Goal: Task Accomplishment & Management: Complete application form

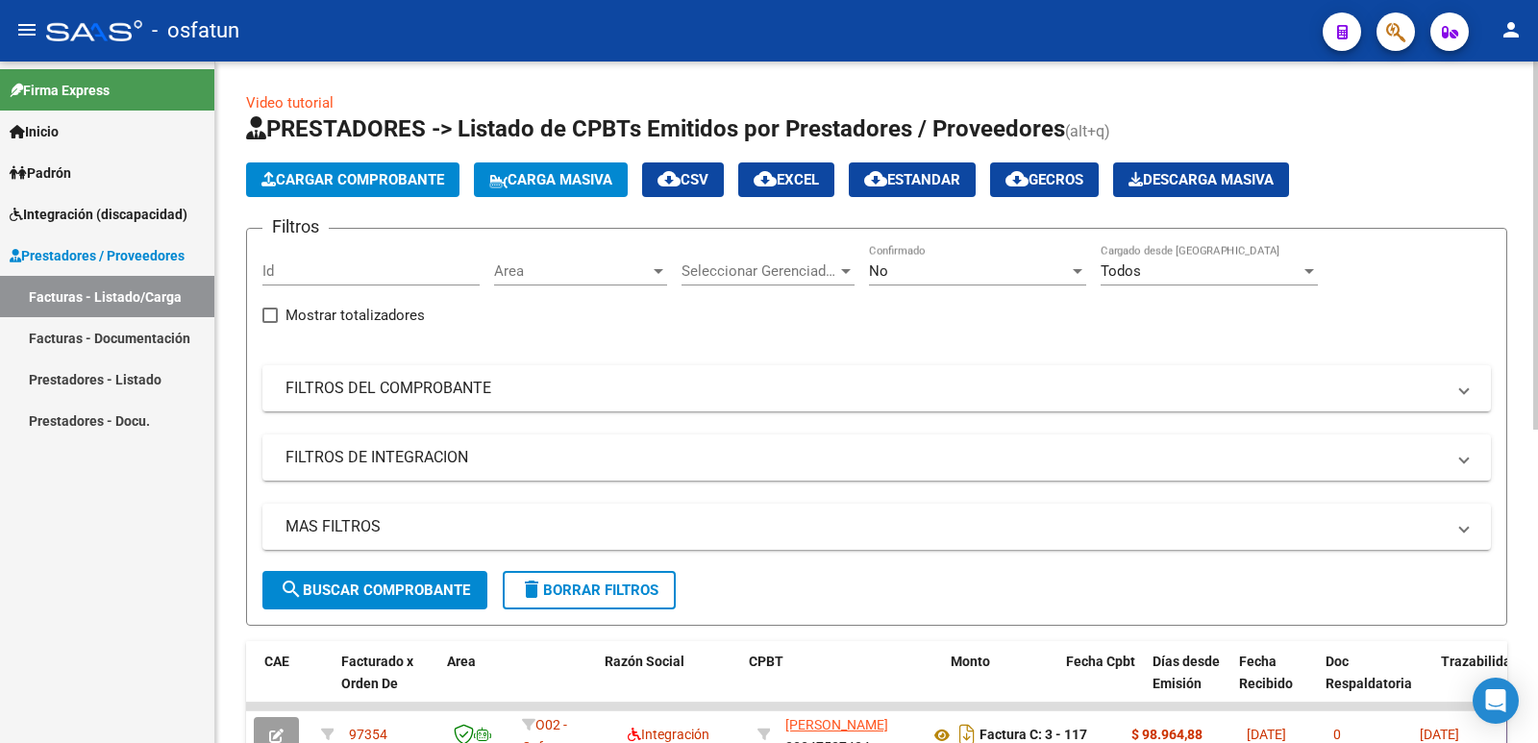
scroll to position [0, 181]
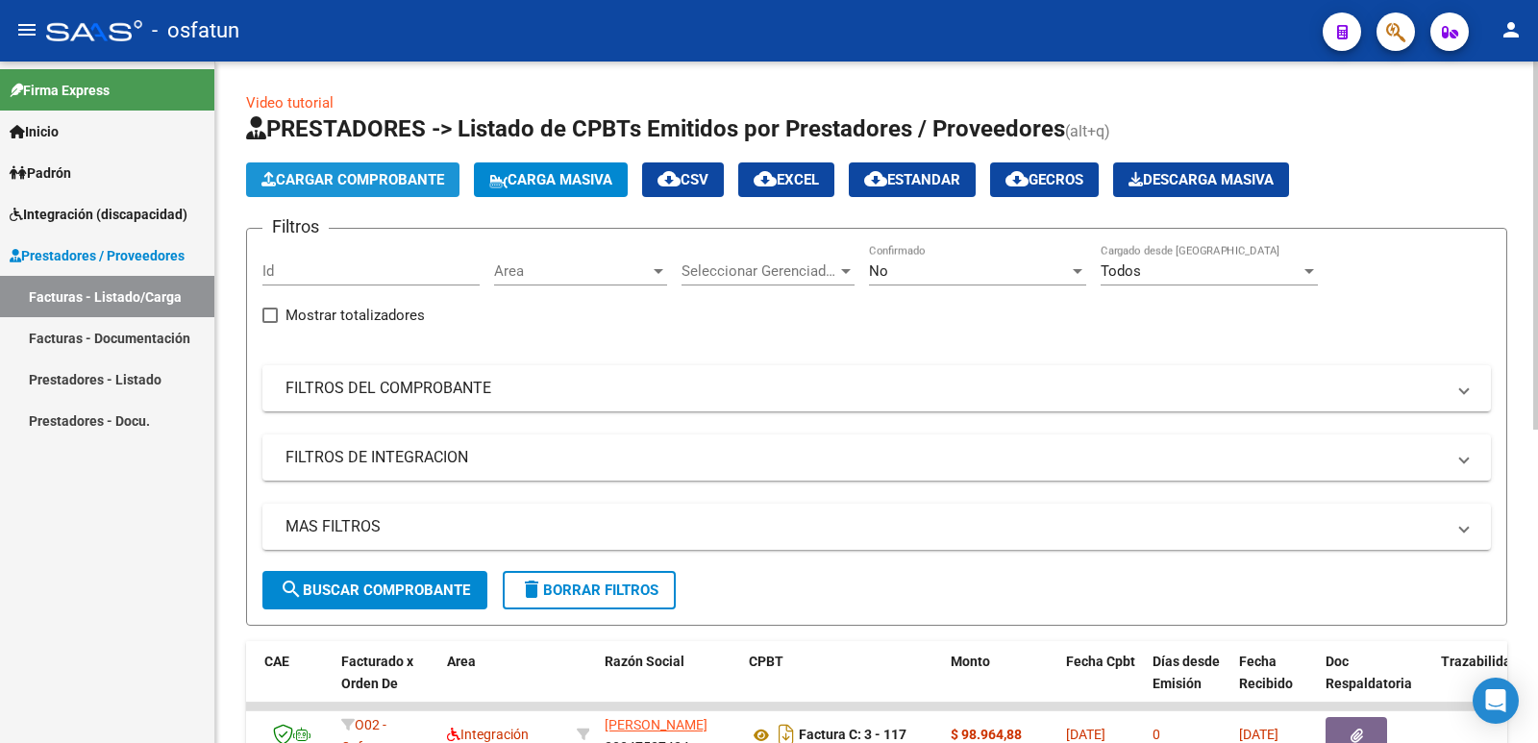
click at [365, 176] on span "Cargar Comprobante" at bounding box center [352, 179] width 183 height 17
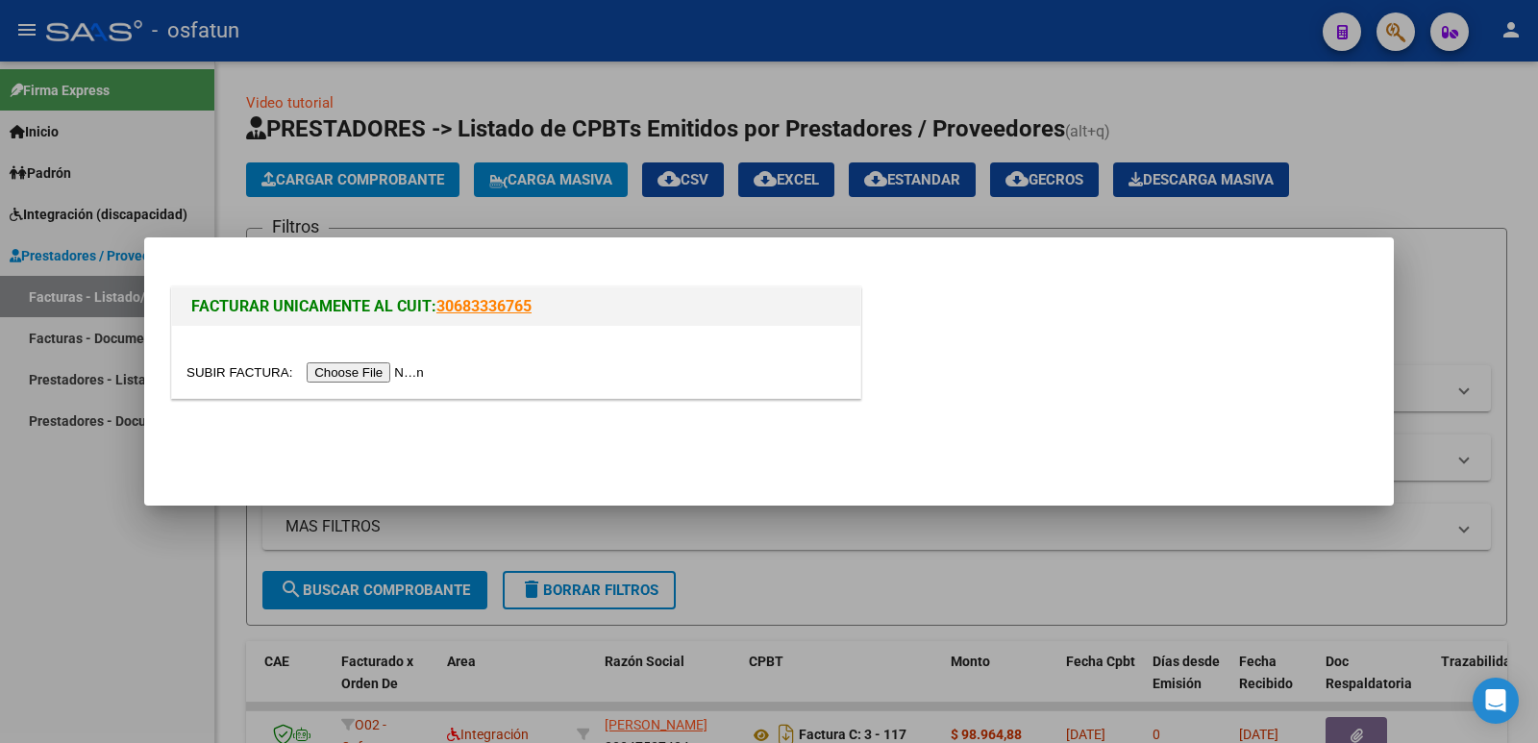
click at [344, 372] on input "file" at bounding box center [307, 372] width 243 height 20
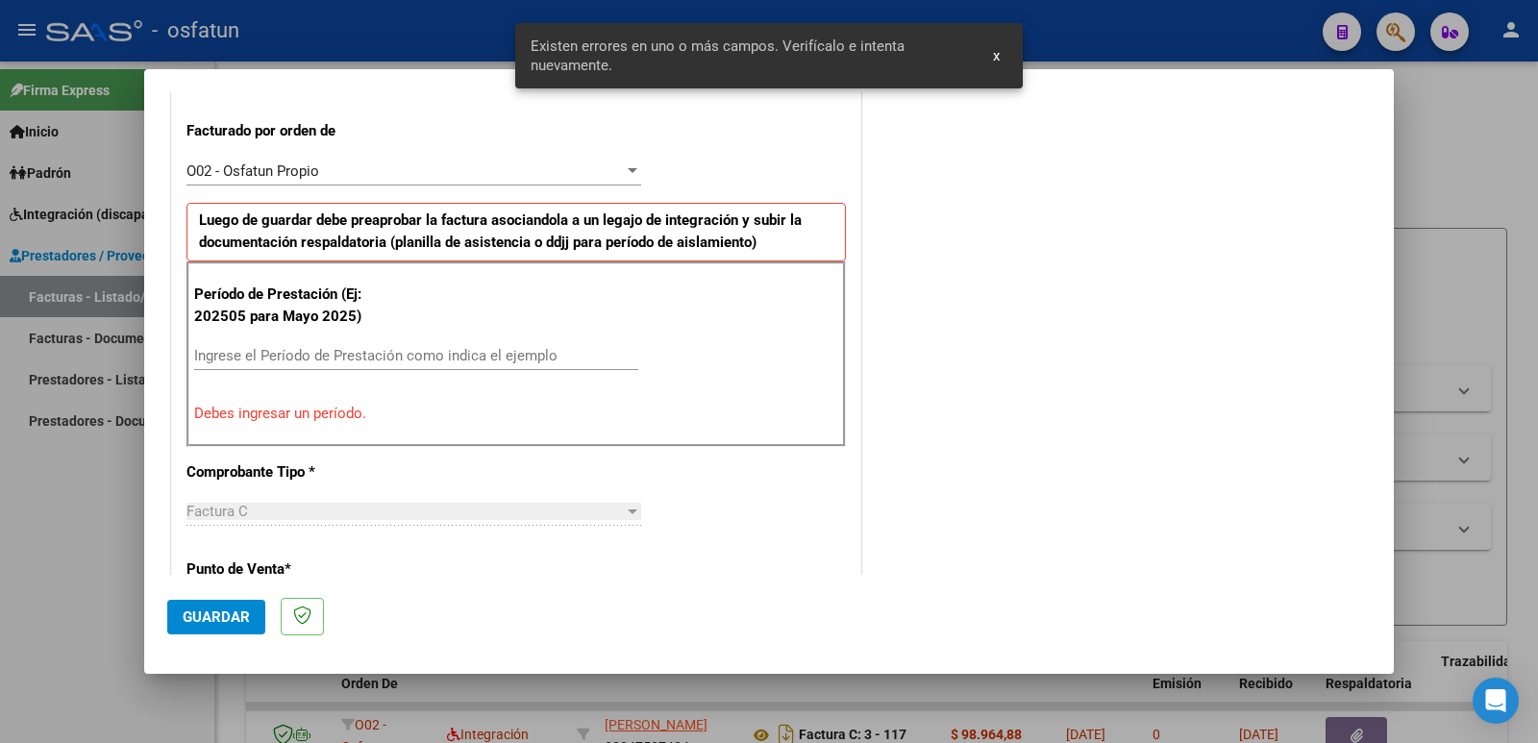
scroll to position [525, 0]
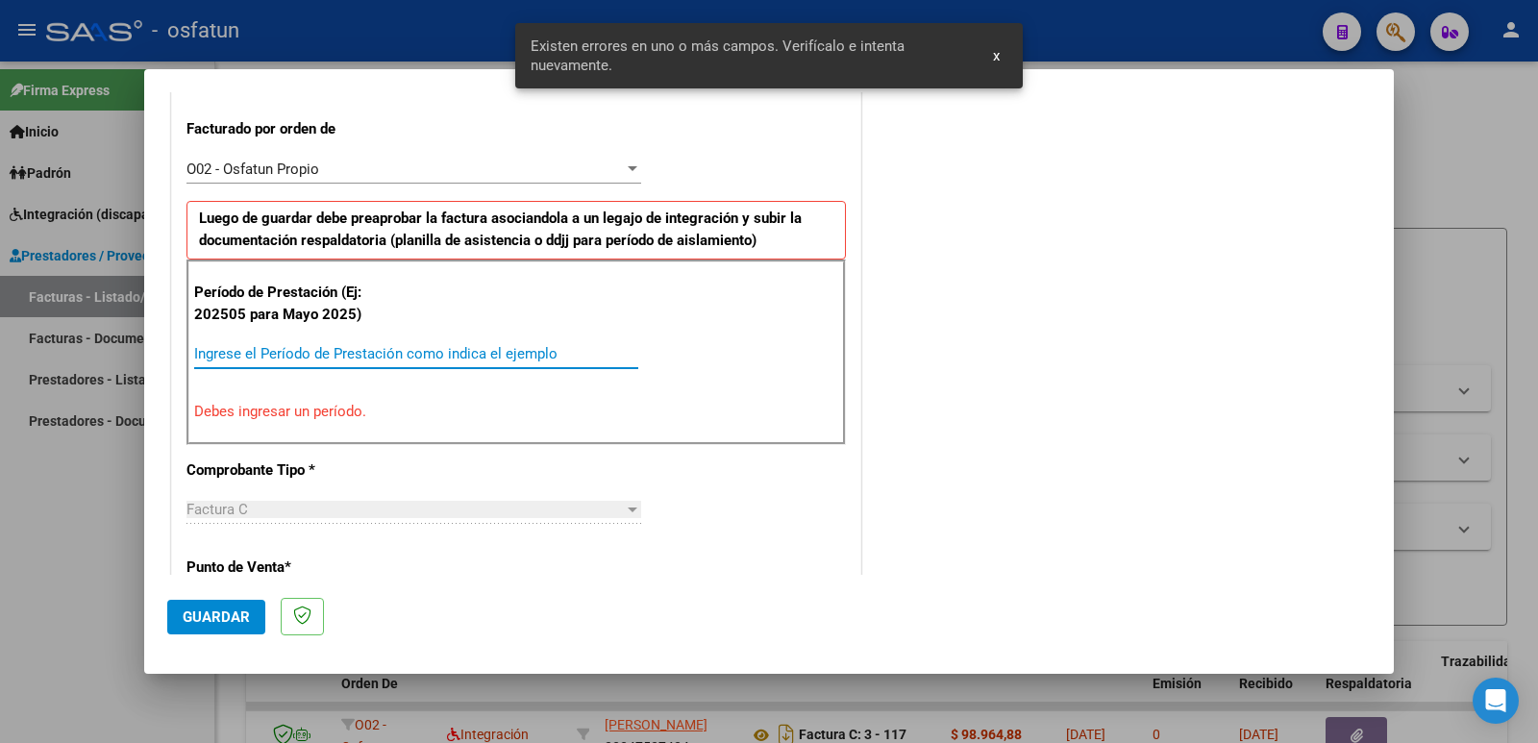
click at [386, 349] on input "Ingrese el Período de Prestación como indica el ejemplo" at bounding box center [416, 353] width 444 height 17
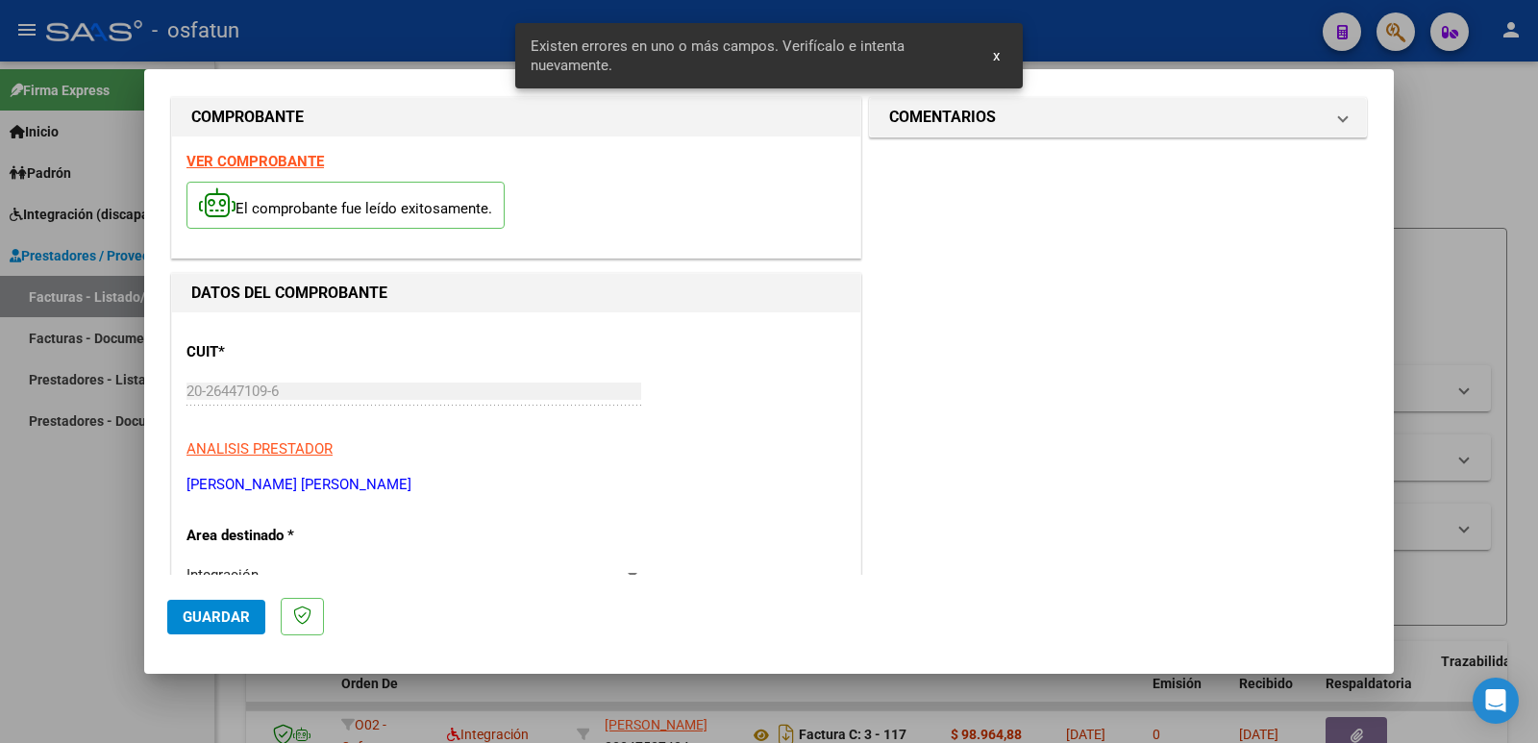
scroll to position [0, 0]
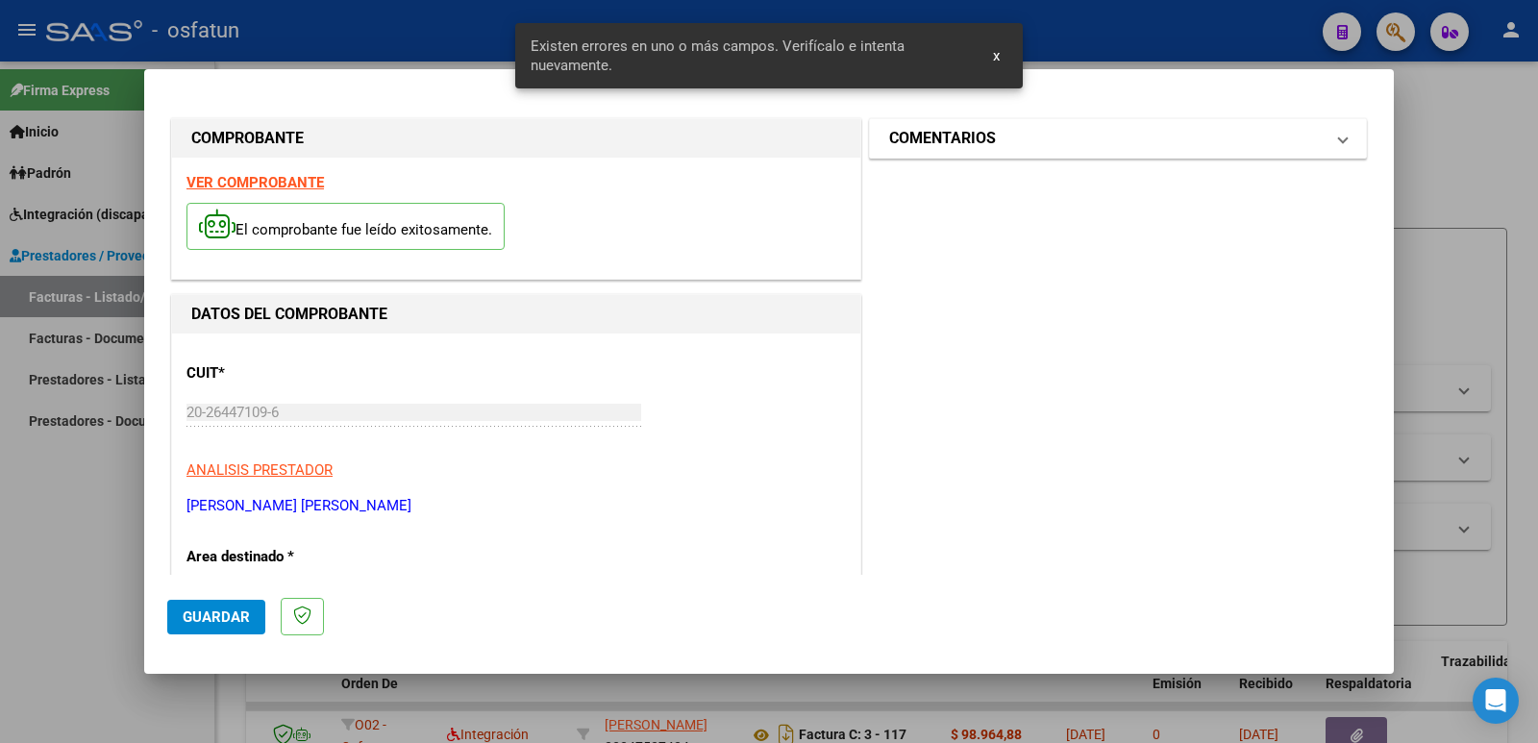
type input "202509"
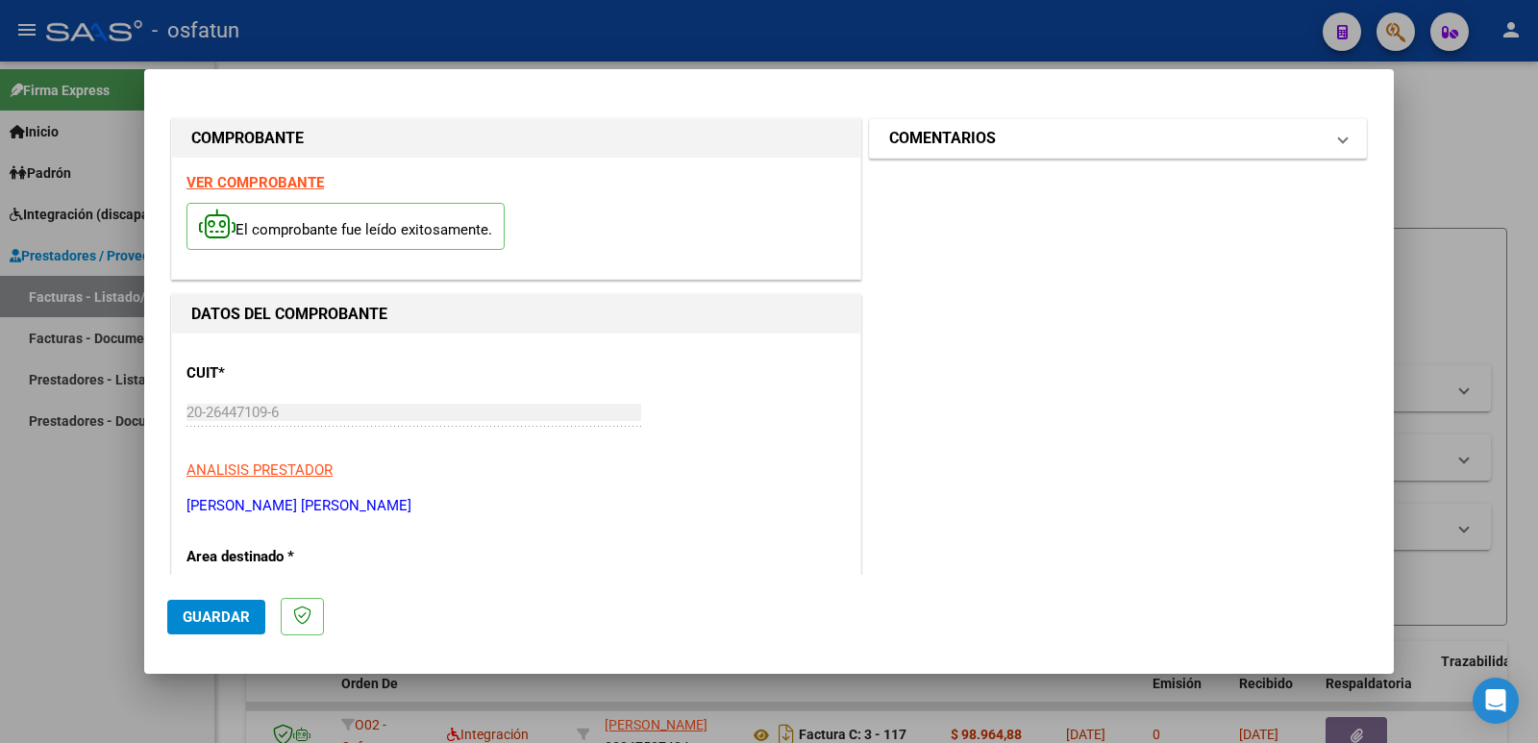
click at [902, 152] on mat-expansion-panel-header "COMENTARIOS" at bounding box center [1118, 138] width 496 height 38
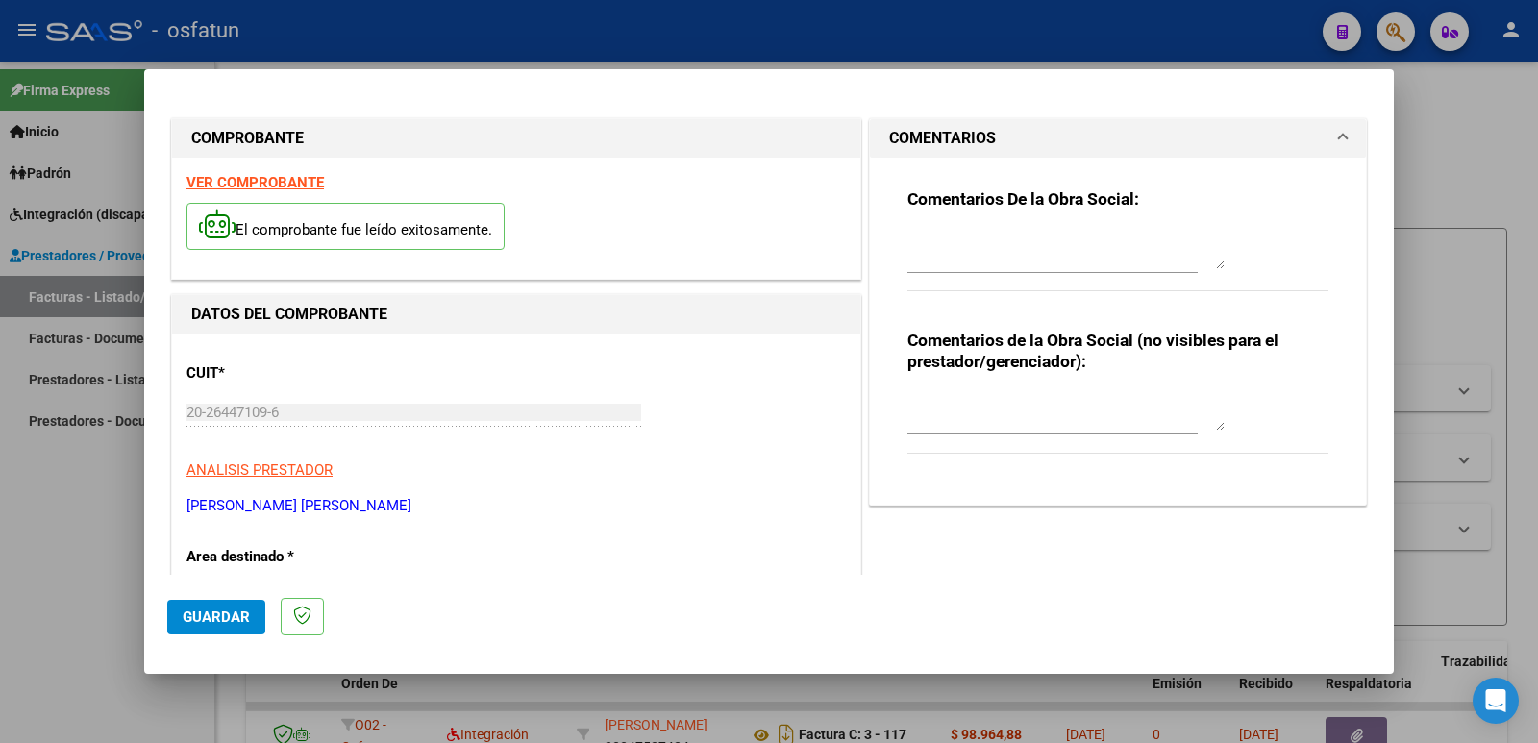
click at [937, 418] on textarea at bounding box center [1065, 411] width 317 height 38
paste textarea "Fc Cargada por [PERSON_NAME]. [PERSON_NAME] / sin verificación de legajo"
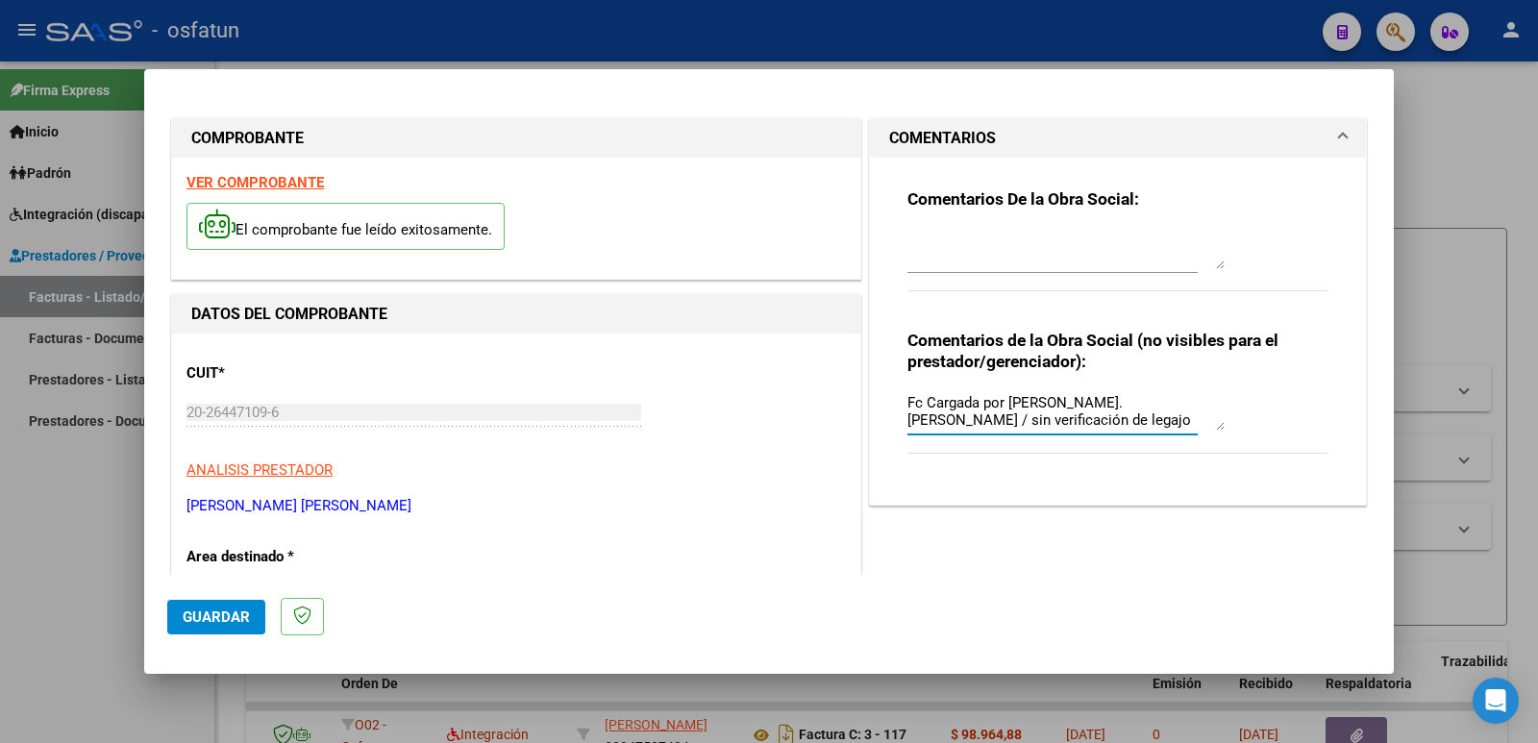
type textarea "Fc Cargada por [PERSON_NAME]. [PERSON_NAME] / sin verificación de legajo"
click at [224, 610] on span "Guardar" at bounding box center [216, 616] width 67 height 17
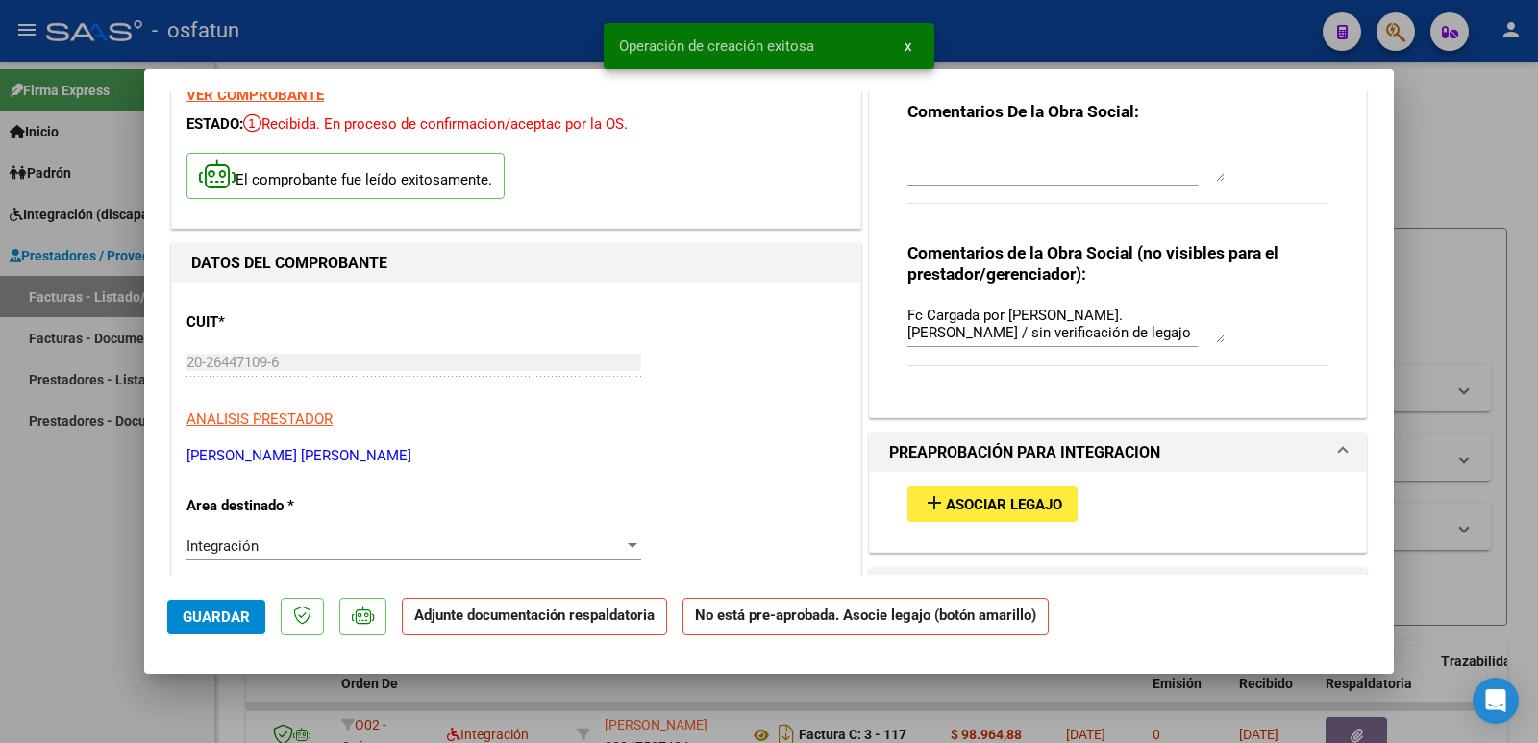
scroll to position [192, 0]
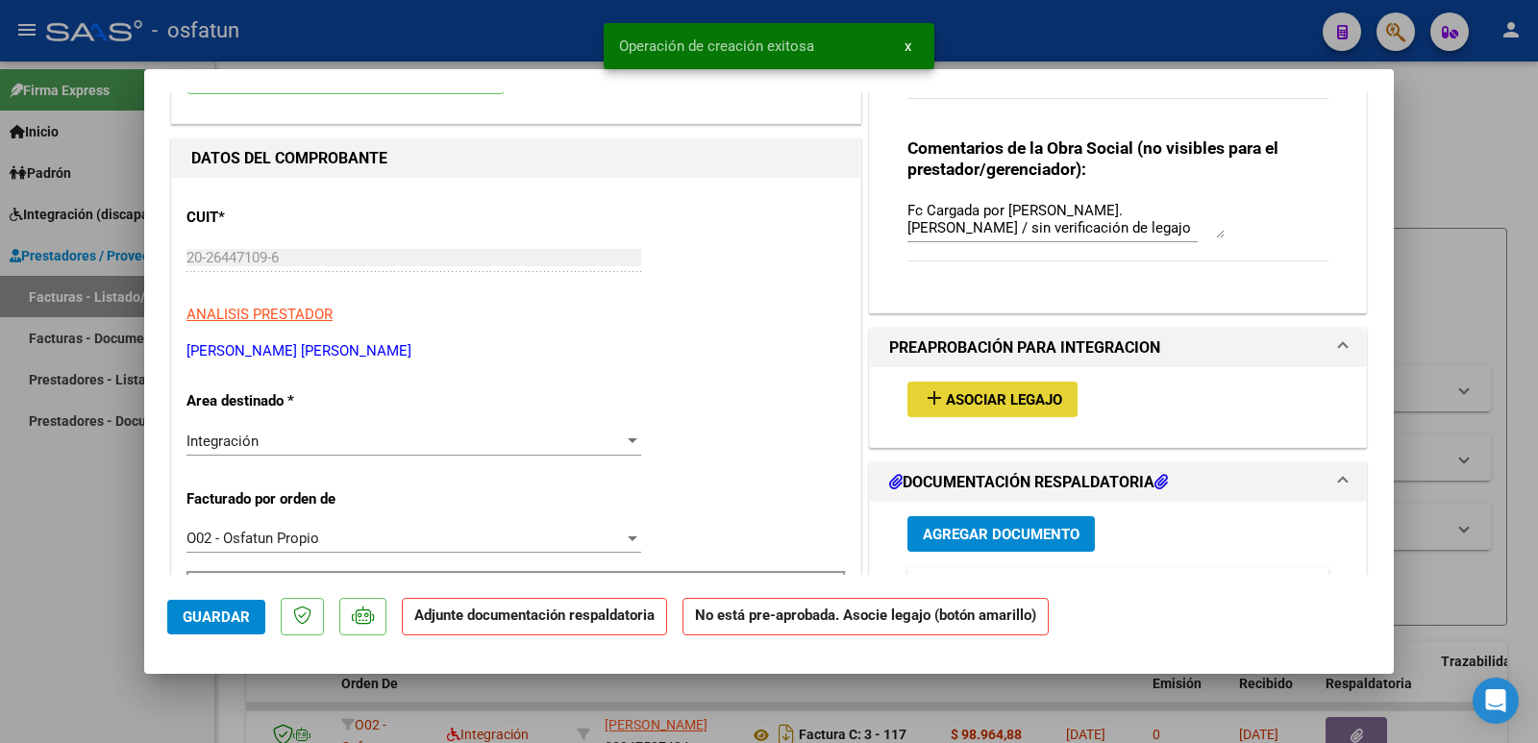
click at [984, 400] on span "Asociar Legajo" at bounding box center [1004, 399] width 116 height 17
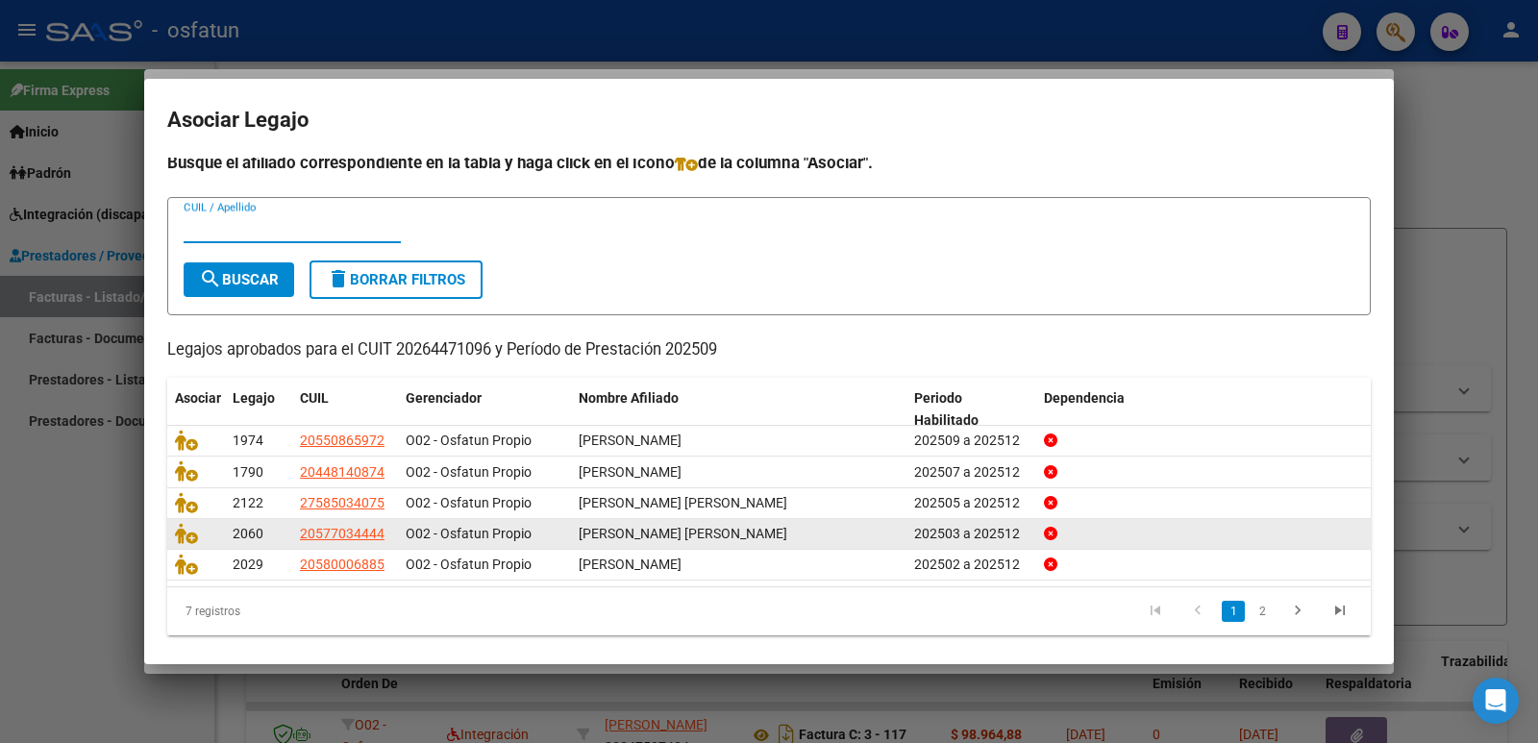
scroll to position [0, 0]
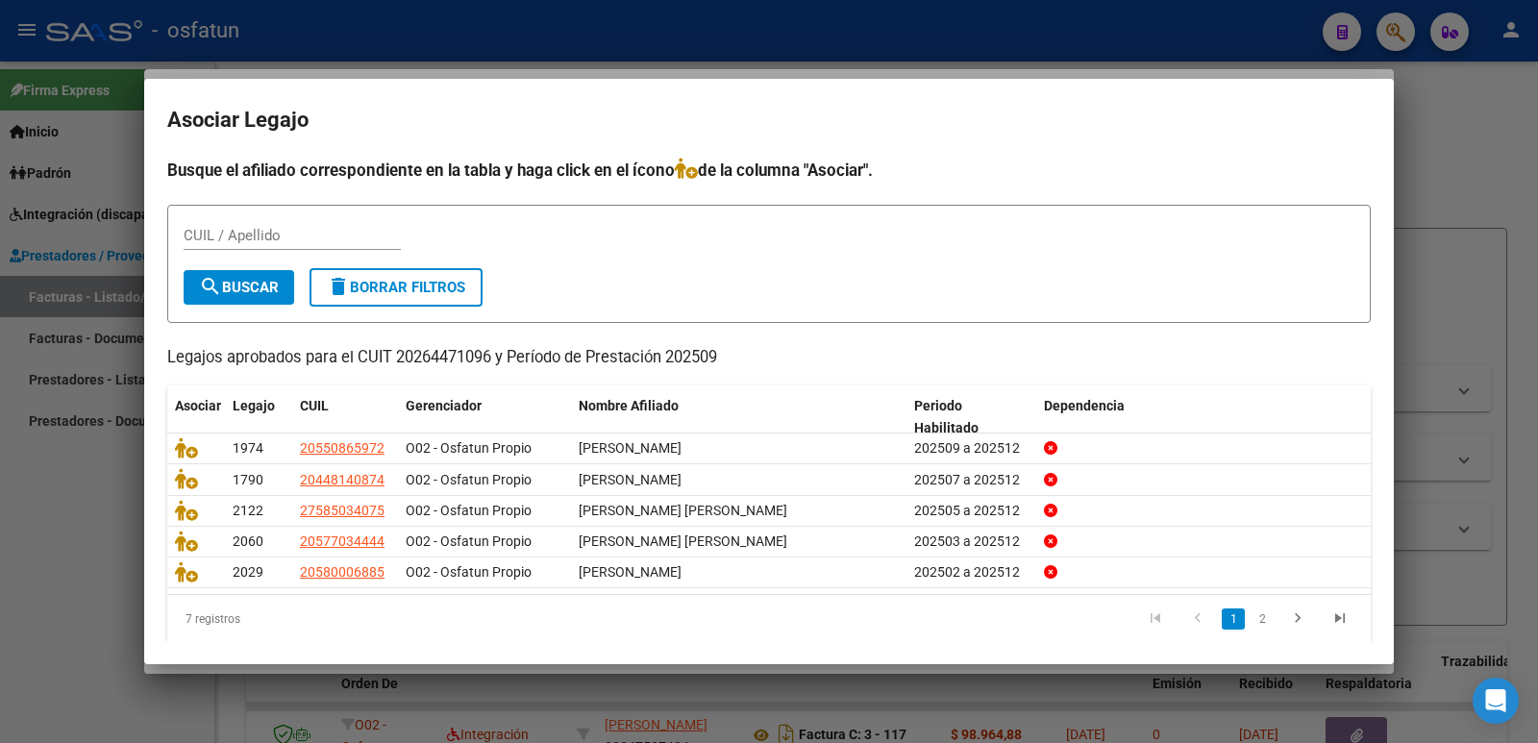
click at [37, 566] on div at bounding box center [769, 371] width 1538 height 743
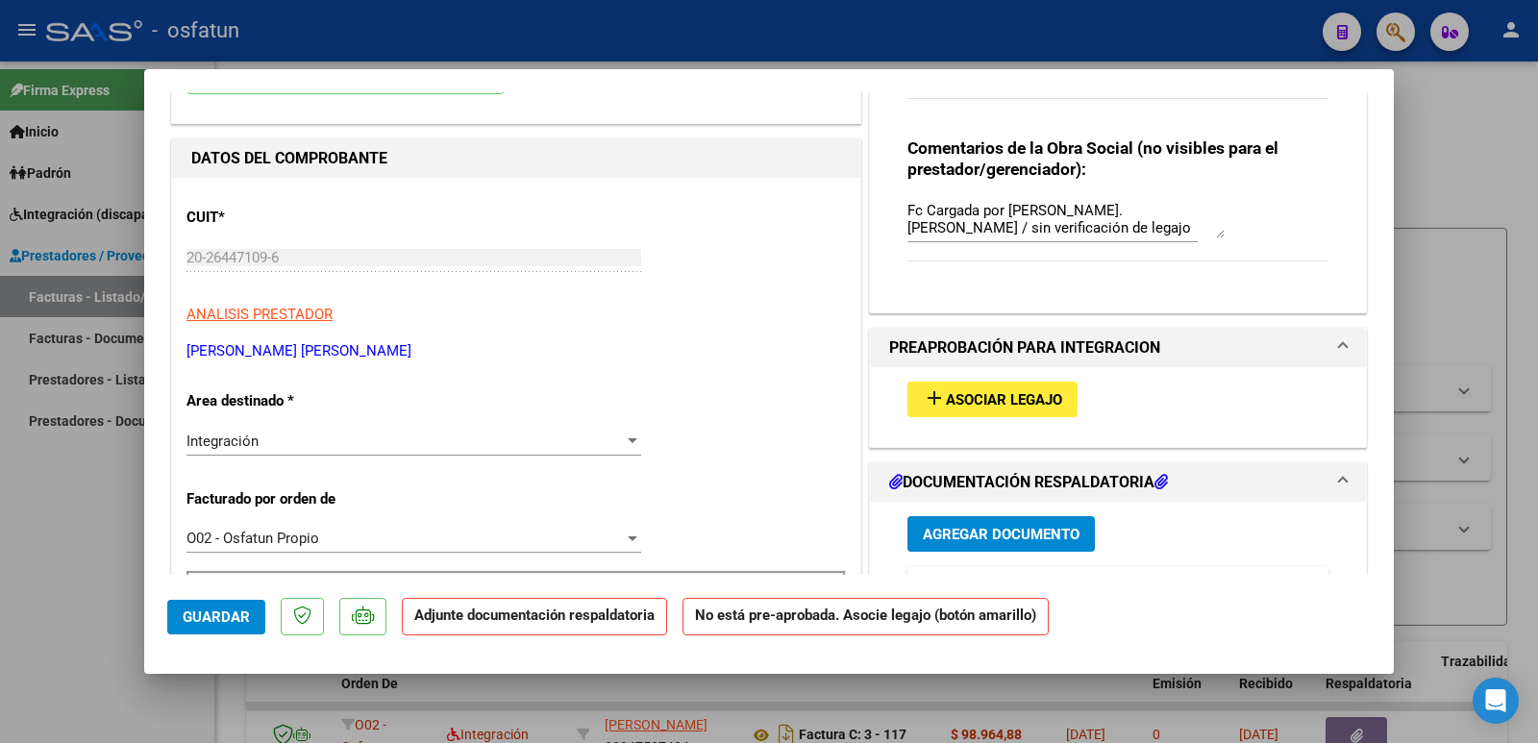
click at [0, 663] on div at bounding box center [769, 371] width 1538 height 743
type input "$ 0,00"
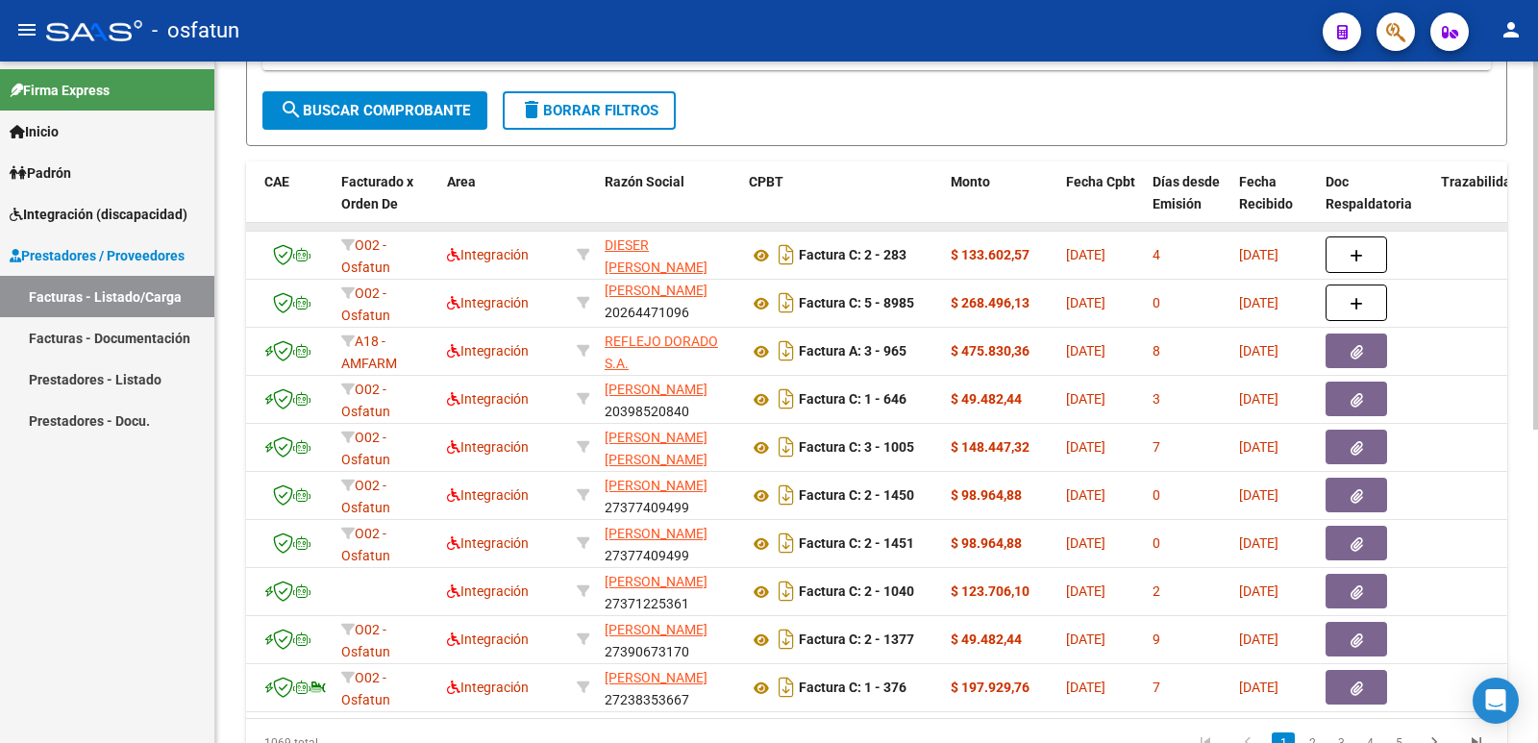
scroll to position [480, 0]
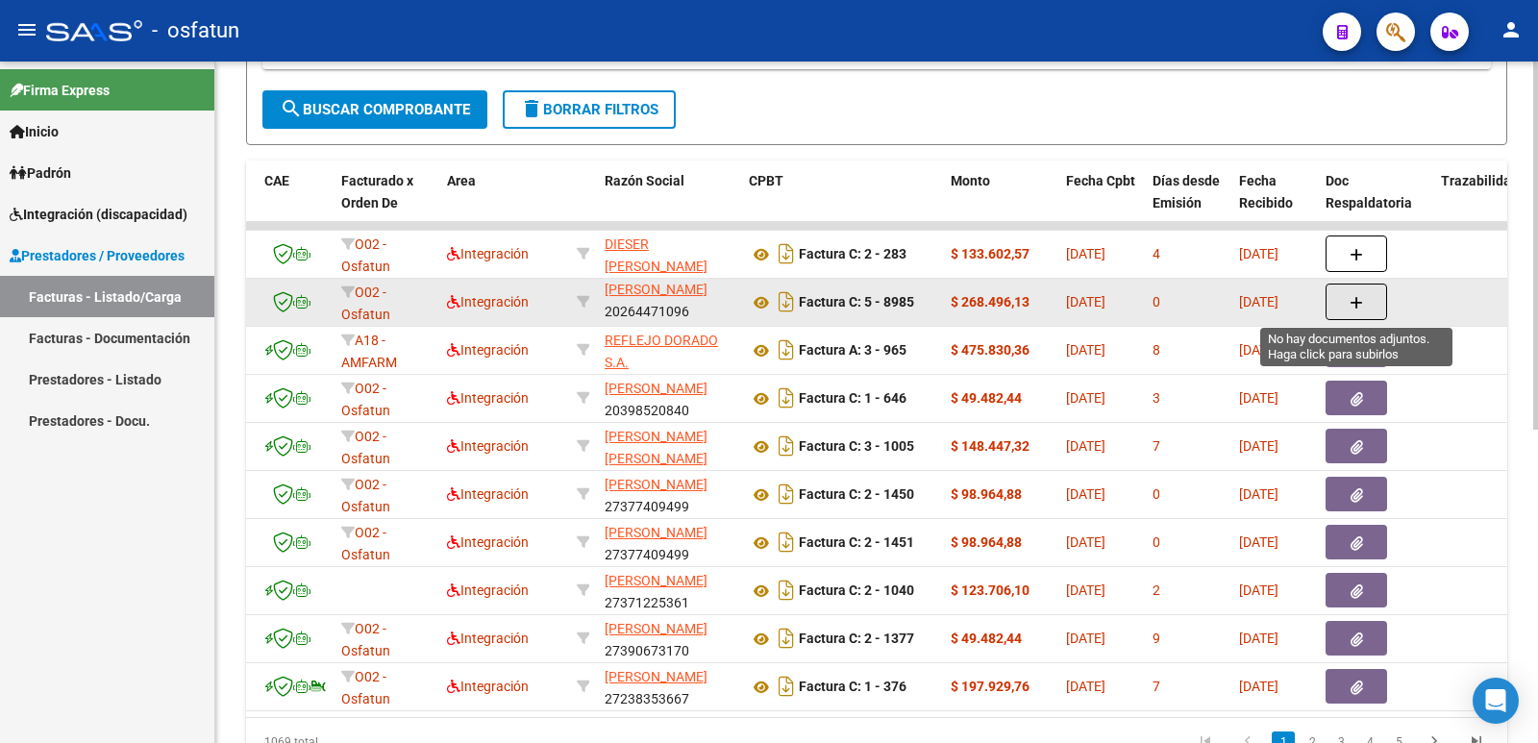
click at [1350, 296] on icon "button" at bounding box center [1355, 303] width 13 height 14
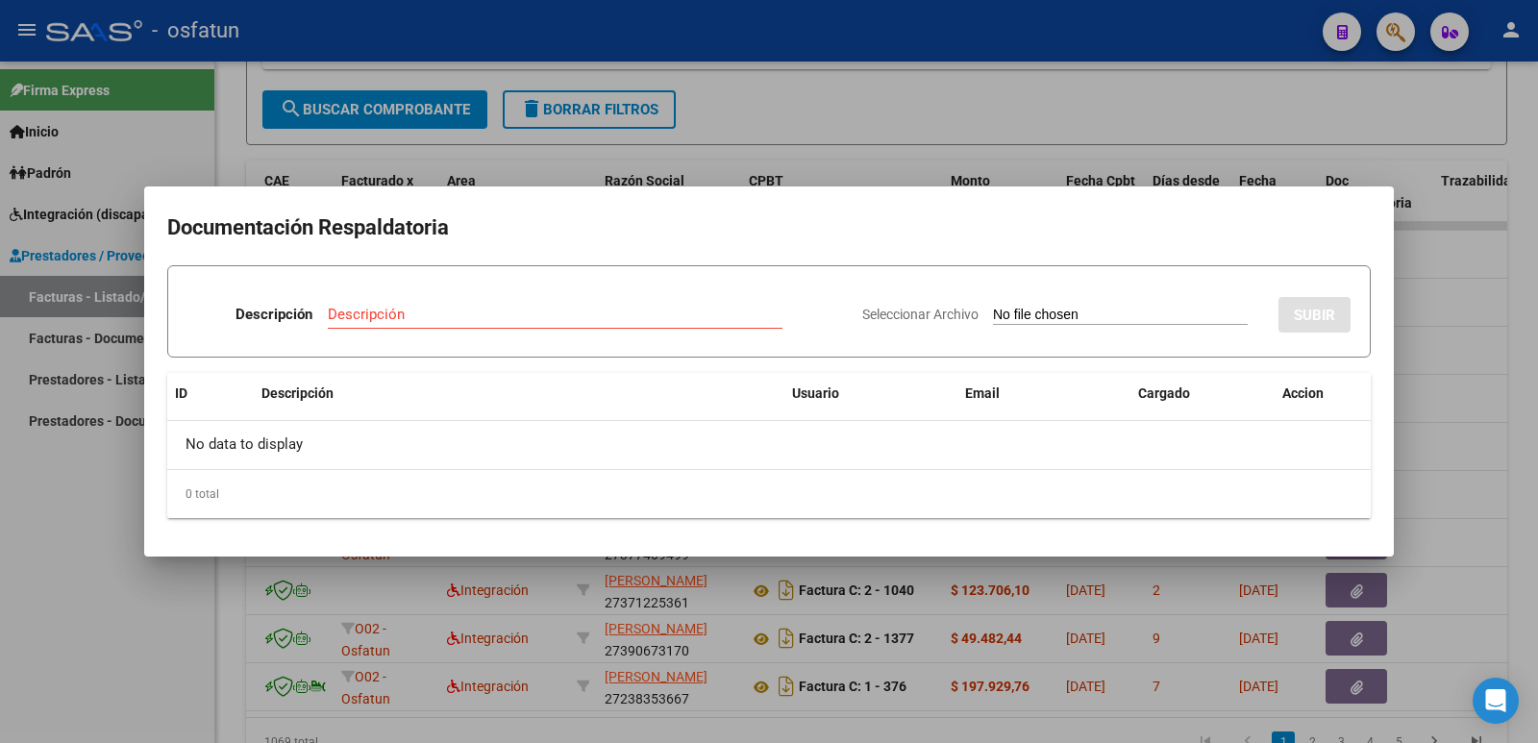
click at [1359, 210] on h2 "Documentación Respaldatoria" at bounding box center [768, 227] width 1203 height 37
click at [9, 660] on div at bounding box center [769, 371] width 1538 height 743
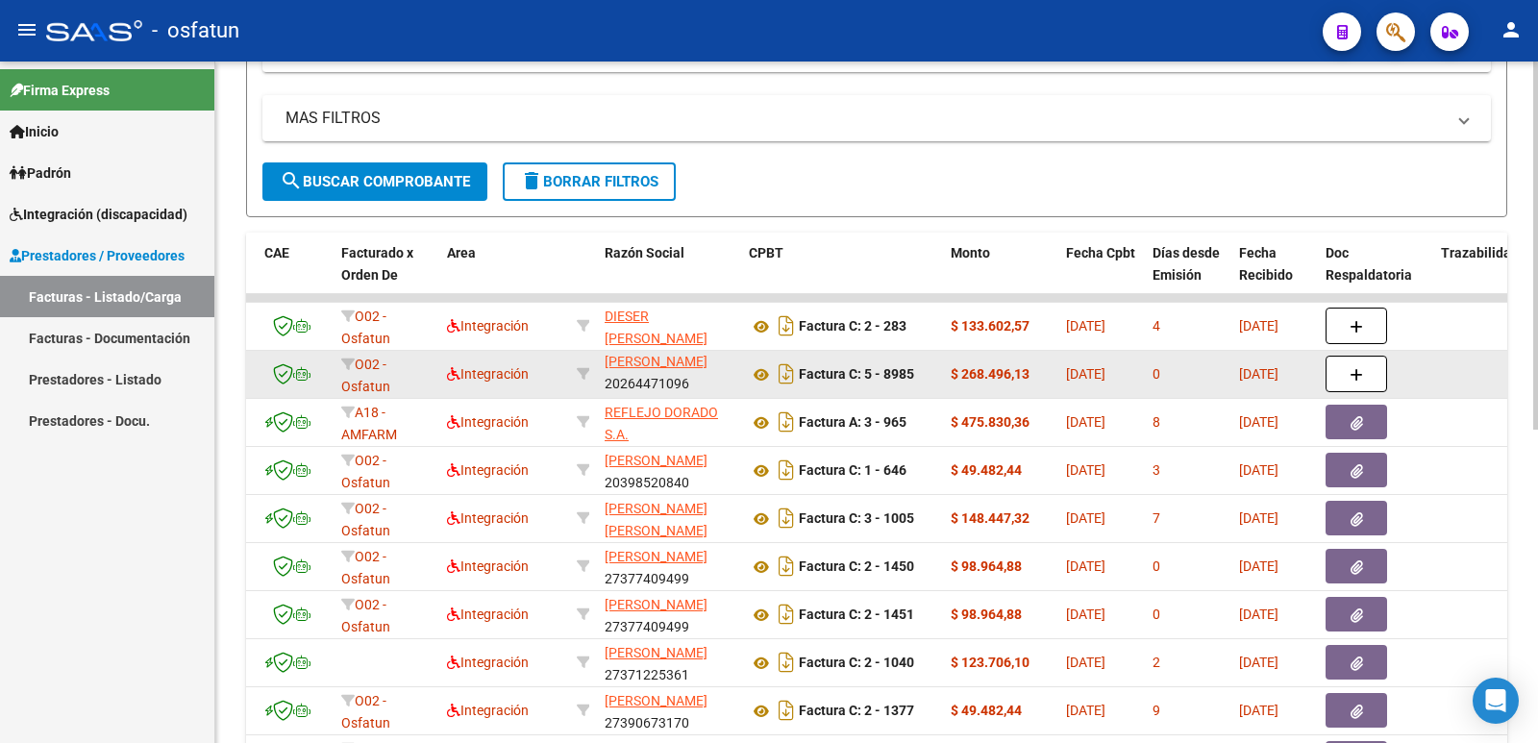
scroll to position [288, 0]
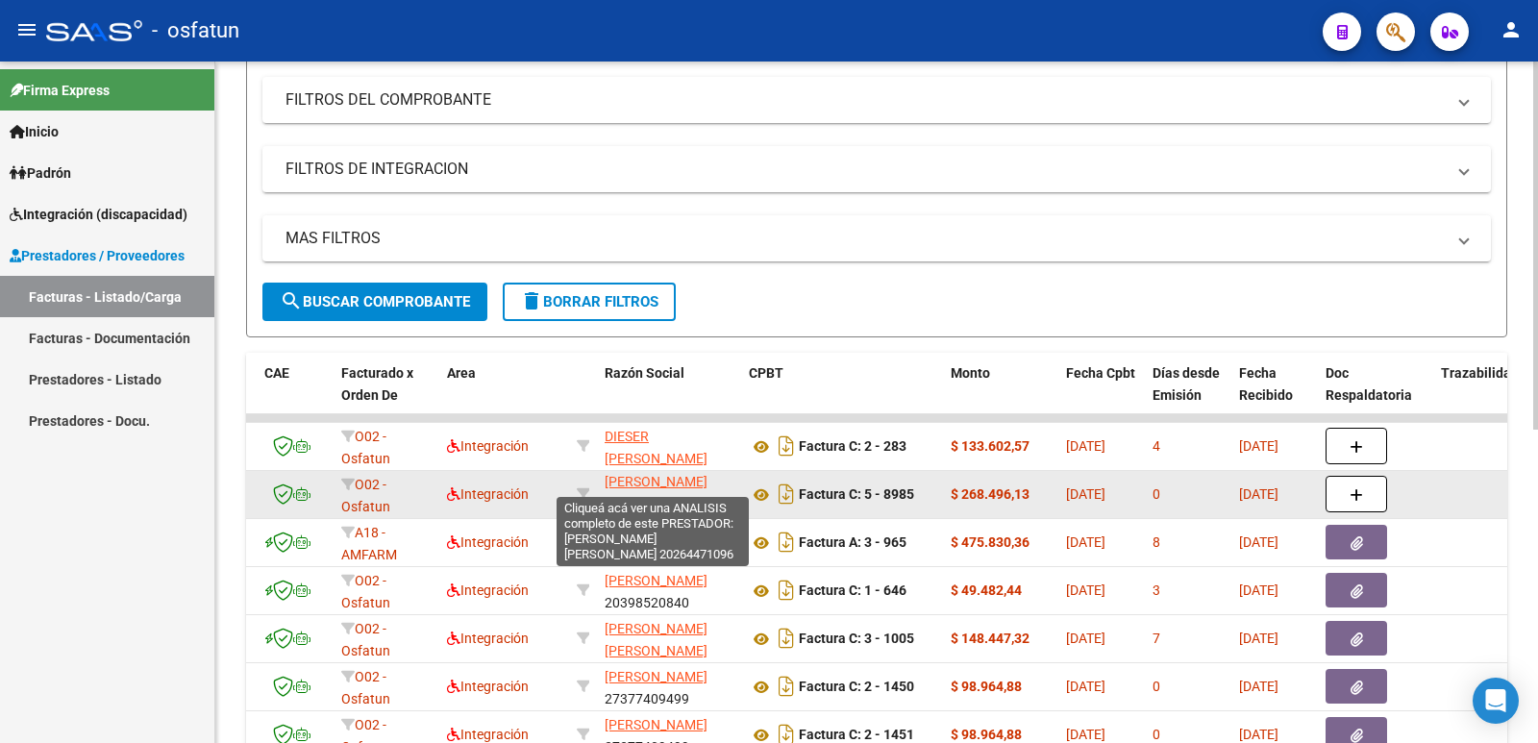
click at [645, 483] on span "[PERSON_NAME] [PERSON_NAME]" at bounding box center [655, 470] width 103 height 37
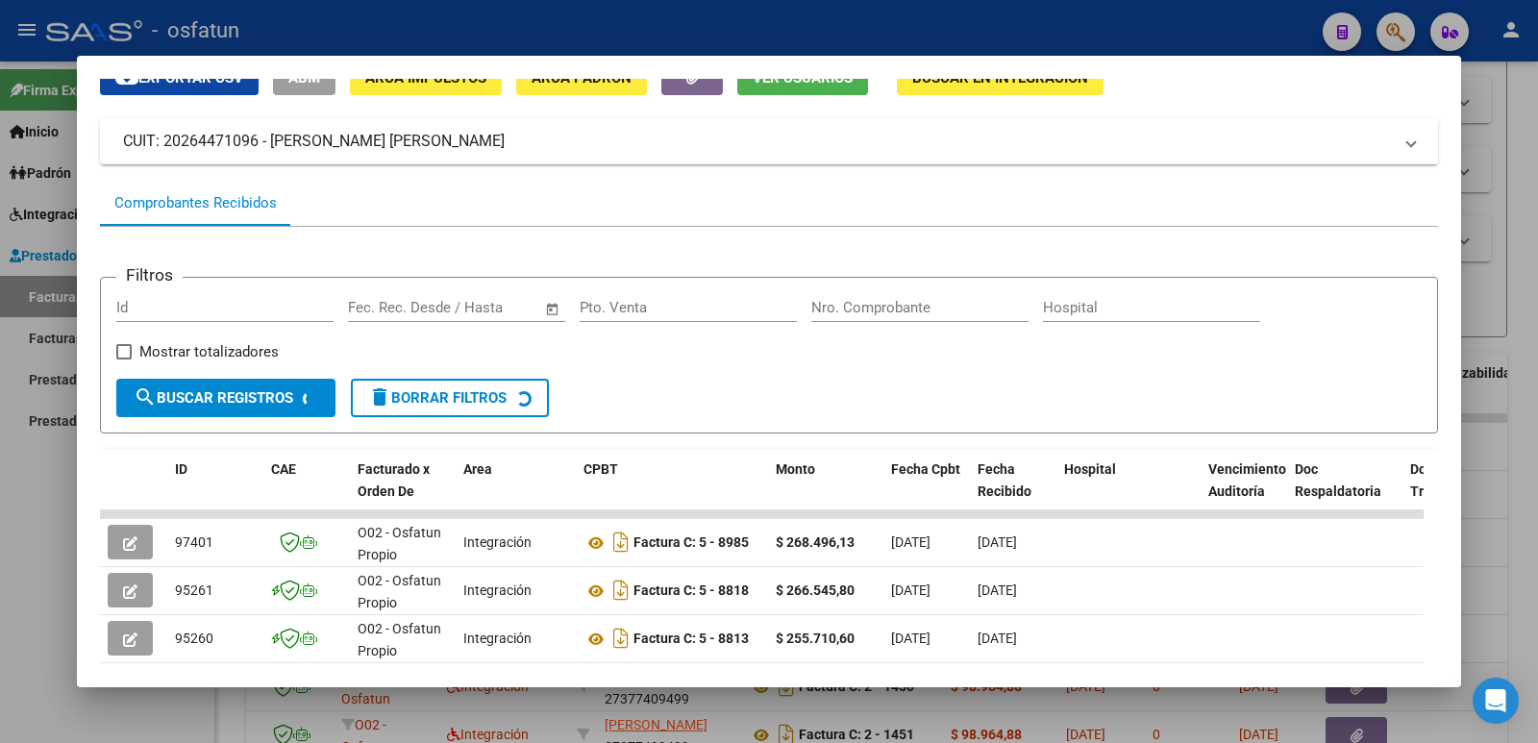
scroll to position [120, 0]
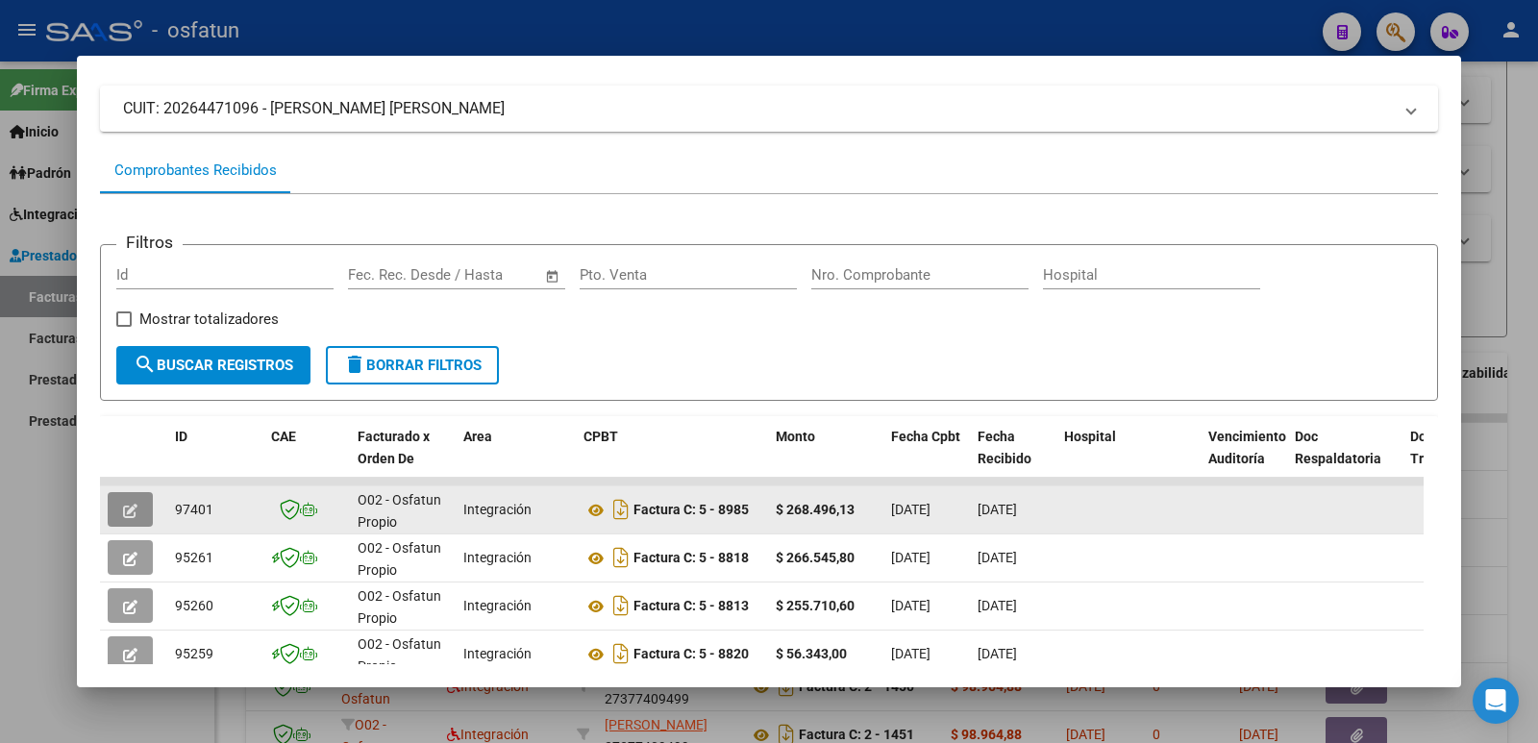
click at [115, 506] on button "button" at bounding box center [130, 509] width 45 height 35
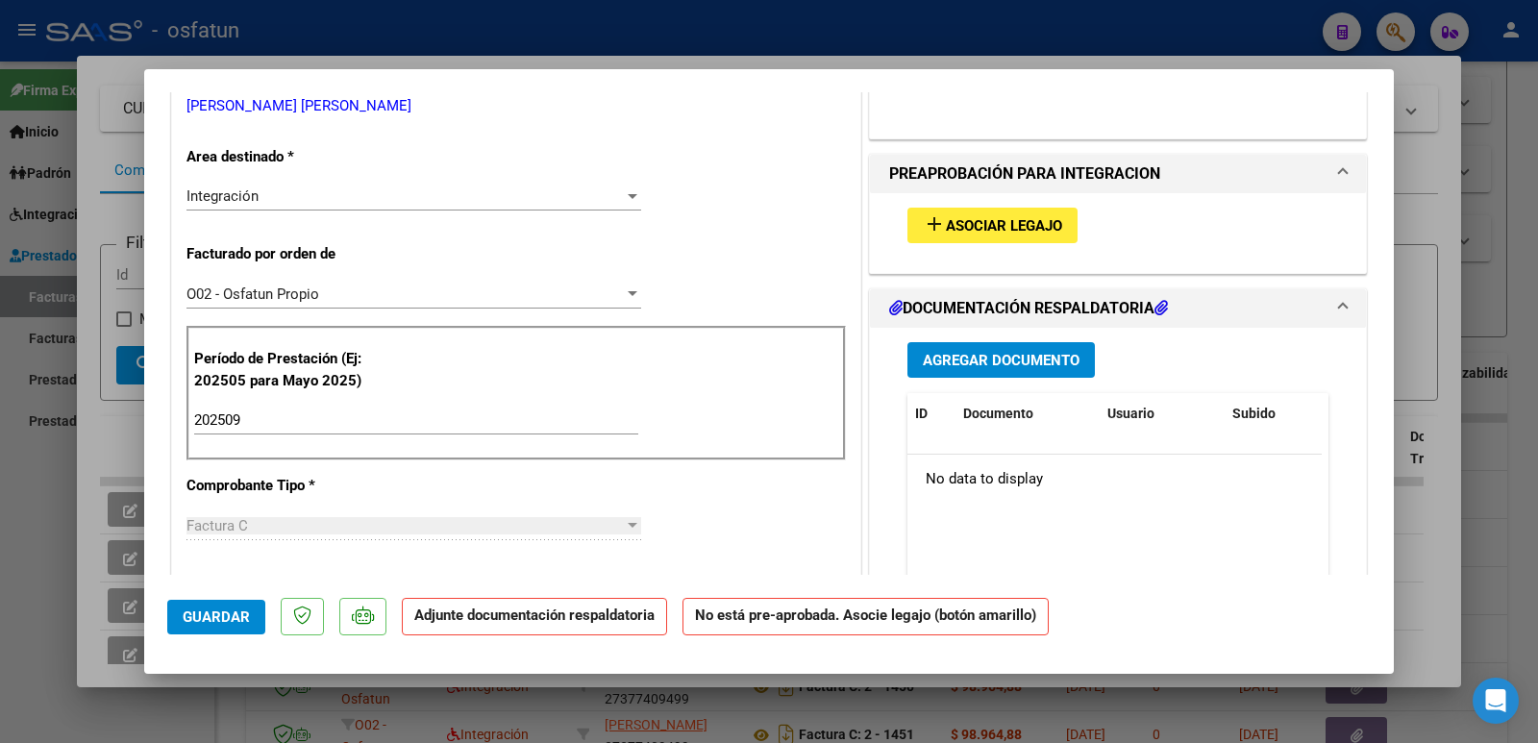
scroll to position [384, 0]
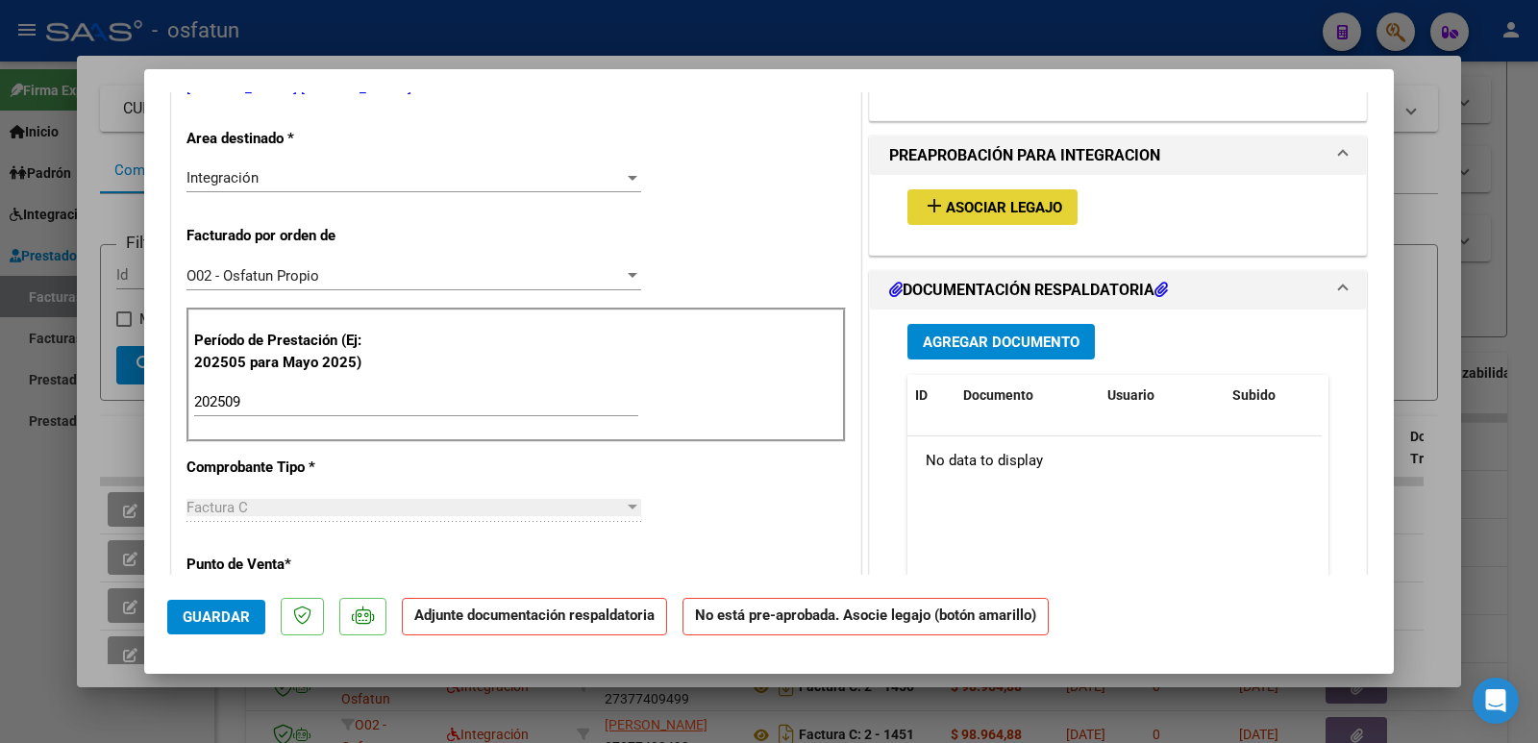
click at [935, 205] on mat-icon "add" at bounding box center [934, 205] width 23 height 23
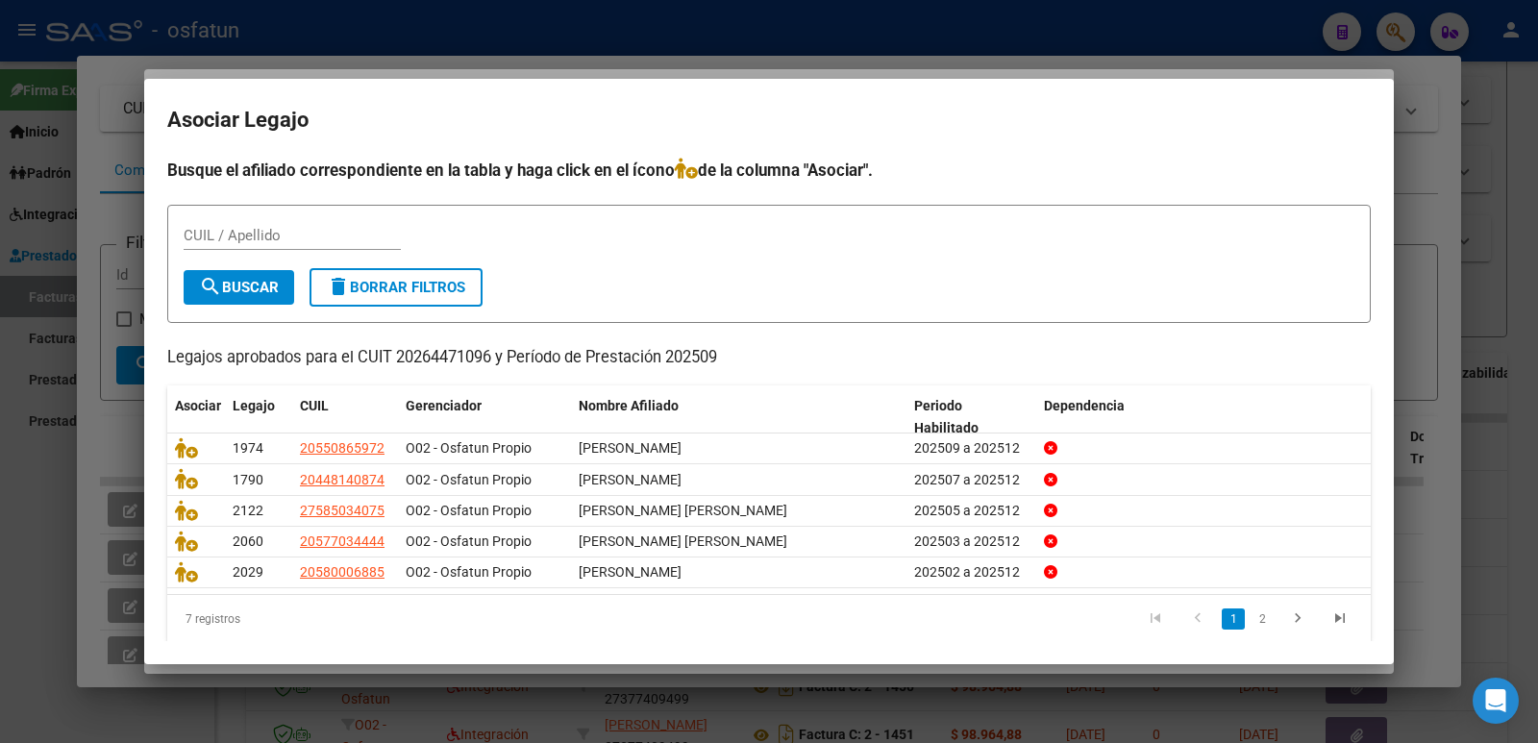
click at [1410, 211] on div at bounding box center [769, 371] width 1538 height 743
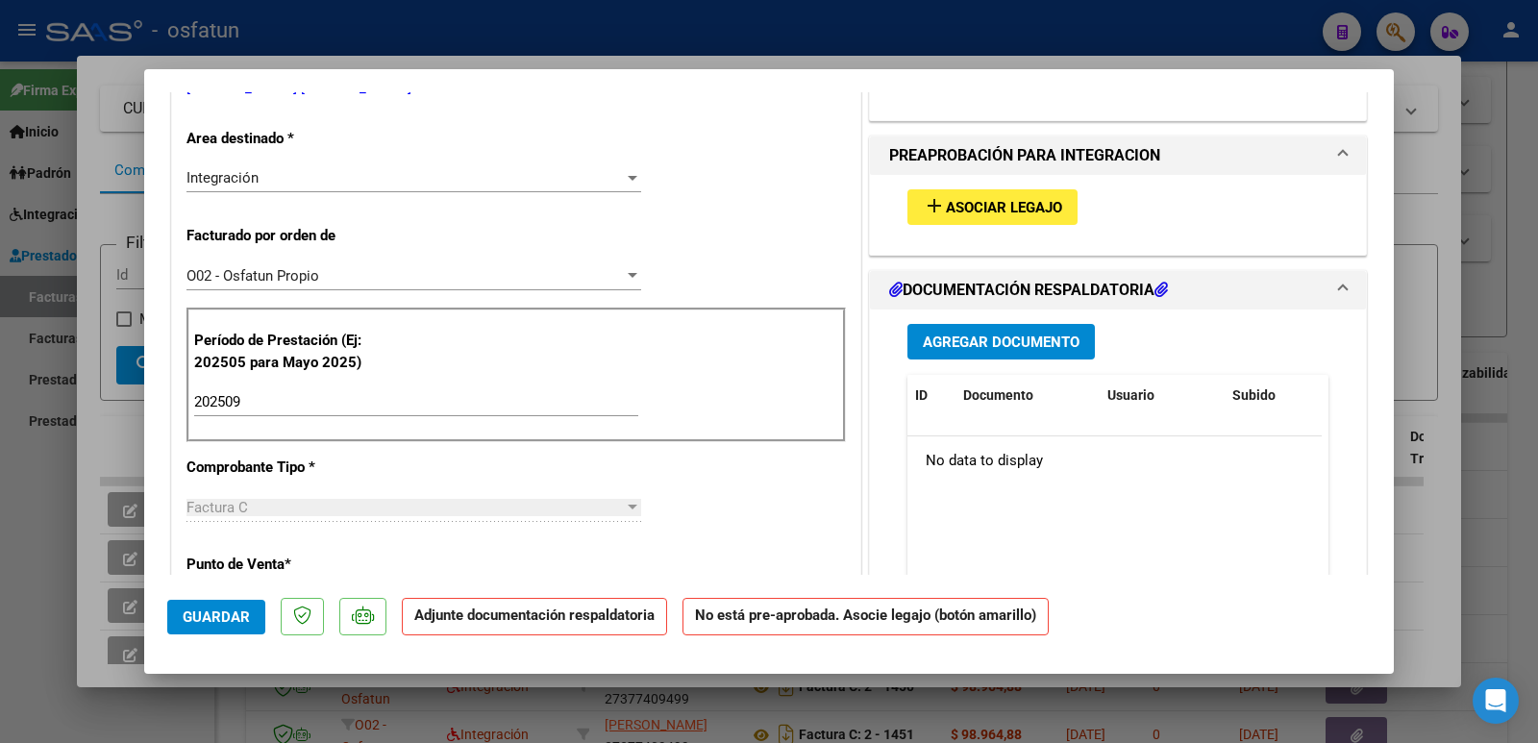
click at [973, 337] on span "Agregar Documento" at bounding box center [1001, 341] width 157 height 17
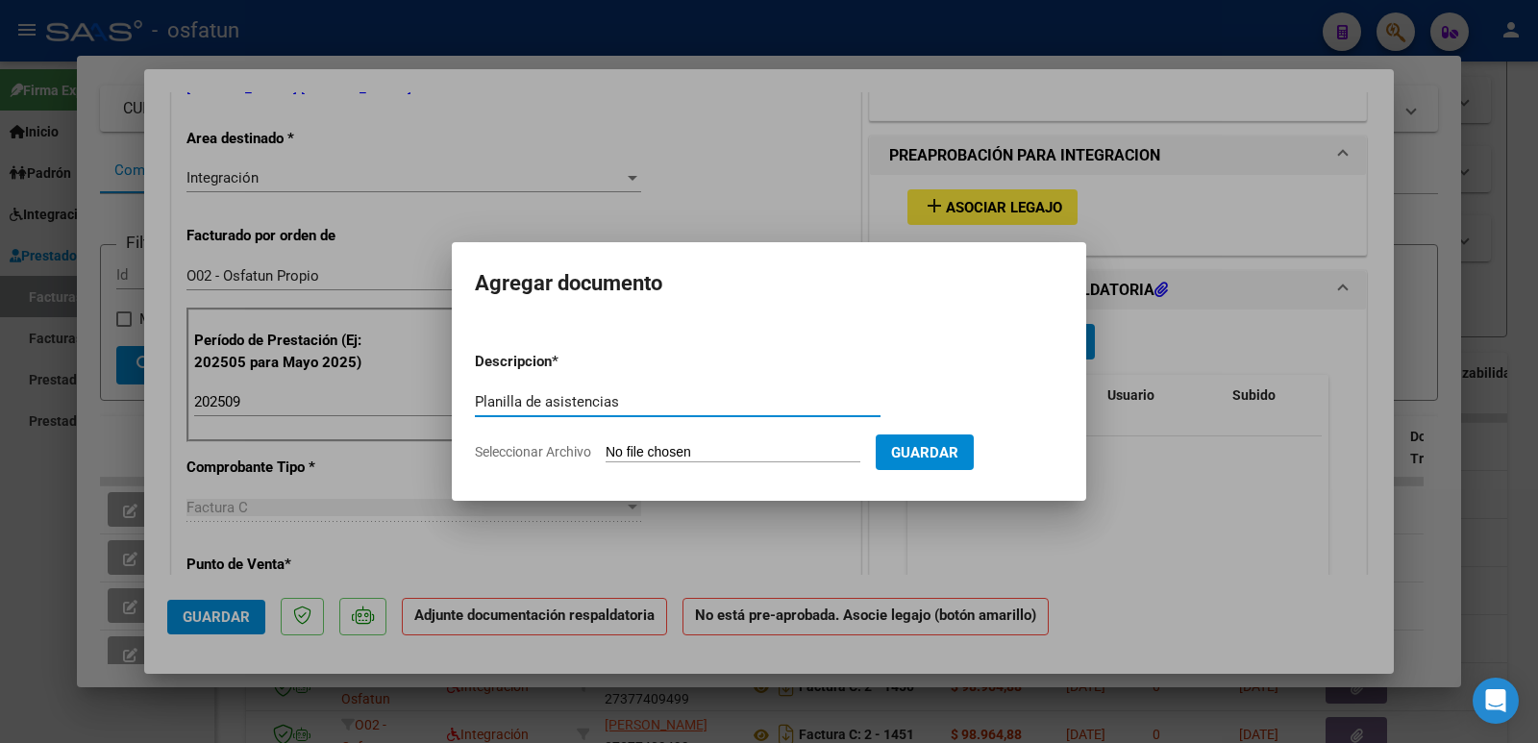
type input "Planilla de asistencias"
click at [714, 444] on input "Seleccionar Archivo" at bounding box center [732, 453] width 255 height 18
type input "C:\fakepath\ASISTENCIA.PDF"
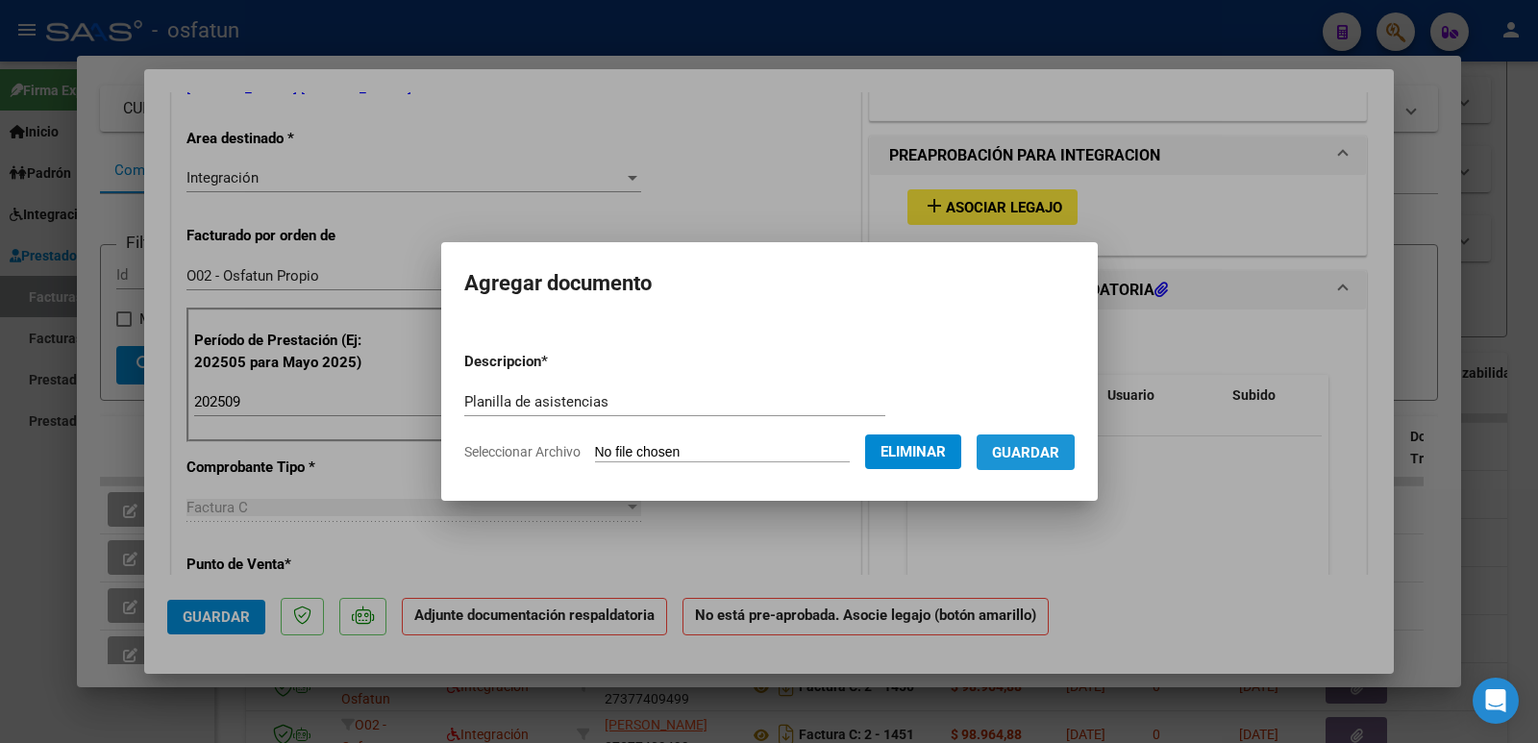
click at [1039, 453] on span "Guardar" at bounding box center [1025, 452] width 67 height 17
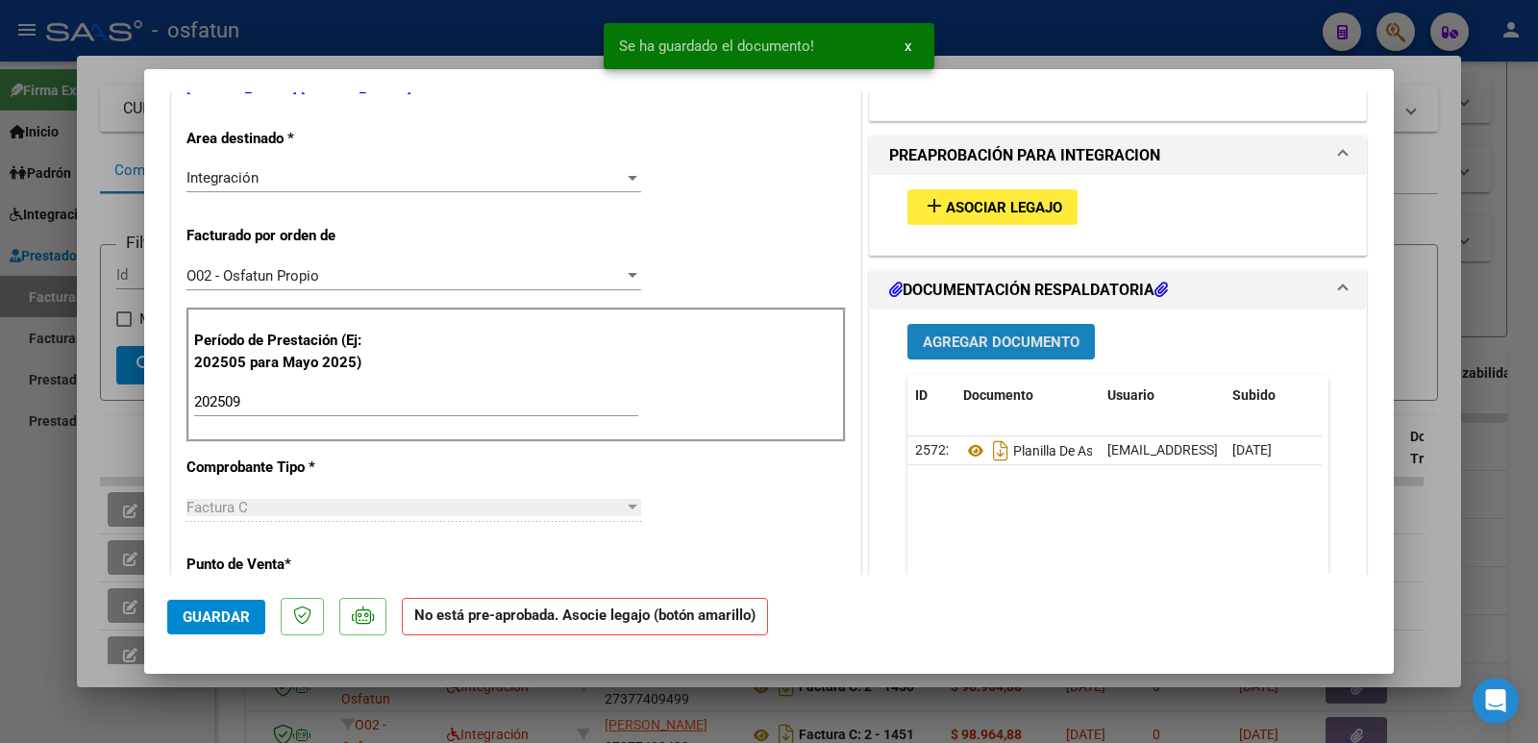
click at [1003, 344] on span "Agregar Documento" at bounding box center [1001, 341] width 157 height 17
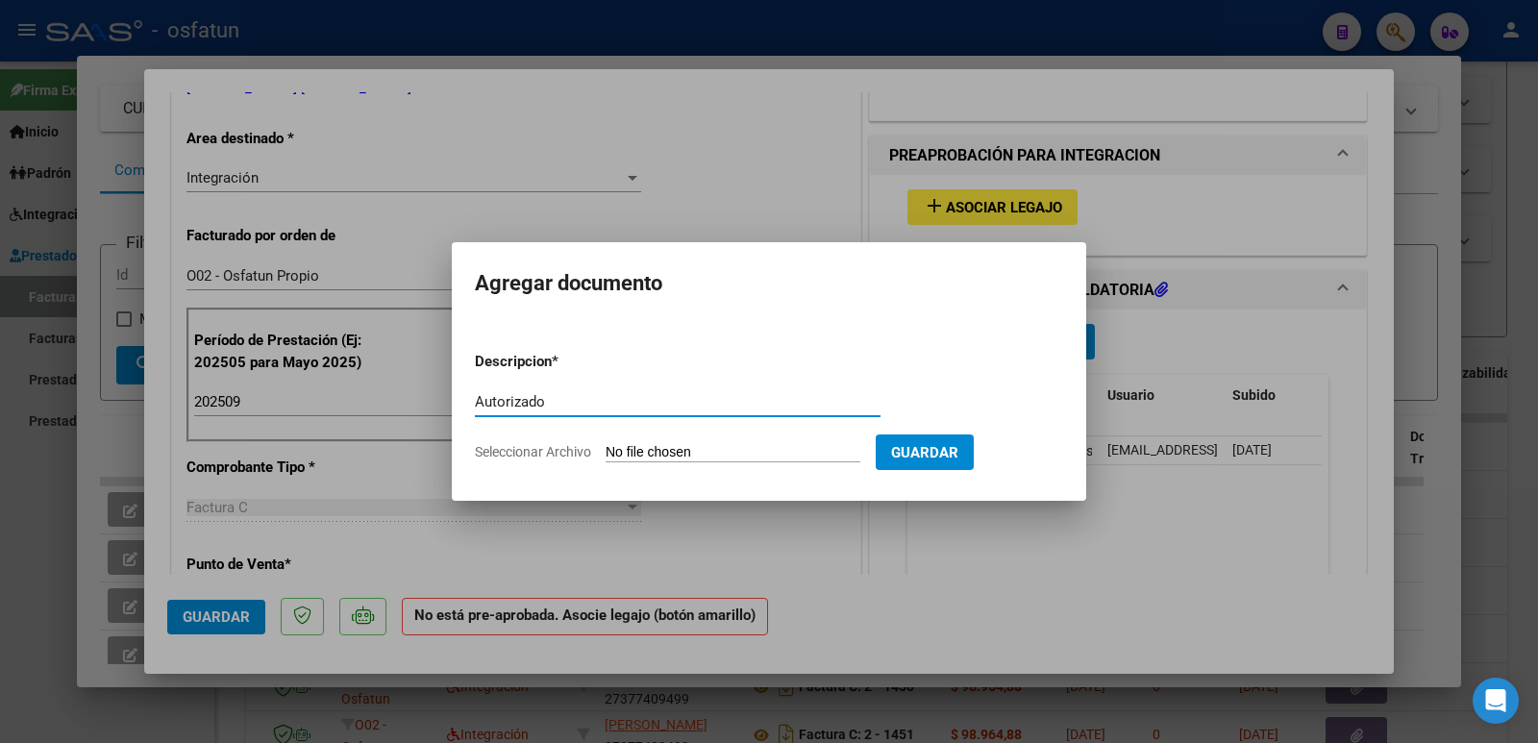
type input "Autorizado"
click at [793, 451] on input "Seleccionar Archivo" at bounding box center [732, 453] width 255 height 18
type input "C:\fakepath\order_3340214 [PERSON_NAME].pdf"
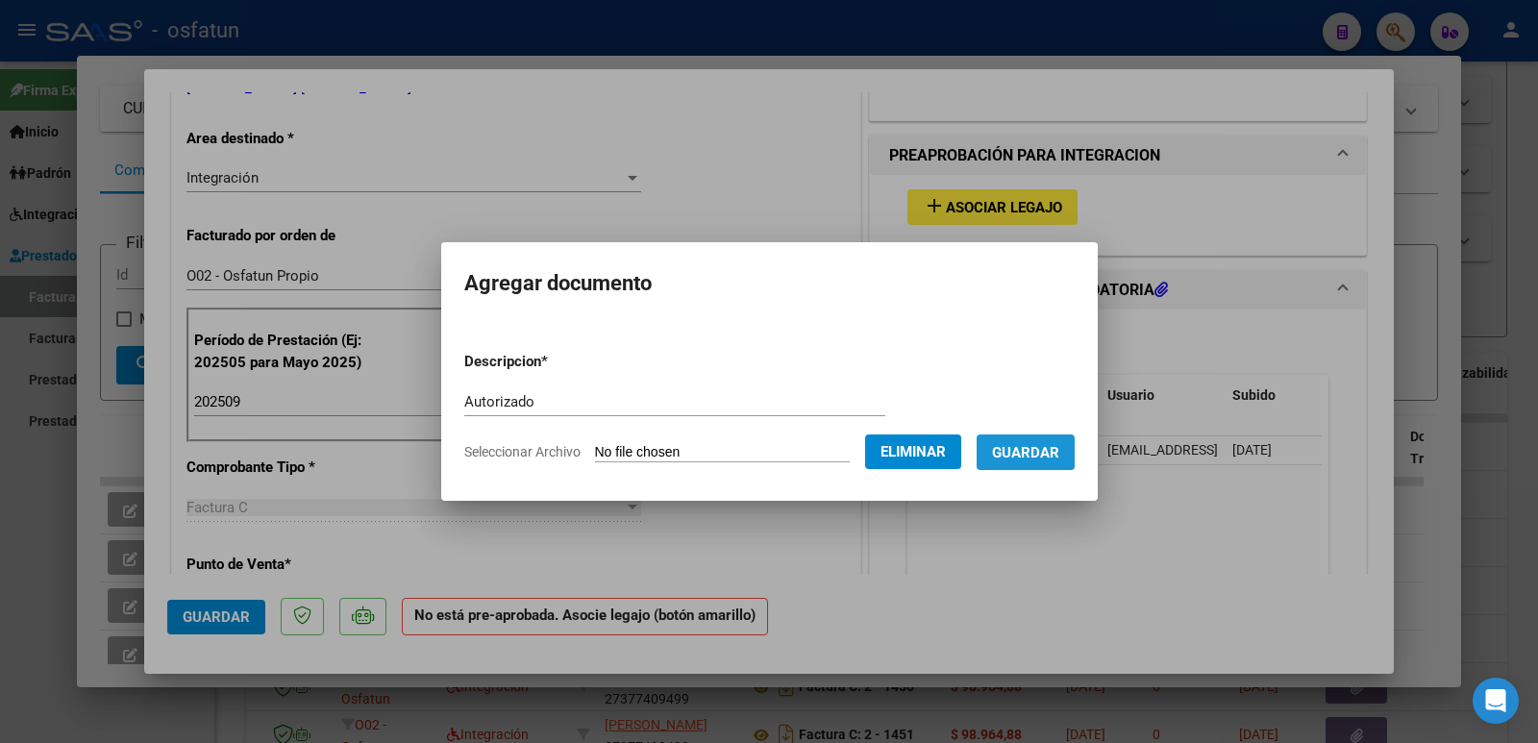
click at [1043, 450] on span "Guardar" at bounding box center [1025, 452] width 67 height 17
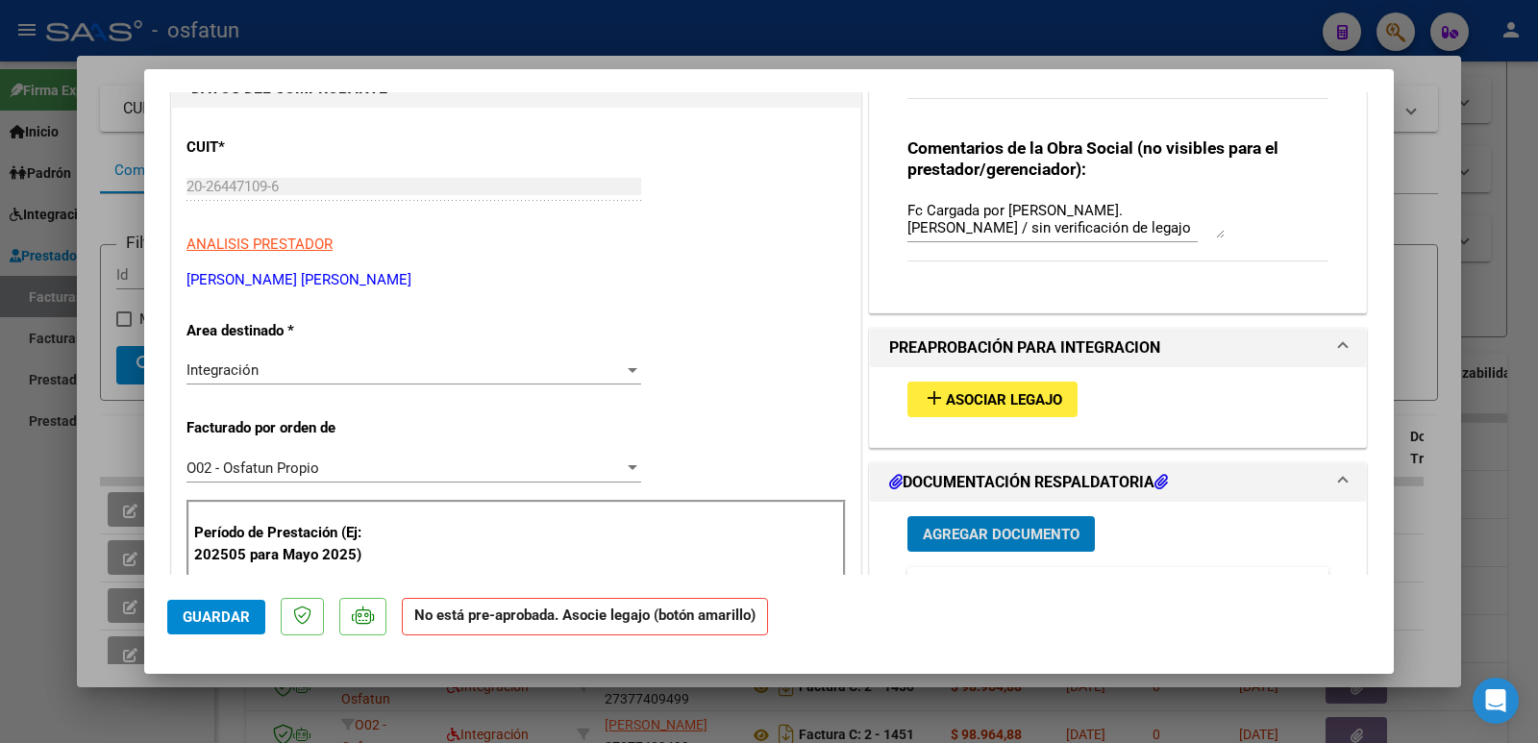
scroll to position [96, 0]
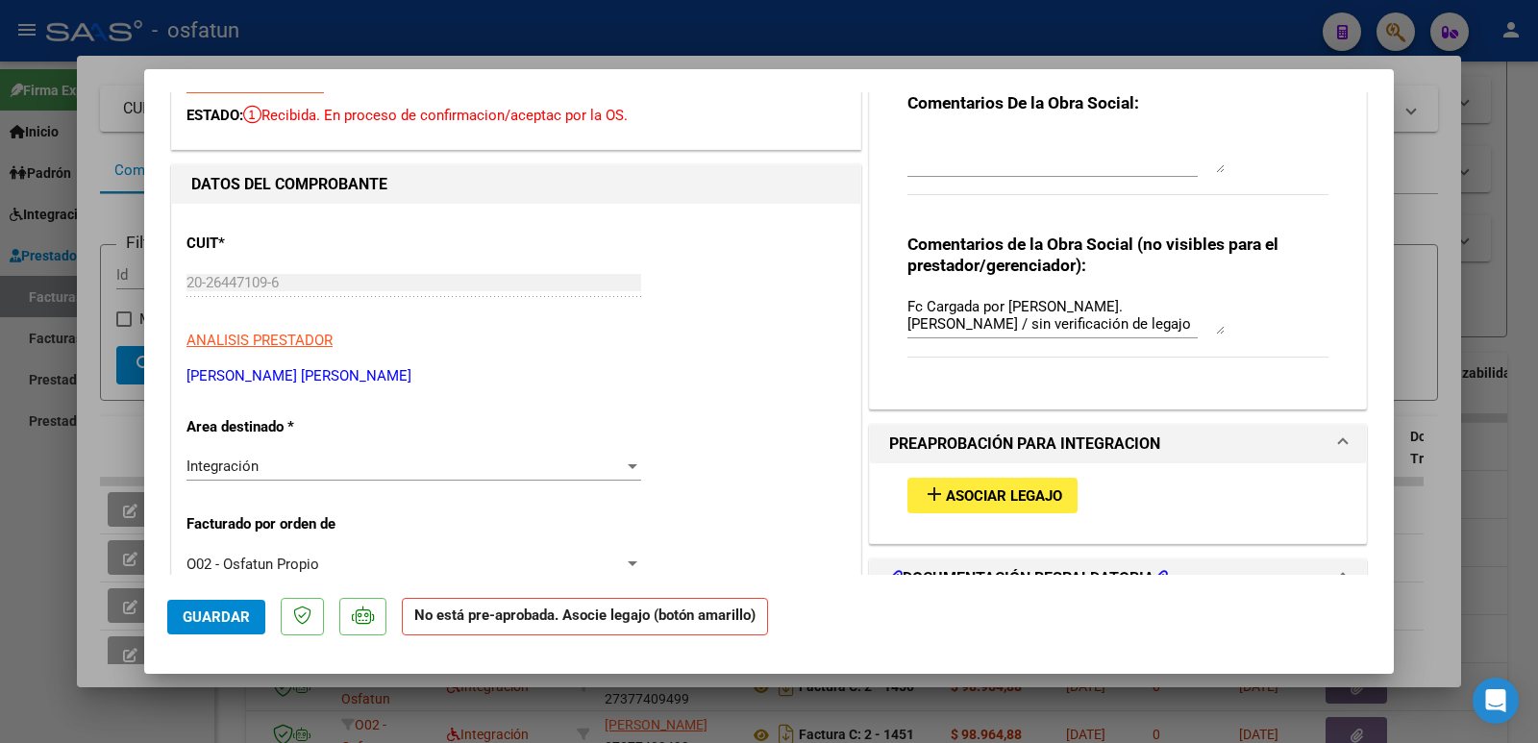
drag, startPoint x: 410, startPoint y: 378, endPoint x: 169, endPoint y: 373, distance: 241.3
copy p "[PERSON_NAME] [PERSON_NAME]"
click at [189, 274] on div "20-26447109-6 Ingresar CUIT" at bounding box center [413, 282] width 455 height 29
drag, startPoint x: 314, startPoint y: 296, endPoint x: 179, endPoint y: 282, distance: 136.3
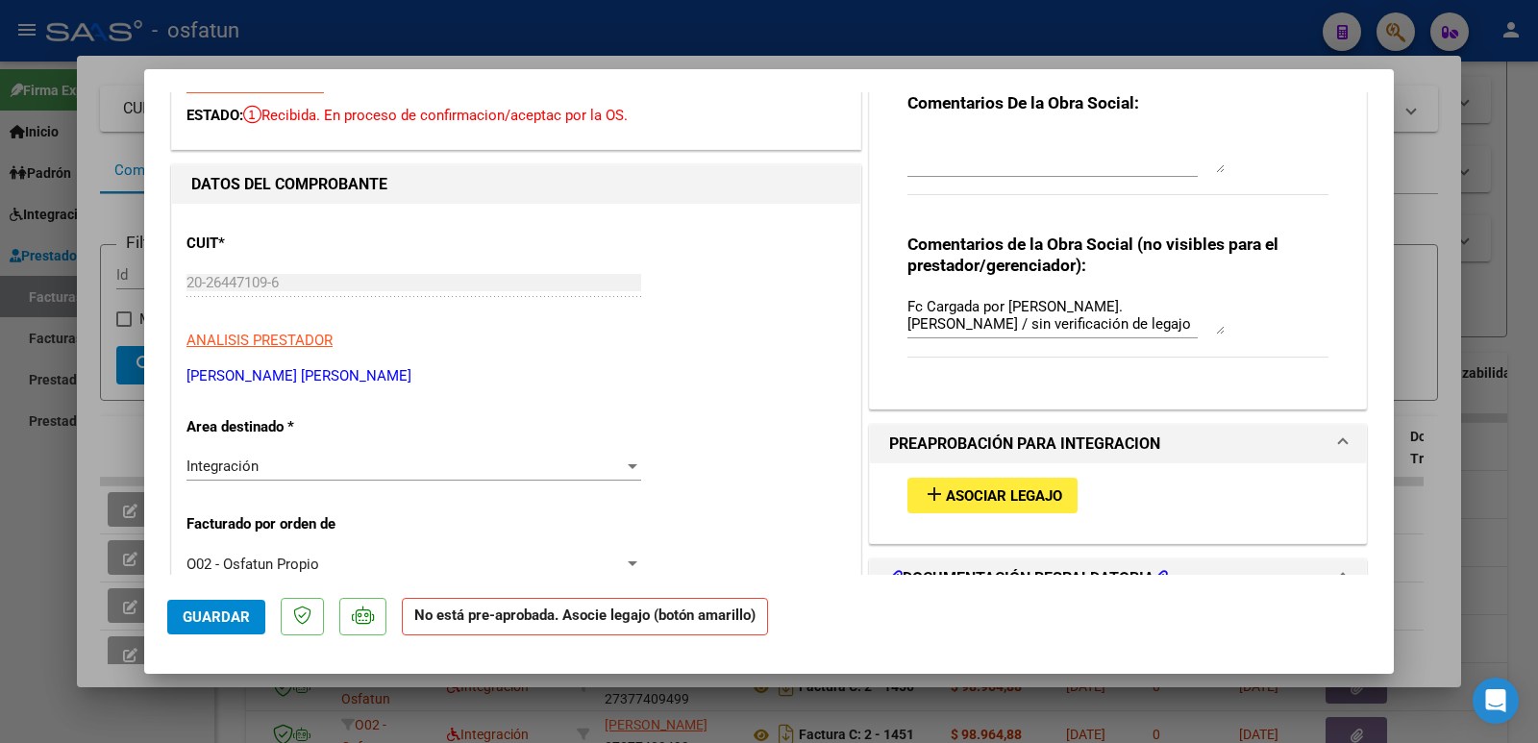
click at [185, 605] on button "Guardar" at bounding box center [216, 617] width 98 height 35
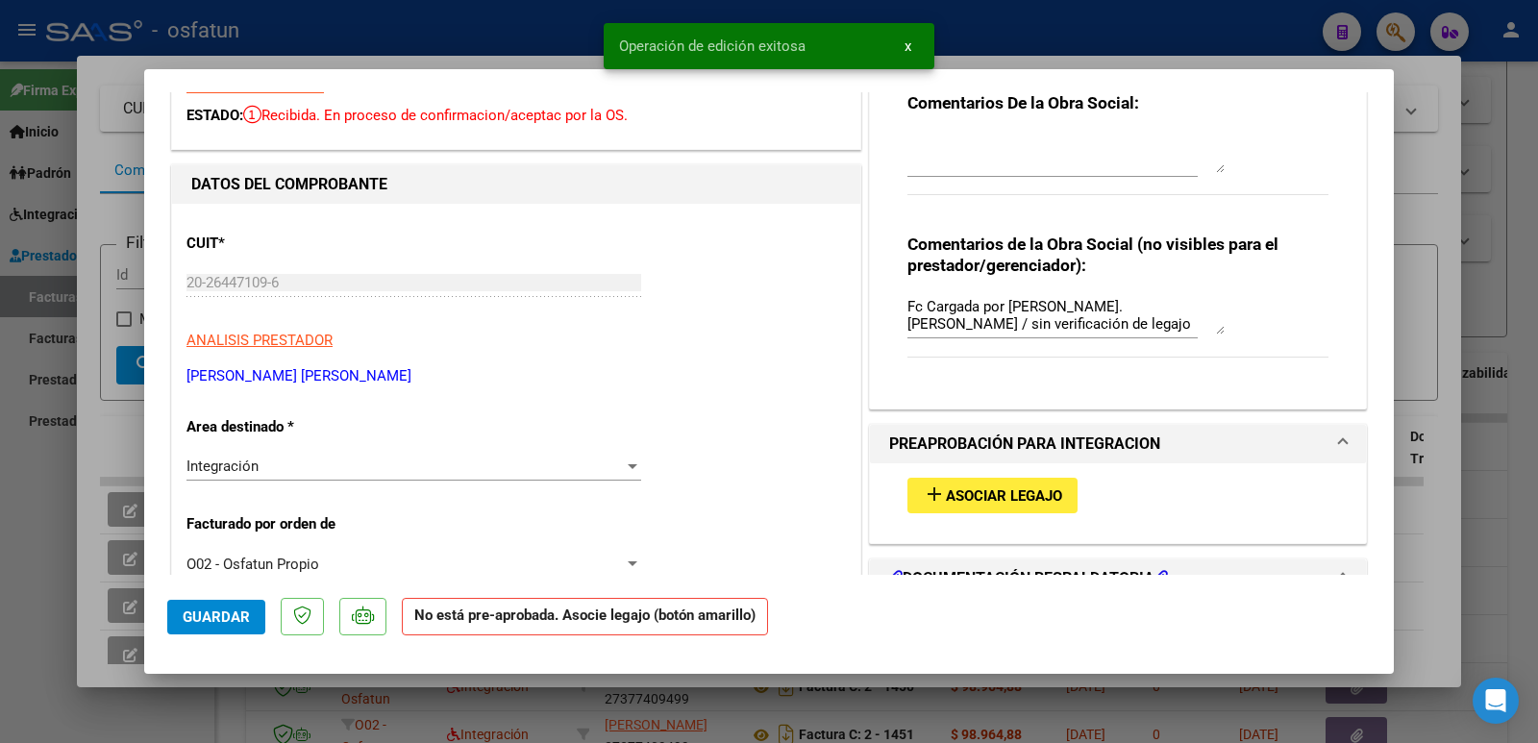
click at [12, 626] on div at bounding box center [769, 371] width 1538 height 743
type input "$ 0,00"
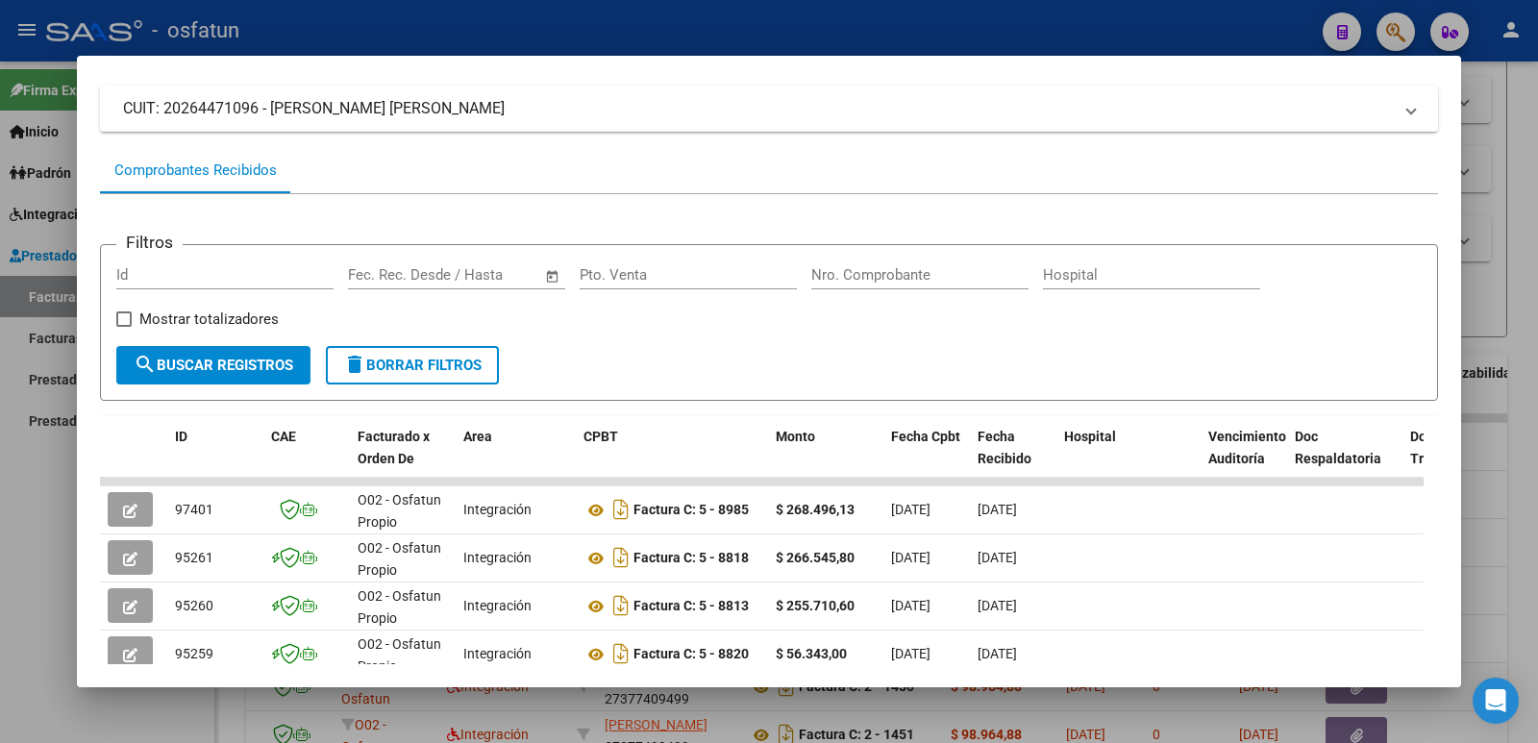
click at [28, 581] on div at bounding box center [769, 371] width 1538 height 743
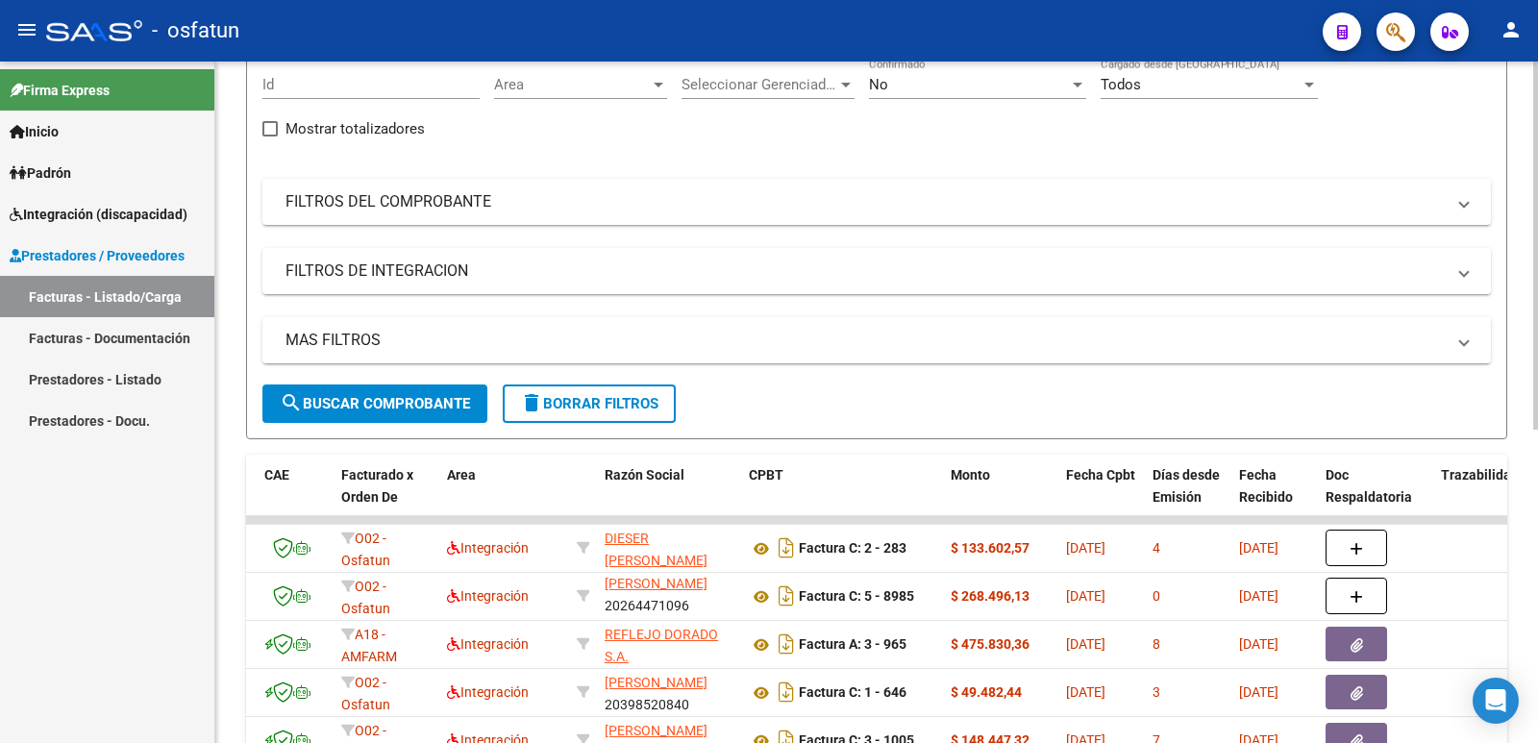
scroll to position [0, 0]
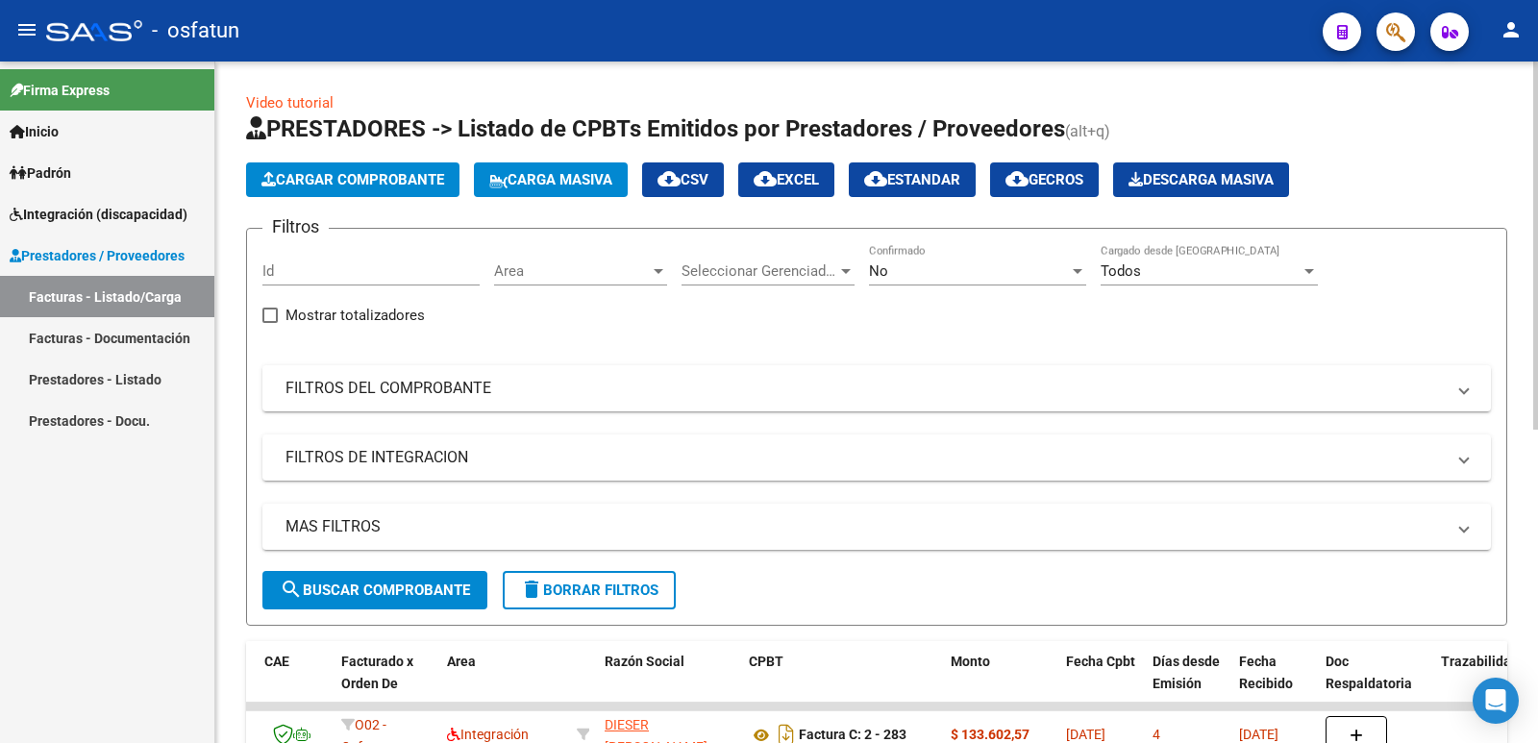
click at [326, 185] on span "Cargar Comprobante" at bounding box center [352, 179] width 183 height 17
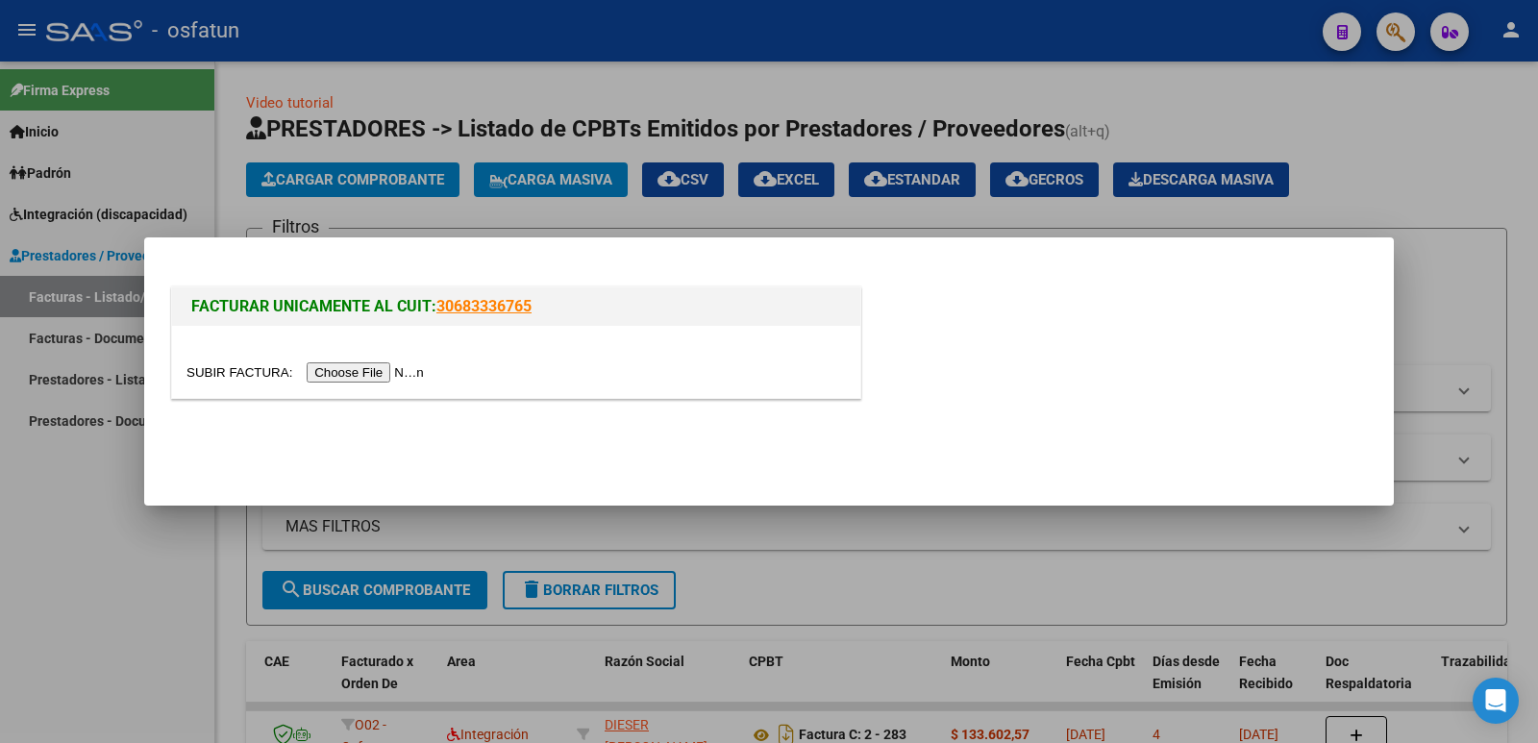
click at [382, 373] on input "file" at bounding box center [307, 372] width 243 height 20
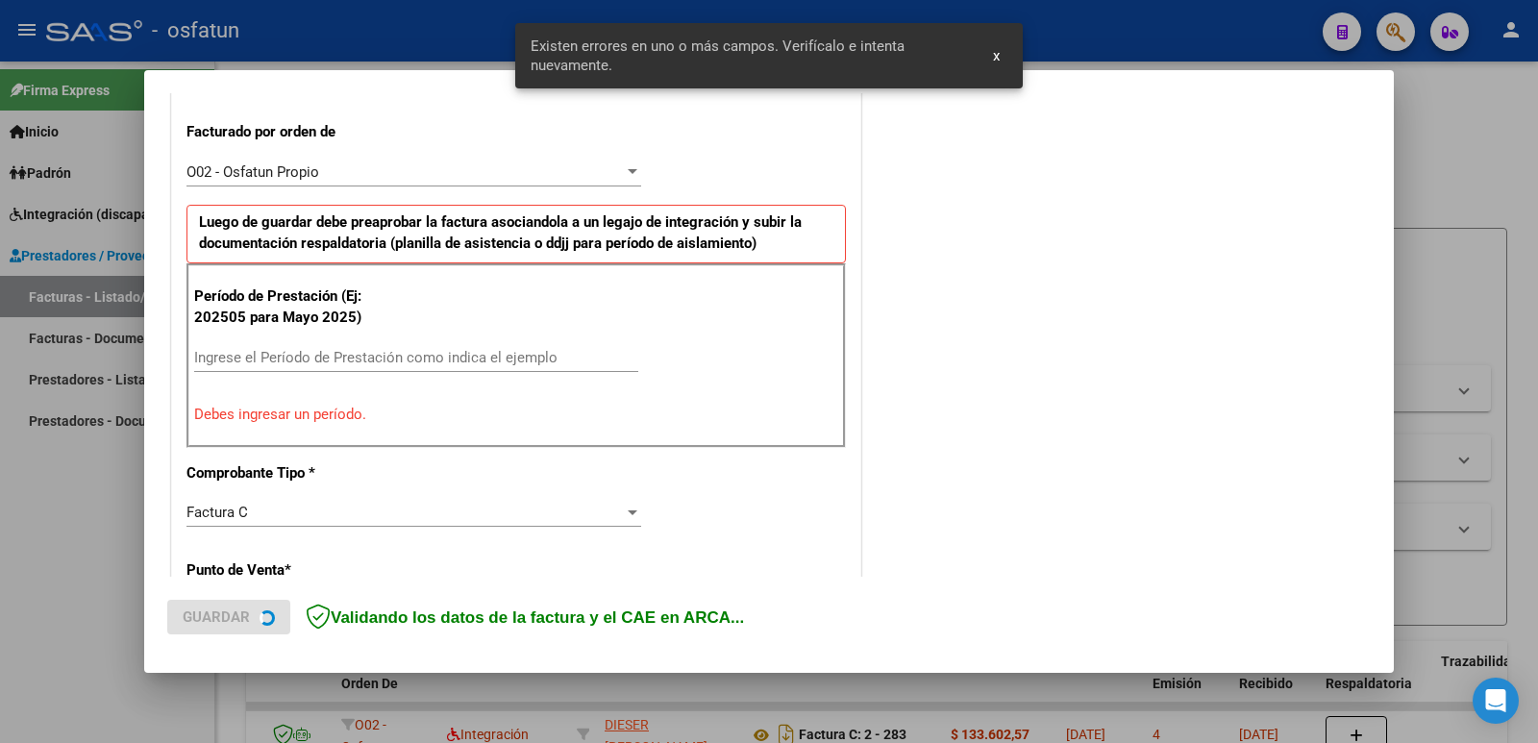
scroll to position [525, 0]
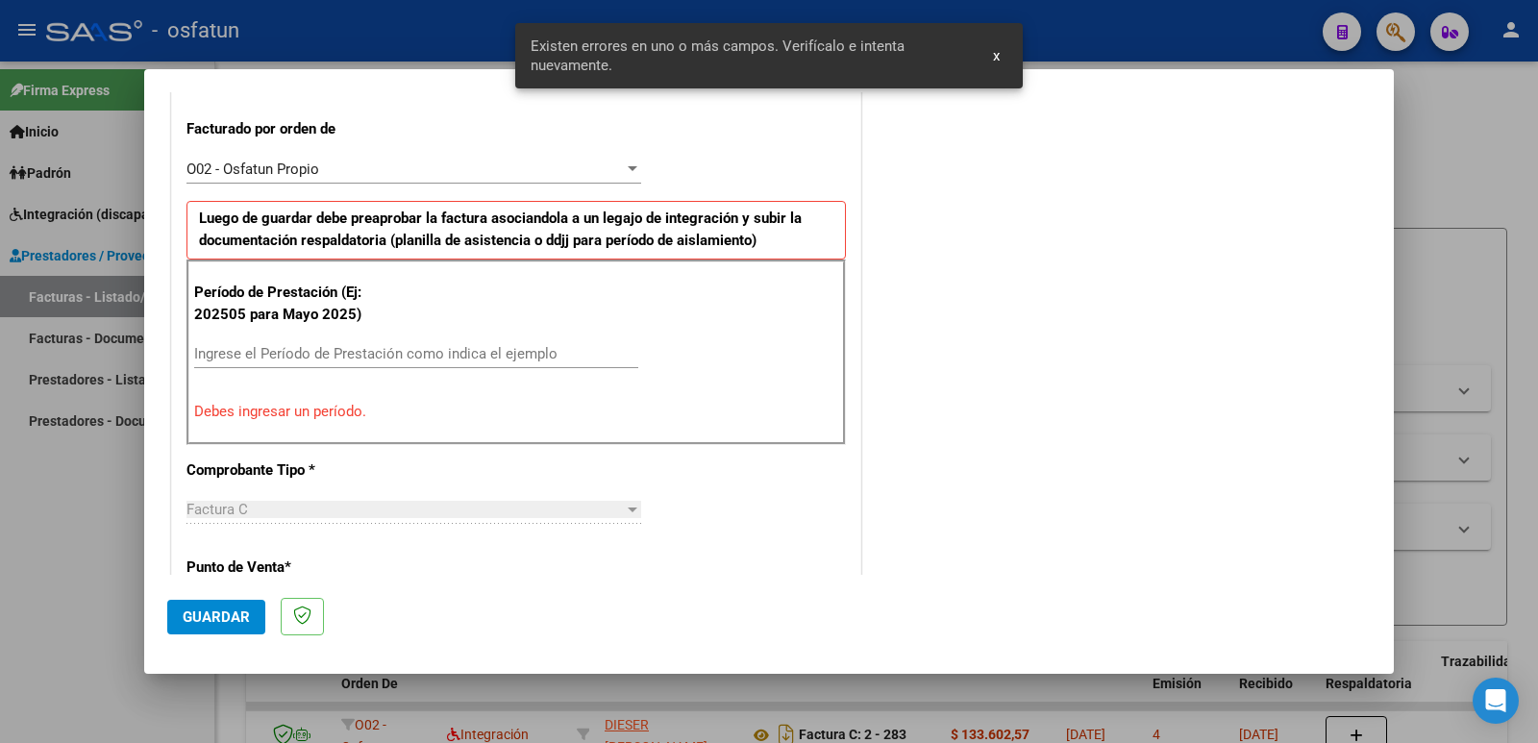
click at [308, 359] on input "Ingrese el Período de Prestación como indica el ejemplo" at bounding box center [416, 353] width 444 height 17
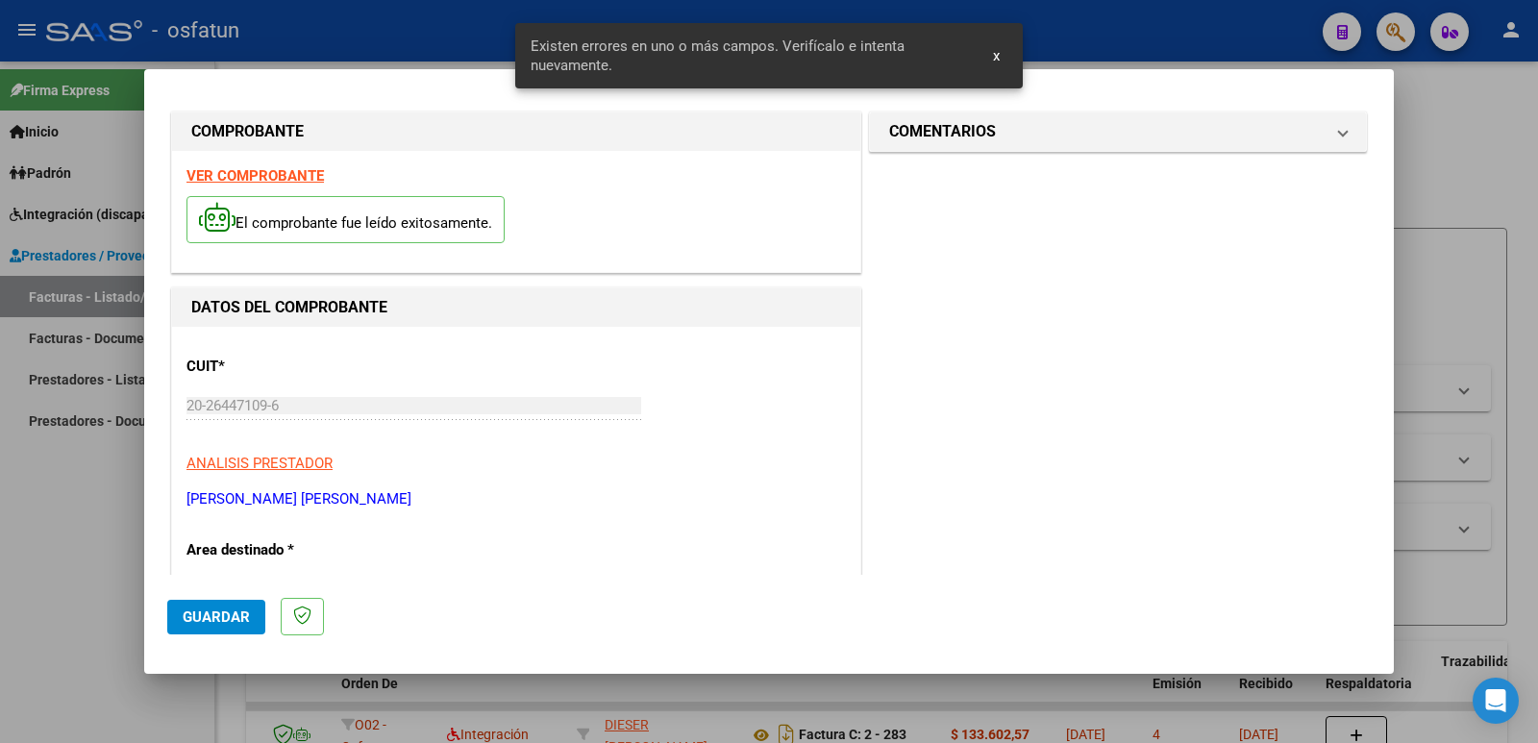
scroll to position [0, 0]
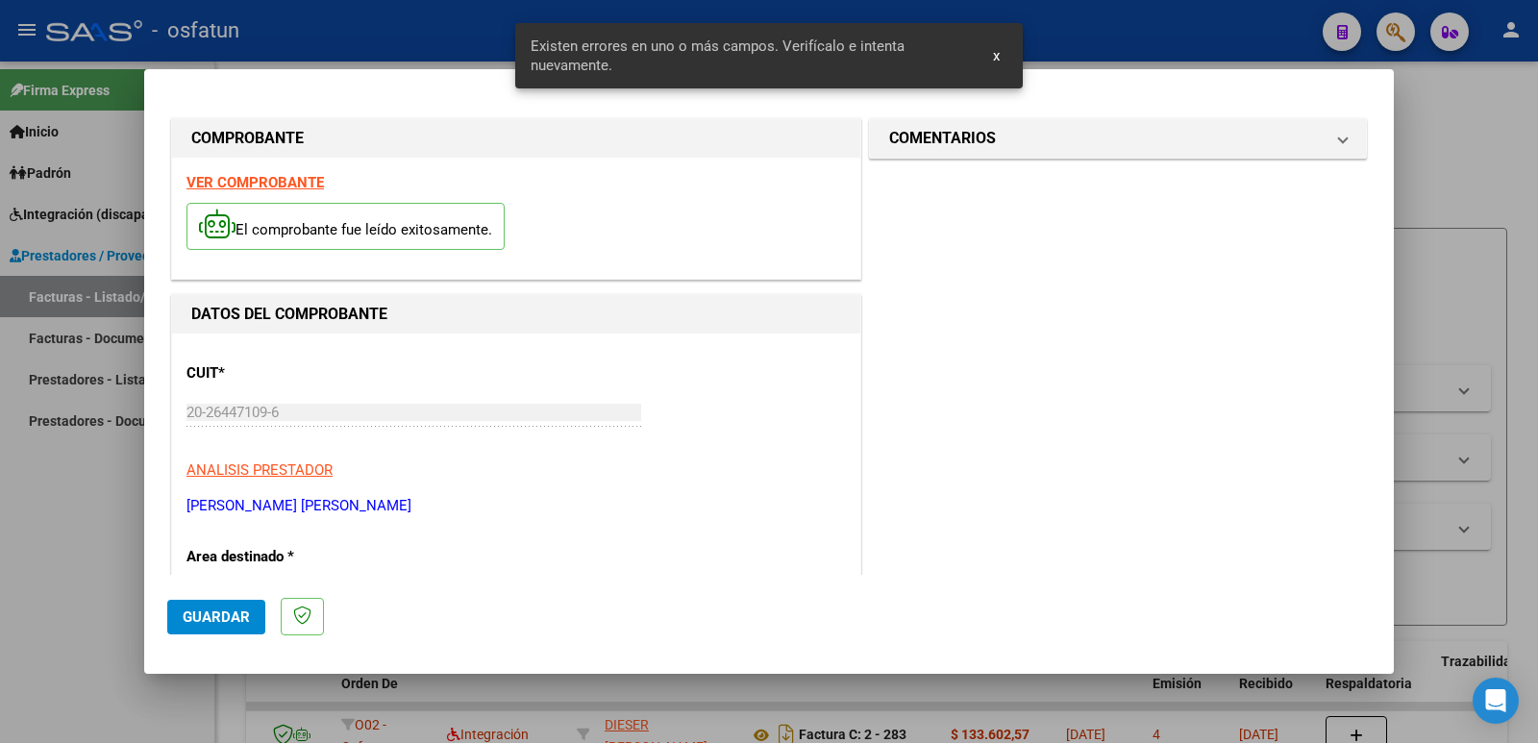
type input "202509"
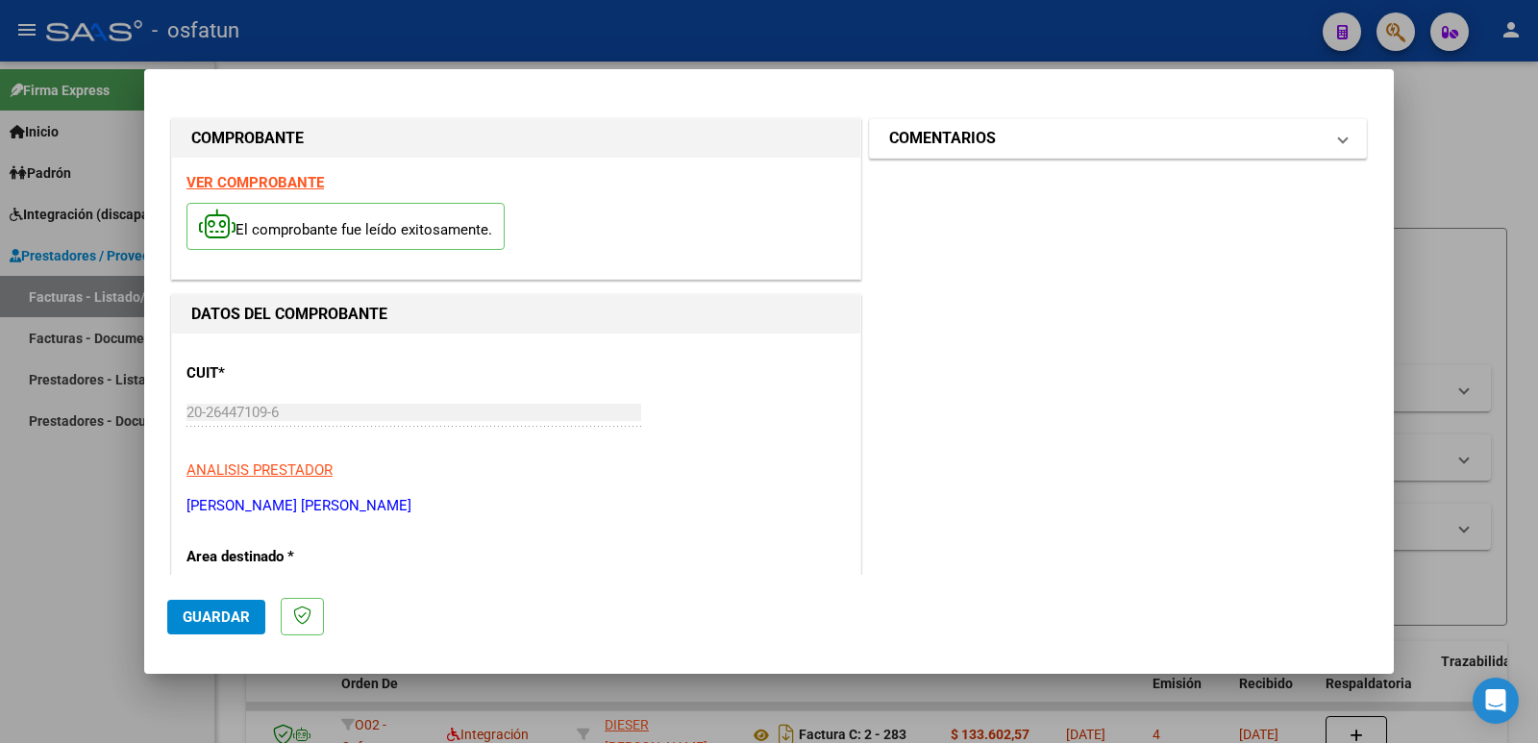
click at [921, 148] on h1 "COMENTARIOS" at bounding box center [942, 138] width 107 height 23
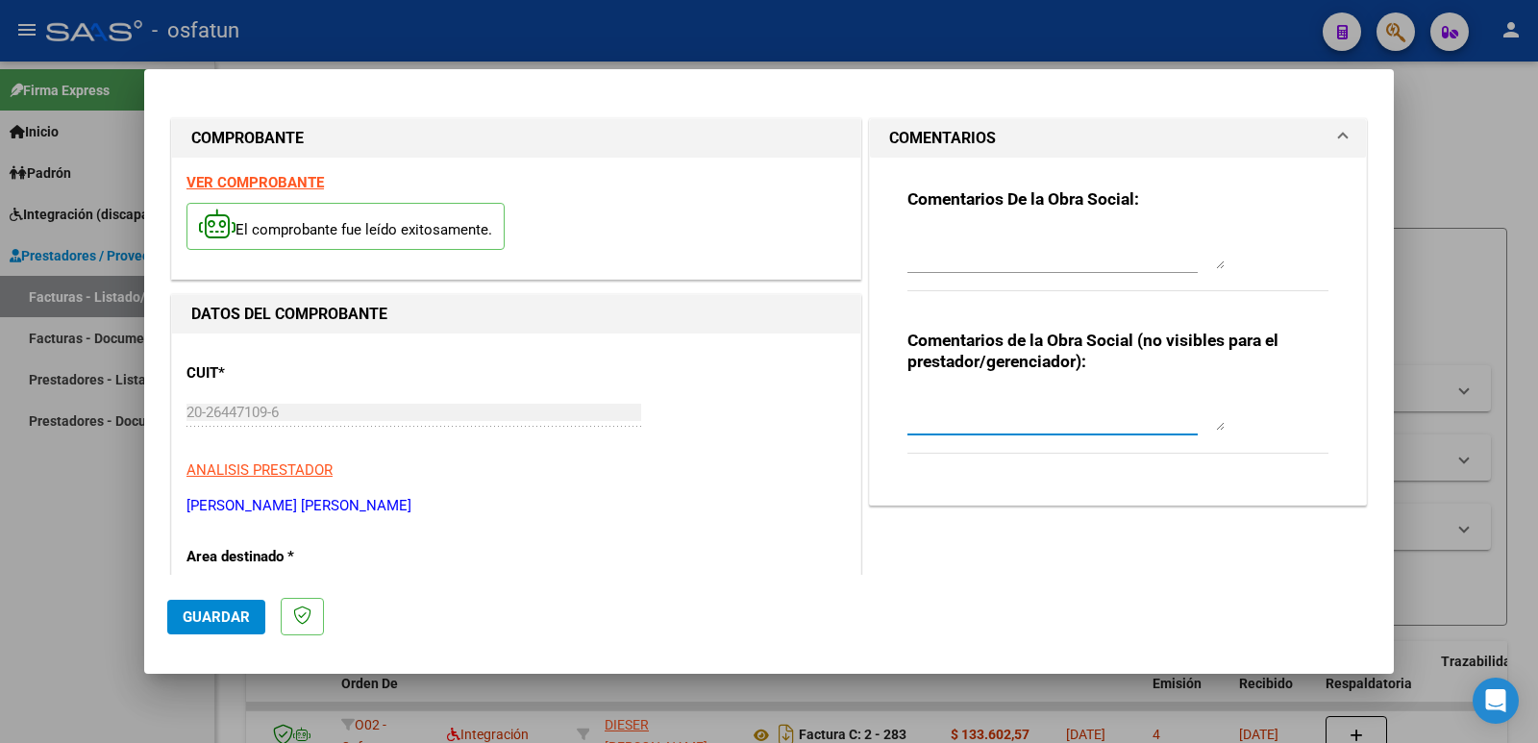
click at [999, 416] on textarea at bounding box center [1065, 411] width 317 height 38
paste textarea "Fc Cargada por [PERSON_NAME]. [PERSON_NAME] / sin verificación de legajo"
type textarea "Fc Cargada por [PERSON_NAME]. [PERSON_NAME] / sin verificación de legajo"
click at [232, 628] on button "Guardar" at bounding box center [216, 617] width 98 height 35
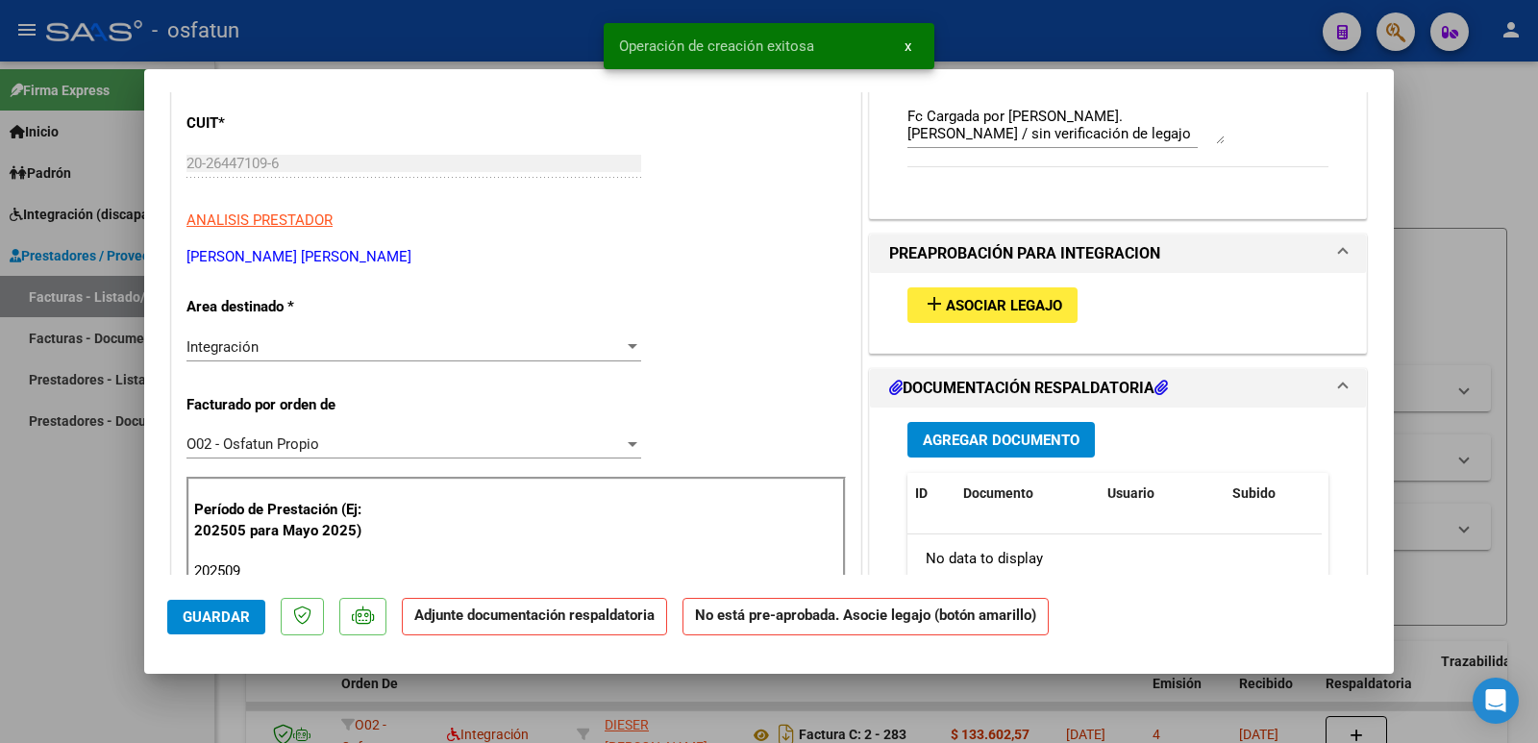
scroll to position [288, 0]
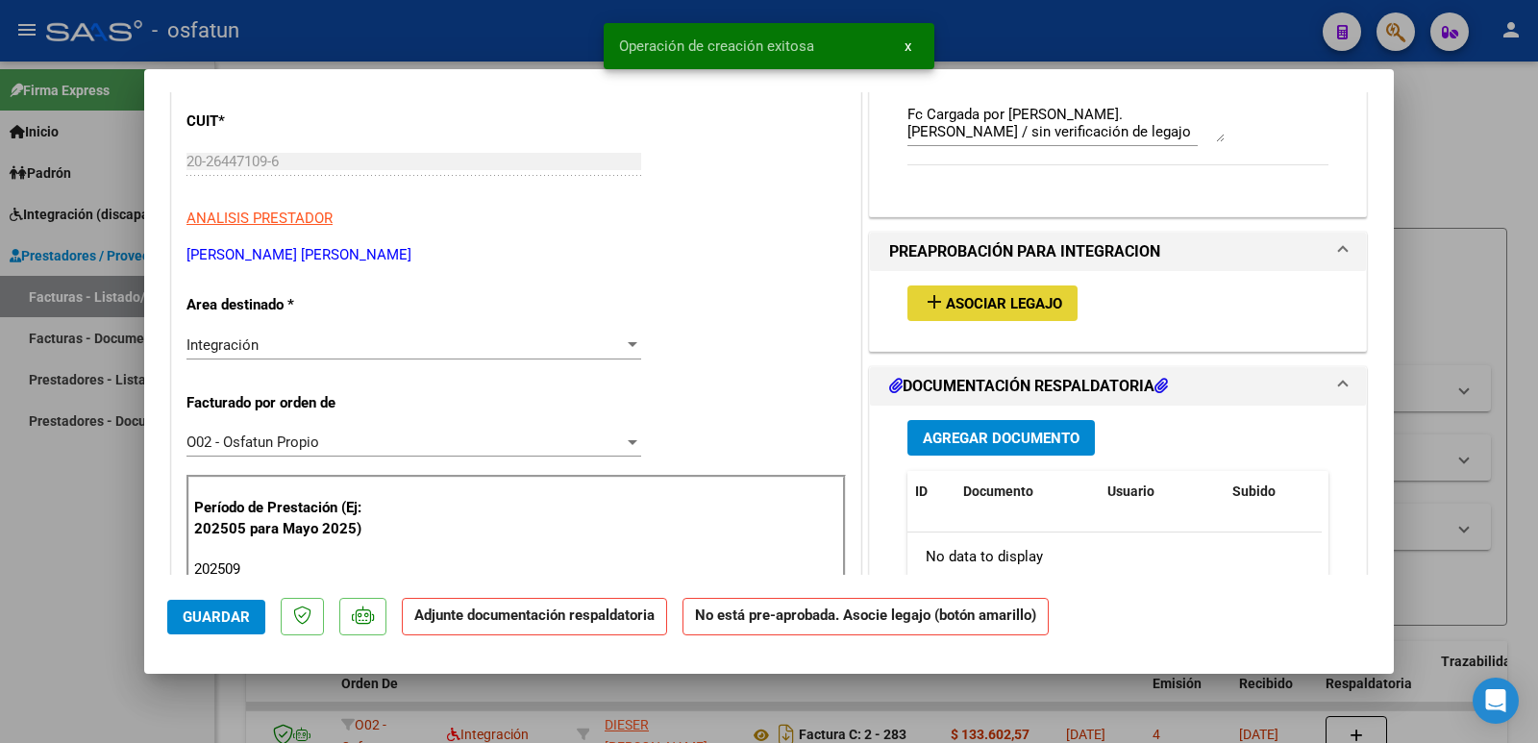
click at [946, 296] on span "Asociar Legajo" at bounding box center [1004, 303] width 116 height 17
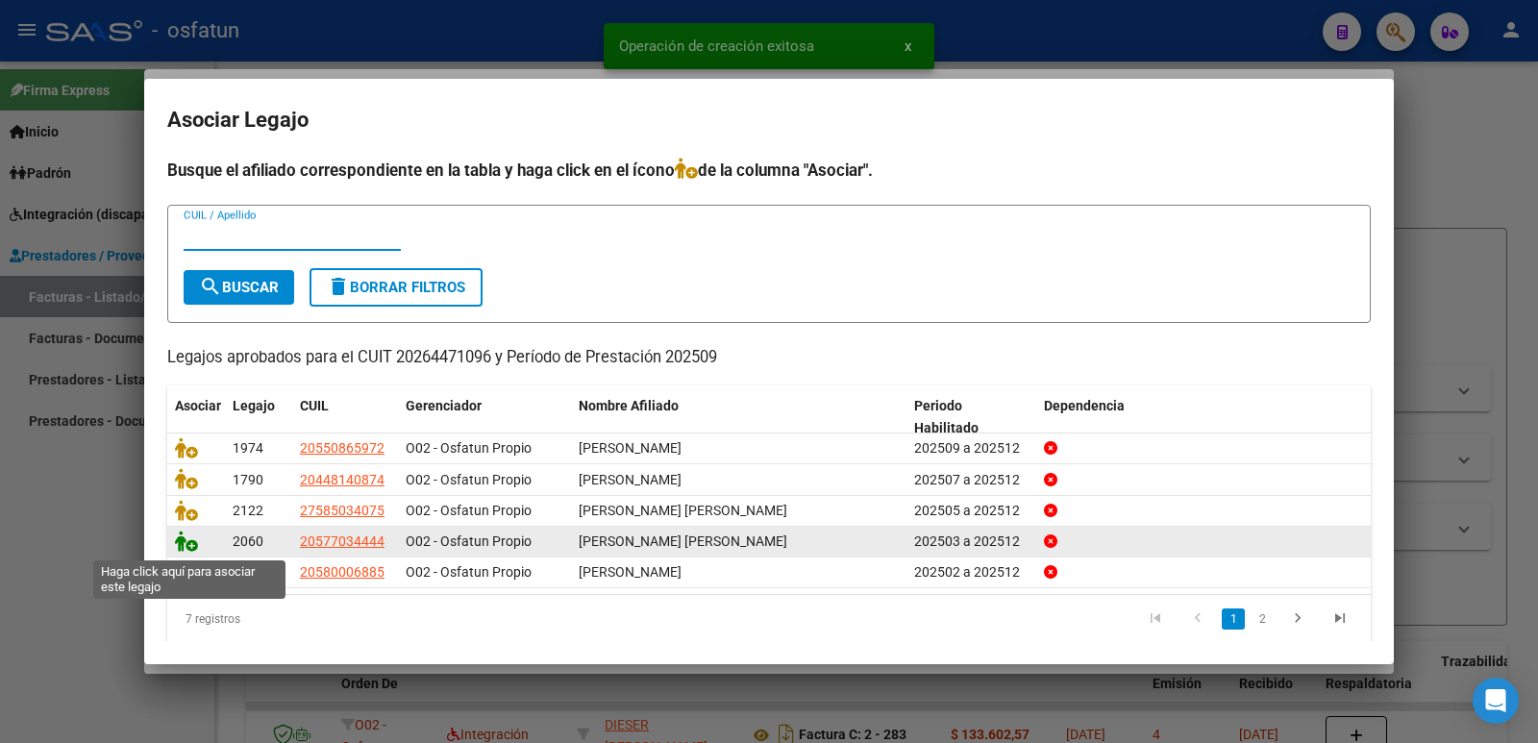
click at [187, 551] on icon at bounding box center [186, 540] width 23 height 21
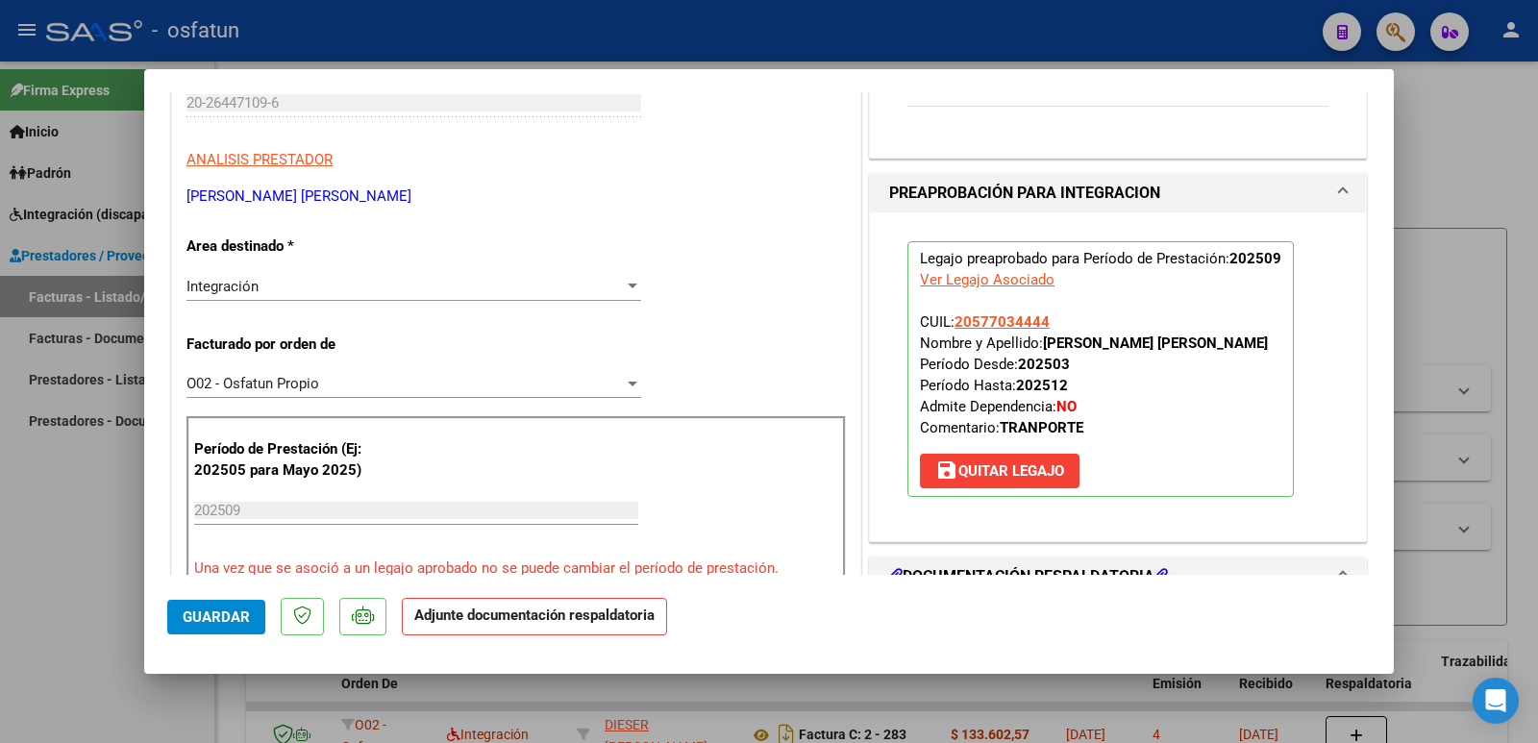
scroll to position [577, 0]
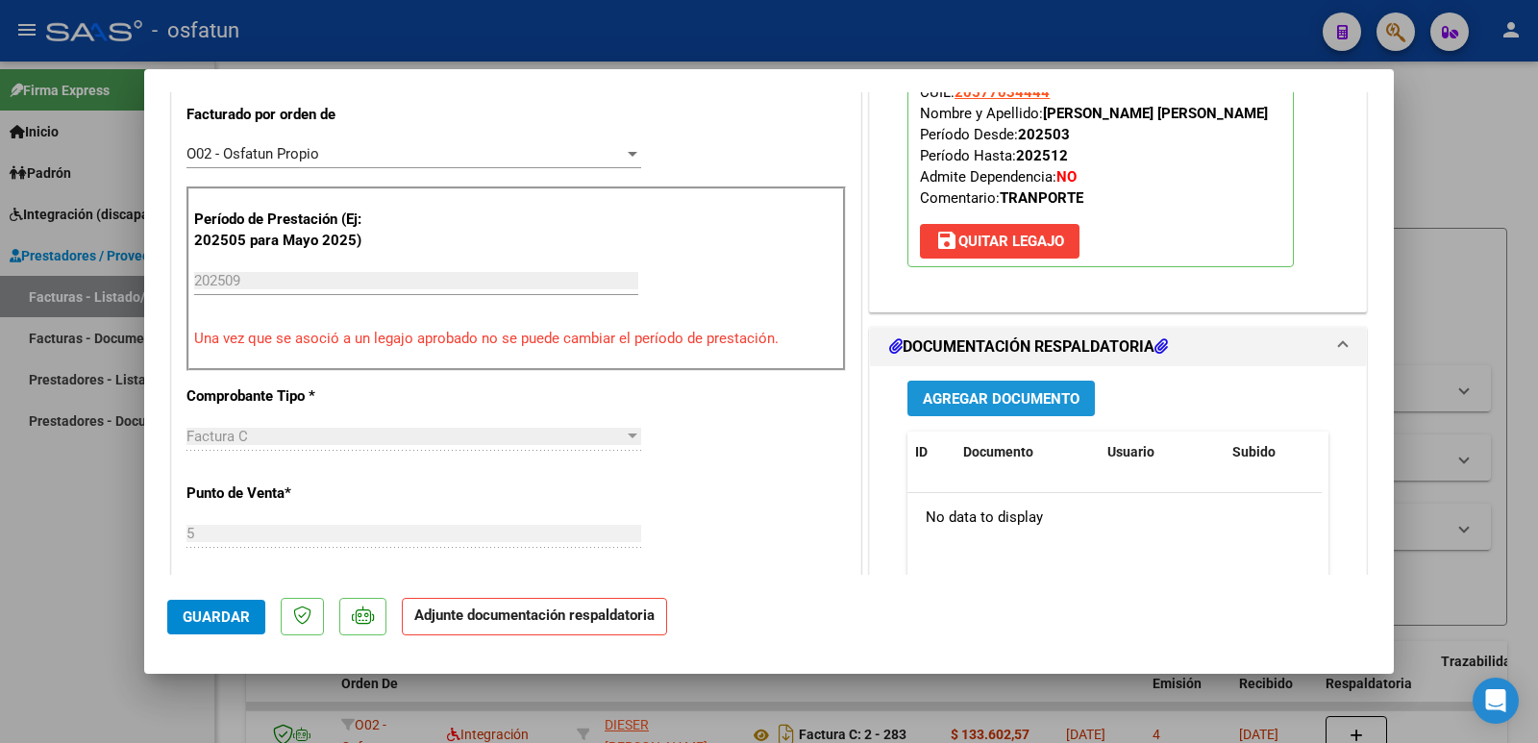
click at [1036, 402] on span "Agregar Documento" at bounding box center [1001, 398] width 157 height 17
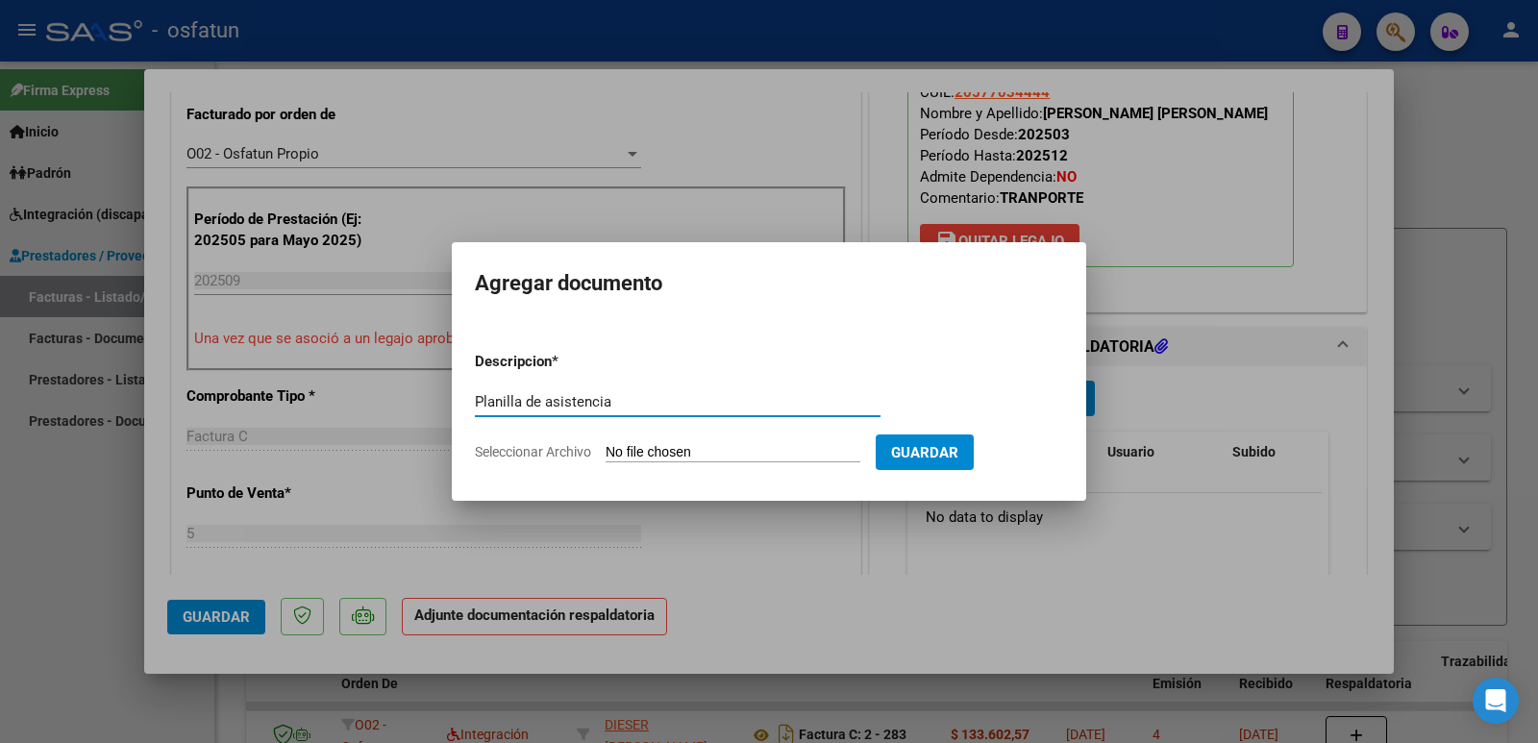
type input "Planilla de asistencia"
click at [752, 460] on input "Seleccionar Archivo" at bounding box center [732, 453] width 255 height 18
type input "C:\fakepath\ASISTENCIA [PERSON_NAME].PDF"
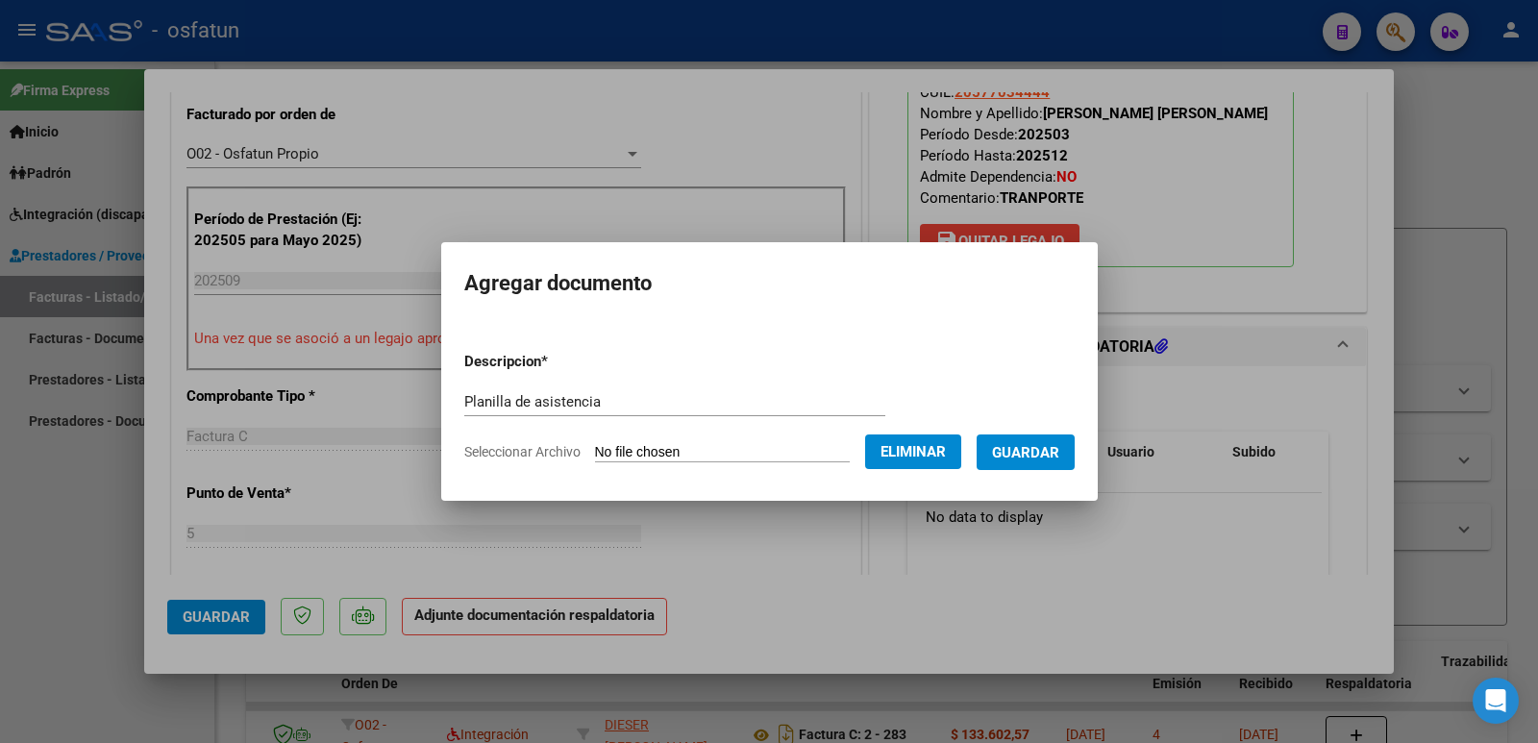
click at [1046, 456] on span "Guardar" at bounding box center [1025, 452] width 67 height 17
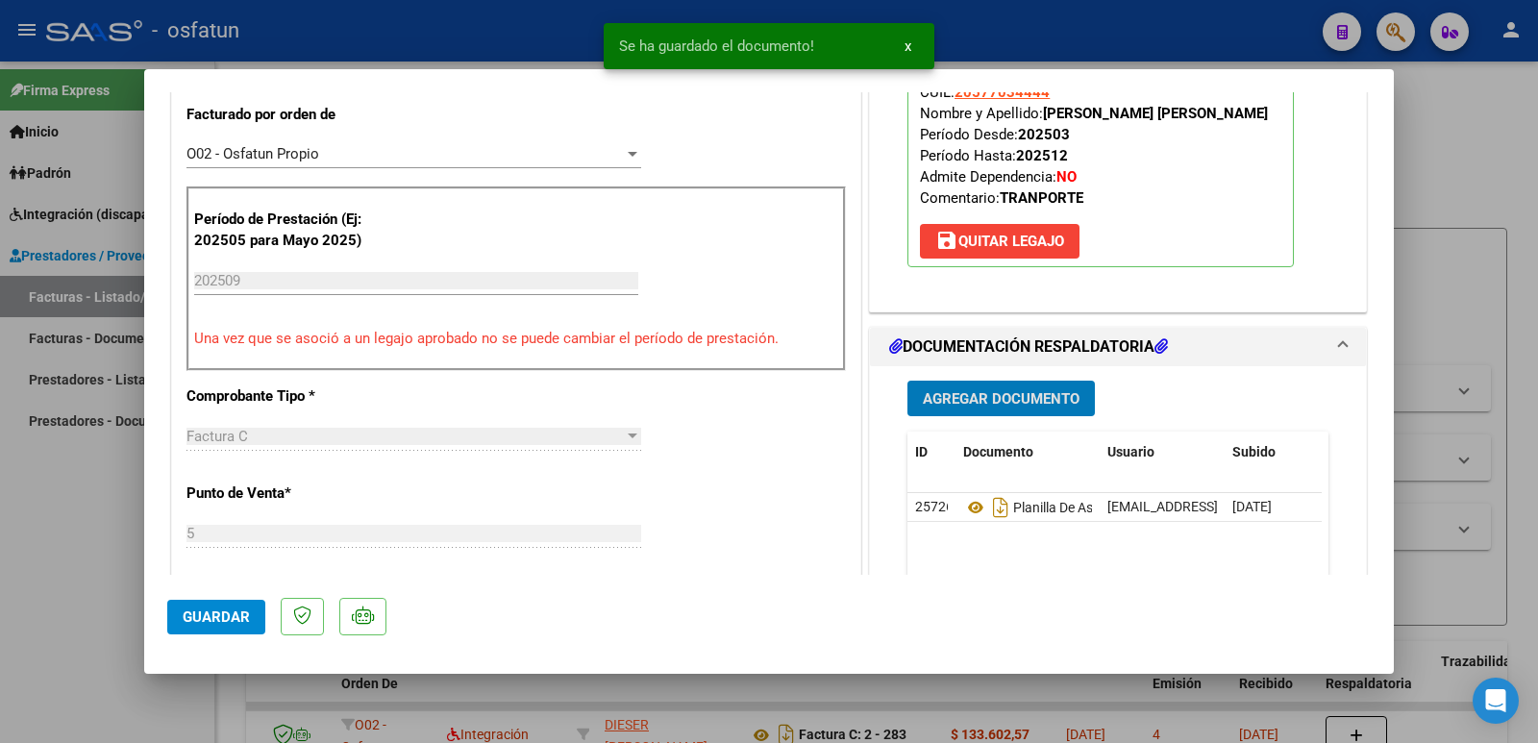
click at [998, 401] on span "Agregar Documento" at bounding box center [1001, 398] width 157 height 17
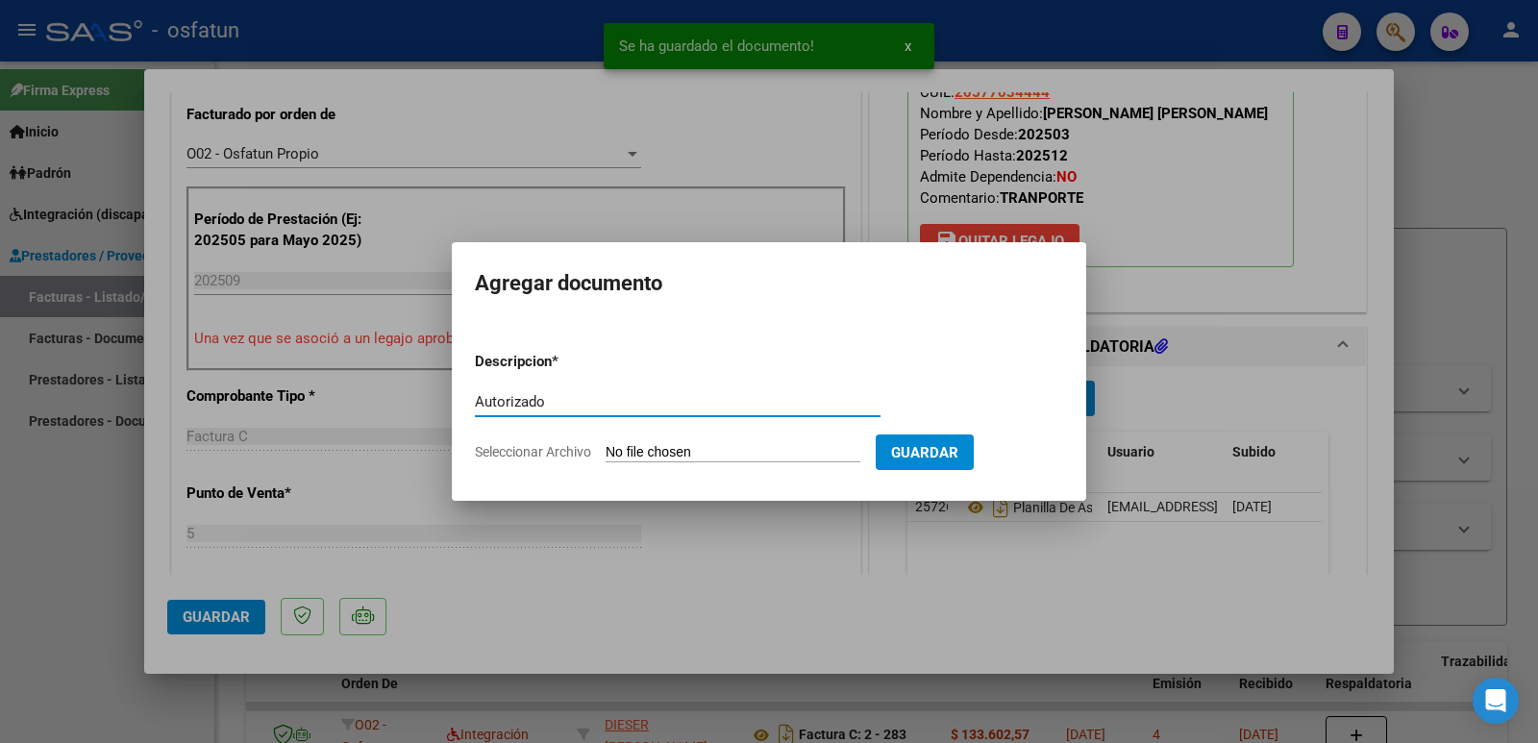
type input "Autorizado"
click at [734, 455] on input "Seleccionar Archivo" at bounding box center [732, 453] width 255 height 18
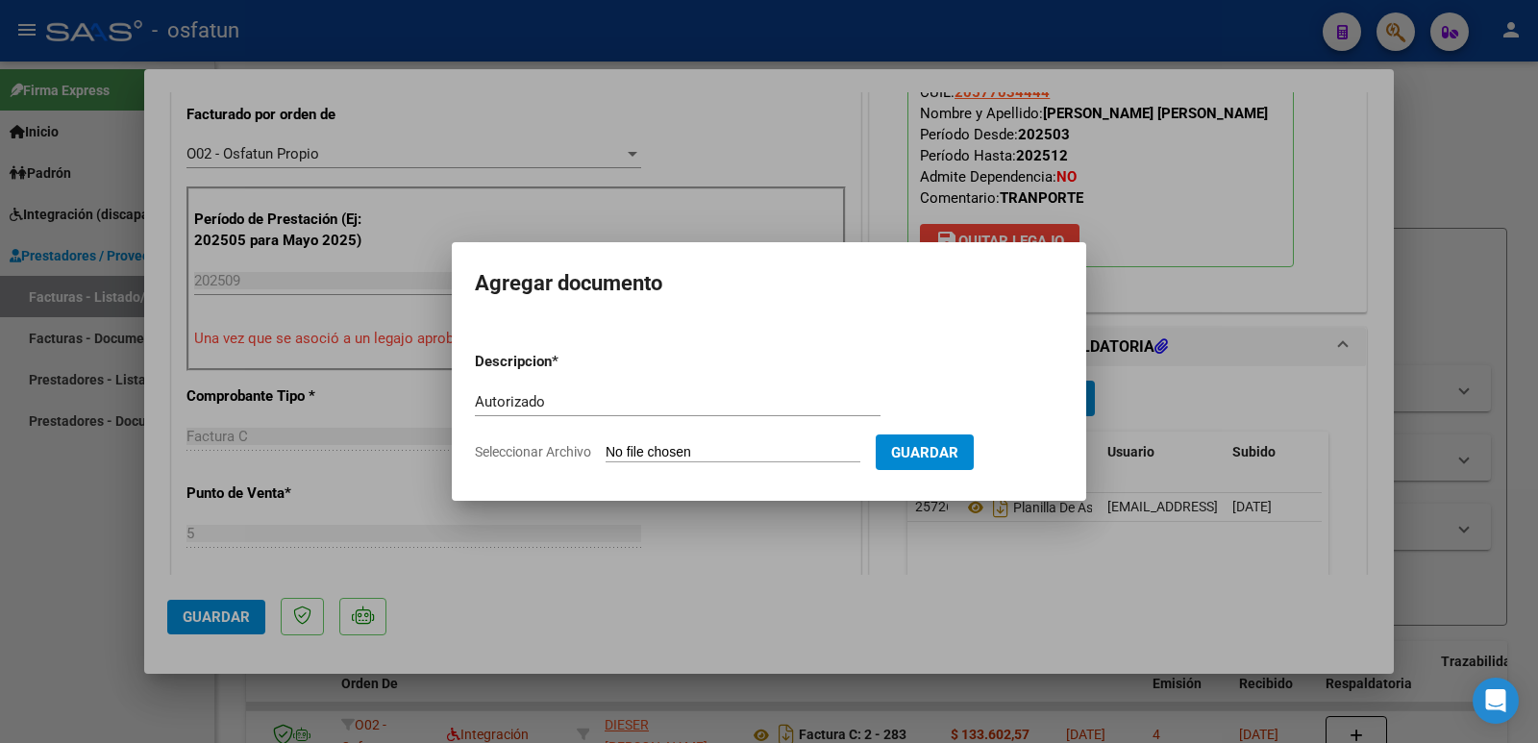
type input "C:\fakepath\Autorizacion [PERSON_NAME].pdf"
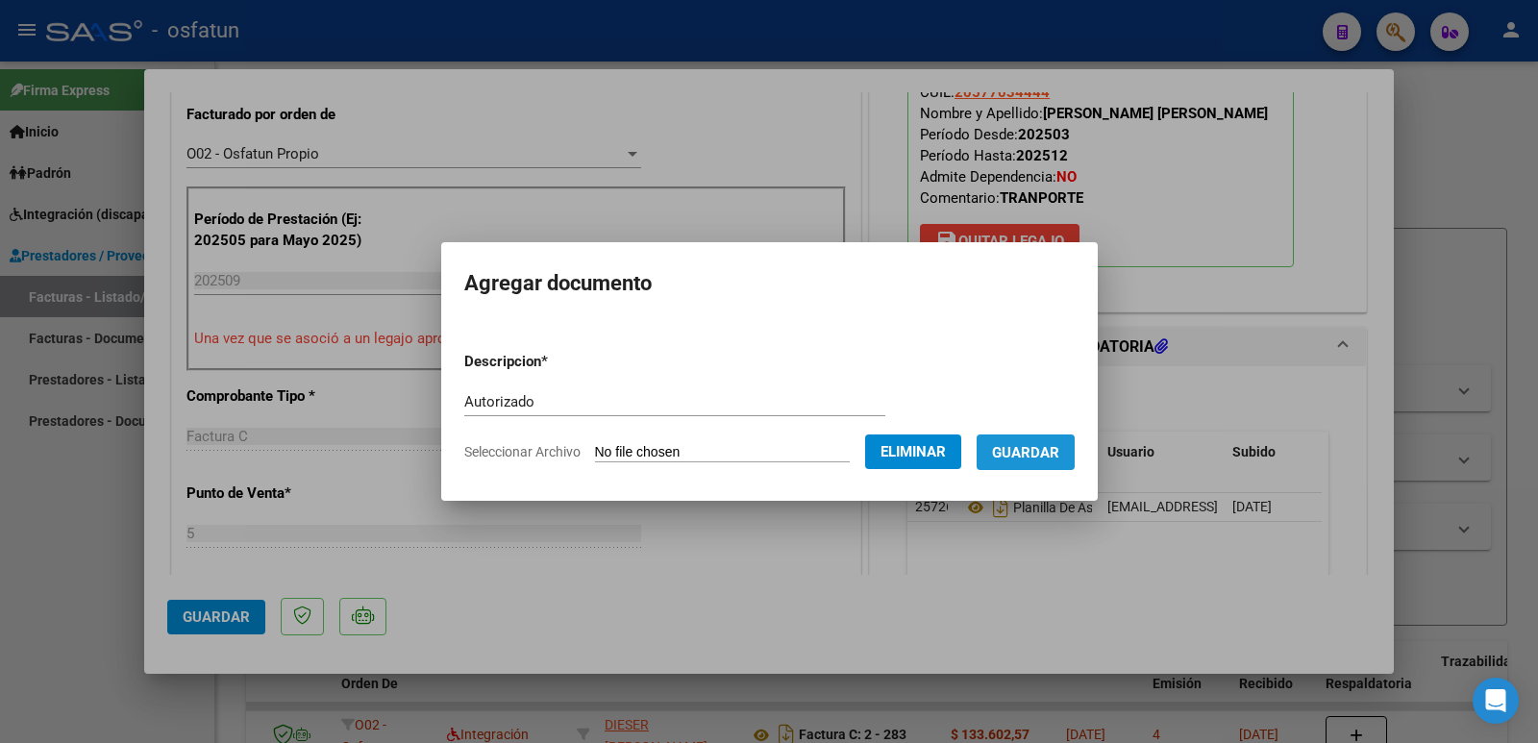
click at [1050, 457] on span "Guardar" at bounding box center [1025, 452] width 67 height 17
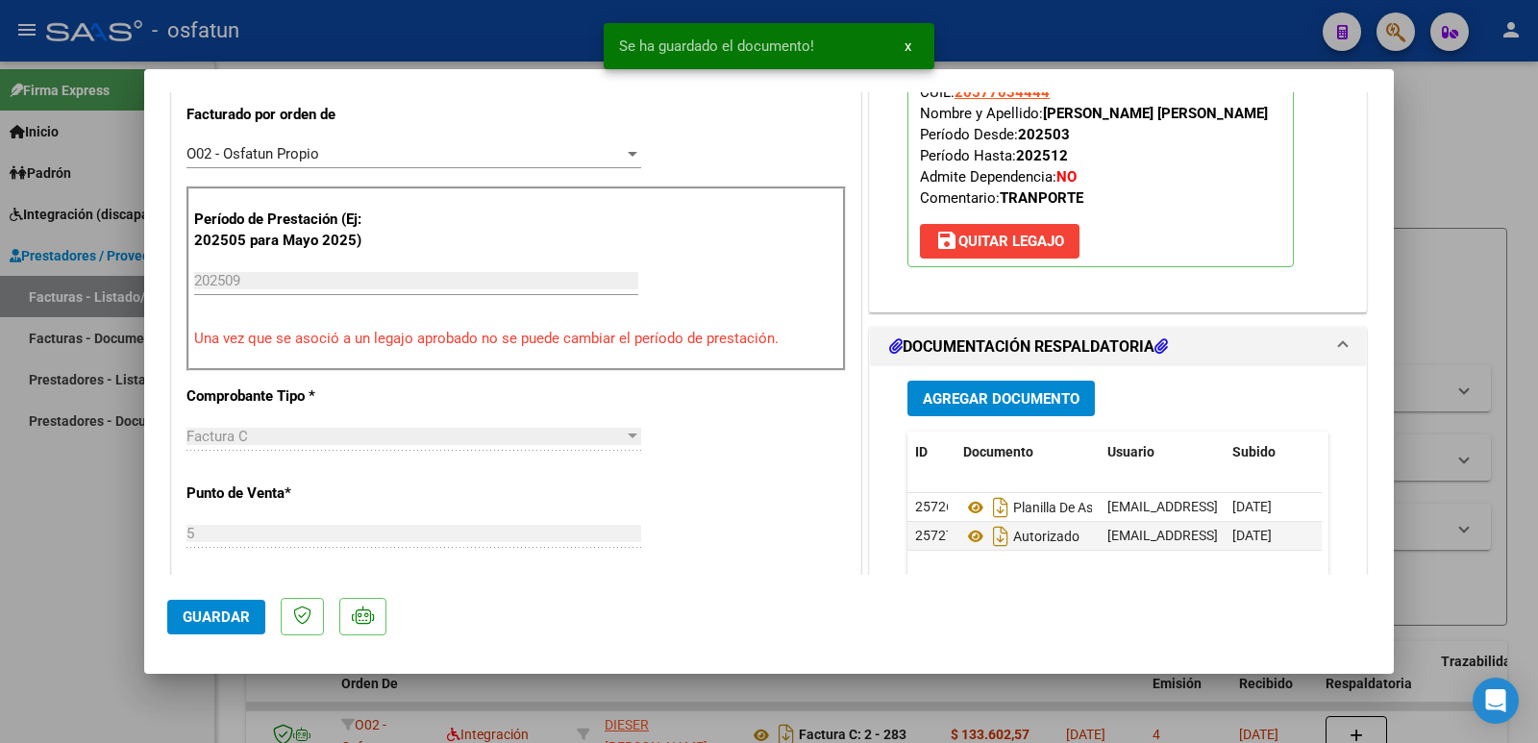
click at [203, 597] on mat-dialog-actions "Guardar" at bounding box center [768, 613] width 1203 height 76
click at [253, 608] on button "Guardar" at bounding box center [216, 617] width 98 height 35
drag, startPoint x: 1039, startPoint y: 112, endPoint x: 1210, endPoint y: 113, distance: 171.1
click at [1210, 113] on p "Legajo preaprobado para Período de Prestación: 202509 Ver Legajo Asociado CUIL:…" at bounding box center [1100, 140] width 386 height 256
copy strong "[PERSON_NAME] [PERSON_NAME]"
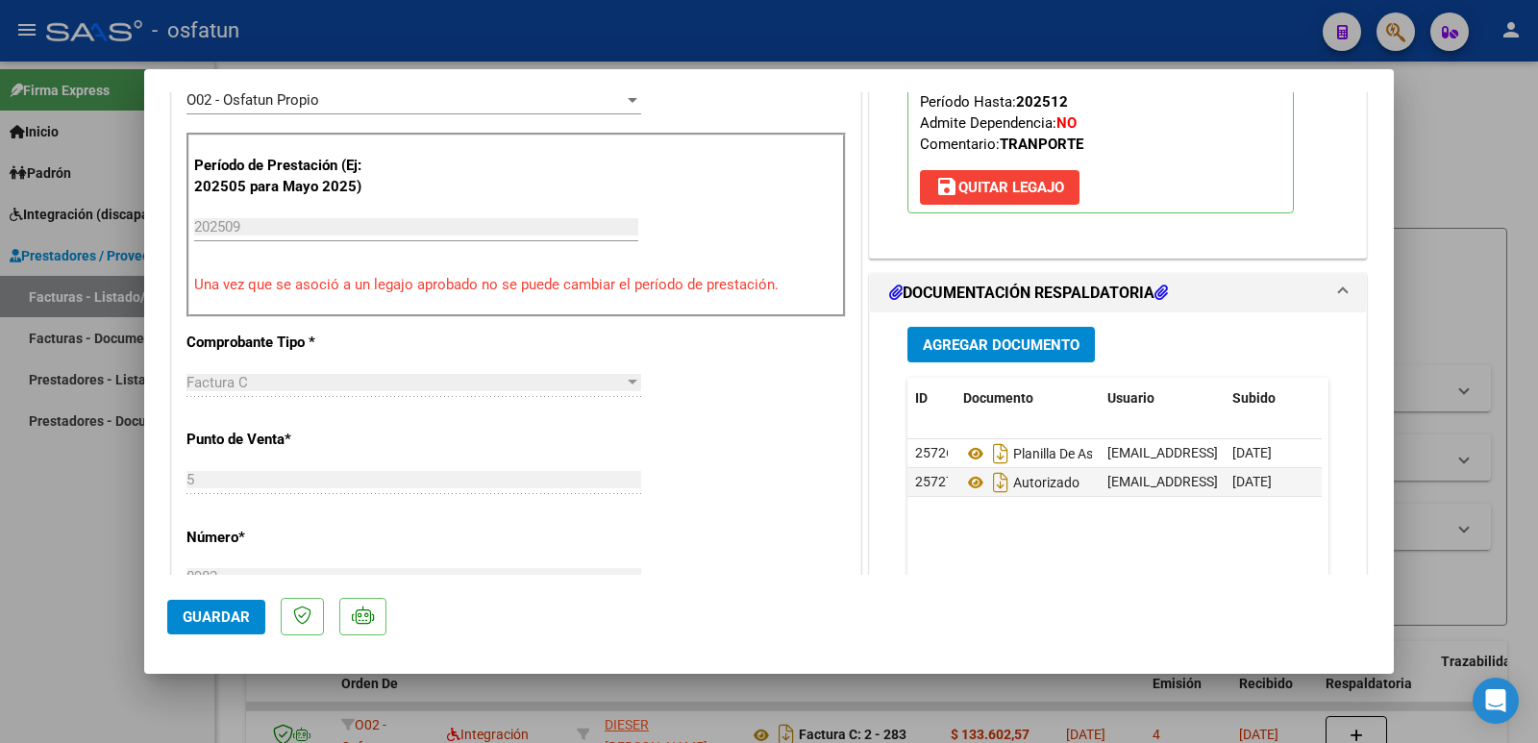
scroll to position [384, 0]
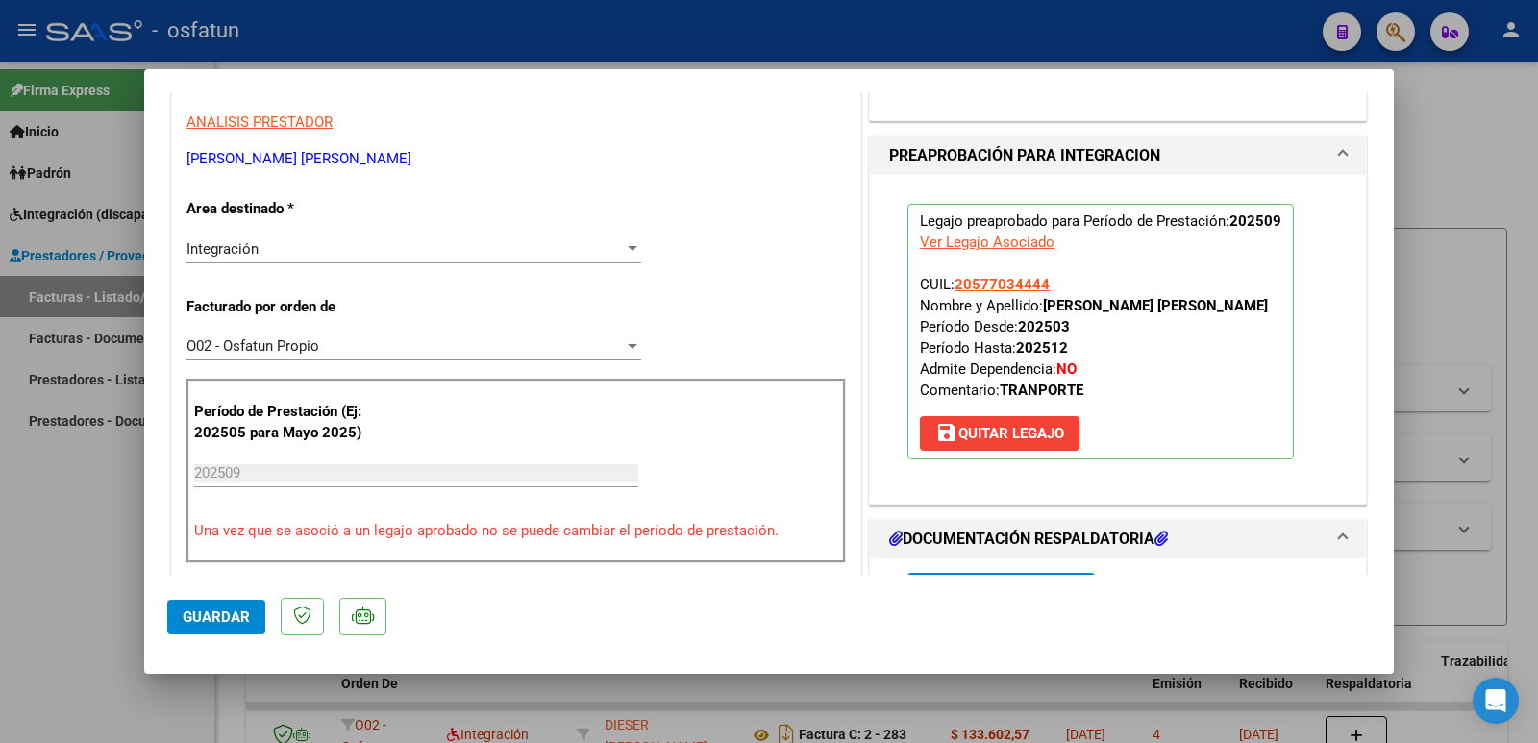
click at [209, 615] on span "Guardar" at bounding box center [216, 616] width 67 height 17
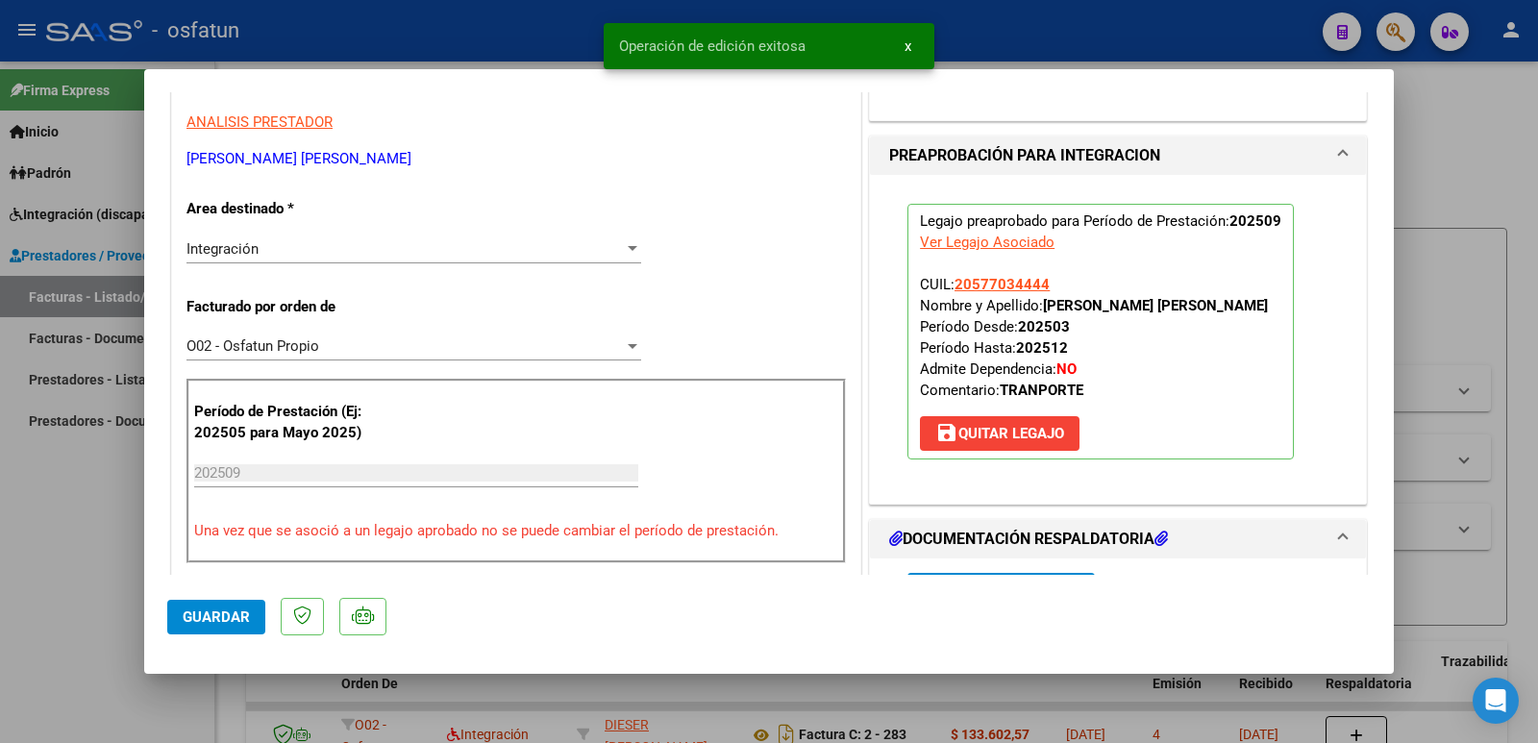
click at [33, 581] on div at bounding box center [769, 371] width 1538 height 743
type input "$ 0,00"
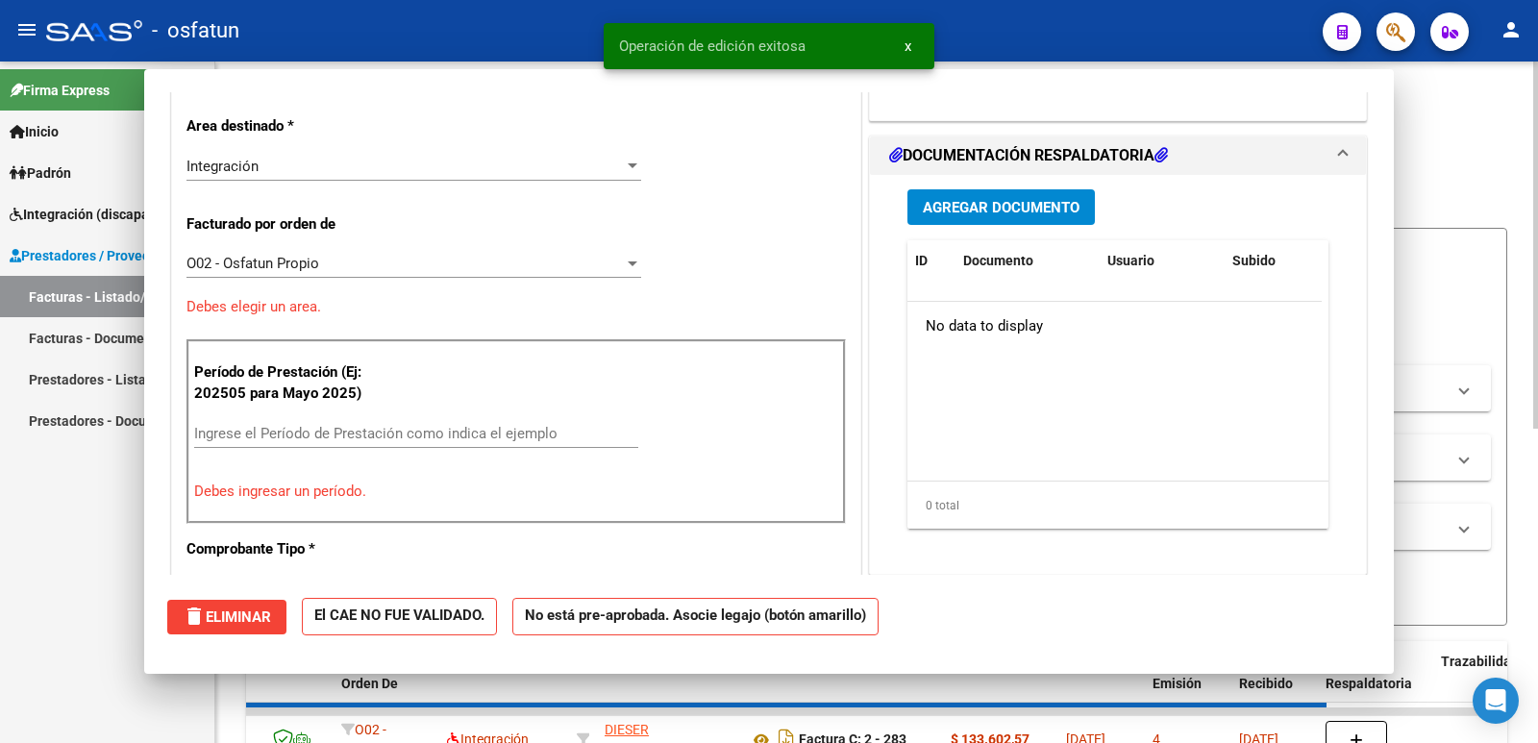
scroll to position [326, 0]
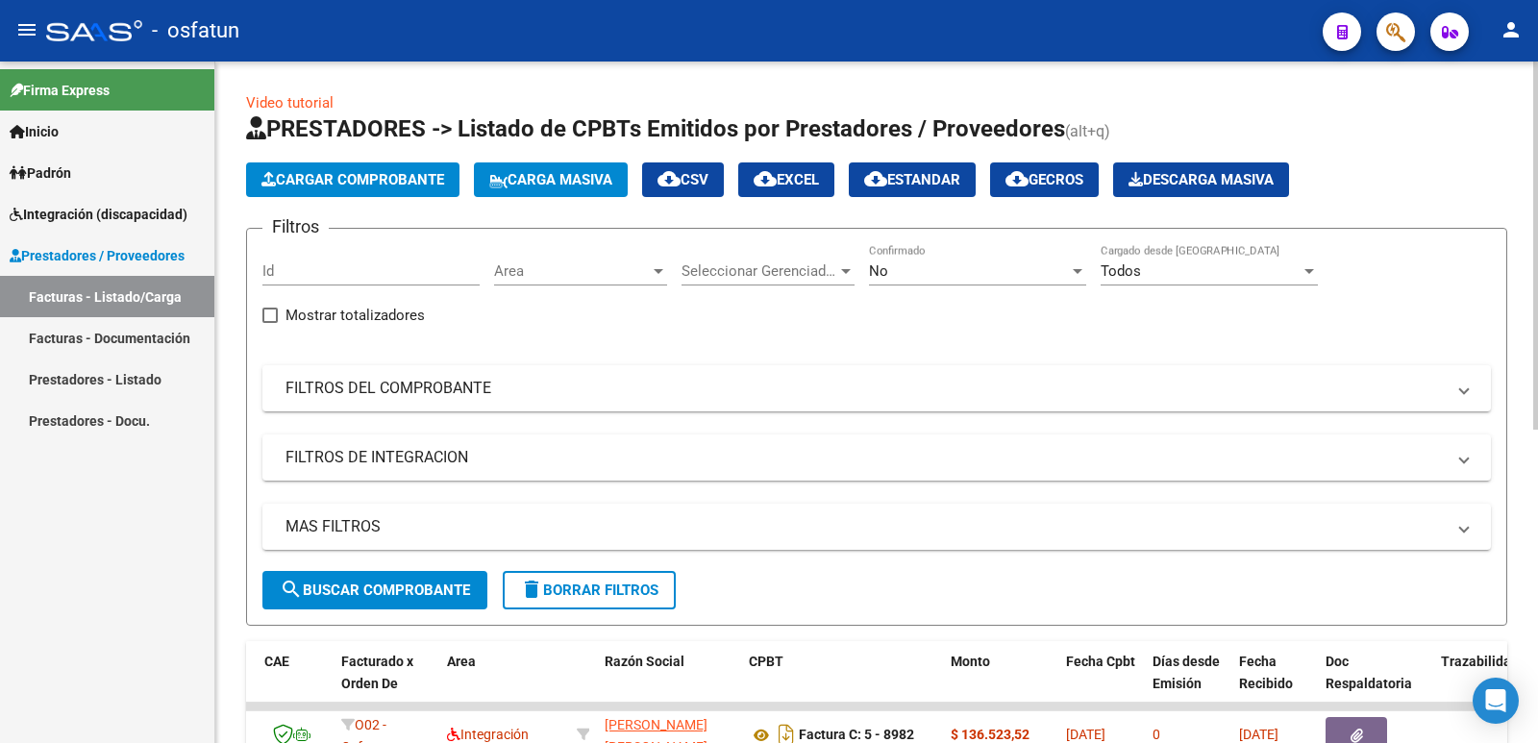
click at [360, 180] on span "Cargar Comprobante" at bounding box center [352, 179] width 183 height 17
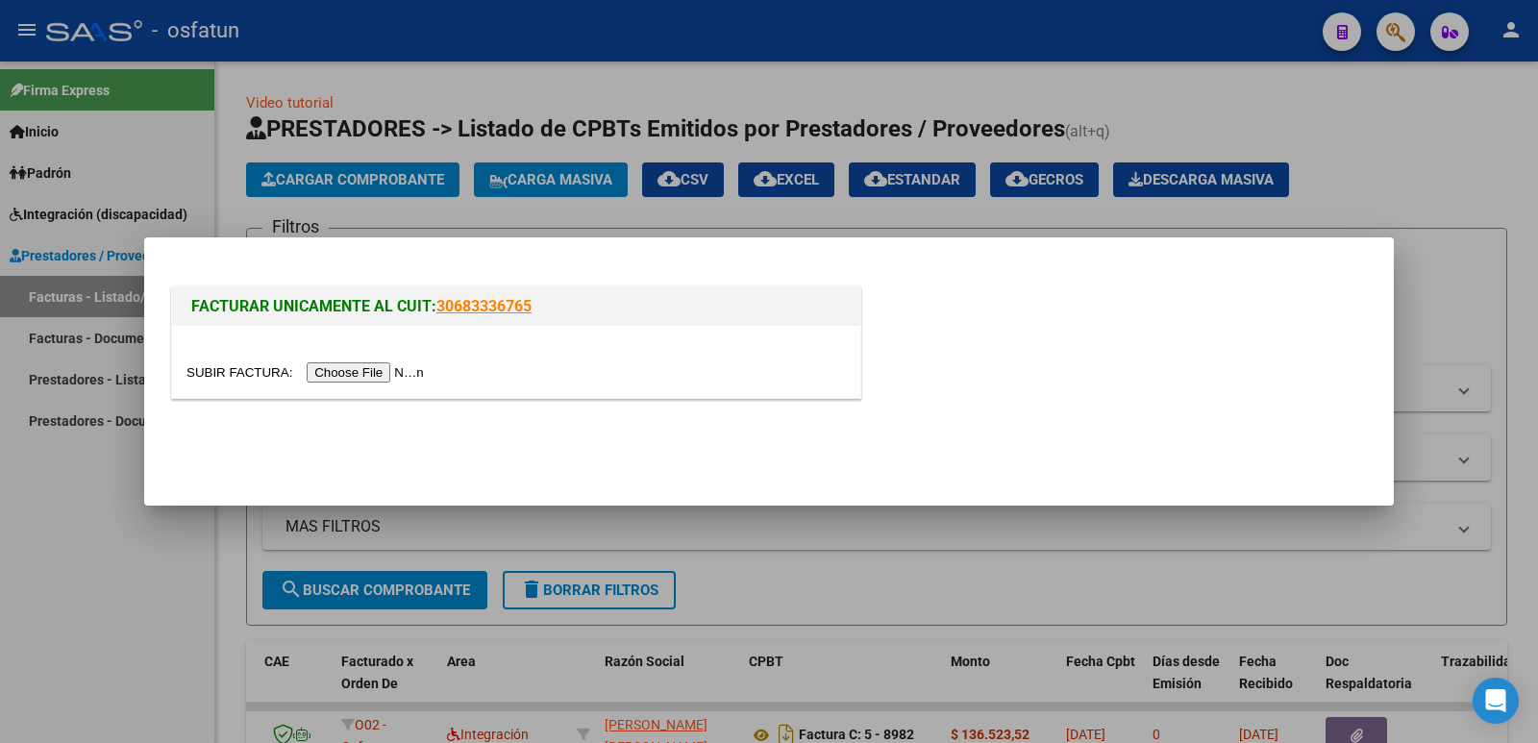
click at [372, 369] on input "file" at bounding box center [307, 372] width 243 height 20
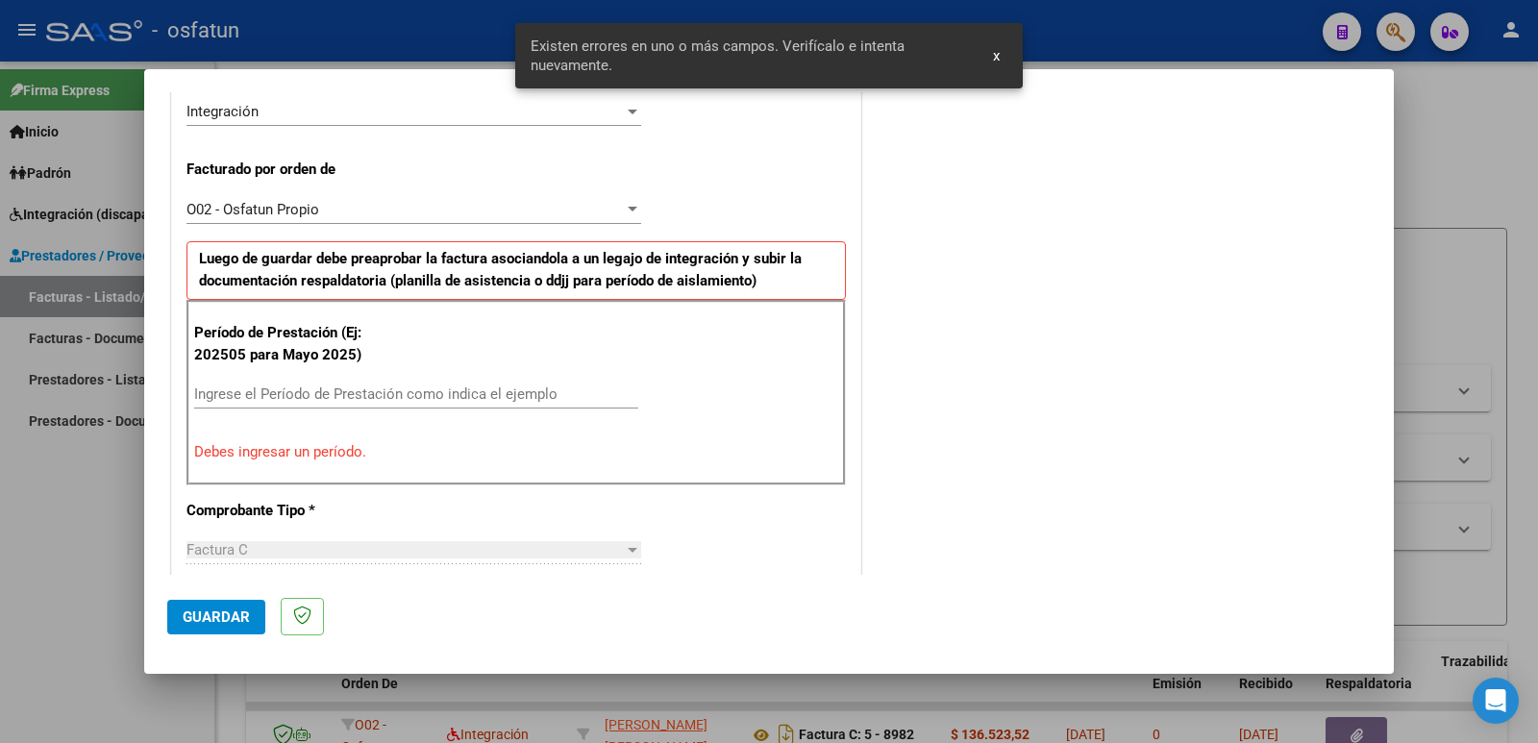
scroll to position [525, 0]
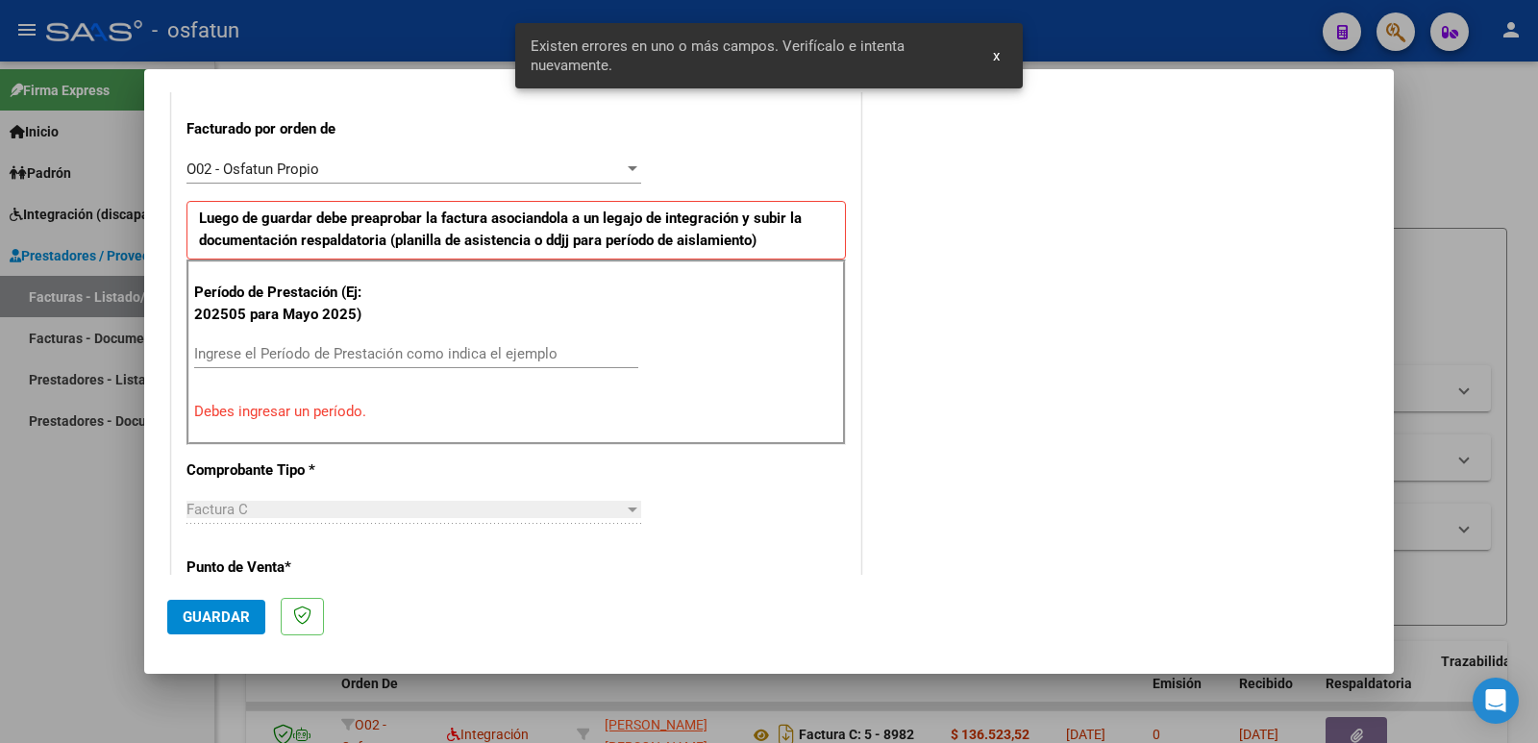
click at [366, 358] on input "Ingrese el Período de Prestación como indica el ejemplo" at bounding box center [416, 353] width 444 height 17
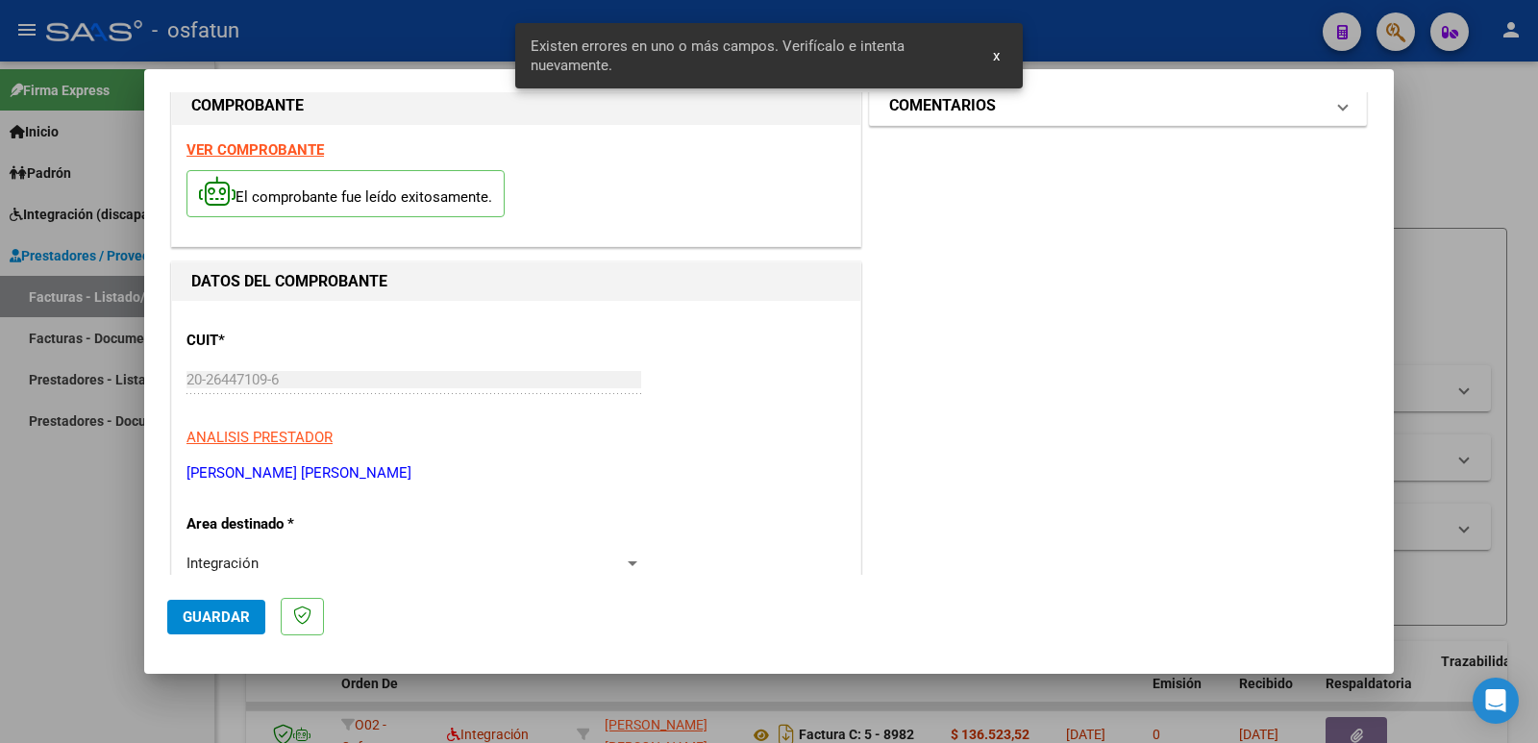
scroll to position [0, 0]
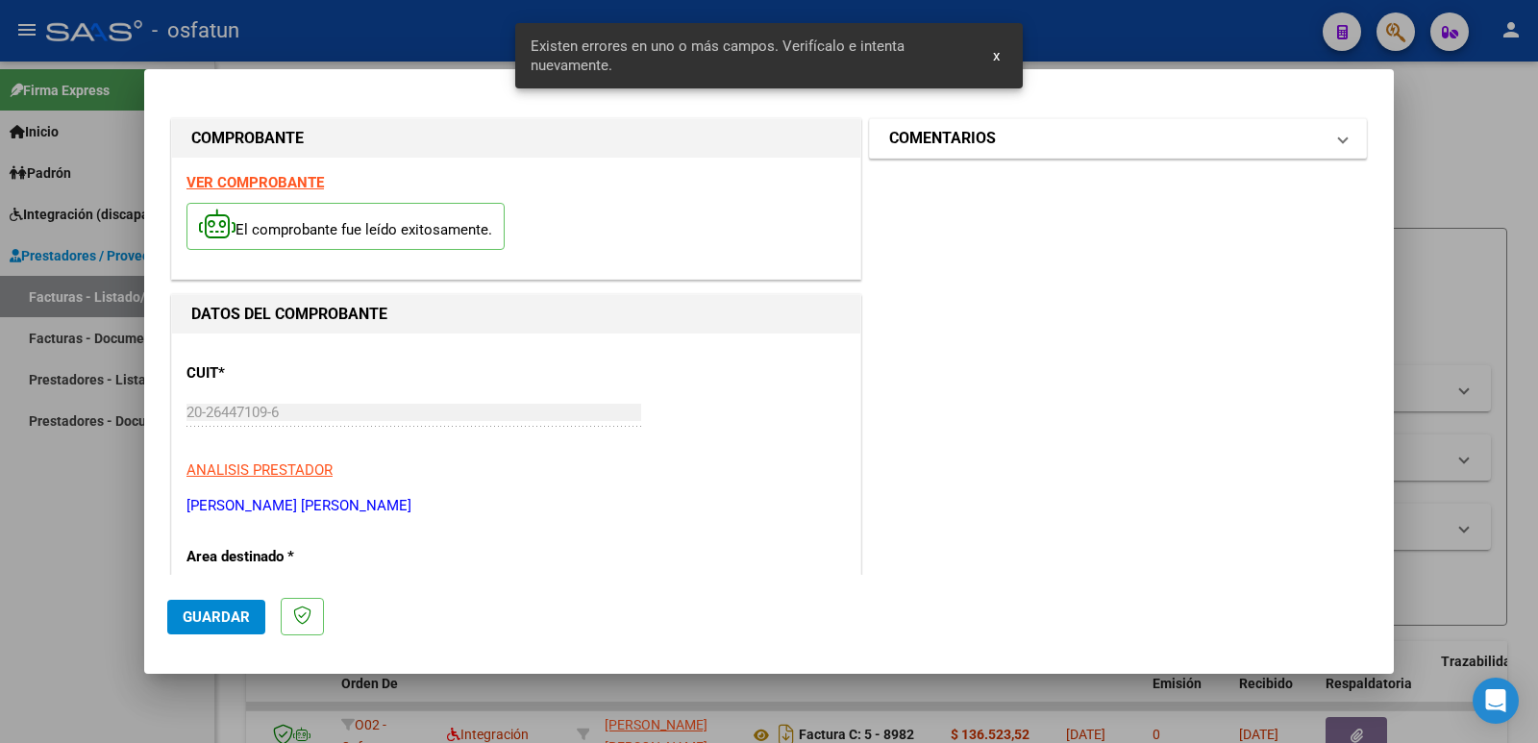
type input "202509"
click at [897, 134] on h1 "COMENTARIOS" at bounding box center [942, 138] width 107 height 23
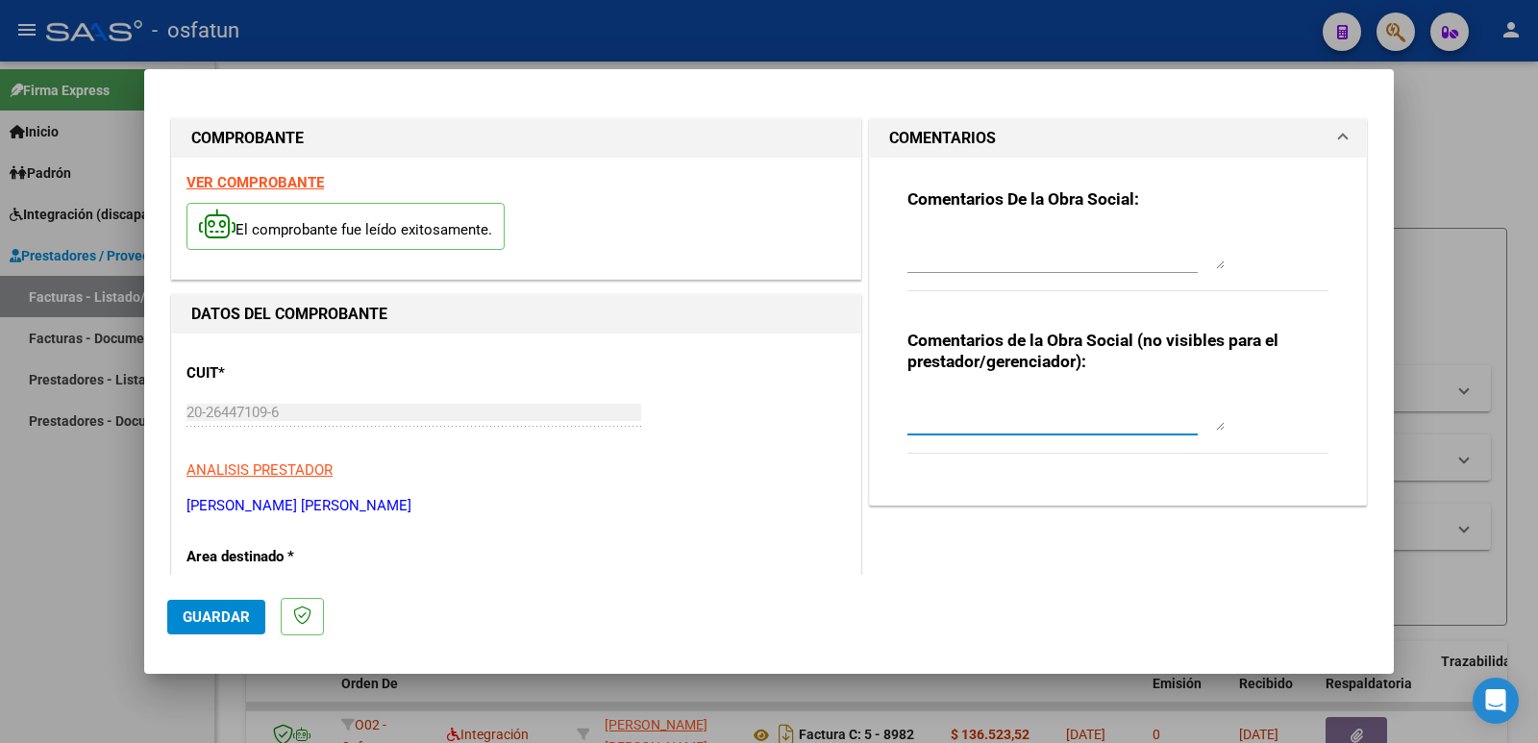
click at [946, 410] on textarea at bounding box center [1065, 411] width 317 height 38
paste textarea "Fc Cargada por [PERSON_NAME]. [PERSON_NAME] / sin verificación de legajo"
type textarea "Fc Cargada por [PERSON_NAME]. [PERSON_NAME] / sin verificación de legajo"
click at [179, 612] on button "Guardar" at bounding box center [216, 617] width 98 height 35
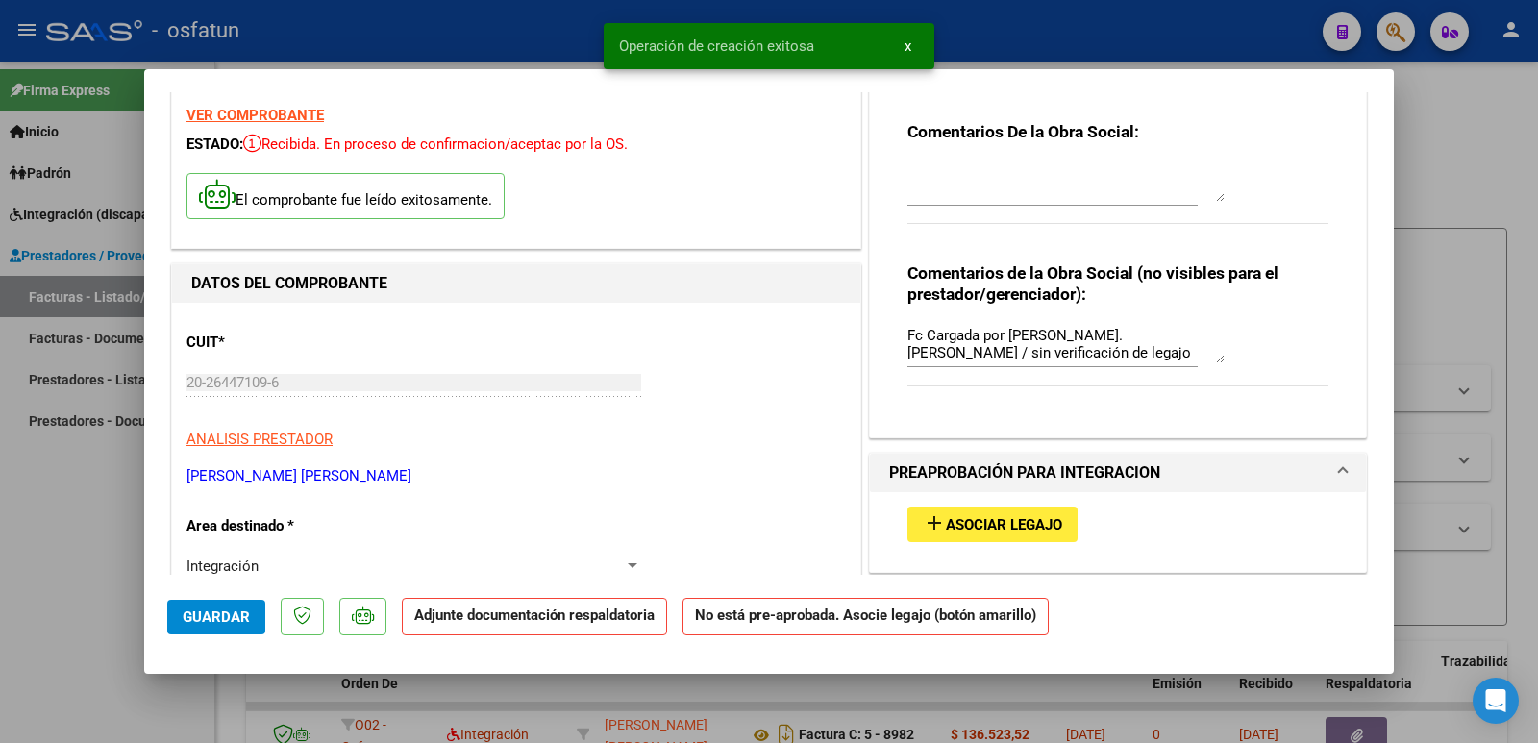
scroll to position [192, 0]
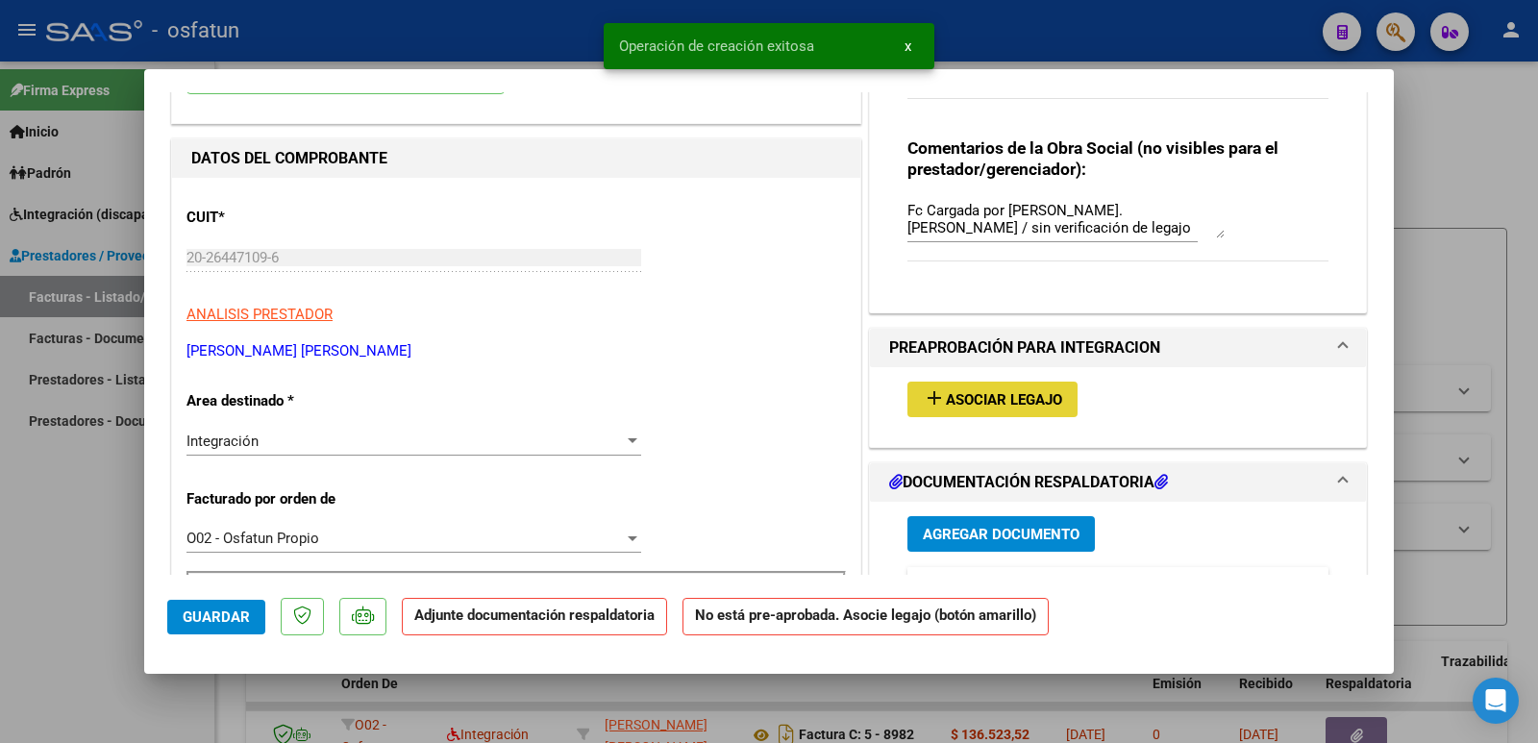
click at [976, 404] on span "Asociar Legajo" at bounding box center [1004, 399] width 116 height 17
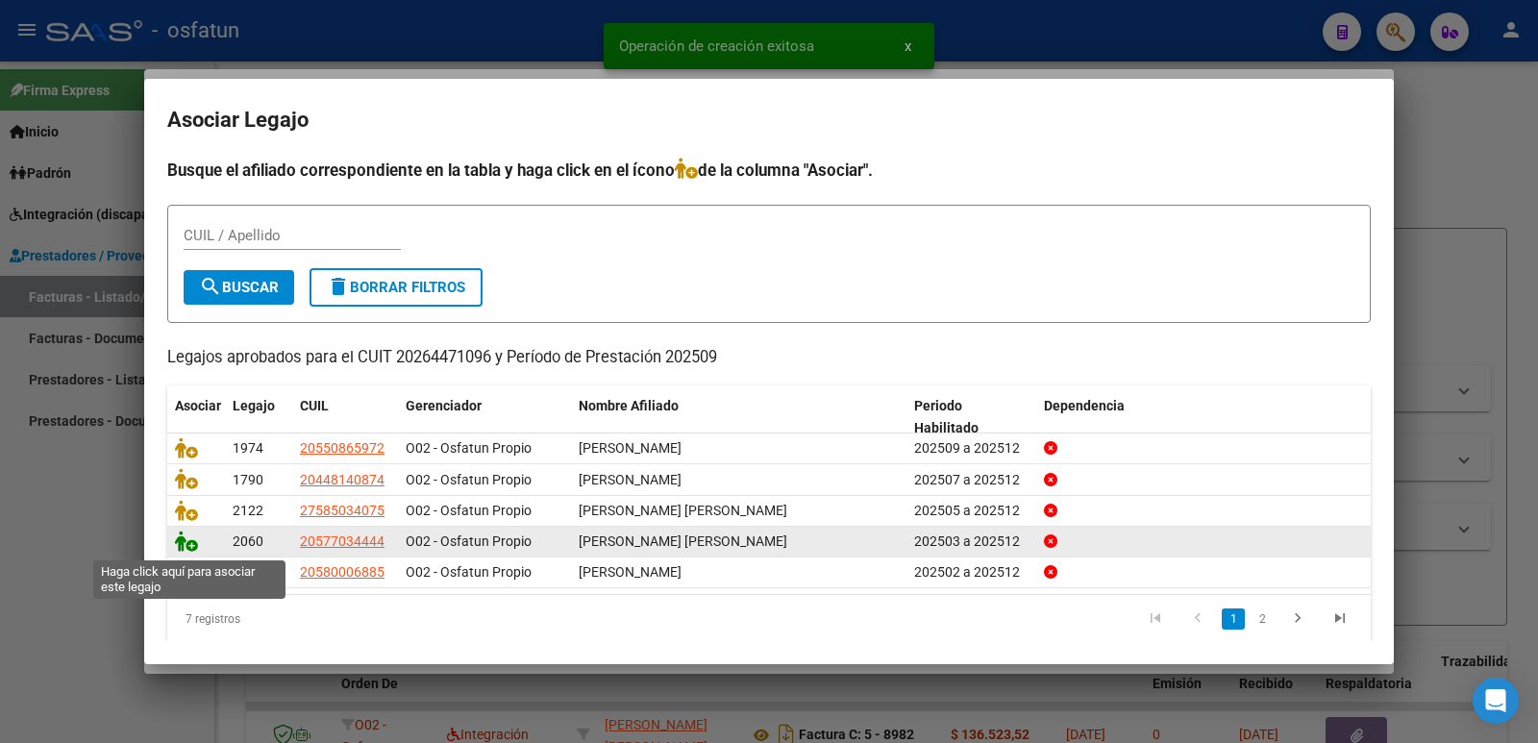
click at [188, 548] on icon at bounding box center [186, 540] width 23 height 21
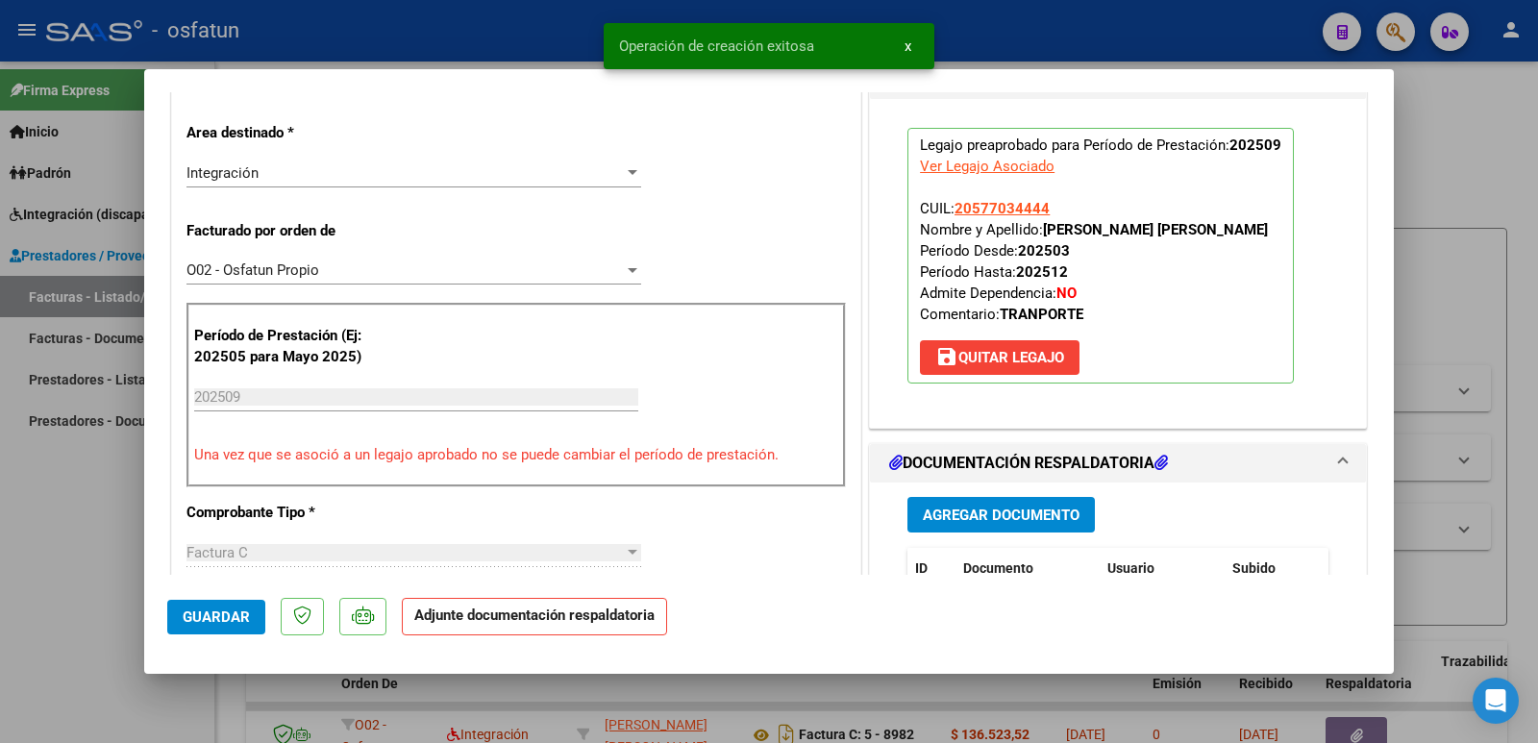
scroll to position [480, 0]
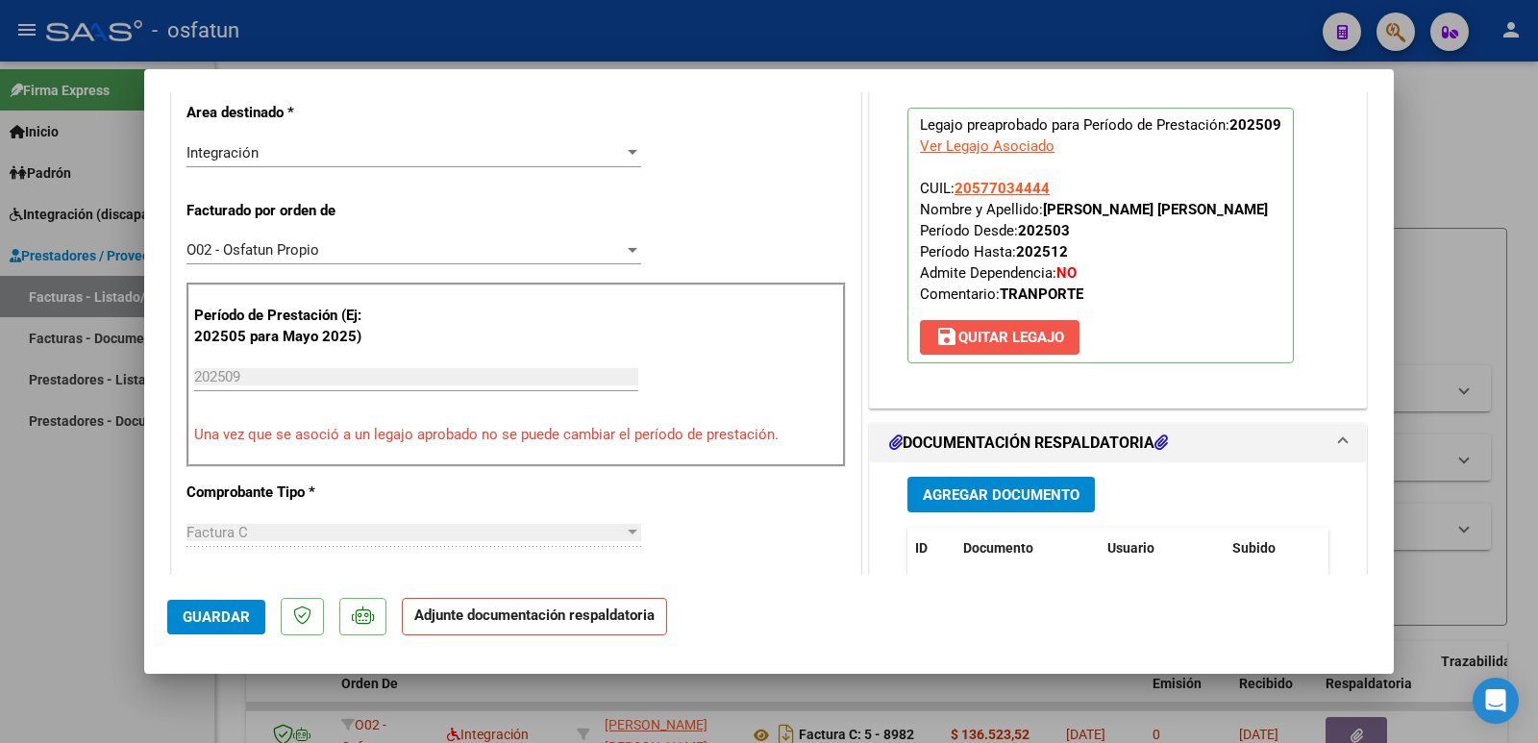
click at [1007, 338] on span "save [PERSON_NAME]" at bounding box center [999, 337] width 129 height 17
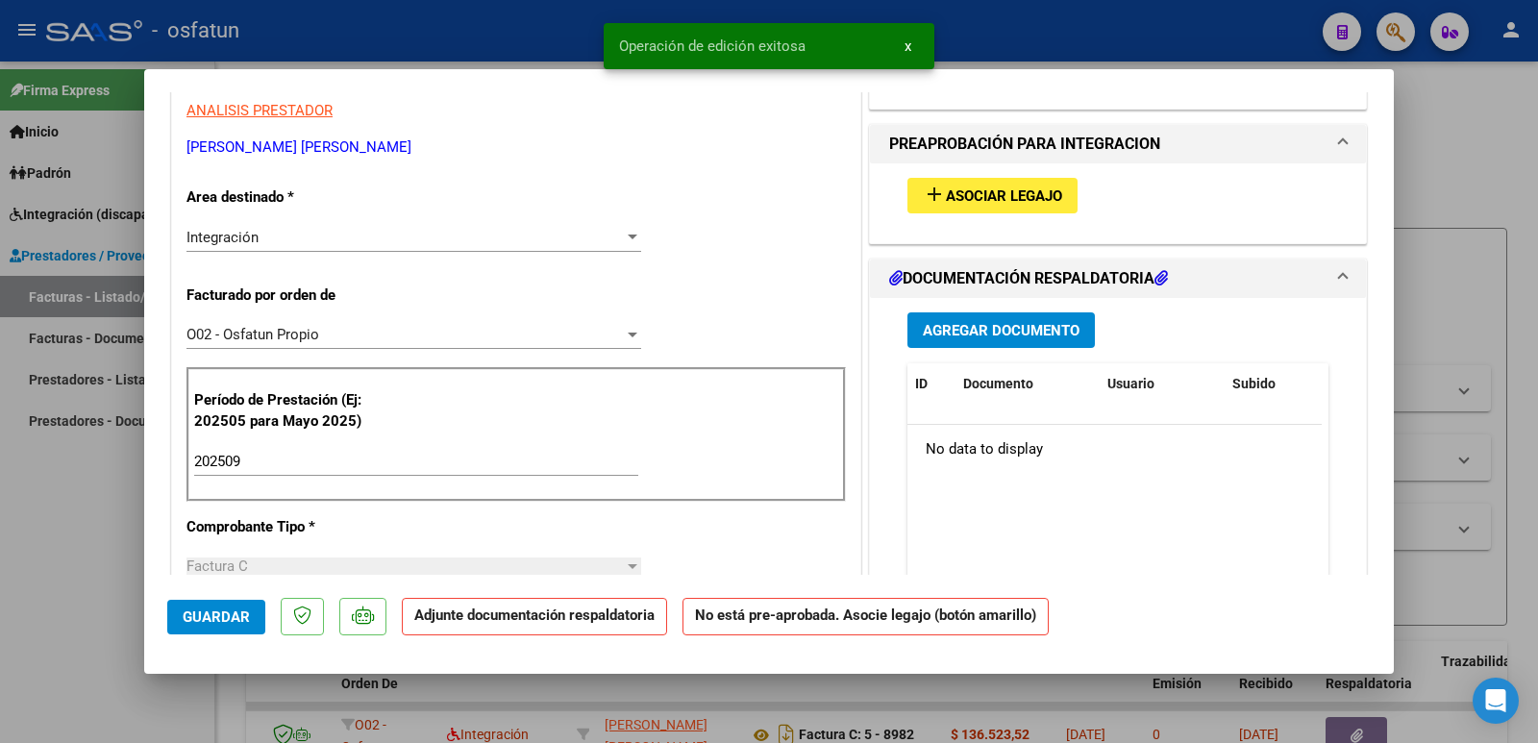
scroll to position [288, 0]
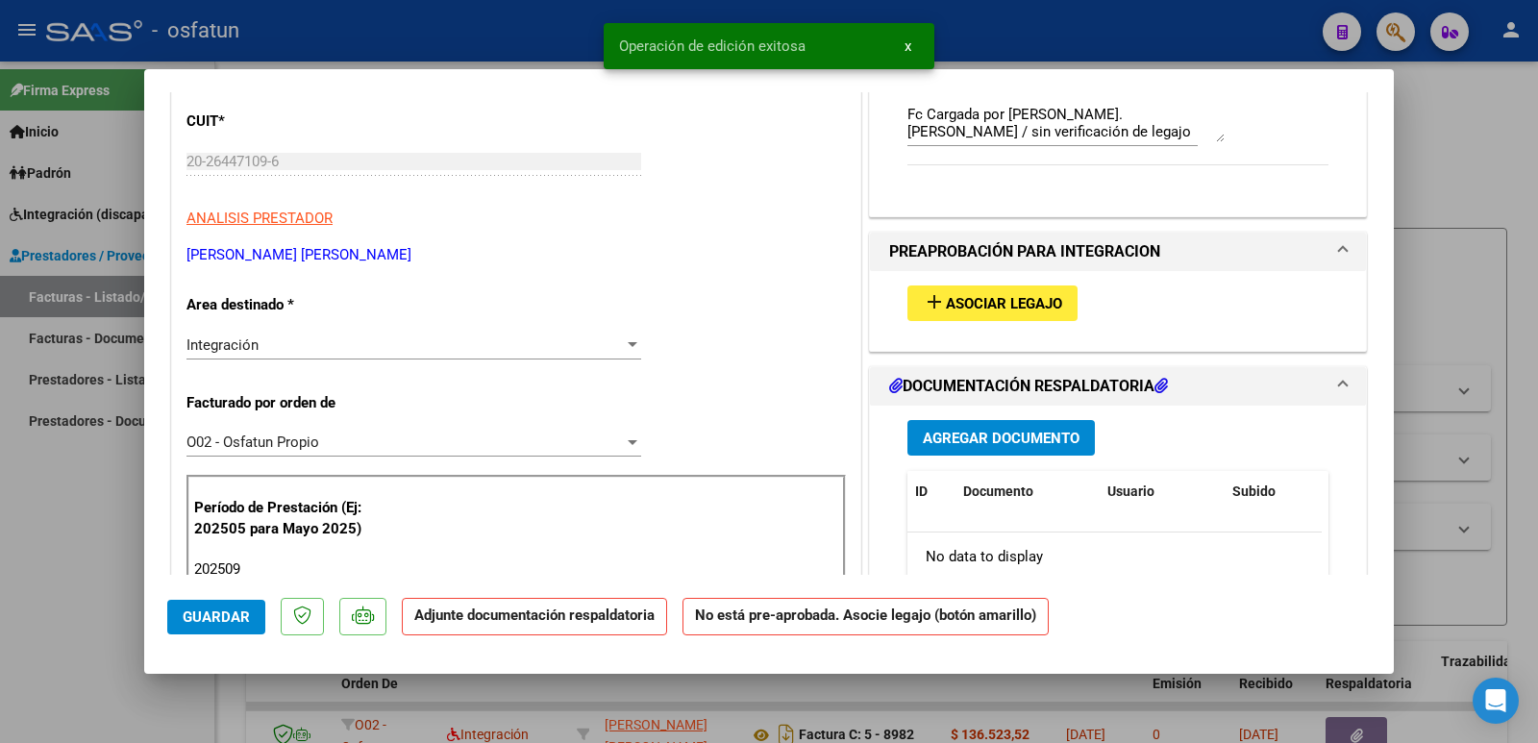
click at [985, 300] on span "Asociar Legajo" at bounding box center [1004, 303] width 116 height 17
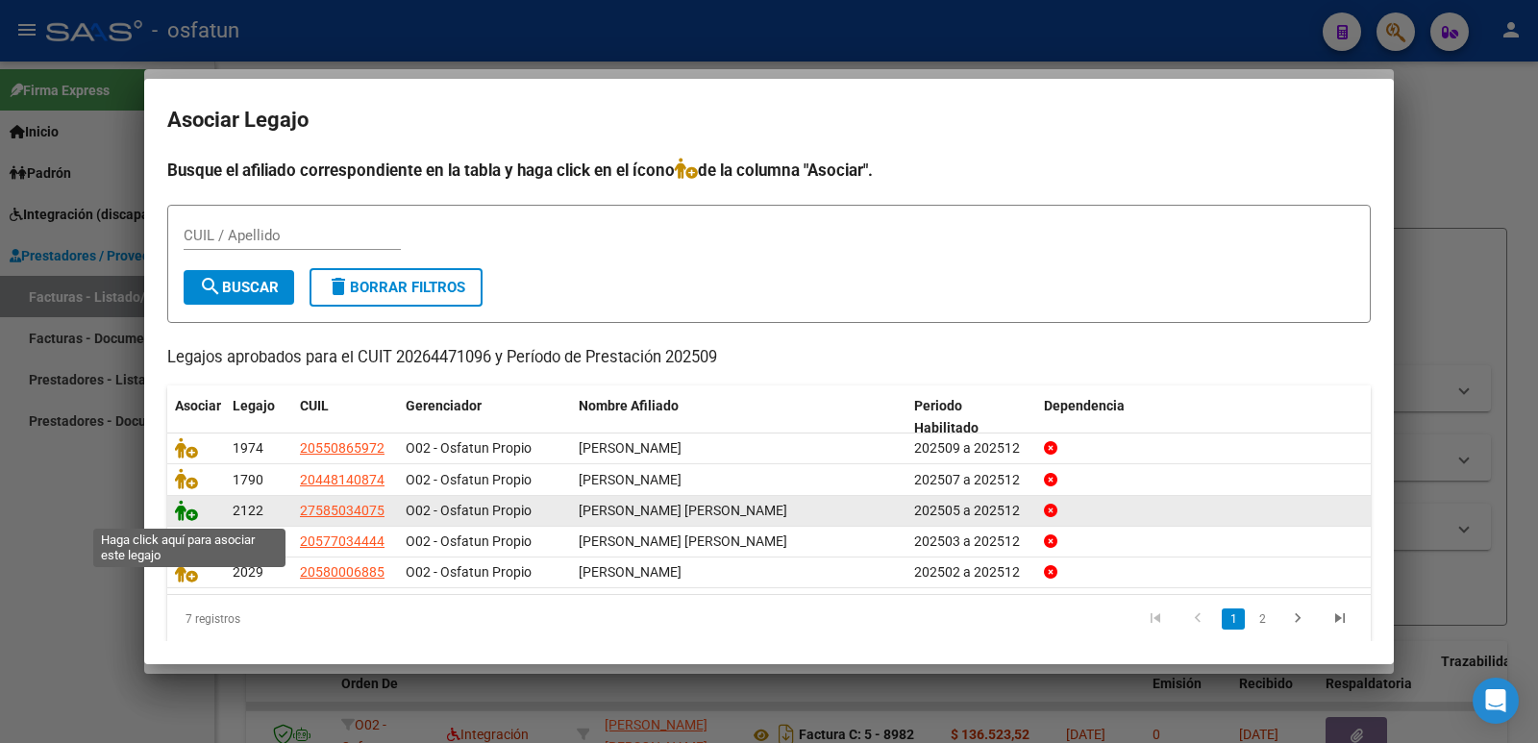
click at [185, 506] on icon at bounding box center [186, 510] width 23 height 21
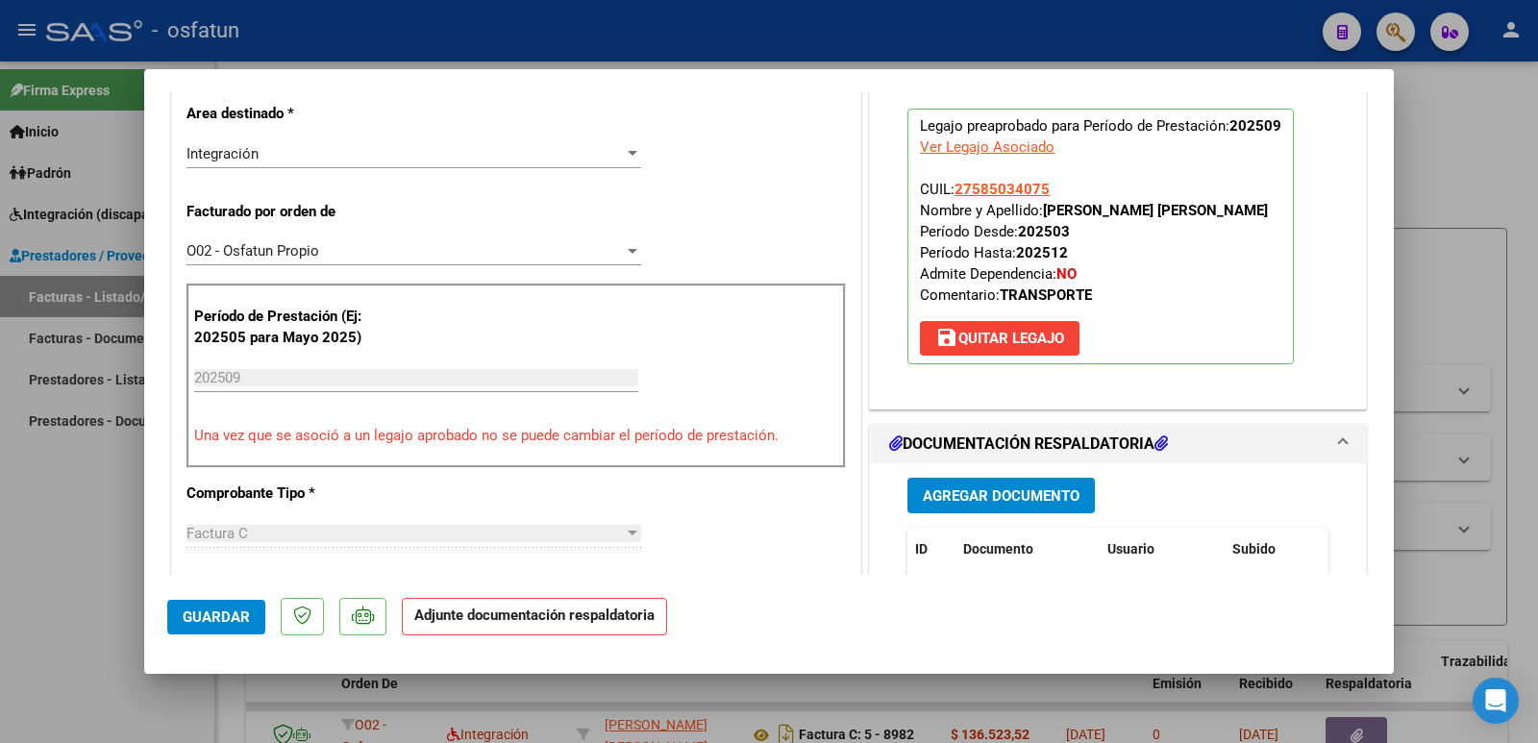
scroll to position [480, 0]
click at [983, 497] on span "Agregar Documento" at bounding box center [1001, 494] width 157 height 17
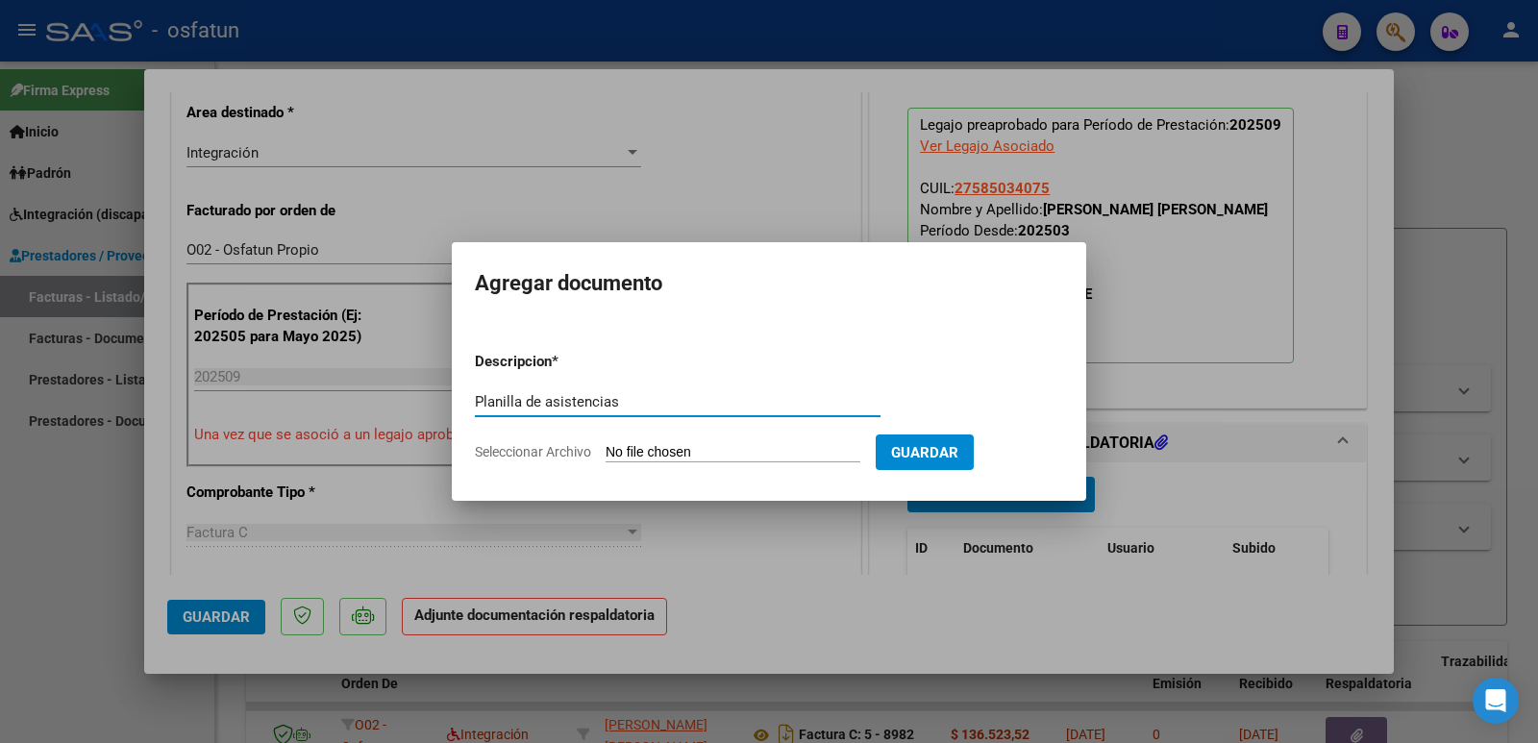
type input "Planilla de asistencias"
click at [649, 447] on input "Seleccionar Archivo" at bounding box center [732, 453] width 255 height 18
type input "C:\fakepath\ASISTENCIA [PERSON_NAME].PDF"
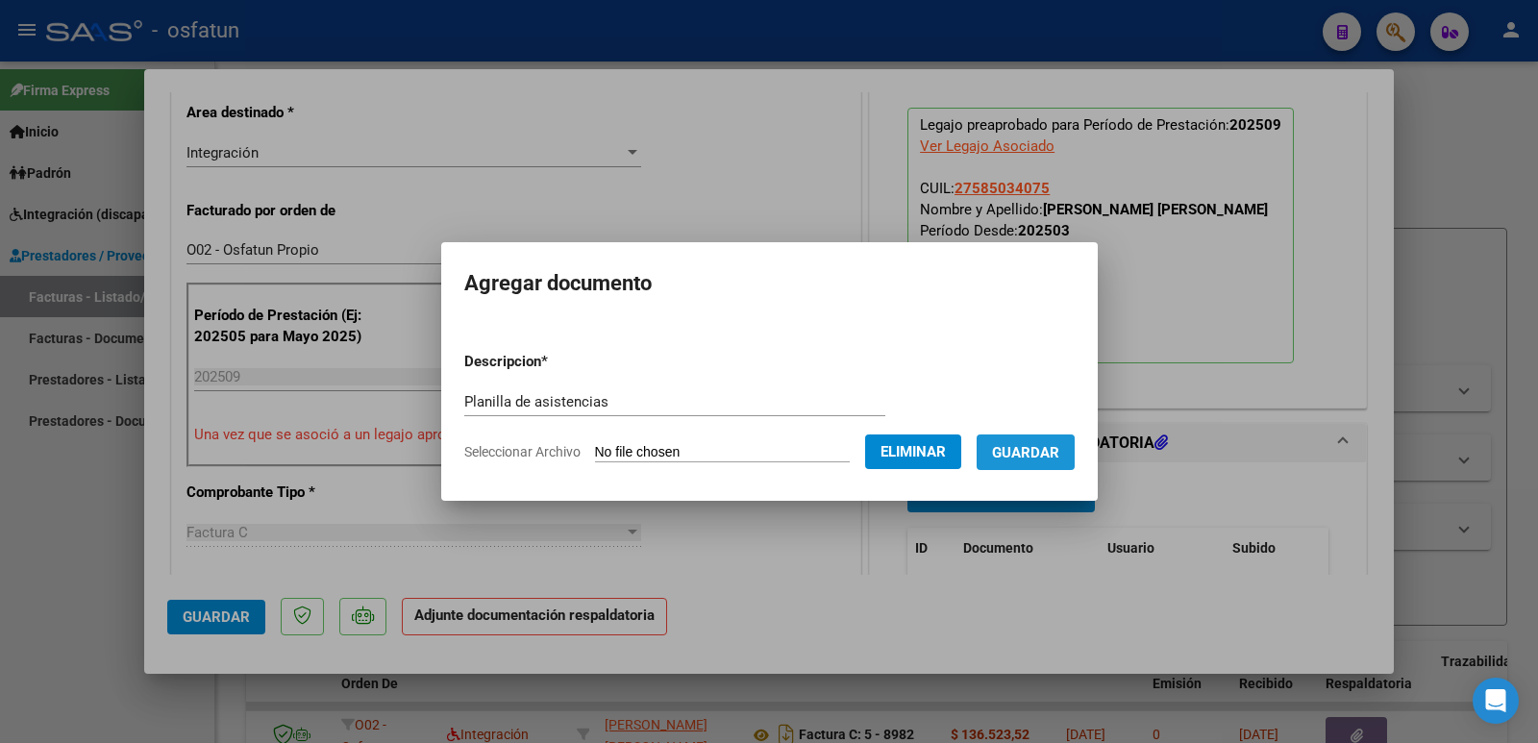
click at [1036, 458] on span "Guardar" at bounding box center [1025, 452] width 67 height 17
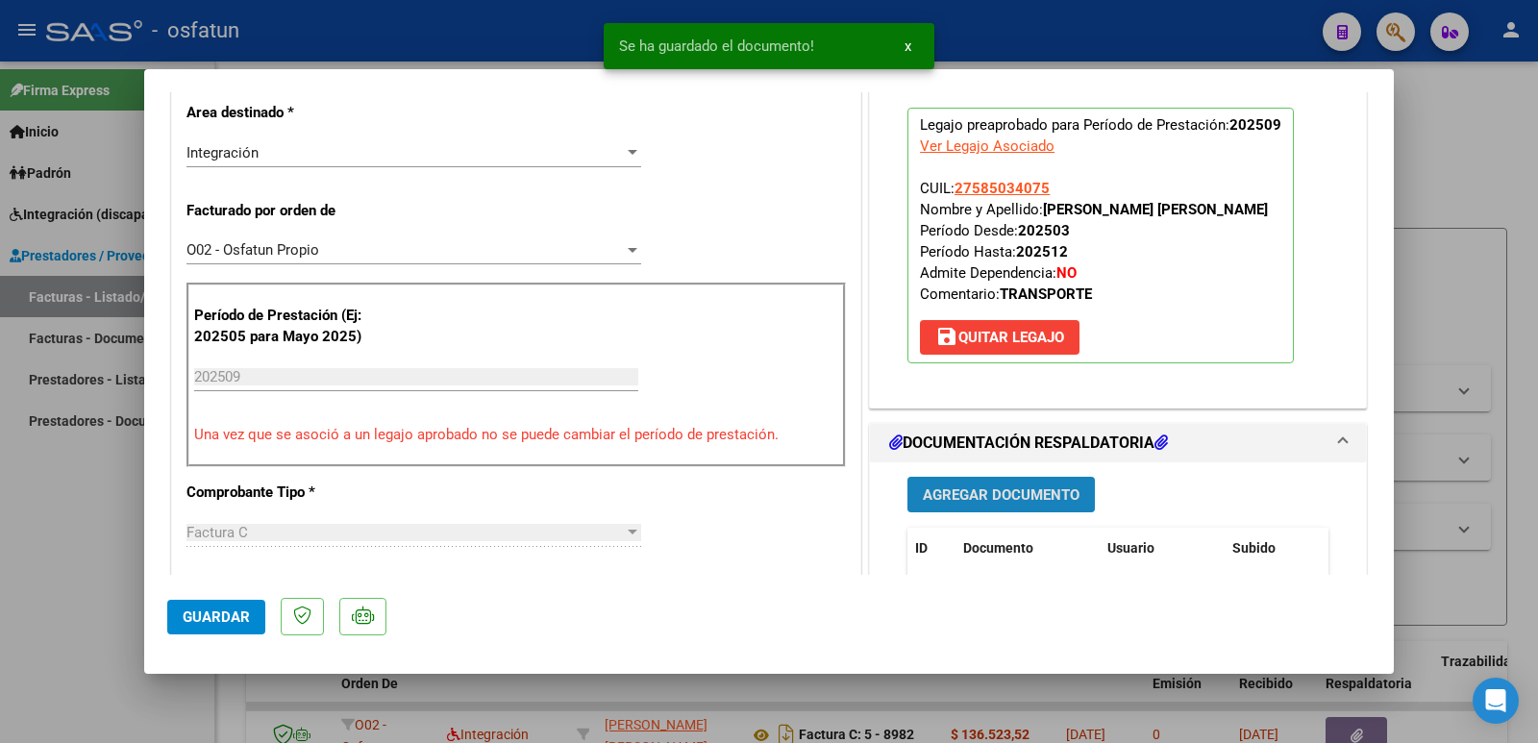
click at [1019, 489] on span "Agregar Documento" at bounding box center [1001, 494] width 157 height 17
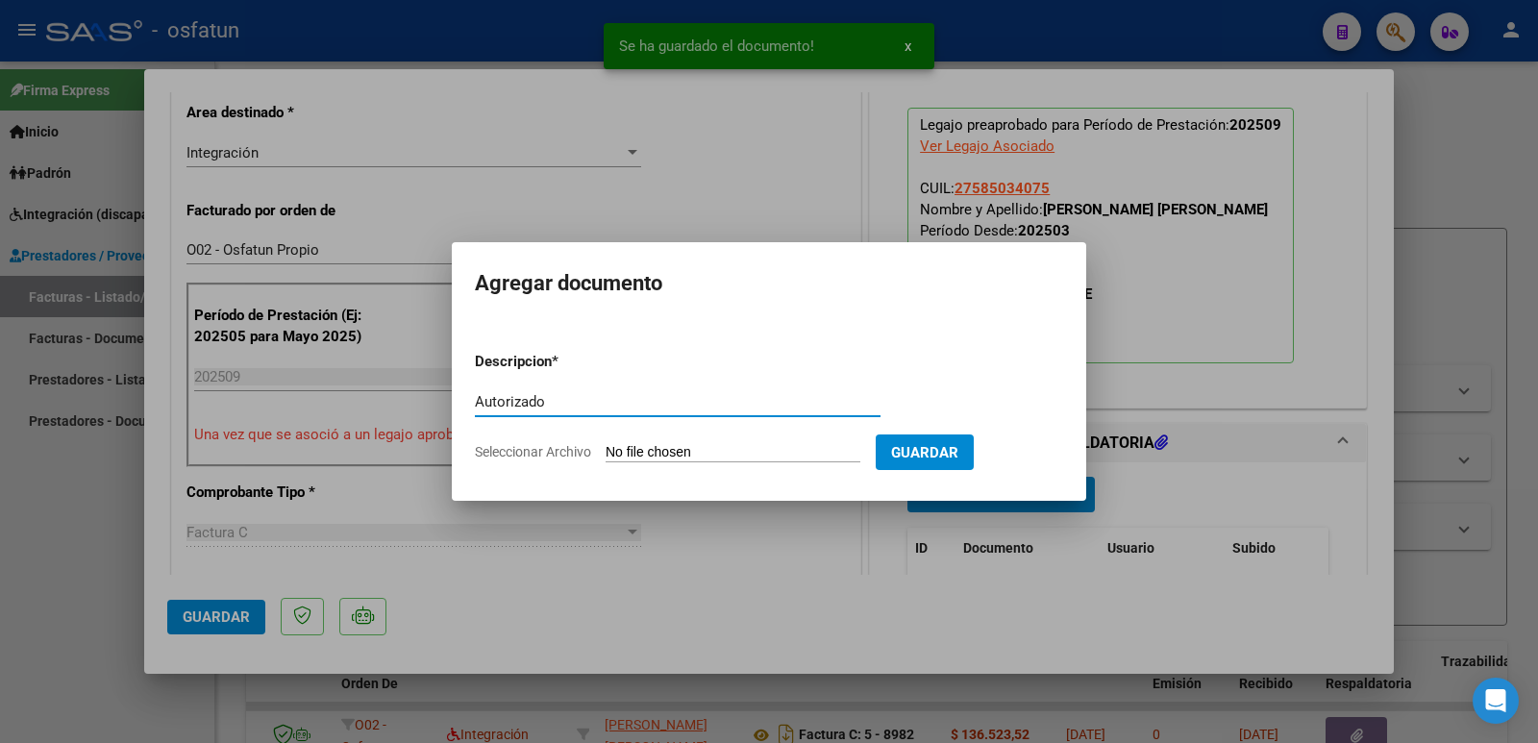
type input "Autorizado"
click at [749, 440] on form "Descripcion * Autorizado Escriba aquí una descripcion Seleccionar Archivo Guard…" at bounding box center [769, 406] width 588 height 140
click at [768, 455] on input "Seleccionar Archivo" at bounding box center [732, 453] width 255 height 18
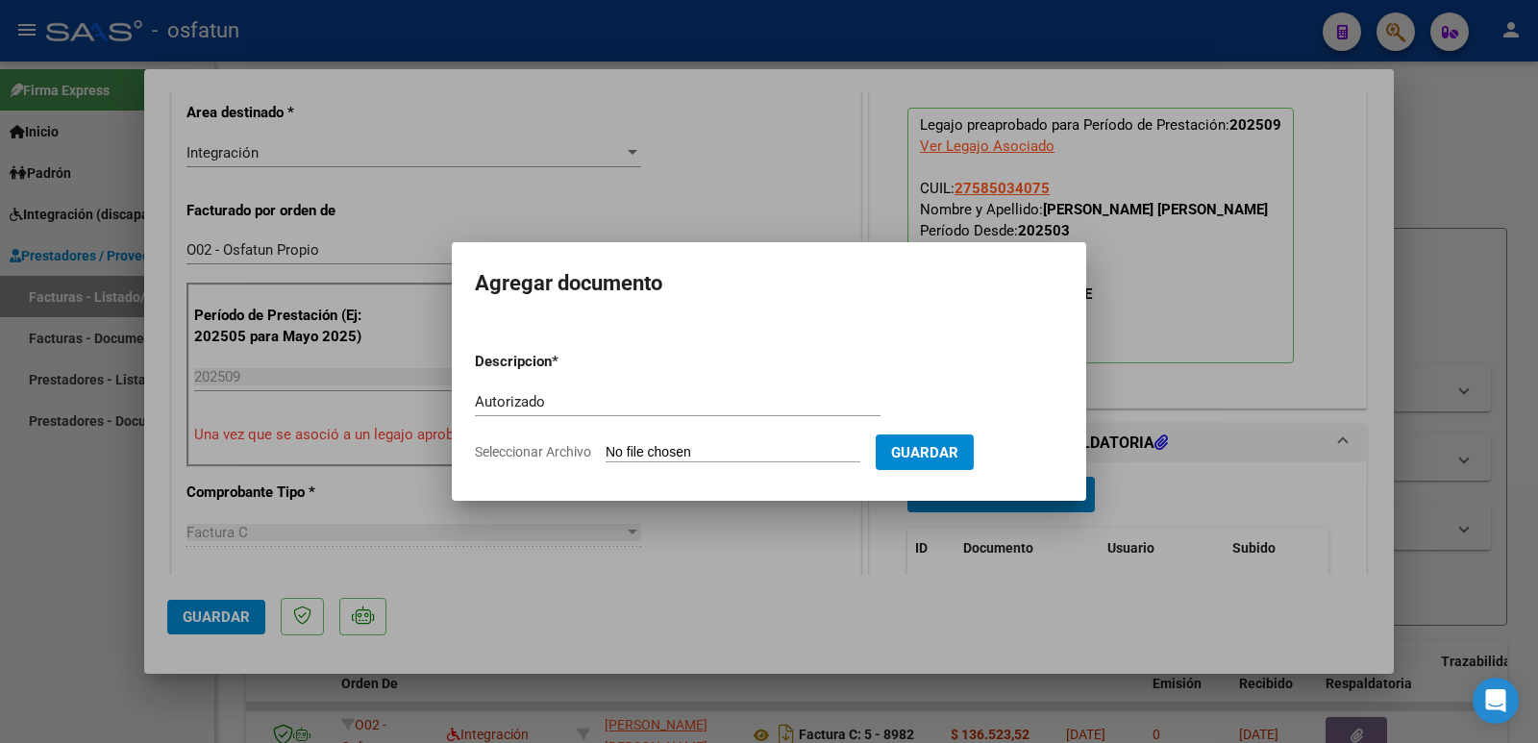
type input "C:\fakepath\Autorizacion [PERSON_NAME] [PERSON_NAME].pdf"
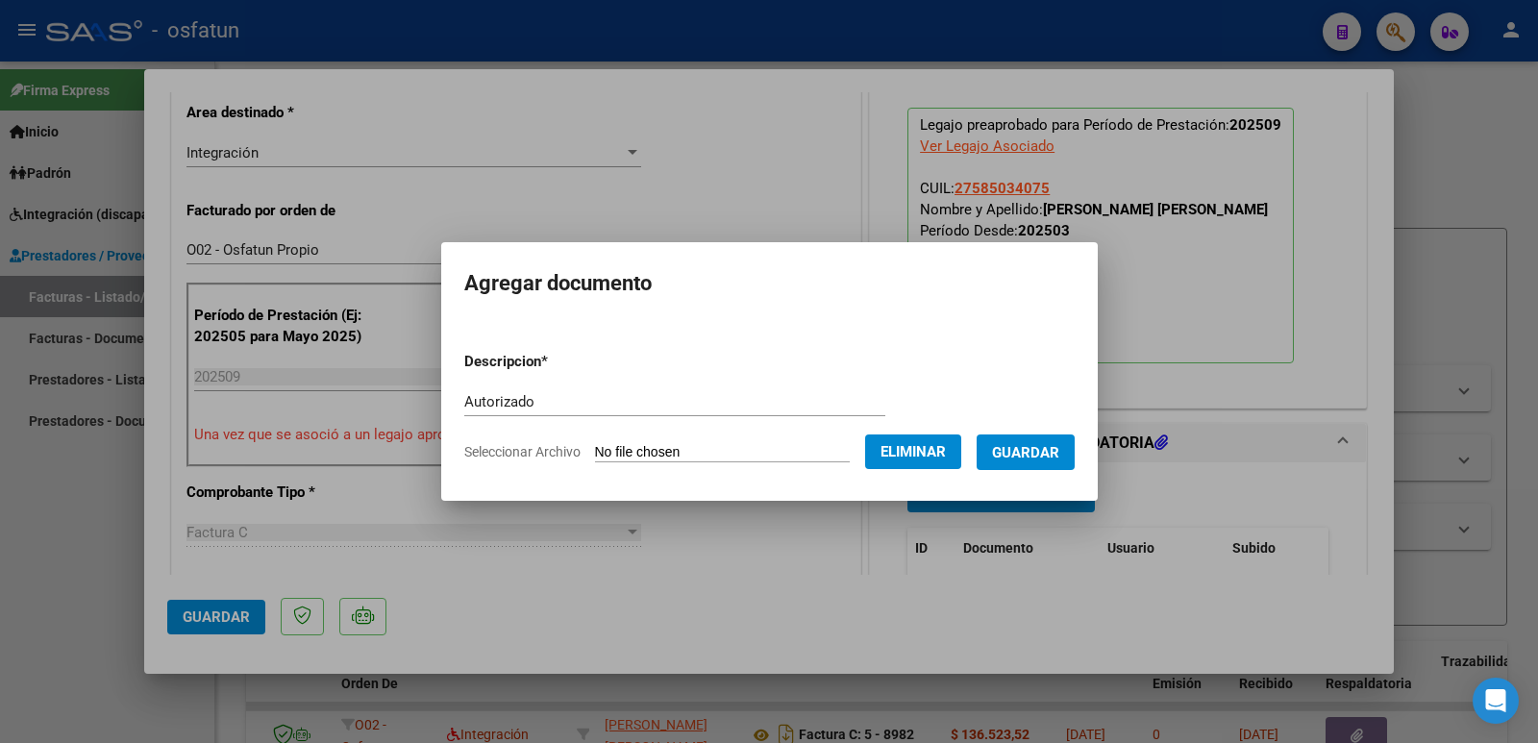
click at [1054, 453] on span "Guardar" at bounding box center [1025, 452] width 67 height 17
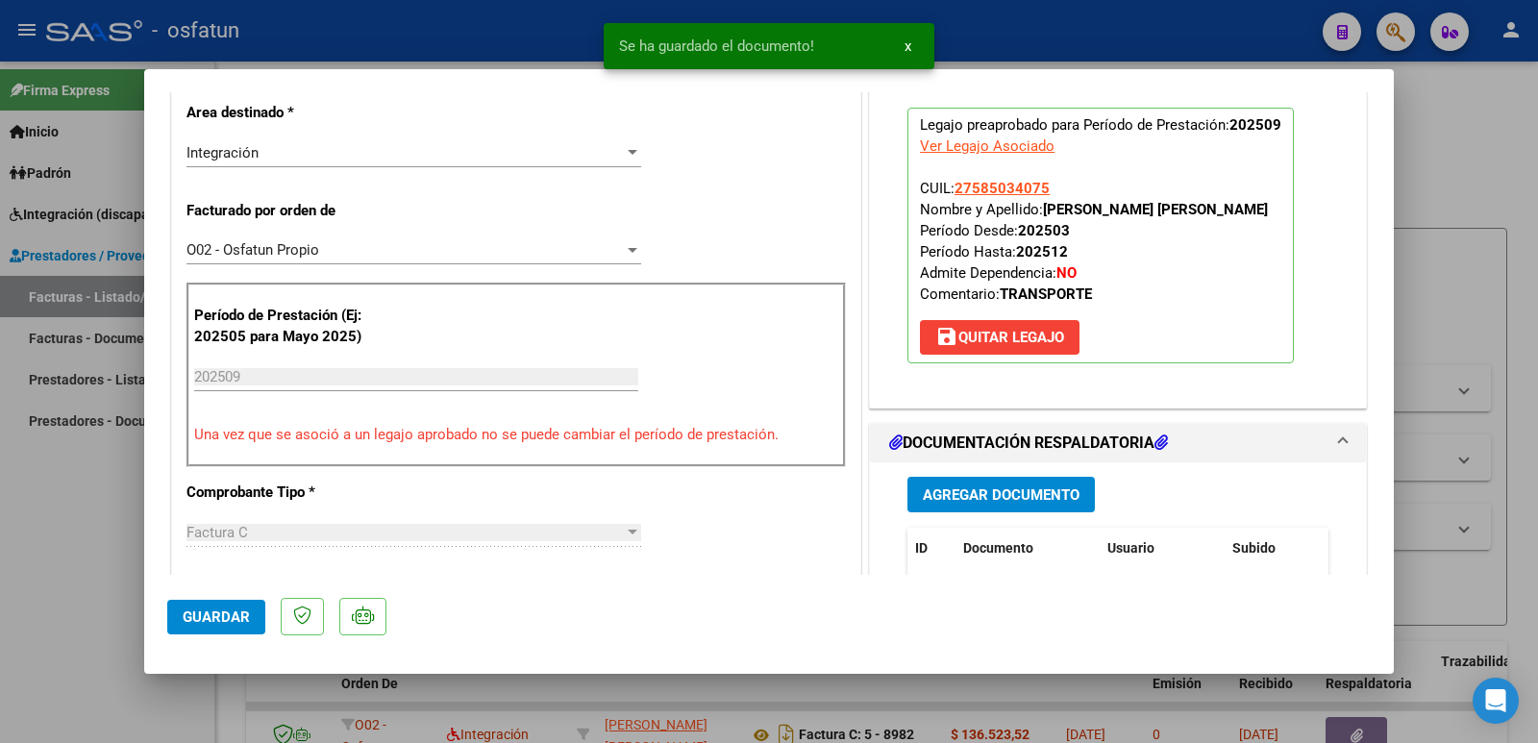
drag, startPoint x: 1038, startPoint y: 208, endPoint x: 1254, endPoint y: 209, distance: 216.2
click at [1254, 209] on strong "[PERSON_NAME] [PERSON_NAME]" at bounding box center [1155, 209] width 225 height 17
copy strong "[PERSON_NAME] [PERSON_NAME]"
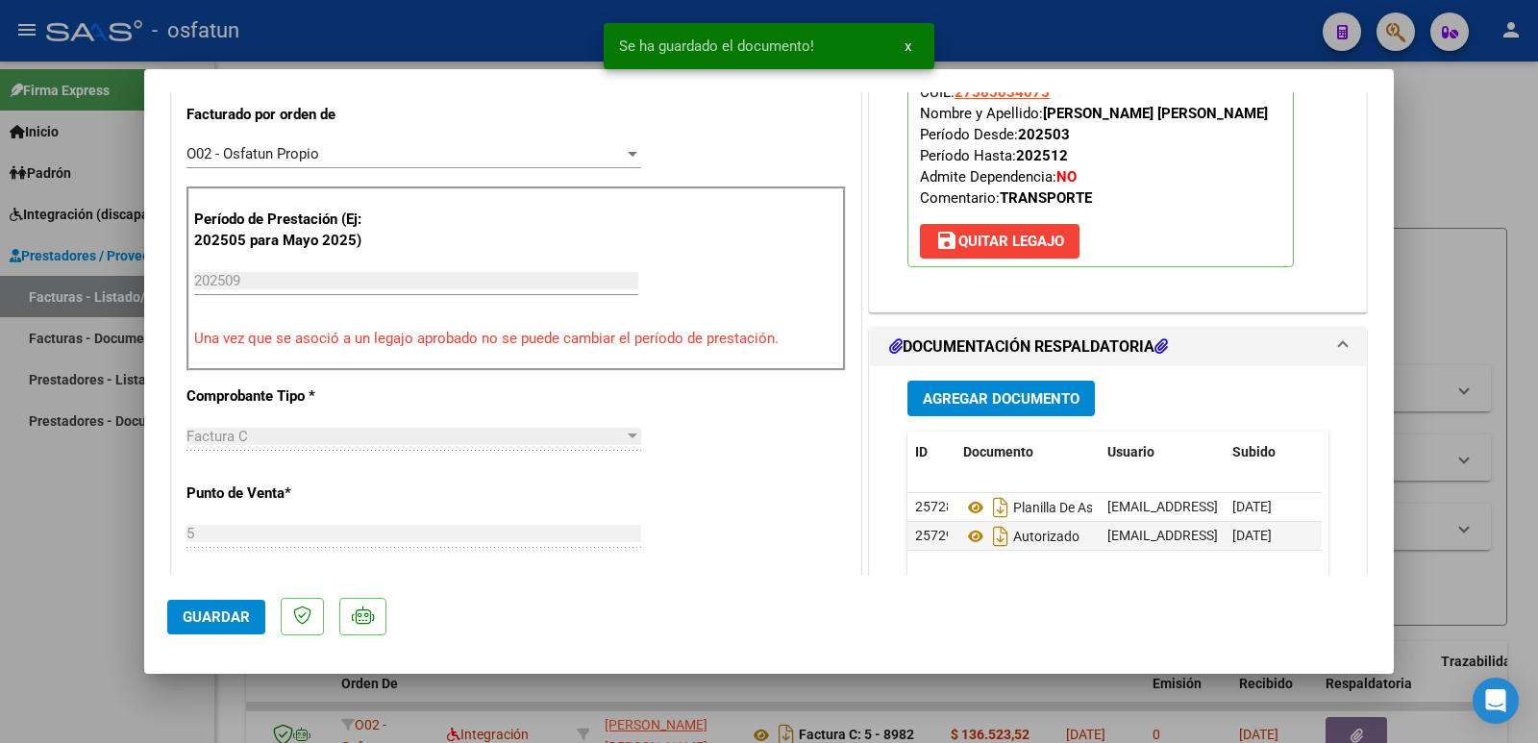
scroll to position [769, 0]
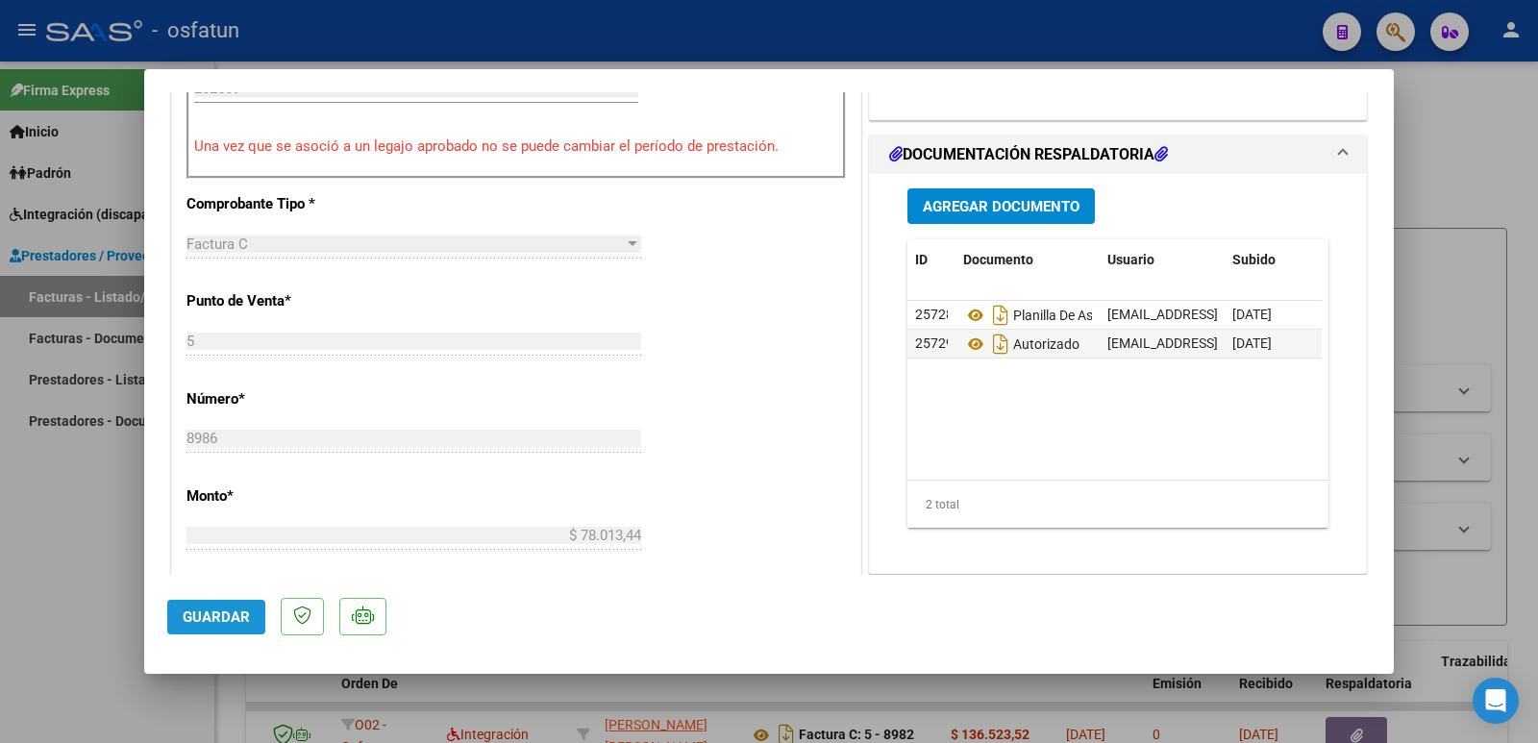
click at [201, 609] on span "Guardar" at bounding box center [216, 616] width 67 height 17
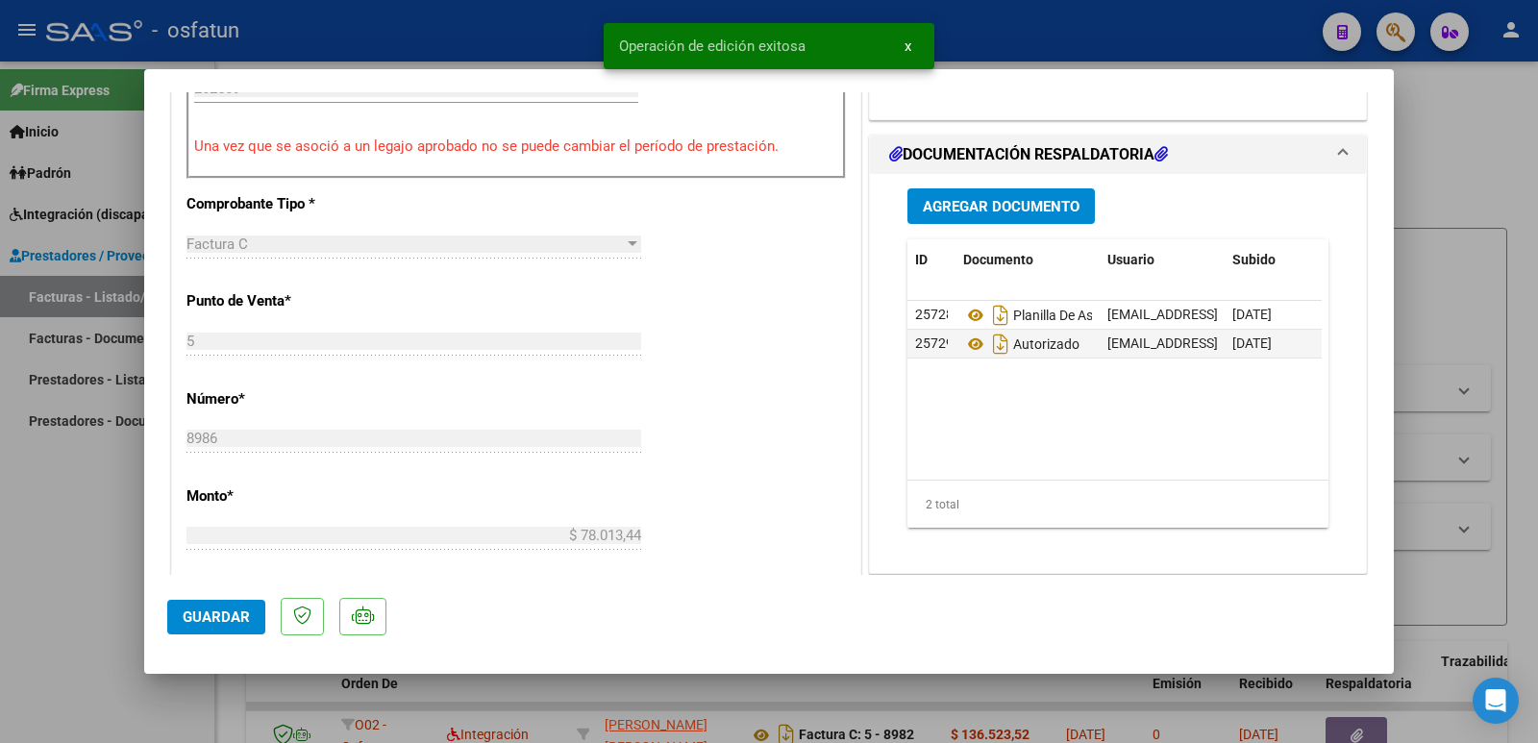
click at [24, 587] on div at bounding box center [769, 371] width 1538 height 743
type input "$ 0,00"
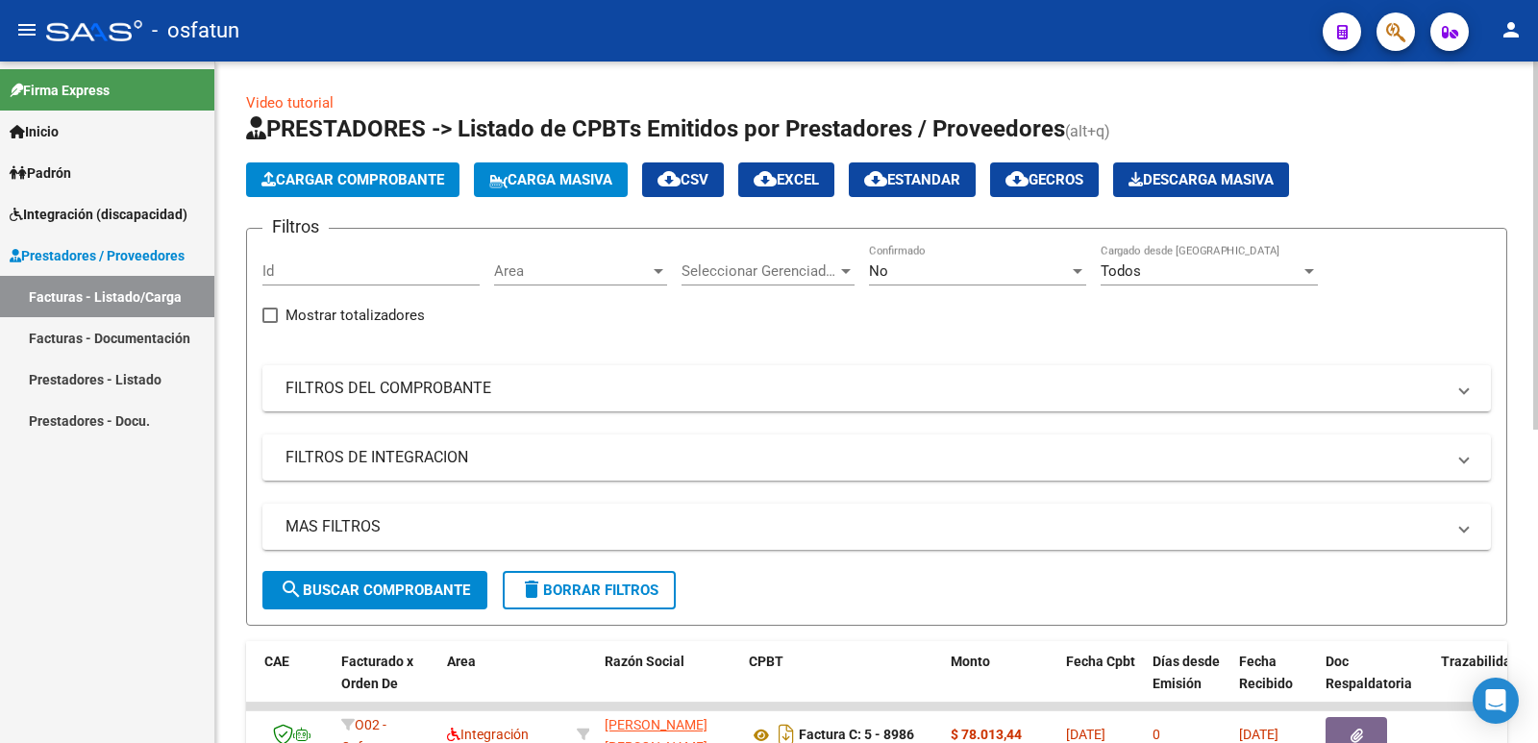
click at [354, 180] on span "Cargar Comprobante" at bounding box center [352, 179] width 183 height 17
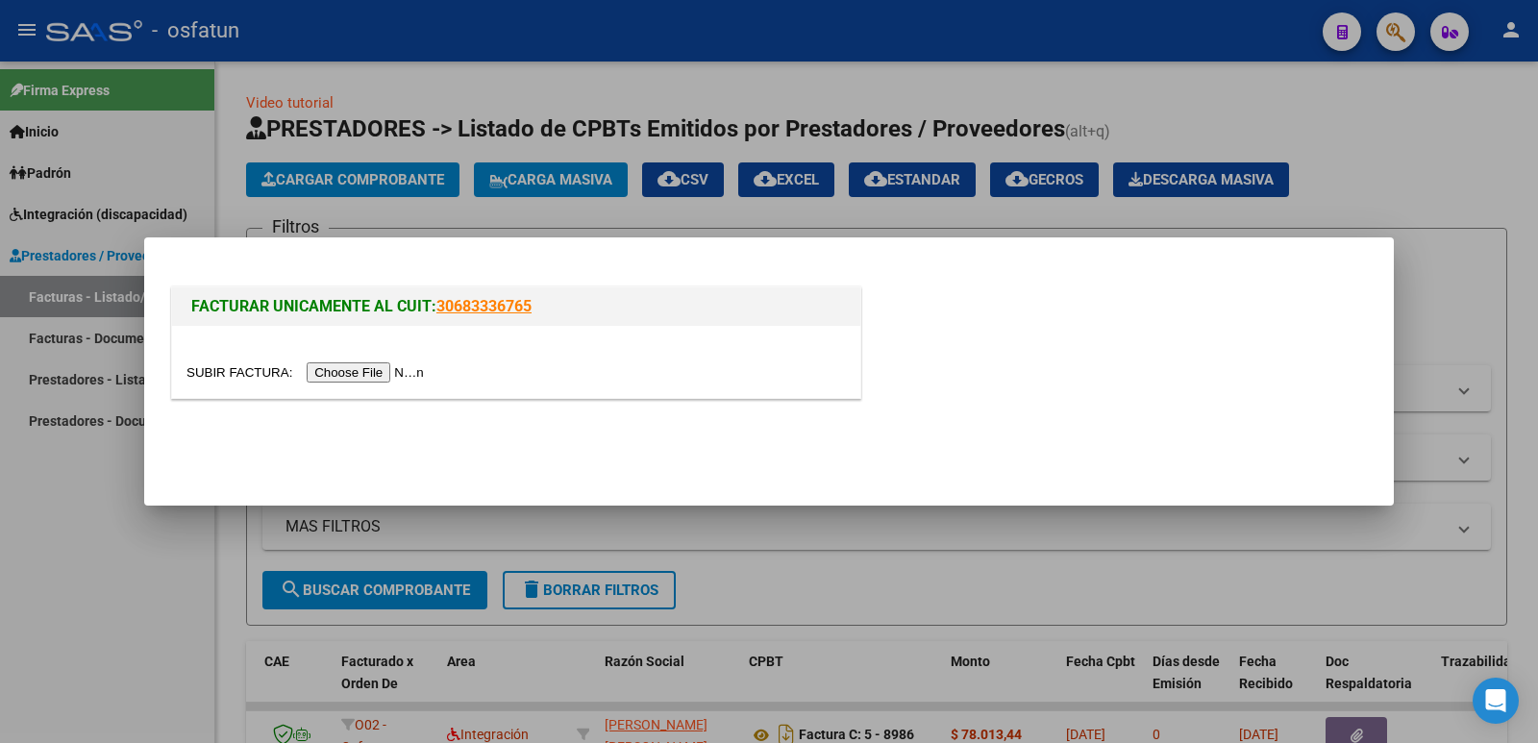
click at [390, 366] on input "file" at bounding box center [307, 372] width 243 height 20
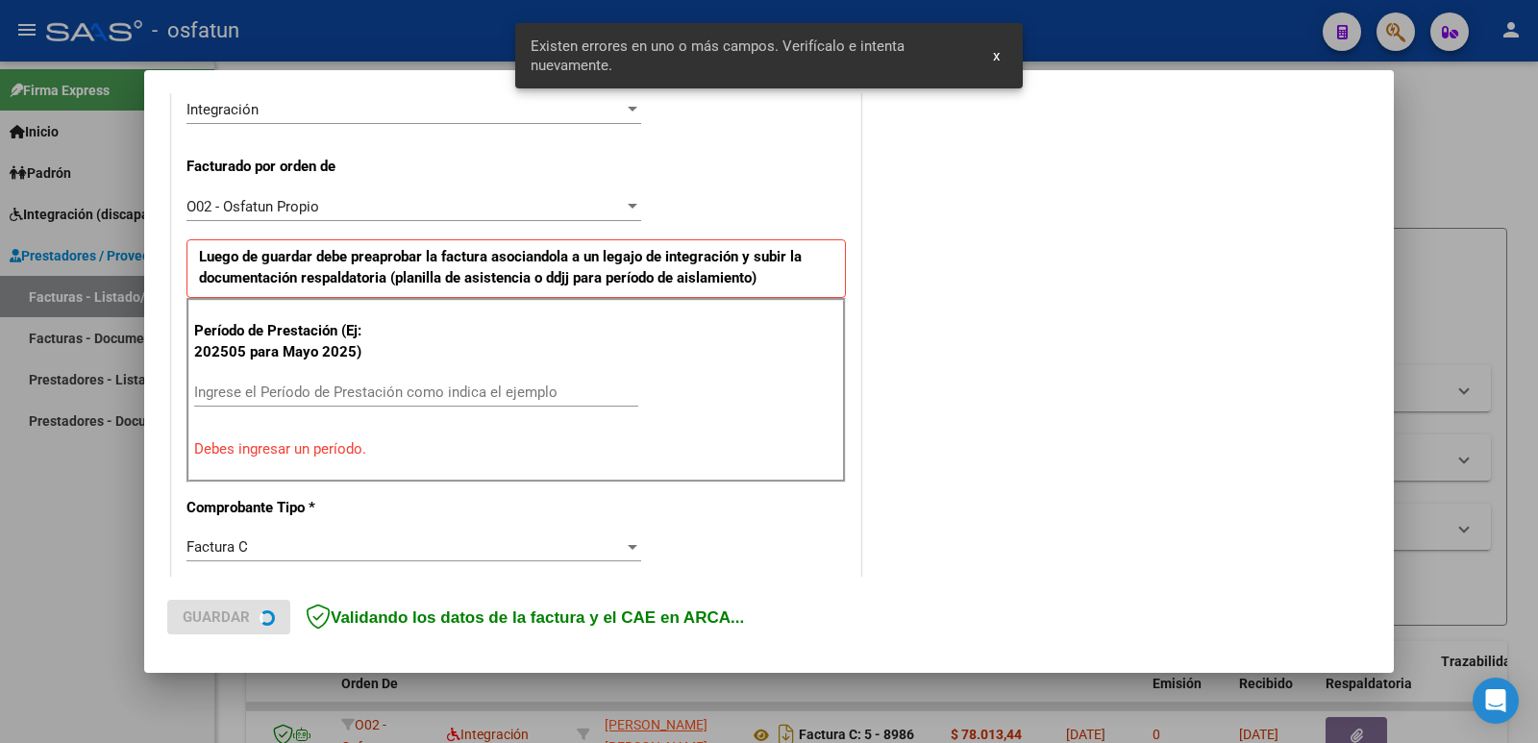
scroll to position [489, 0]
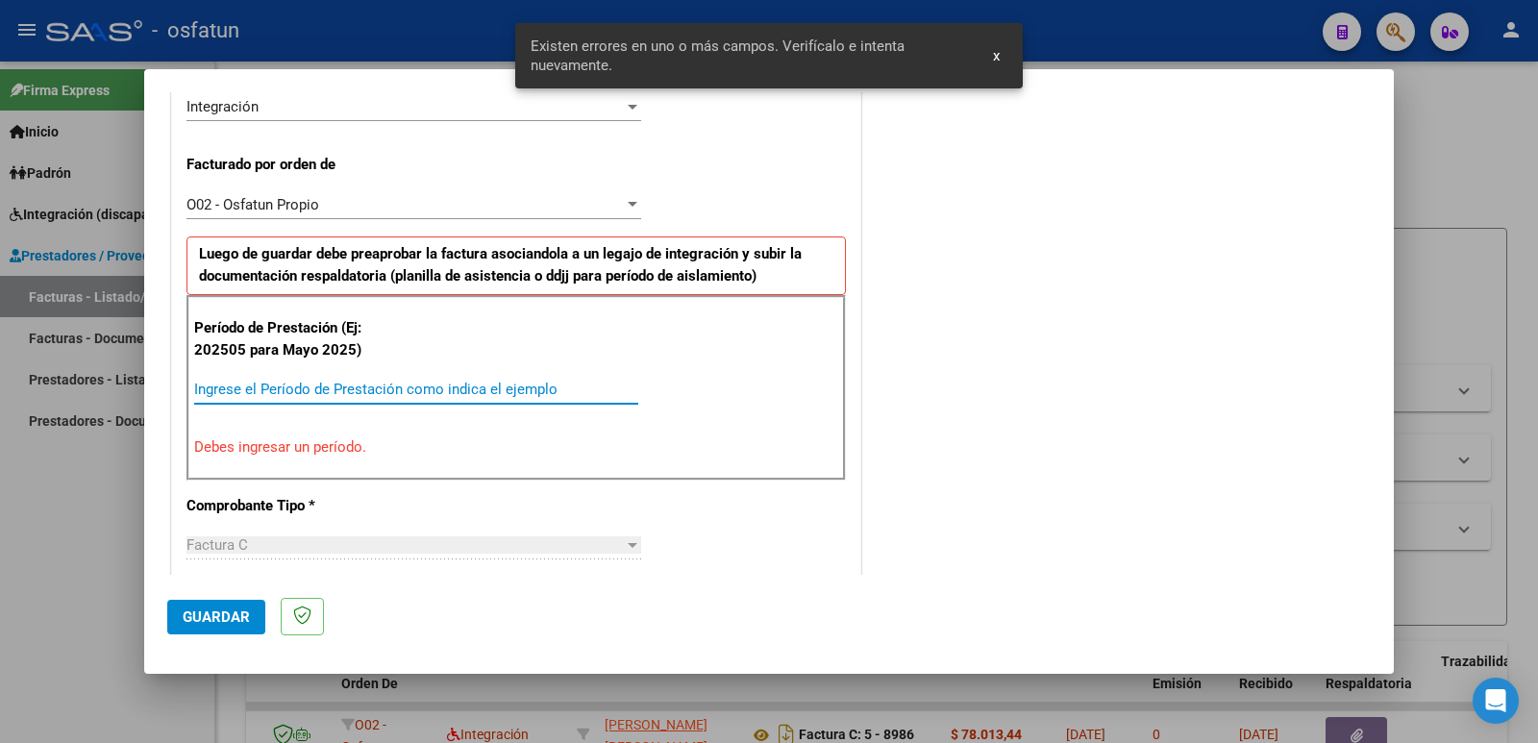
click at [372, 388] on input "Ingrese el Período de Prestación como indica el ejemplo" at bounding box center [416, 389] width 444 height 17
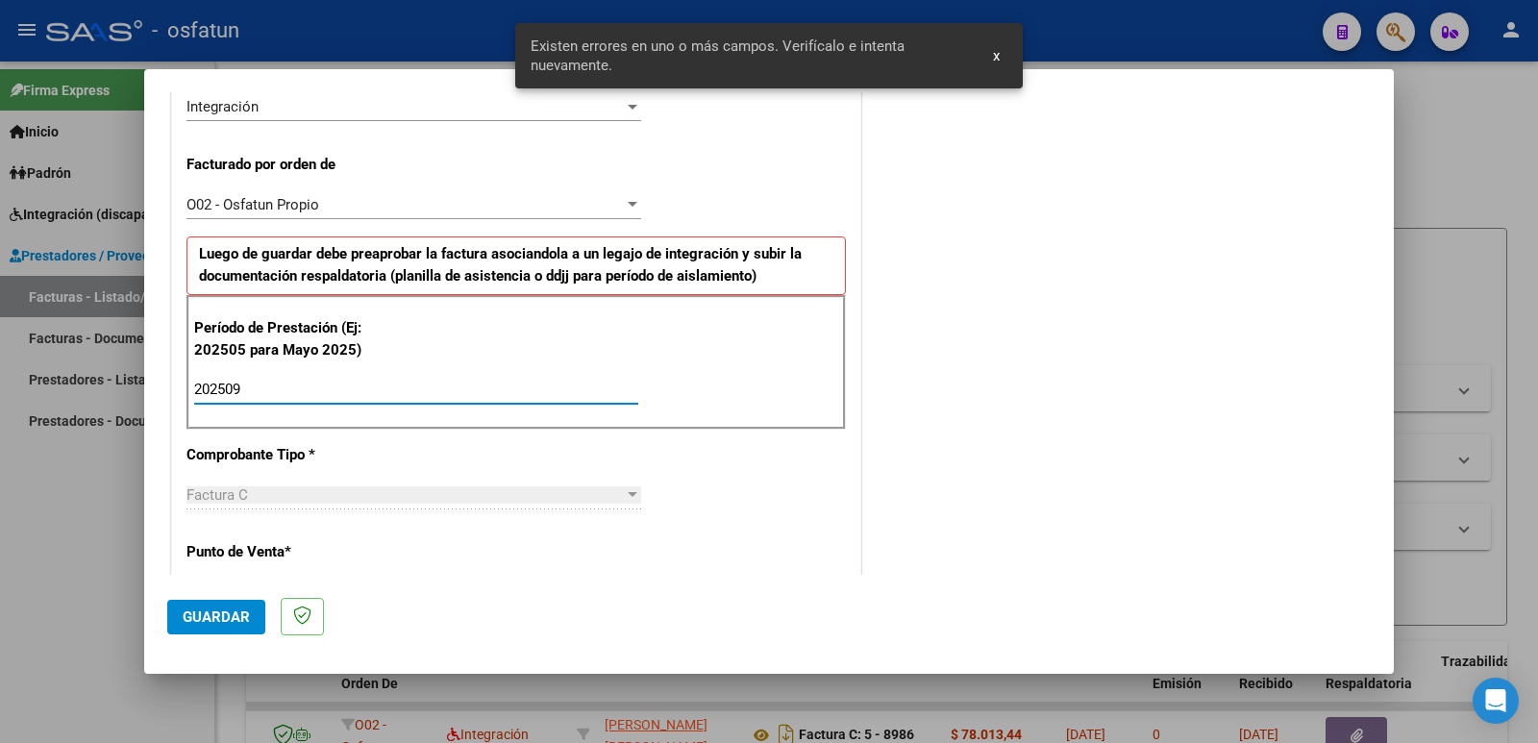
type input "202509"
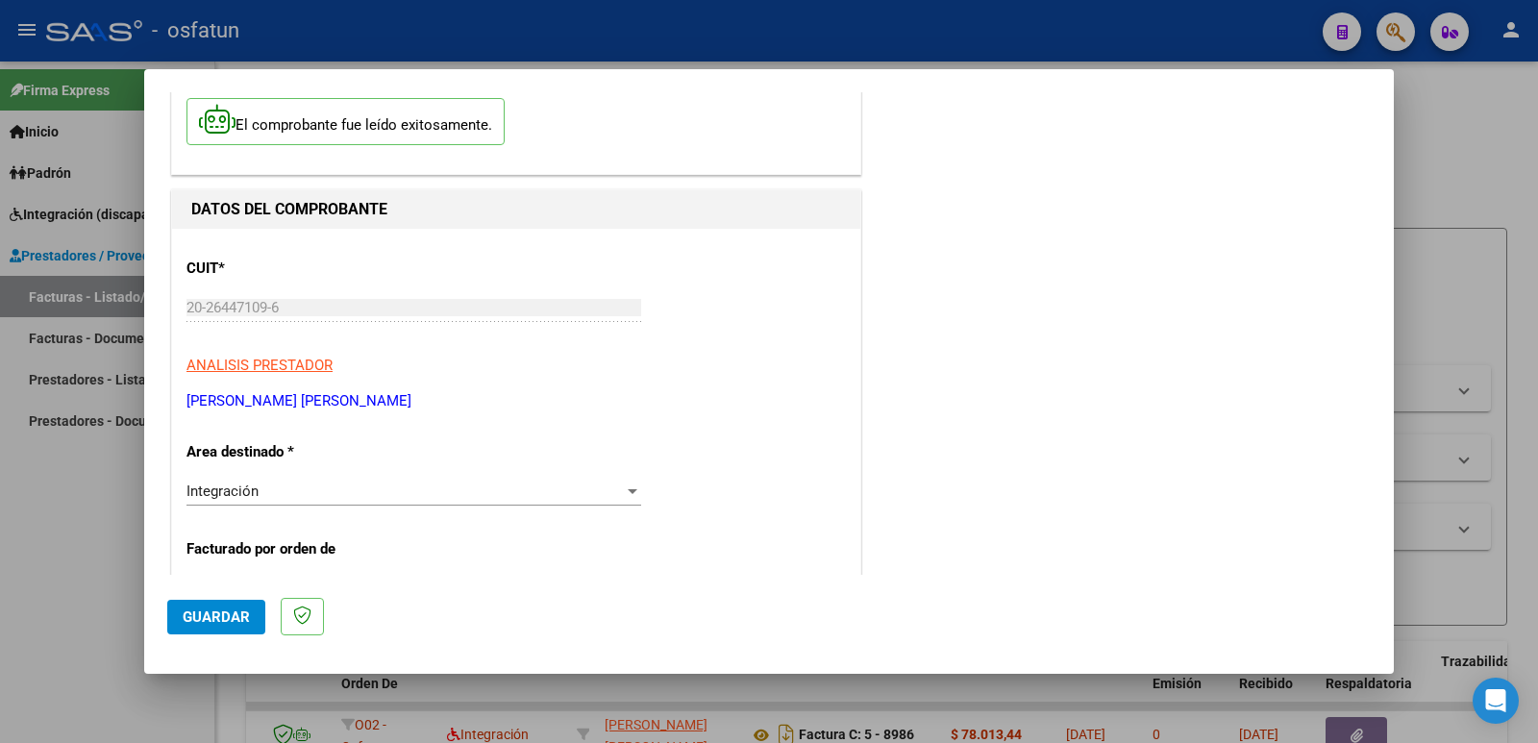
scroll to position [0, 0]
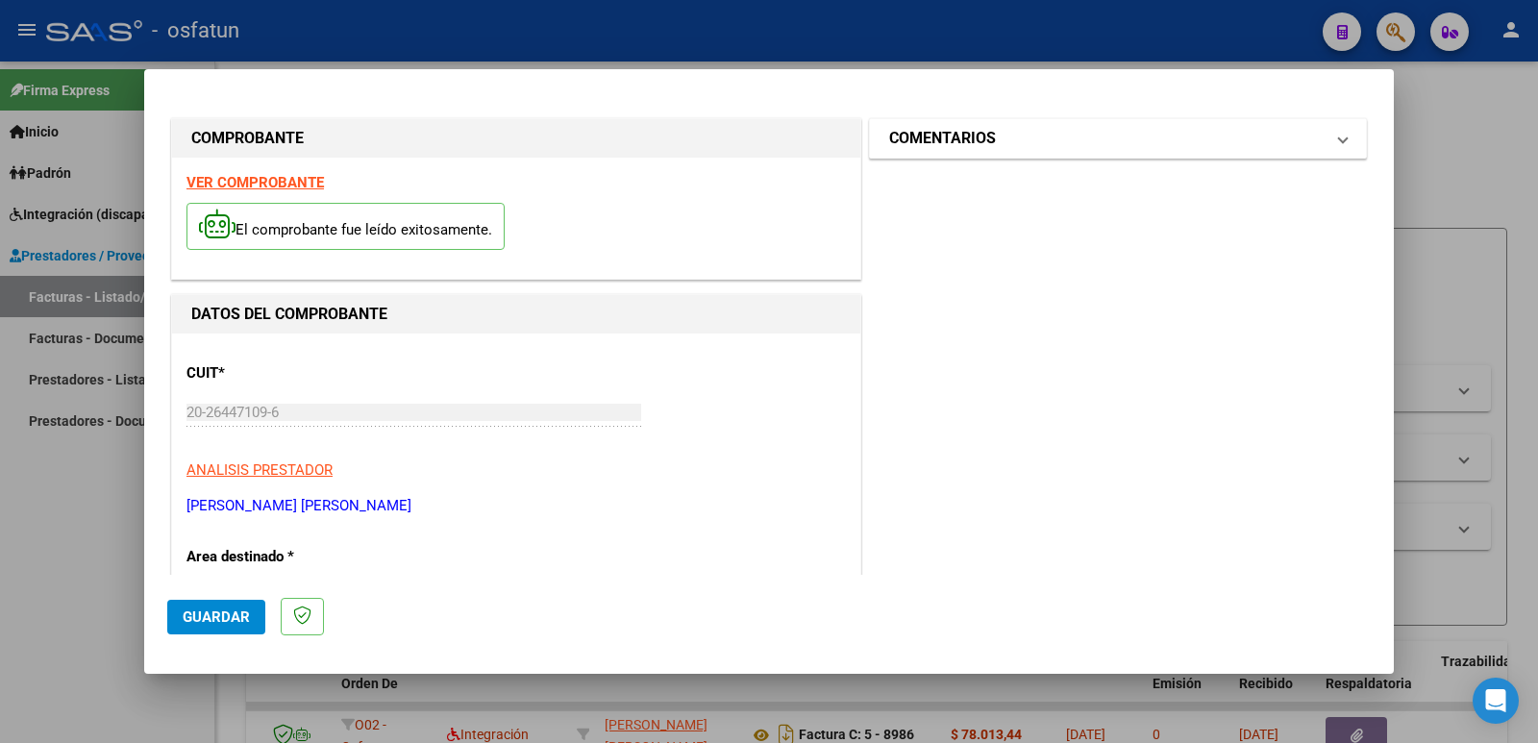
click at [938, 144] on h1 "COMENTARIOS" at bounding box center [942, 138] width 107 height 23
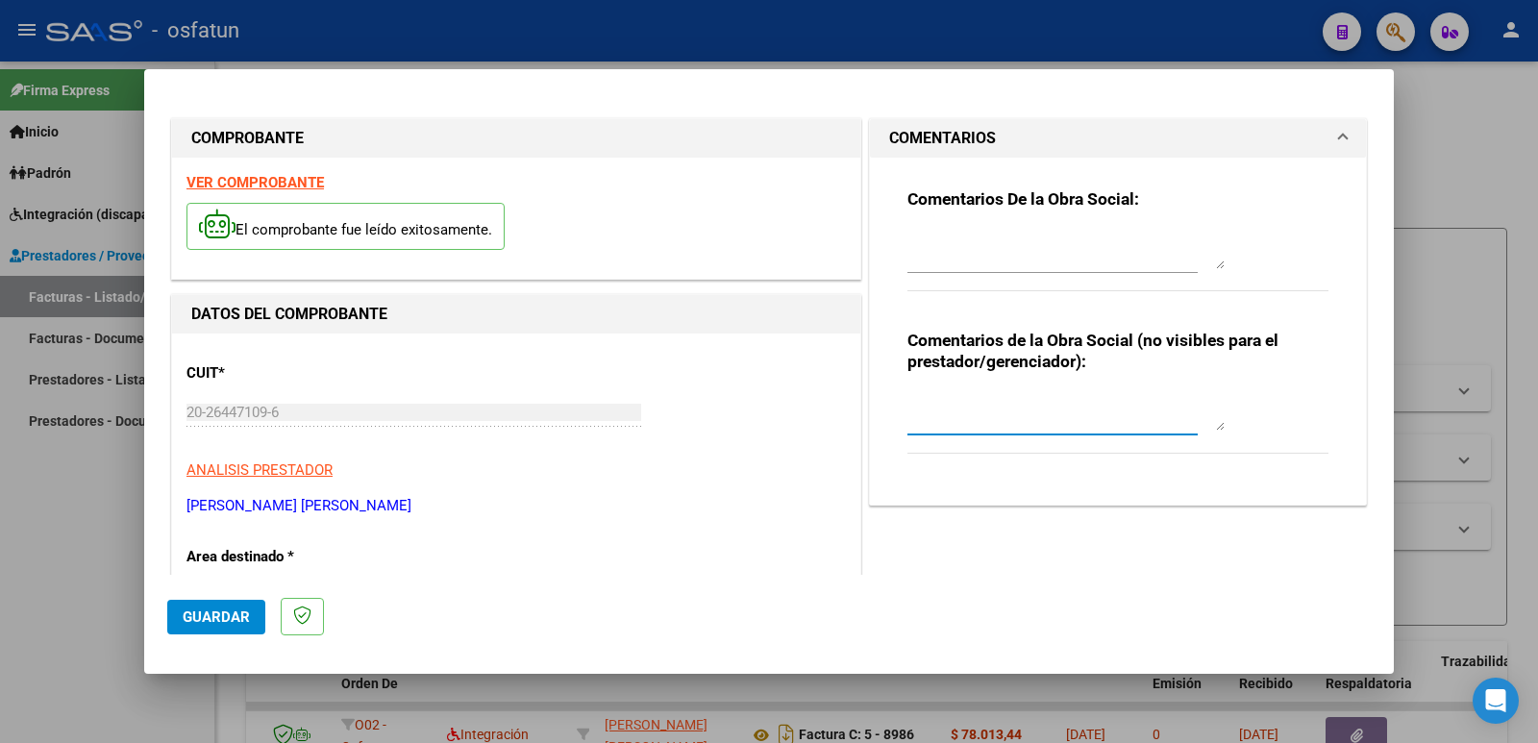
click at [954, 420] on textarea at bounding box center [1065, 411] width 317 height 38
paste textarea "Fc Cargada por [PERSON_NAME]. [PERSON_NAME] / sin verificación de legajo"
type textarea "Fc Cargada por [PERSON_NAME]. [PERSON_NAME] / sin verificación de legajo"
click at [234, 617] on span "Guardar" at bounding box center [216, 616] width 67 height 17
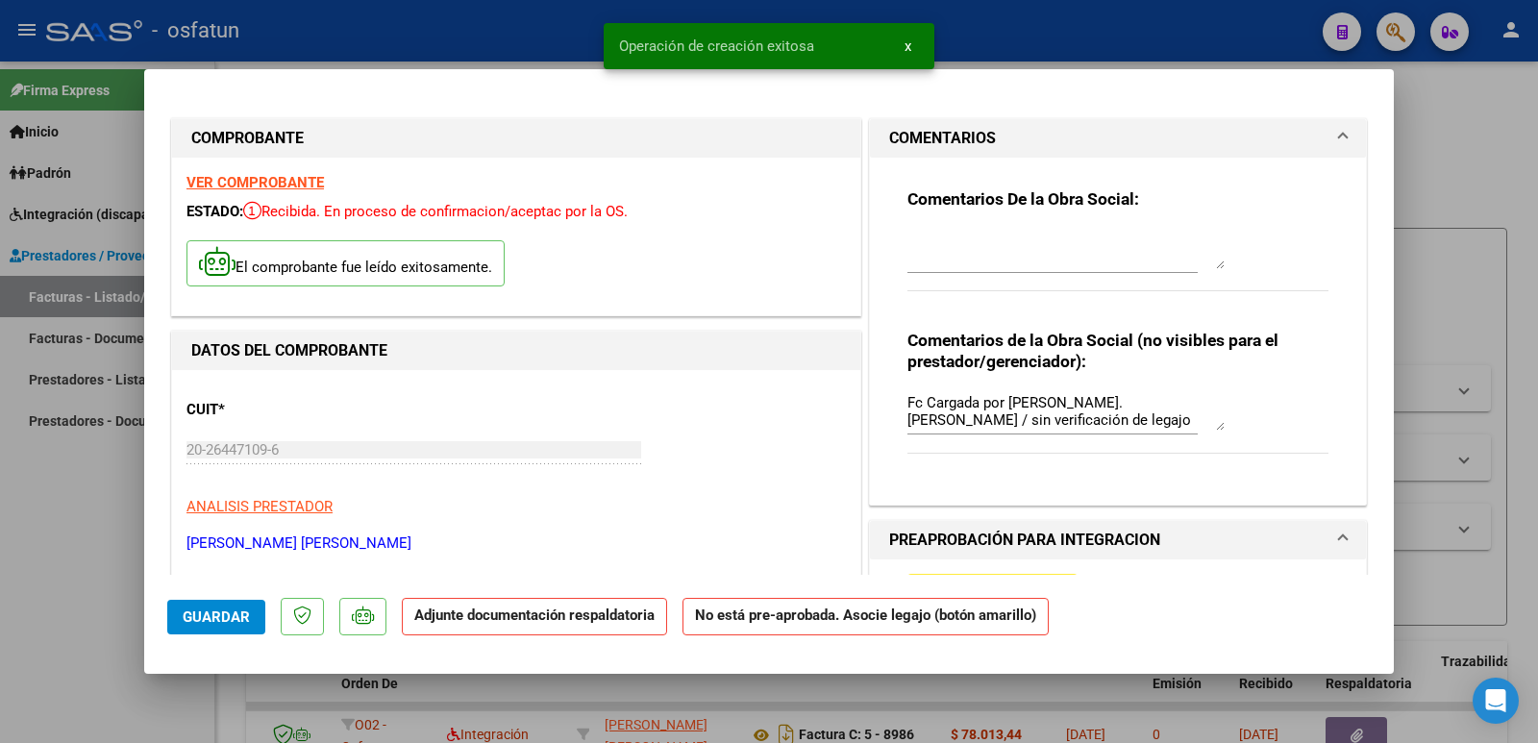
scroll to position [96, 0]
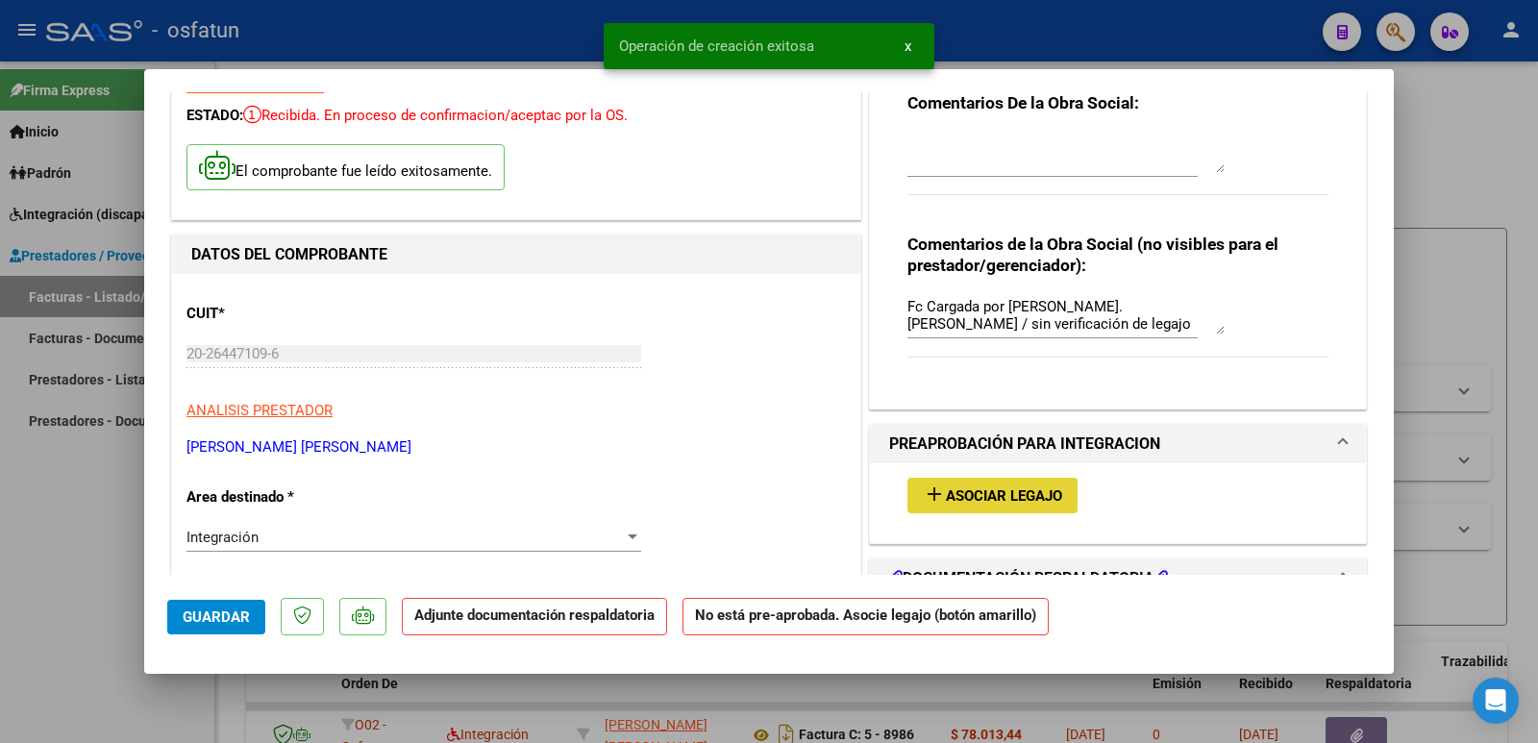
click at [946, 498] on span "Asociar Legajo" at bounding box center [1004, 495] width 116 height 17
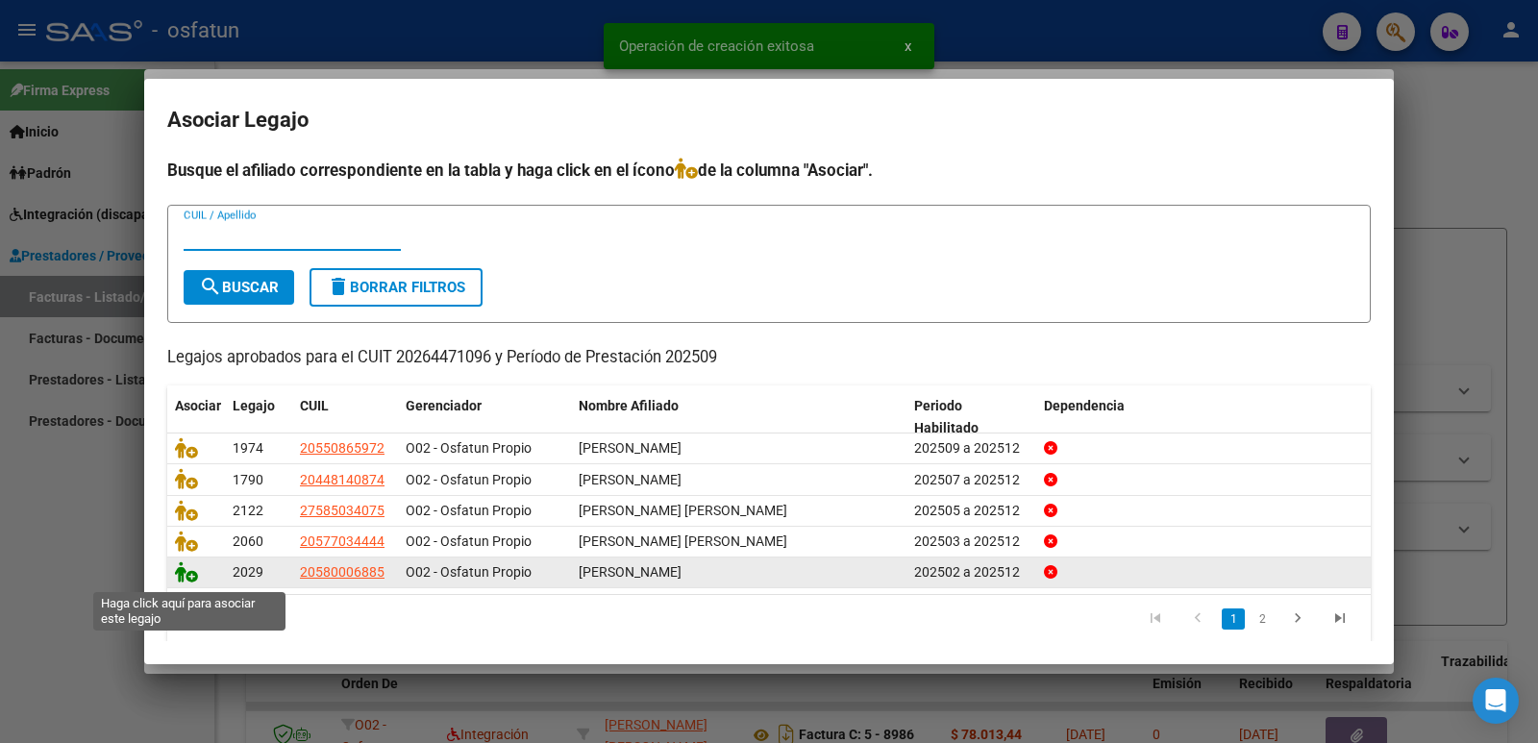
click at [183, 582] on icon at bounding box center [186, 571] width 23 height 21
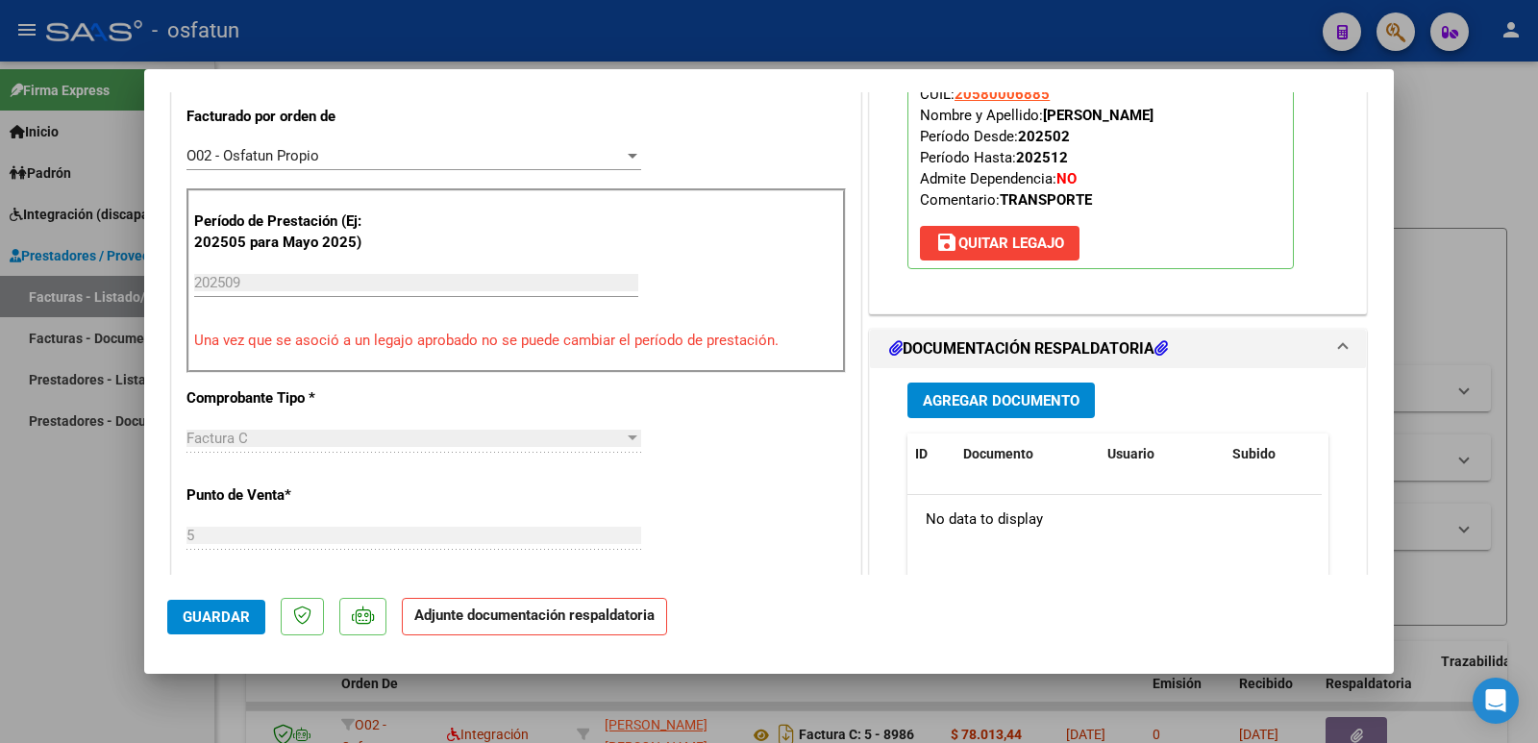
scroll to position [577, 0]
click at [964, 400] on span "Agregar Documento" at bounding box center [1001, 398] width 157 height 17
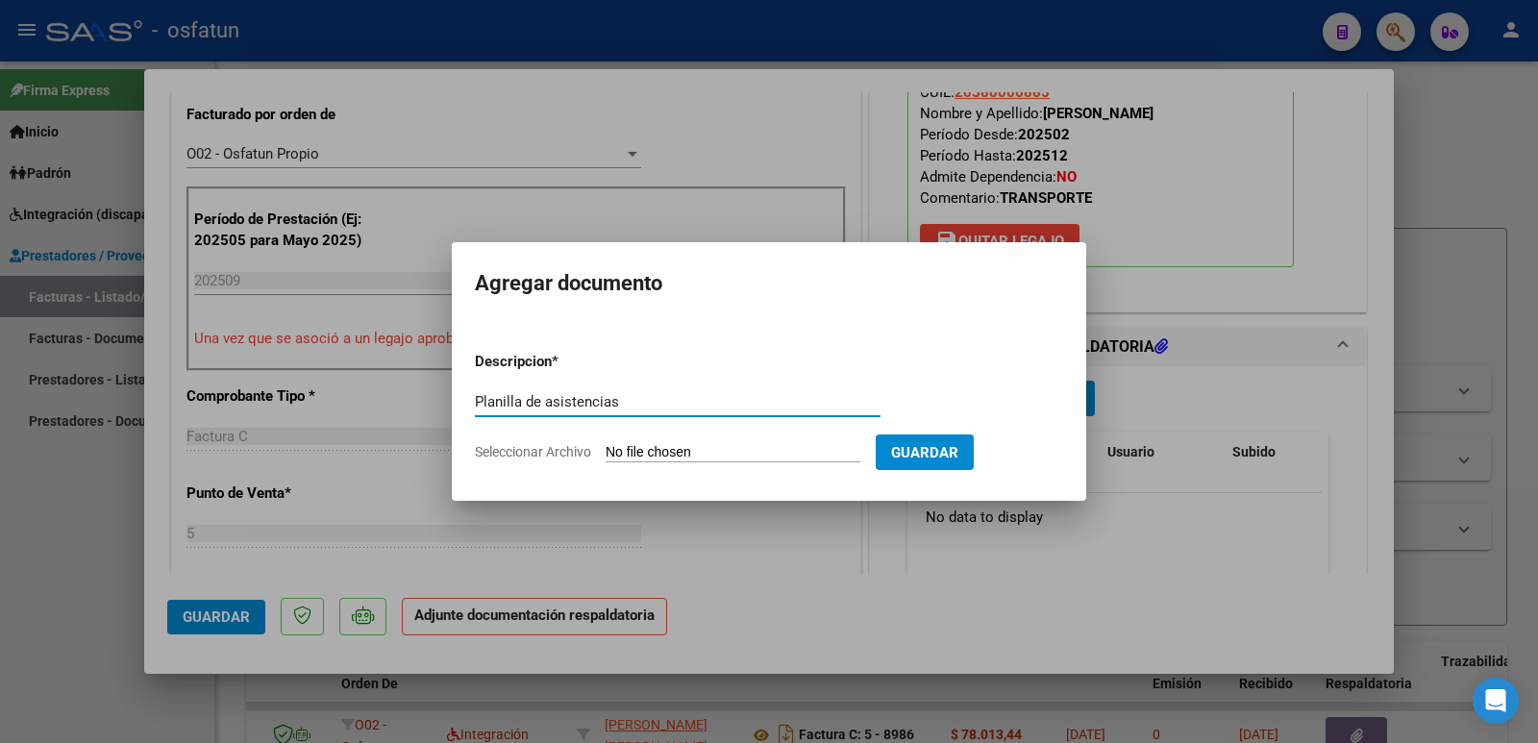
type input "Planilla de asistencias"
click at [779, 442] on form "Descripcion * Planilla de asistencias Escriba aquí una descripcion Seleccionar …" at bounding box center [769, 406] width 588 height 140
click at [751, 450] on input "Seleccionar Archivo" at bounding box center [732, 453] width 255 height 18
type input "C:\fakepath\ASISTENCIA [PERSON_NAME].PDF"
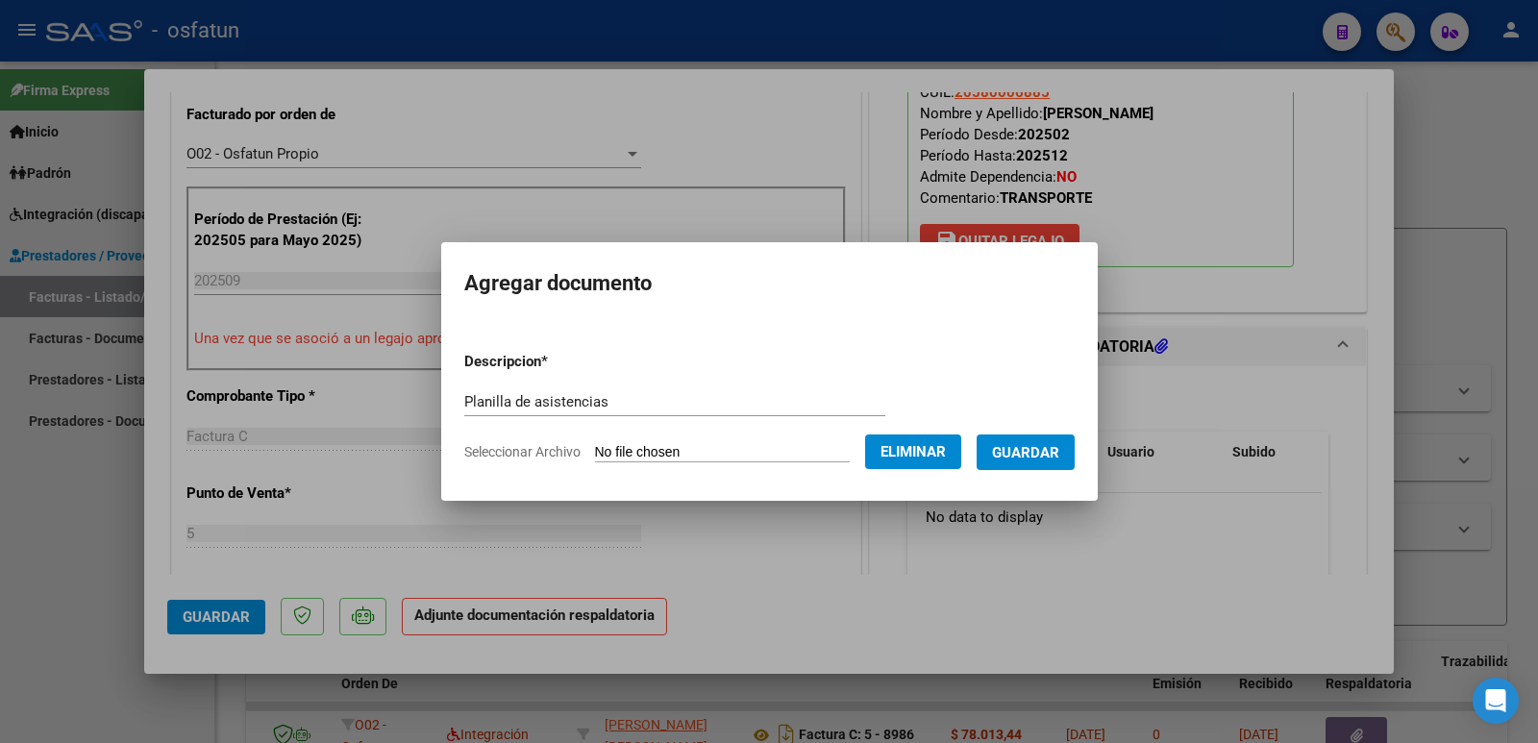
click at [1036, 454] on span "Guardar" at bounding box center [1025, 452] width 67 height 17
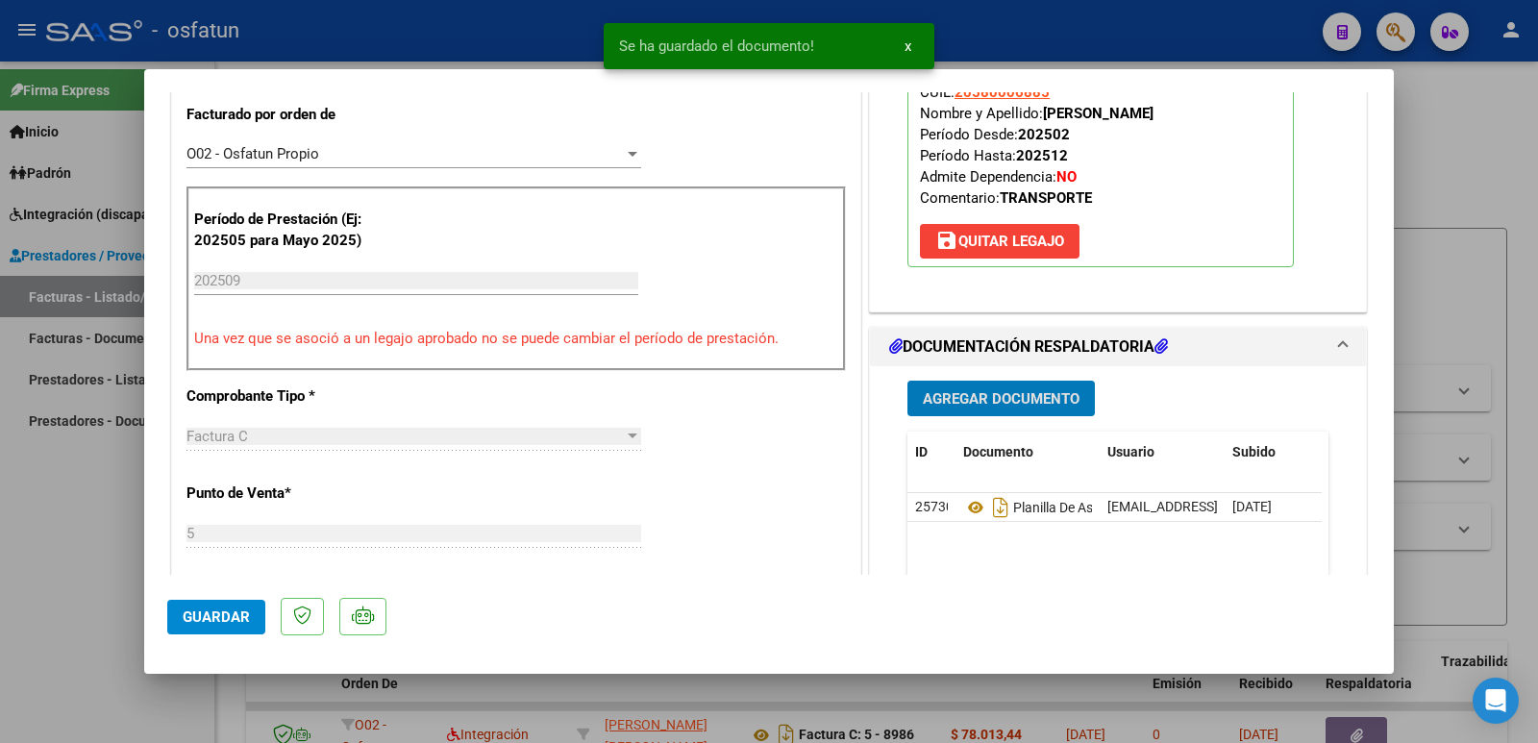
click at [1021, 391] on button "Agregar Documento" at bounding box center [1000, 399] width 187 height 36
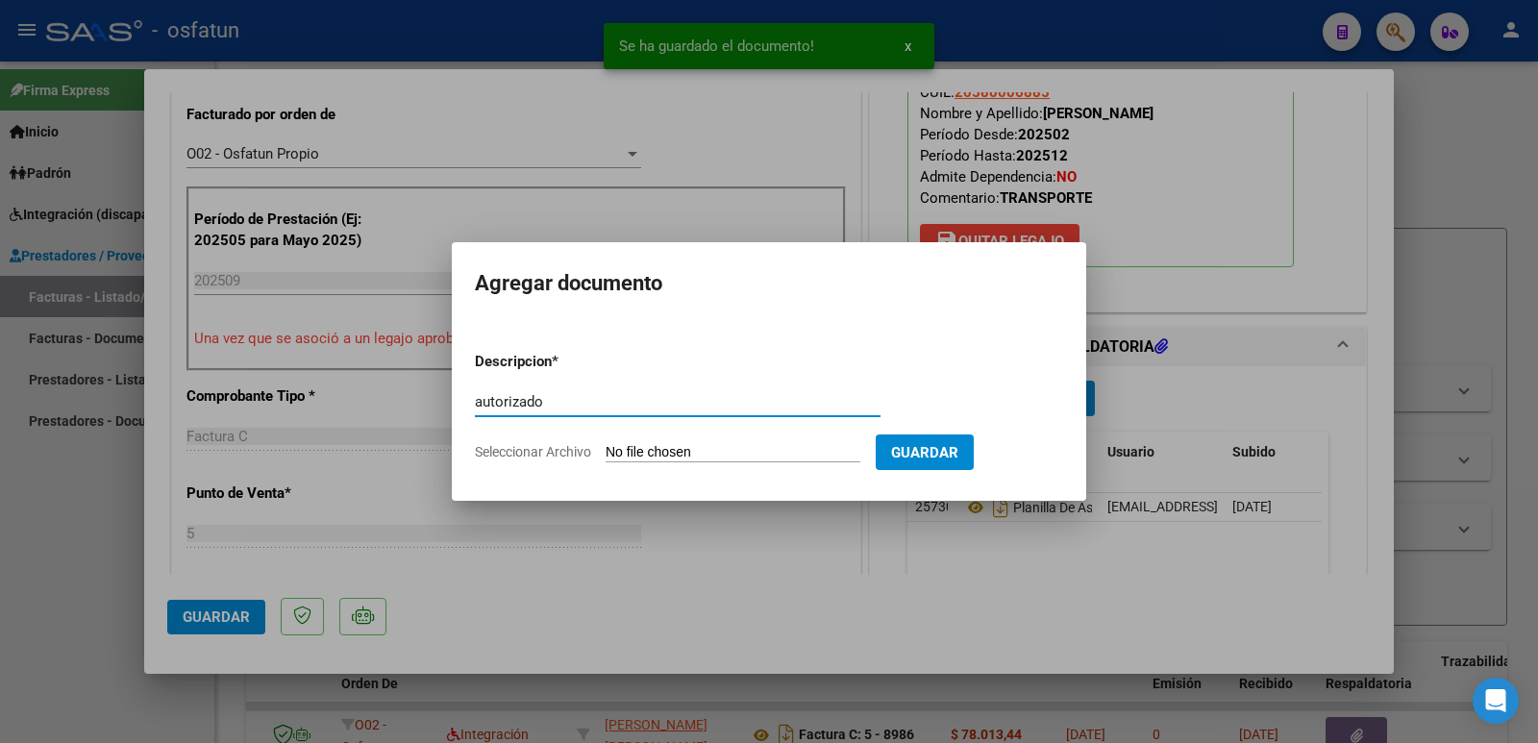
type input "autorizado"
click at [667, 438] on form "Descripcion * autorizado Escriba aquí una descripcion Seleccionar Archivo Guard…" at bounding box center [769, 406] width 588 height 140
click at [674, 447] on input "Seleccionar Archivo" at bounding box center [732, 453] width 255 height 18
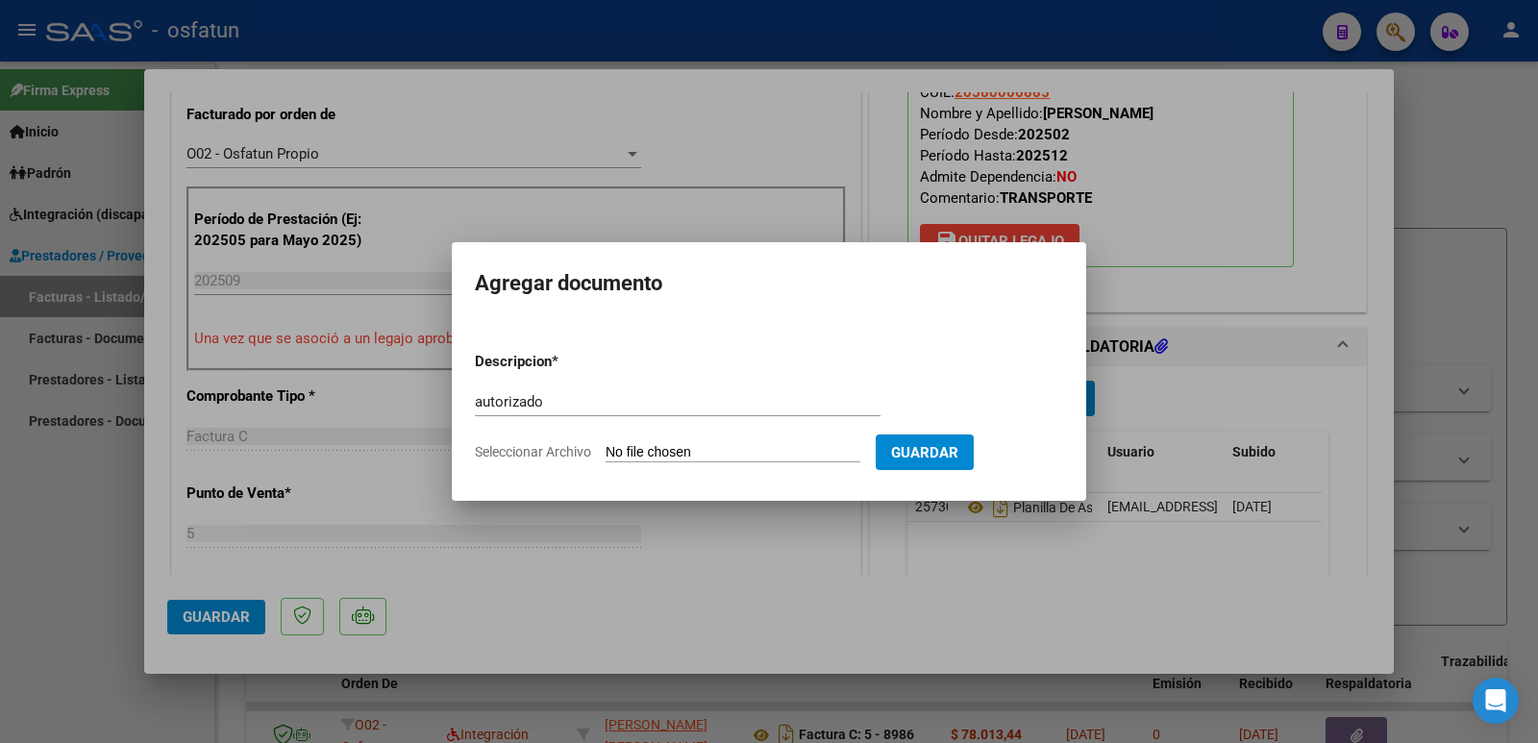
type input "C:\fakepath\order_3295890 [PERSON_NAME] terapias.pdf"
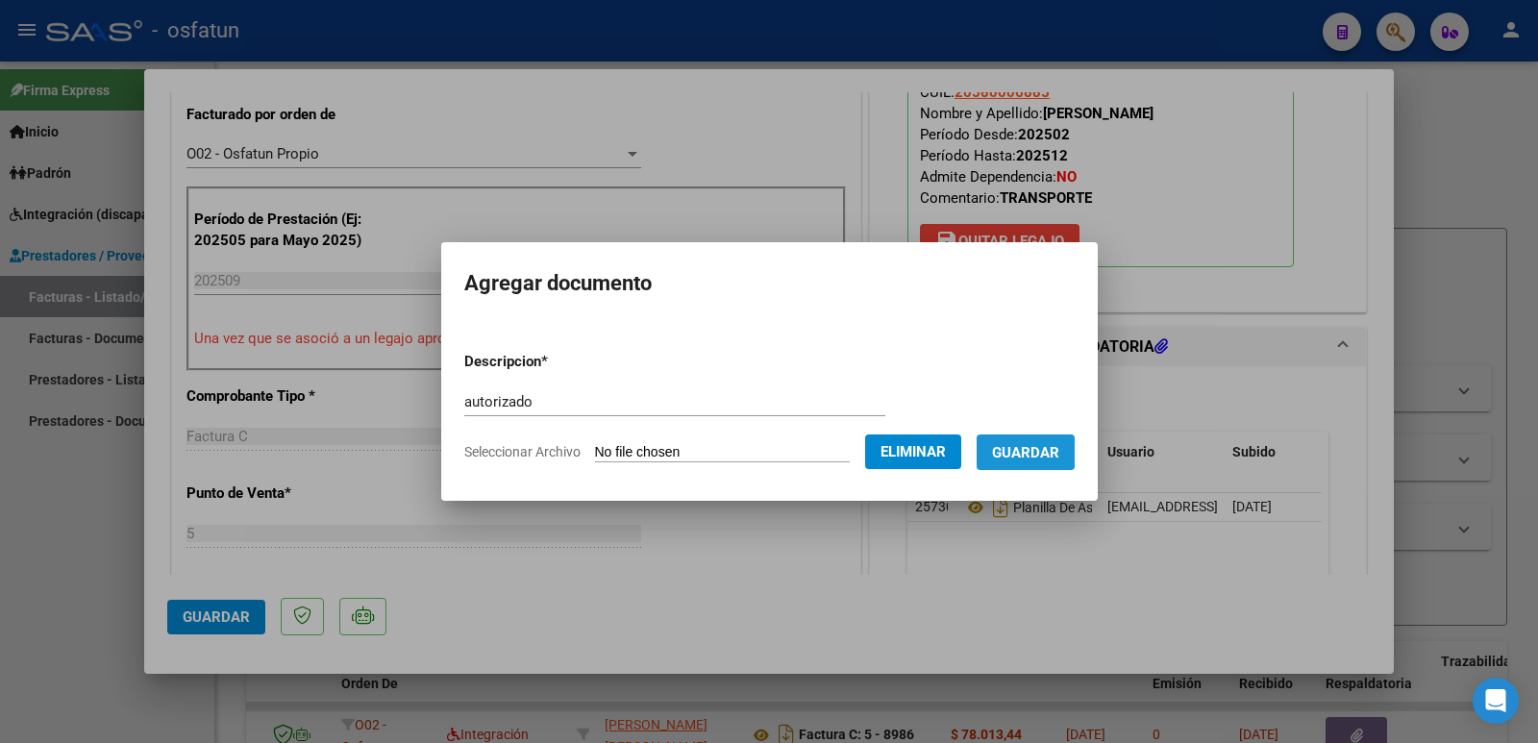
click at [1045, 450] on span "Guardar" at bounding box center [1025, 452] width 67 height 17
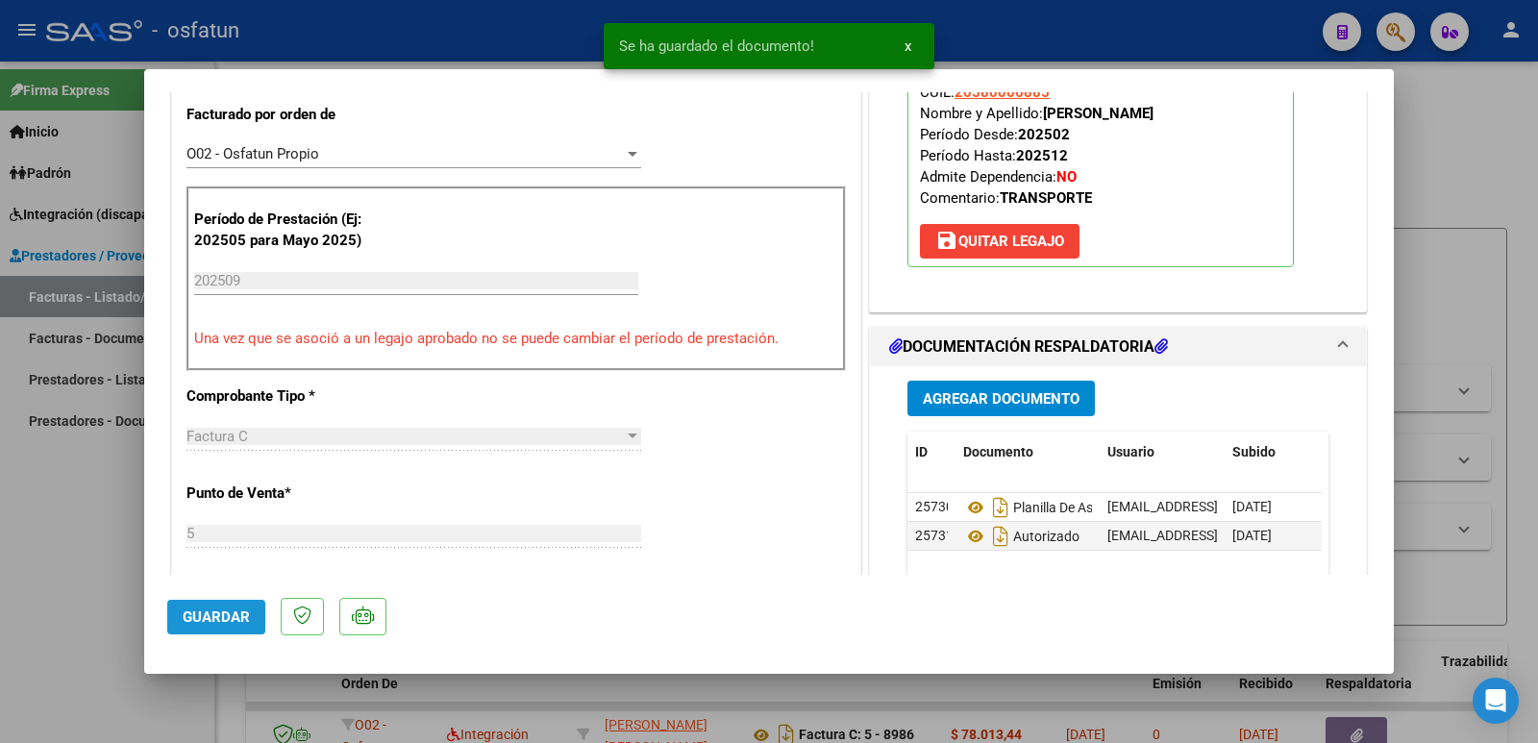
click at [234, 620] on span "Guardar" at bounding box center [216, 616] width 67 height 17
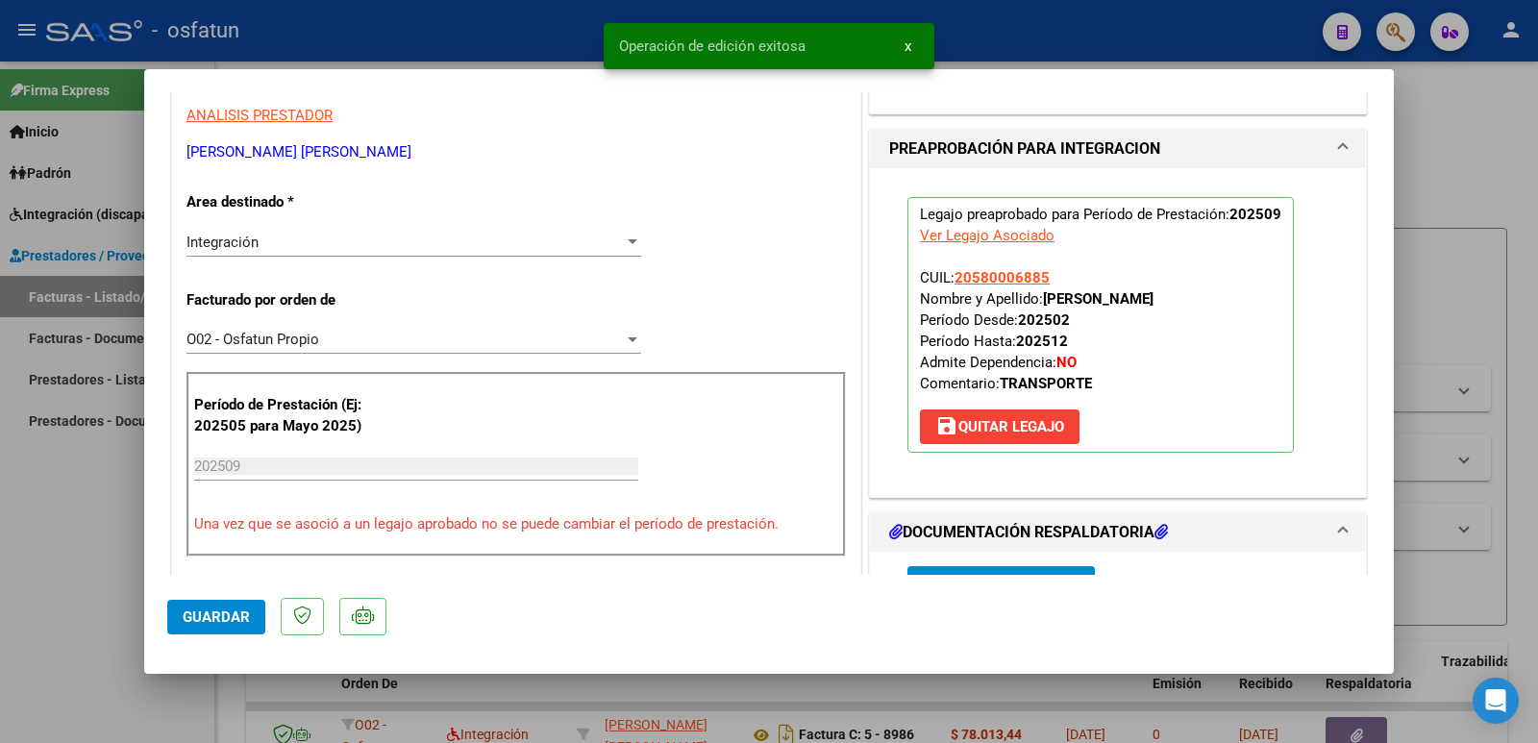
scroll to position [384, 0]
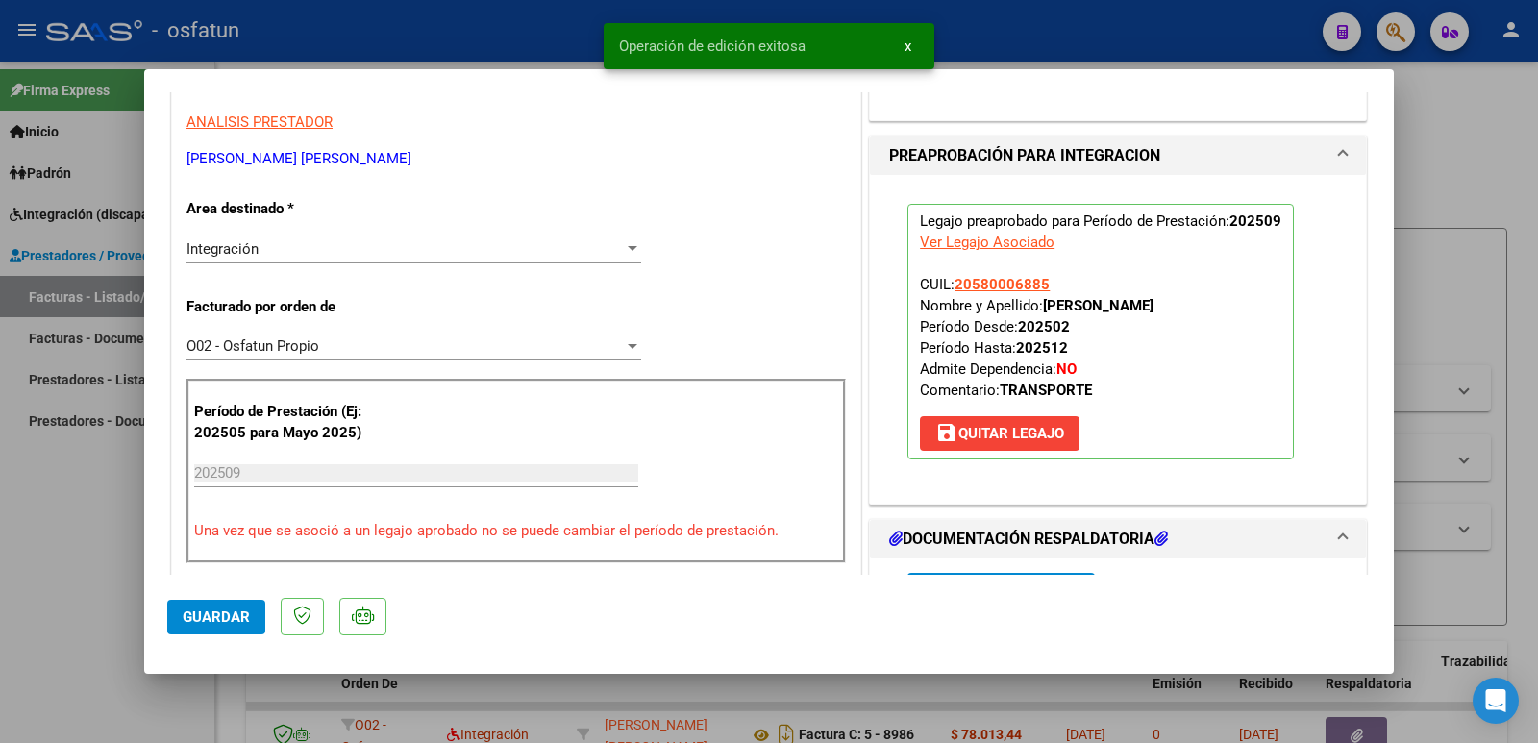
drag, startPoint x: 1039, startPoint y: 306, endPoint x: 1226, endPoint y: 310, distance: 187.5
click at [1226, 310] on p "Legajo preaprobado para Período de Prestación: 202509 Ver Legajo Asociado CUIL:…" at bounding box center [1100, 332] width 386 height 256
copy strong "[PERSON_NAME]"
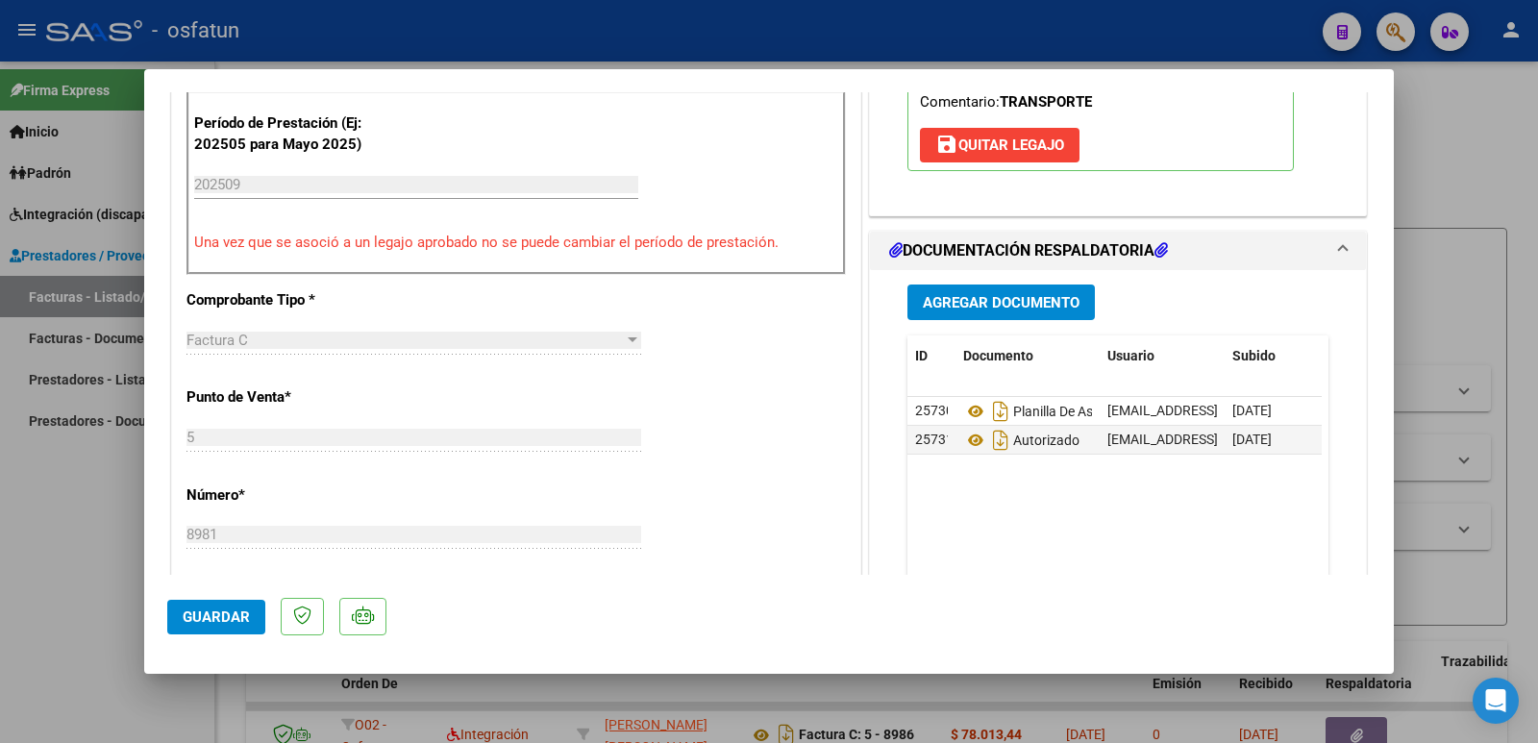
scroll to position [769, 0]
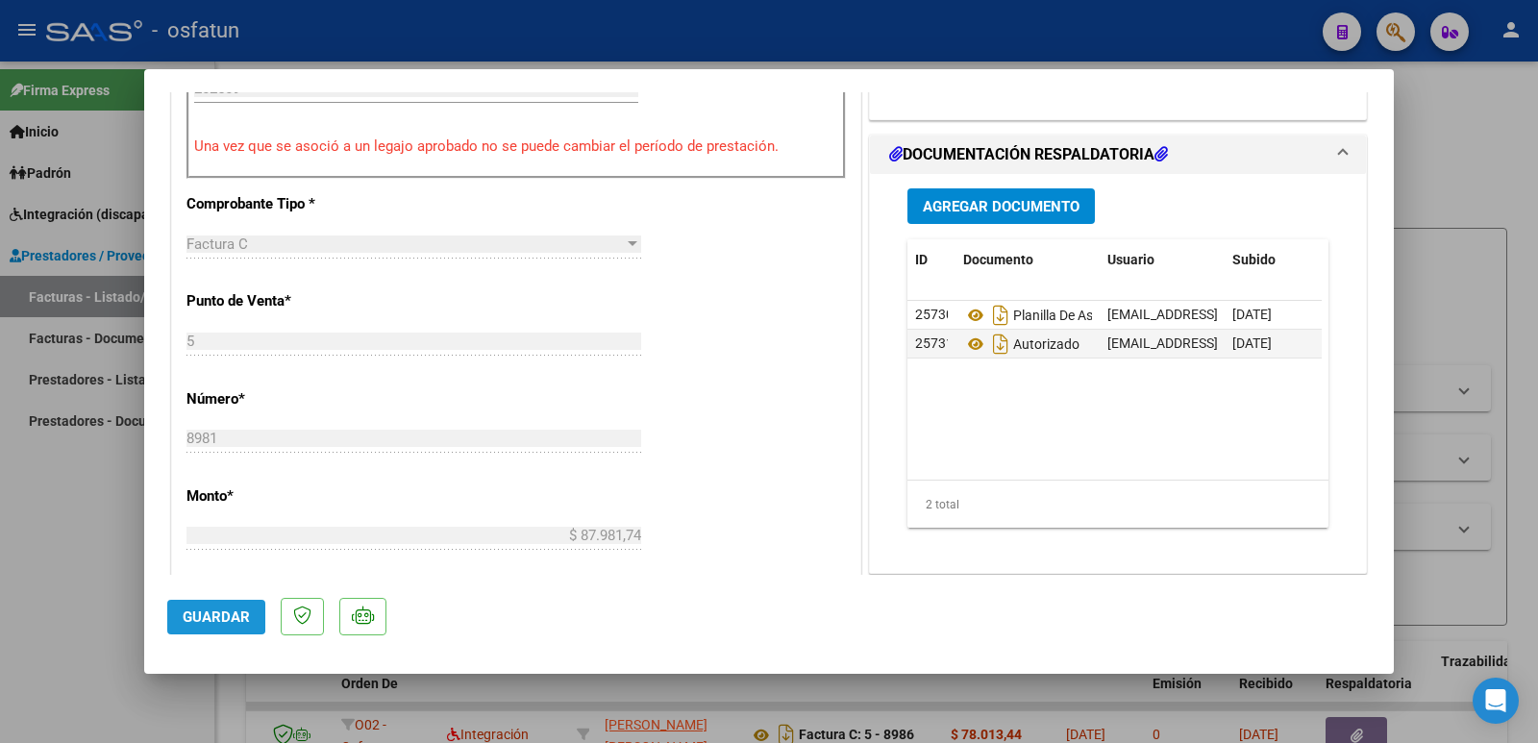
click at [185, 612] on span "Guardar" at bounding box center [216, 616] width 67 height 17
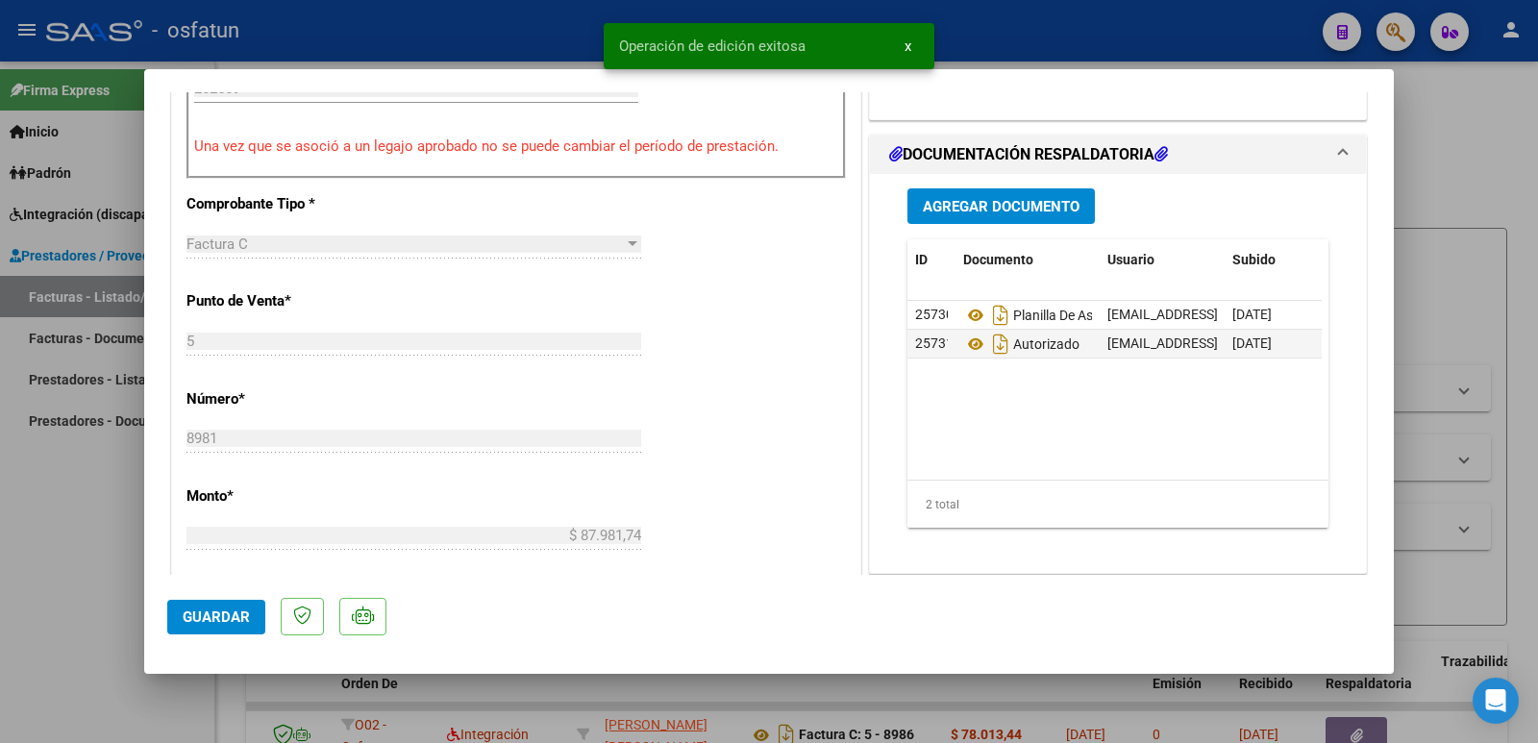
click at [58, 586] on div at bounding box center [769, 371] width 1538 height 743
type input "$ 0,00"
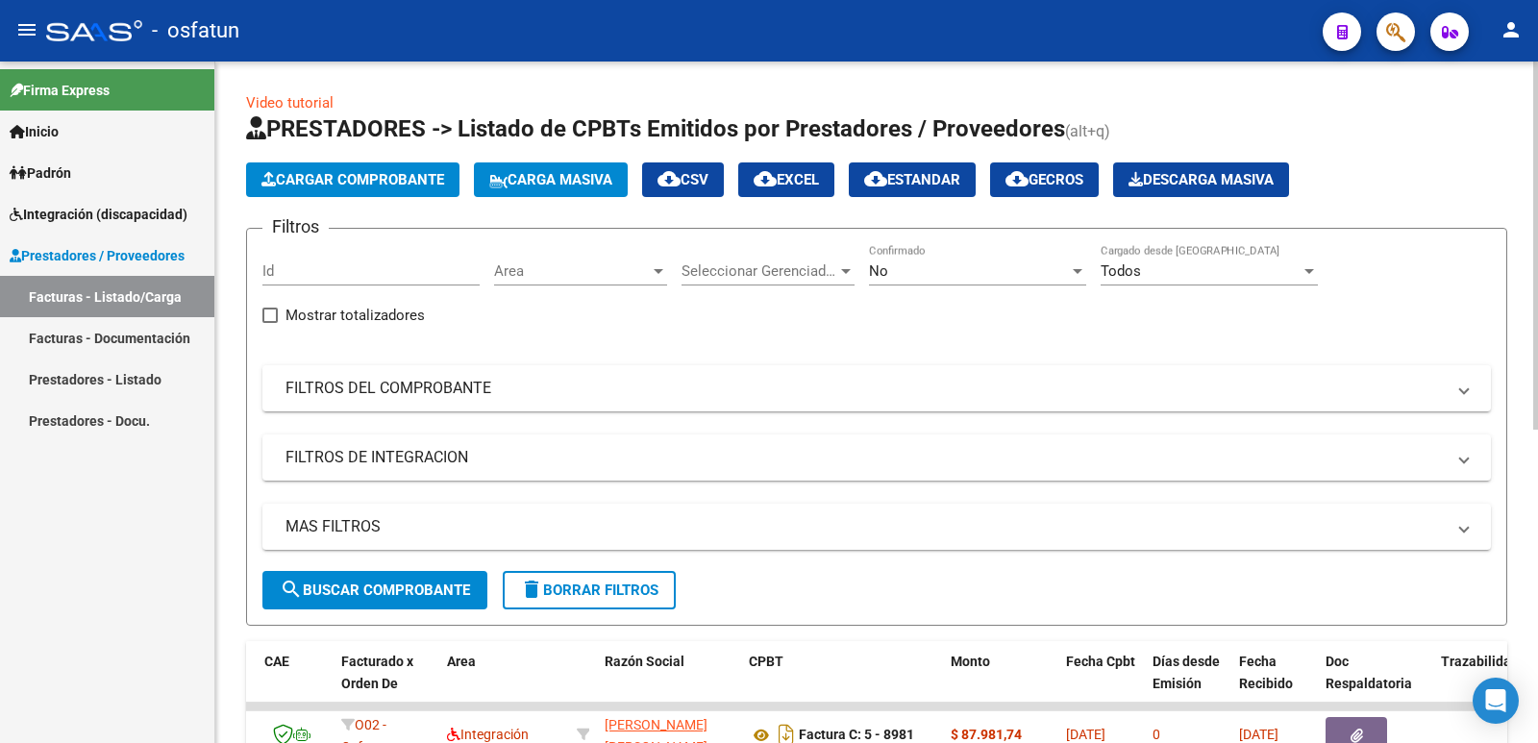
click at [355, 183] on span "Cargar Comprobante" at bounding box center [352, 179] width 183 height 17
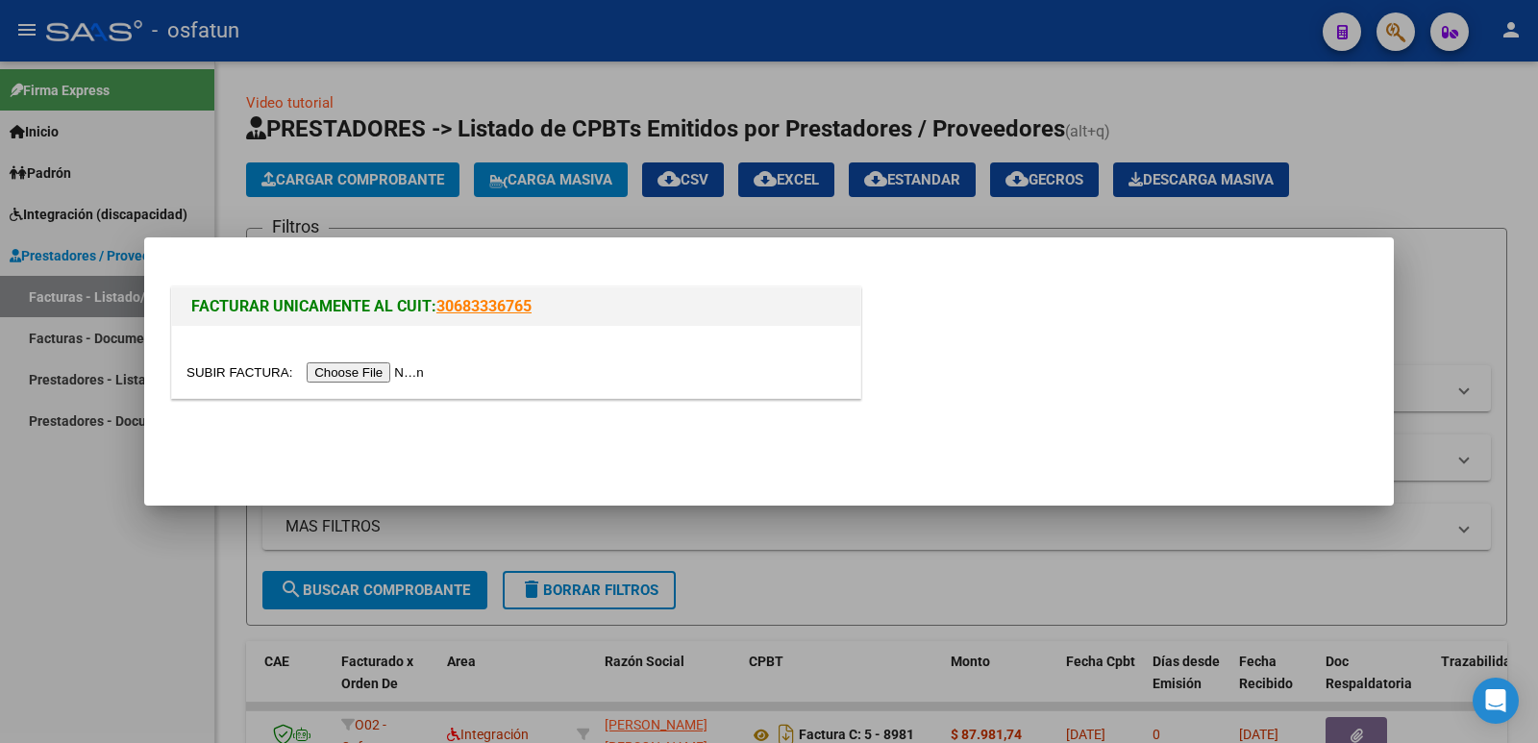
click at [407, 363] on input "file" at bounding box center [307, 372] width 243 height 20
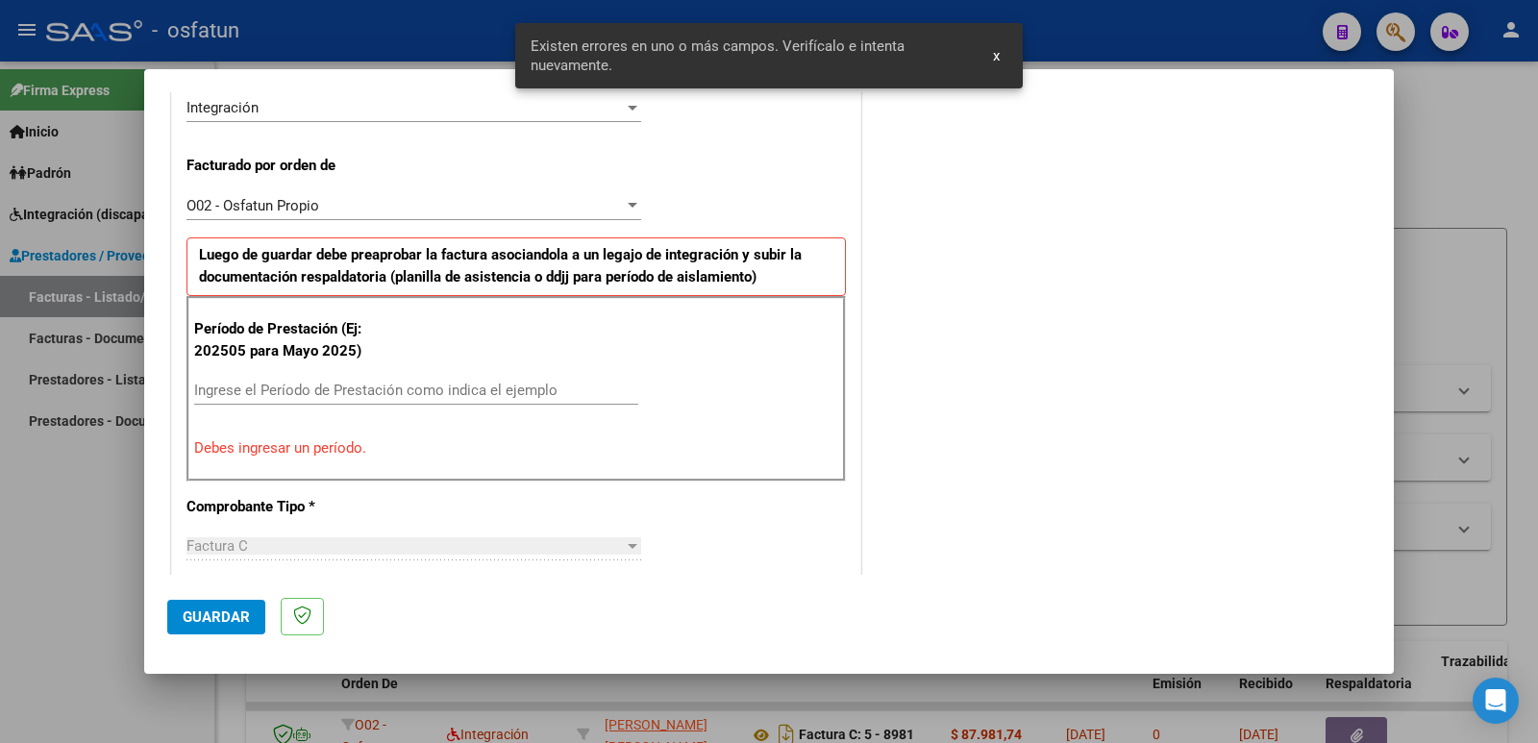
scroll to position [489, 0]
click at [374, 381] on input "Ingrese el Período de Prestación como indica el ejemplo" at bounding box center [416, 389] width 444 height 17
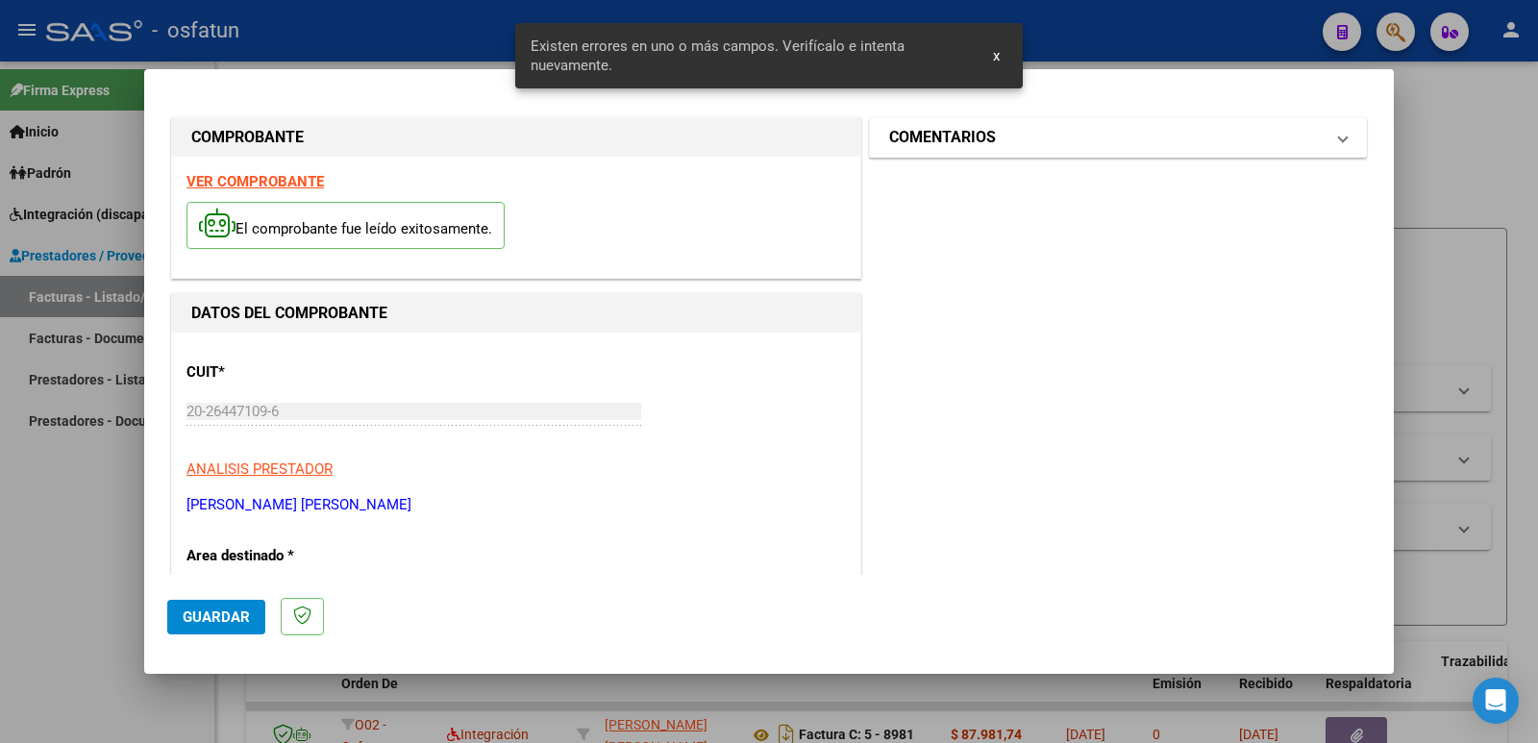
scroll to position [0, 0]
type input "202509"
click at [949, 138] on h1 "COMENTARIOS" at bounding box center [942, 138] width 107 height 23
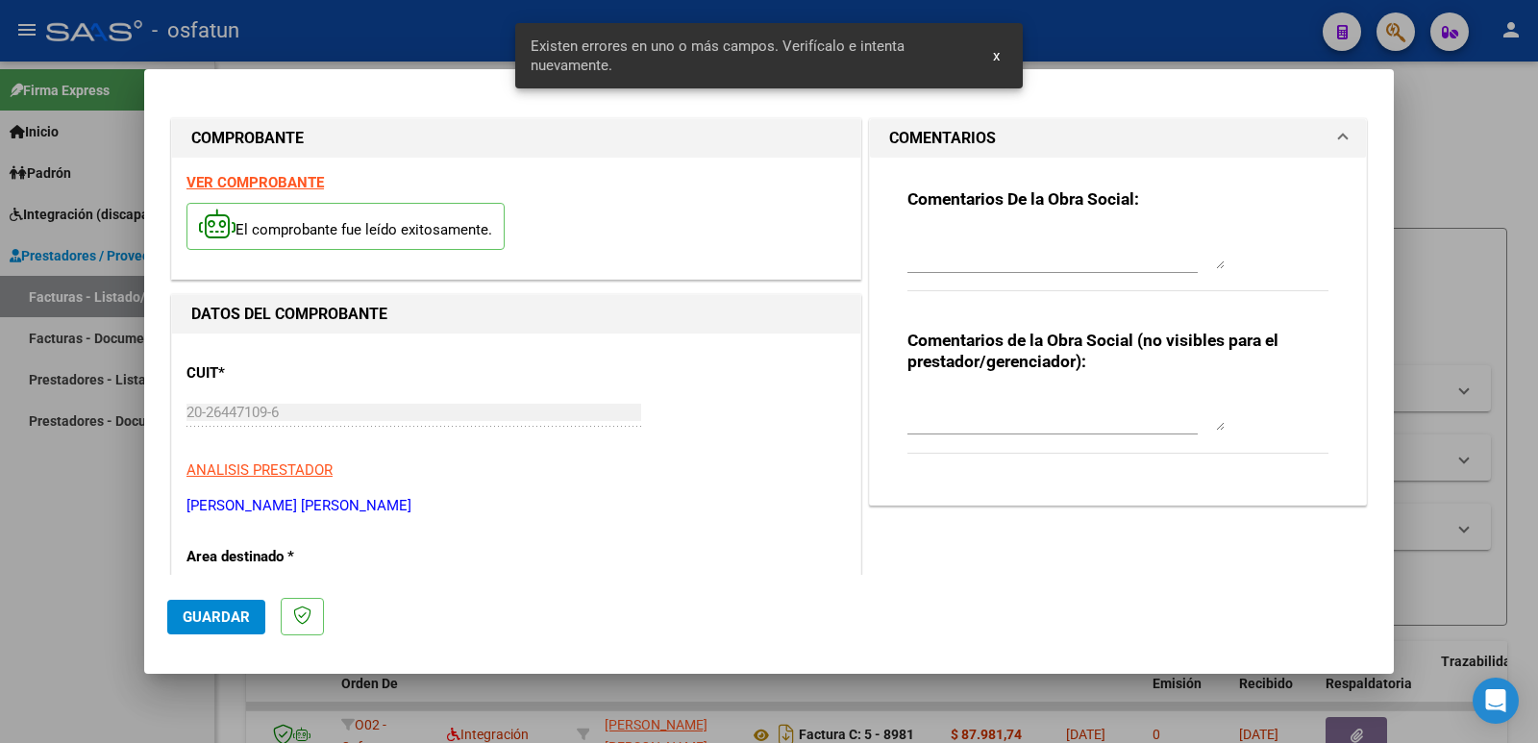
click at [937, 407] on textarea at bounding box center [1065, 411] width 317 height 38
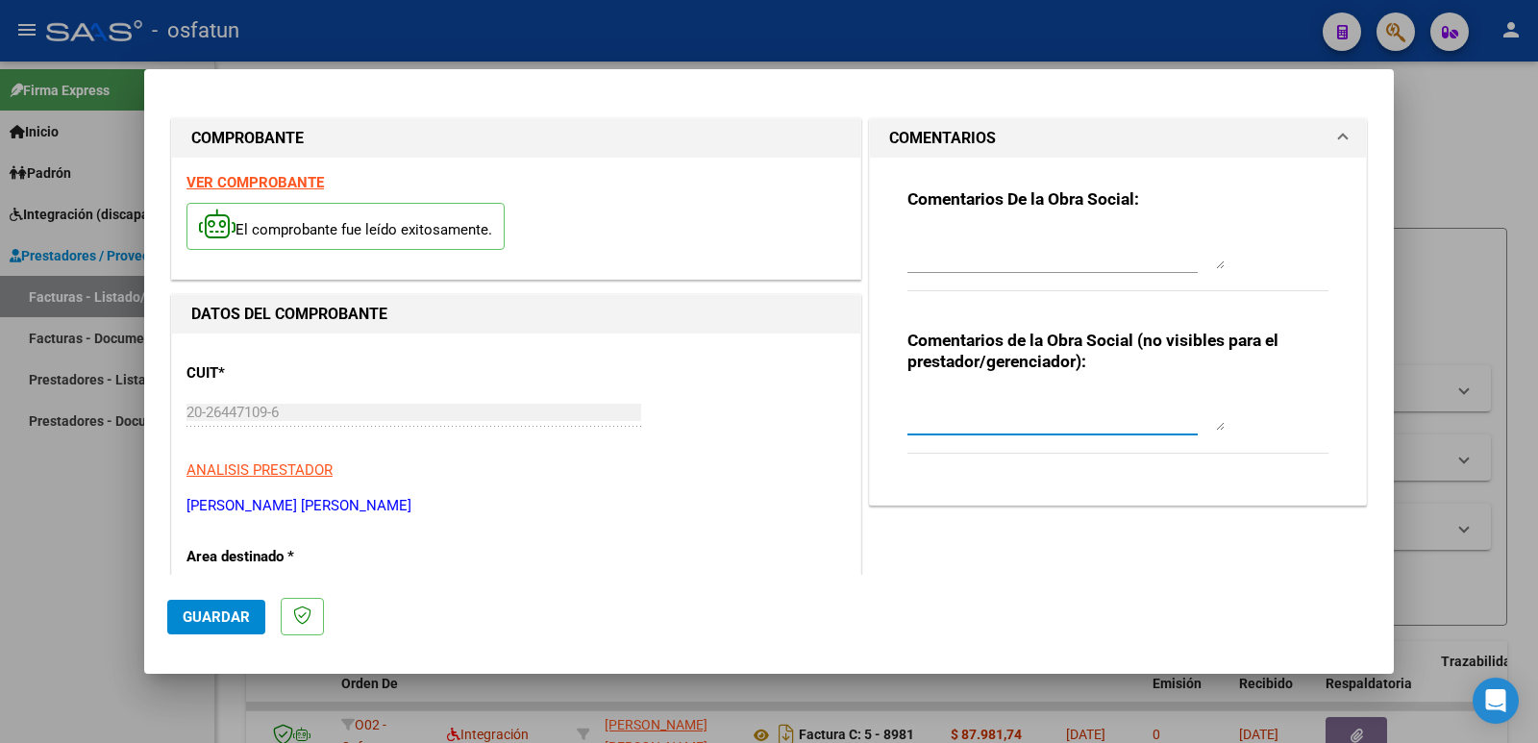
paste textarea "Fc Cargada por [PERSON_NAME]. [PERSON_NAME] / sin verificación de legajo"
type textarea "Fc Cargada por [PERSON_NAME]. [PERSON_NAME] / sin verificación de legajo"
click at [211, 622] on span "Guardar" at bounding box center [216, 616] width 67 height 17
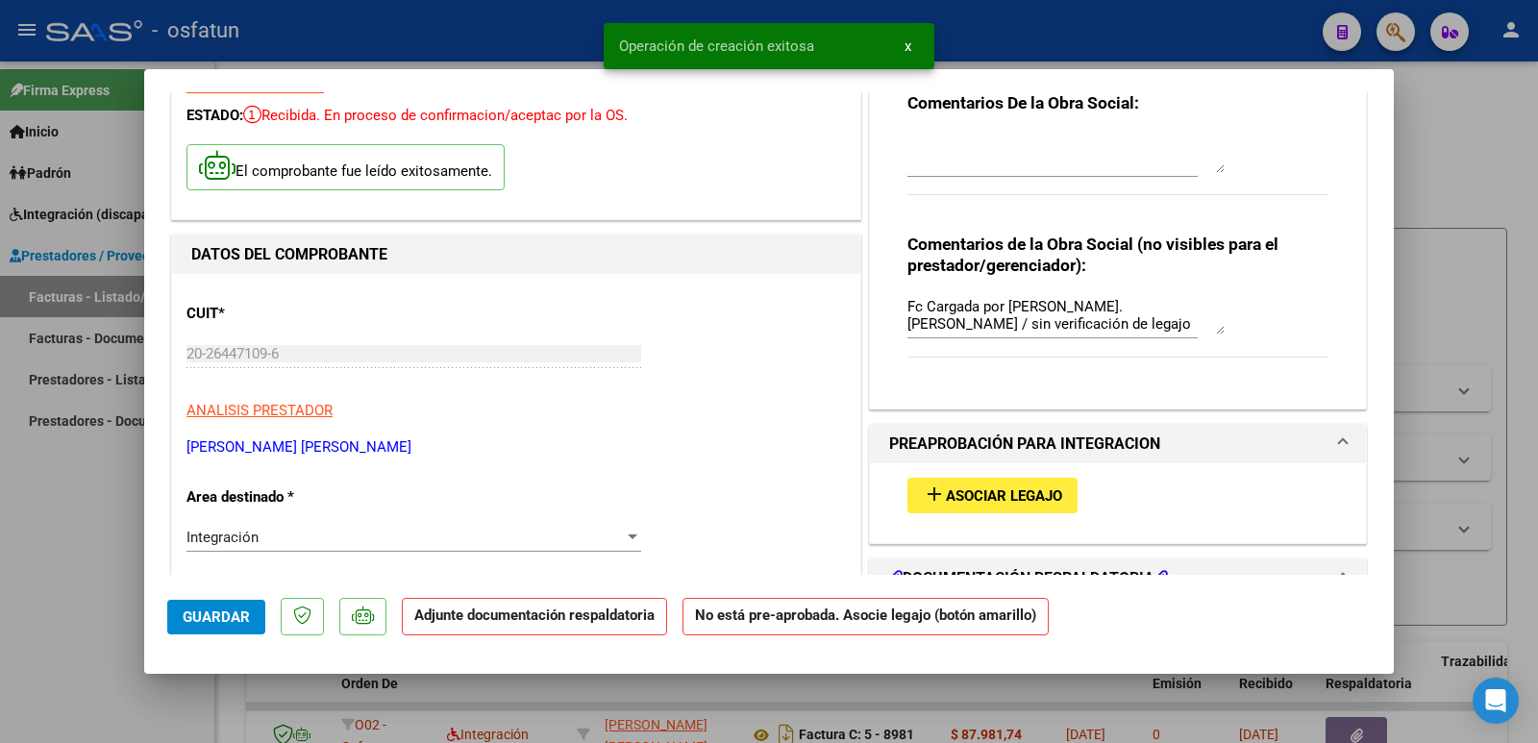
scroll to position [288, 0]
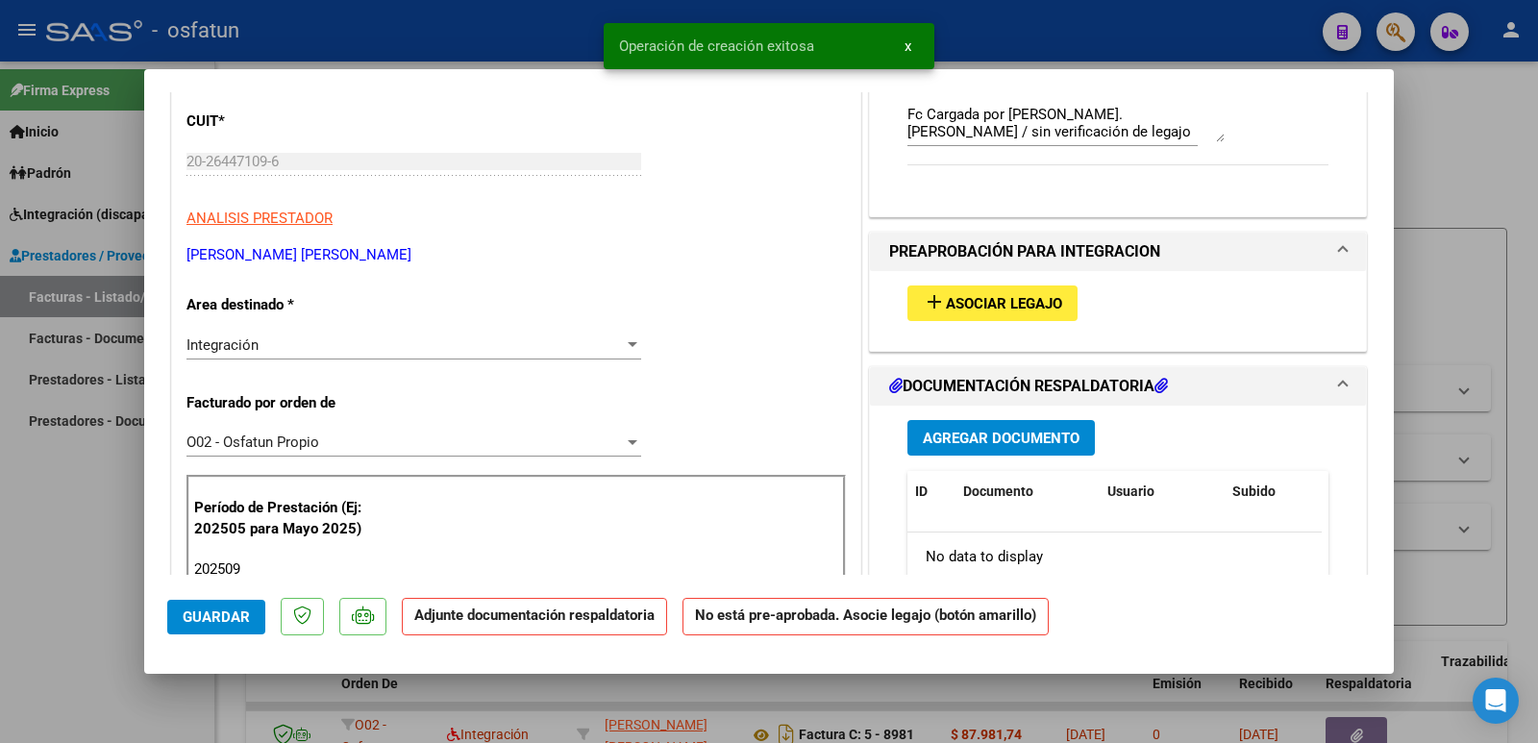
click at [980, 303] on span "Asociar Legajo" at bounding box center [1004, 303] width 116 height 17
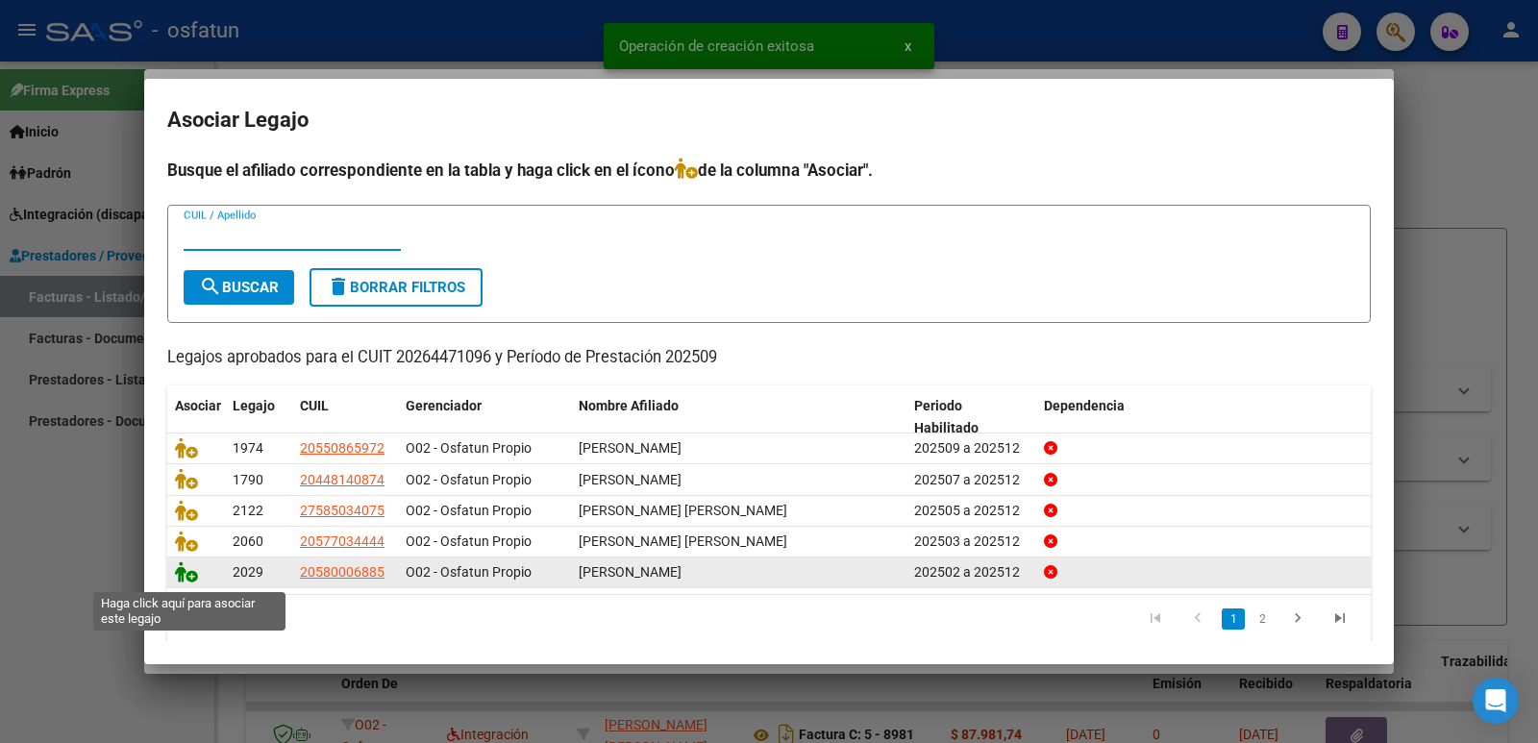
click at [190, 575] on icon at bounding box center [186, 571] width 23 height 21
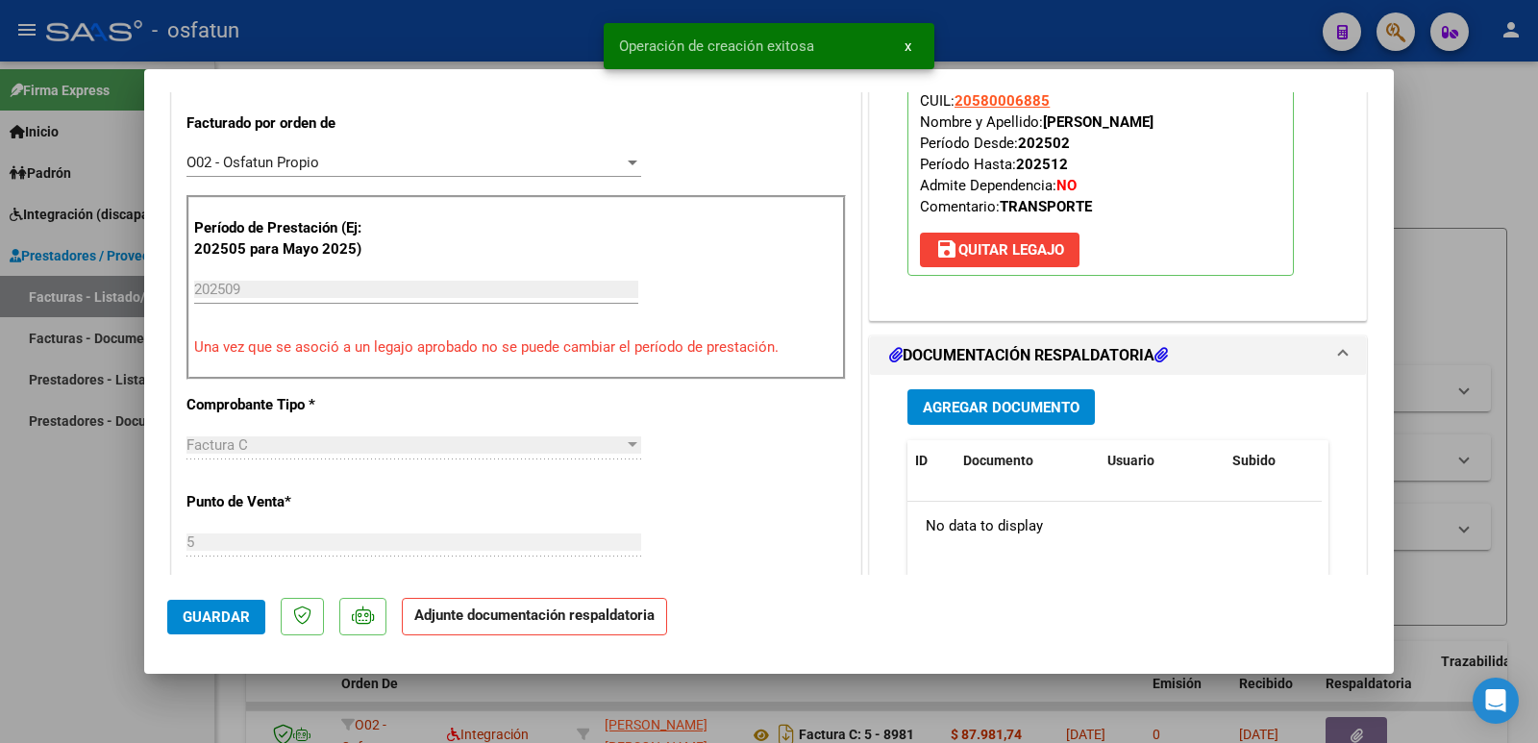
scroll to position [577, 0]
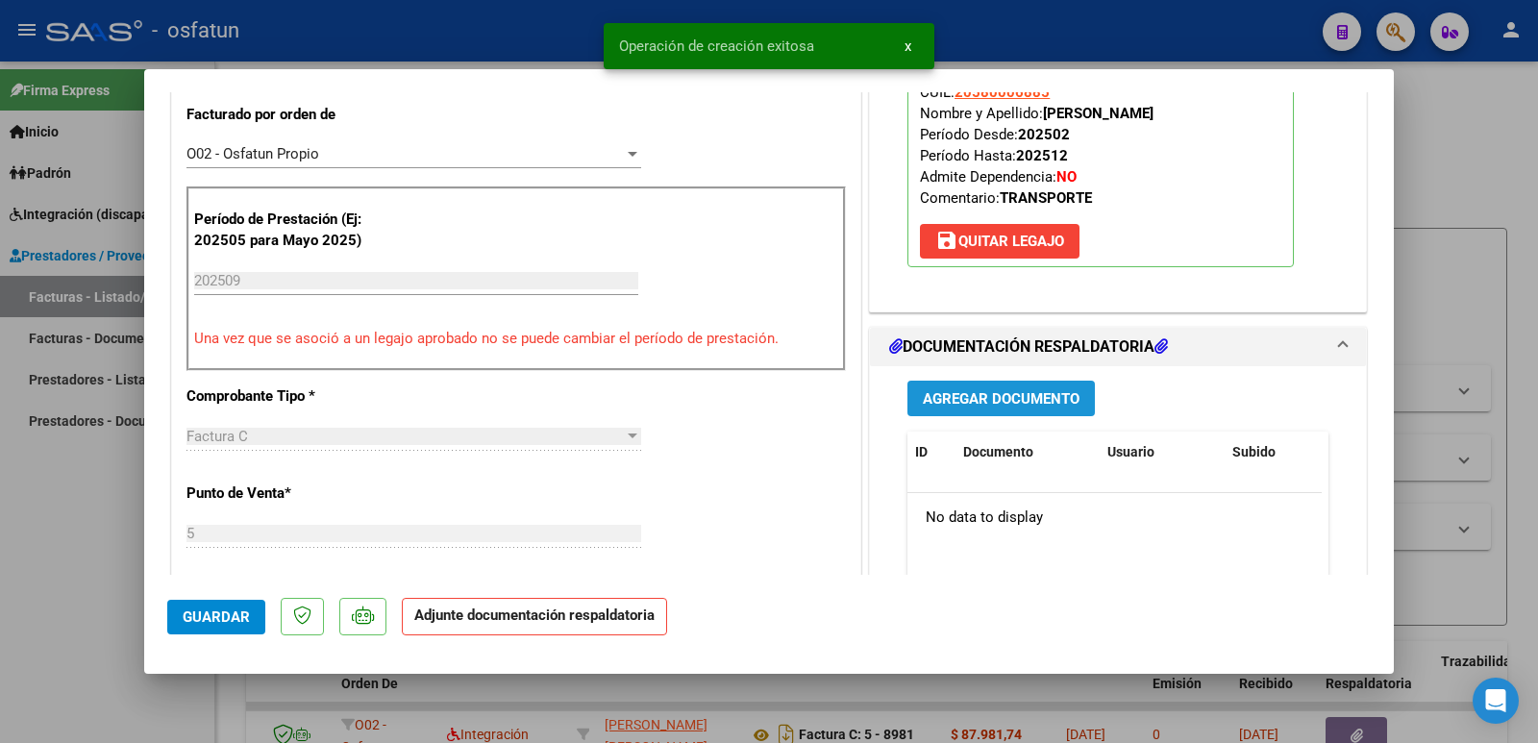
click at [1010, 394] on span "Agregar Documento" at bounding box center [1001, 398] width 157 height 17
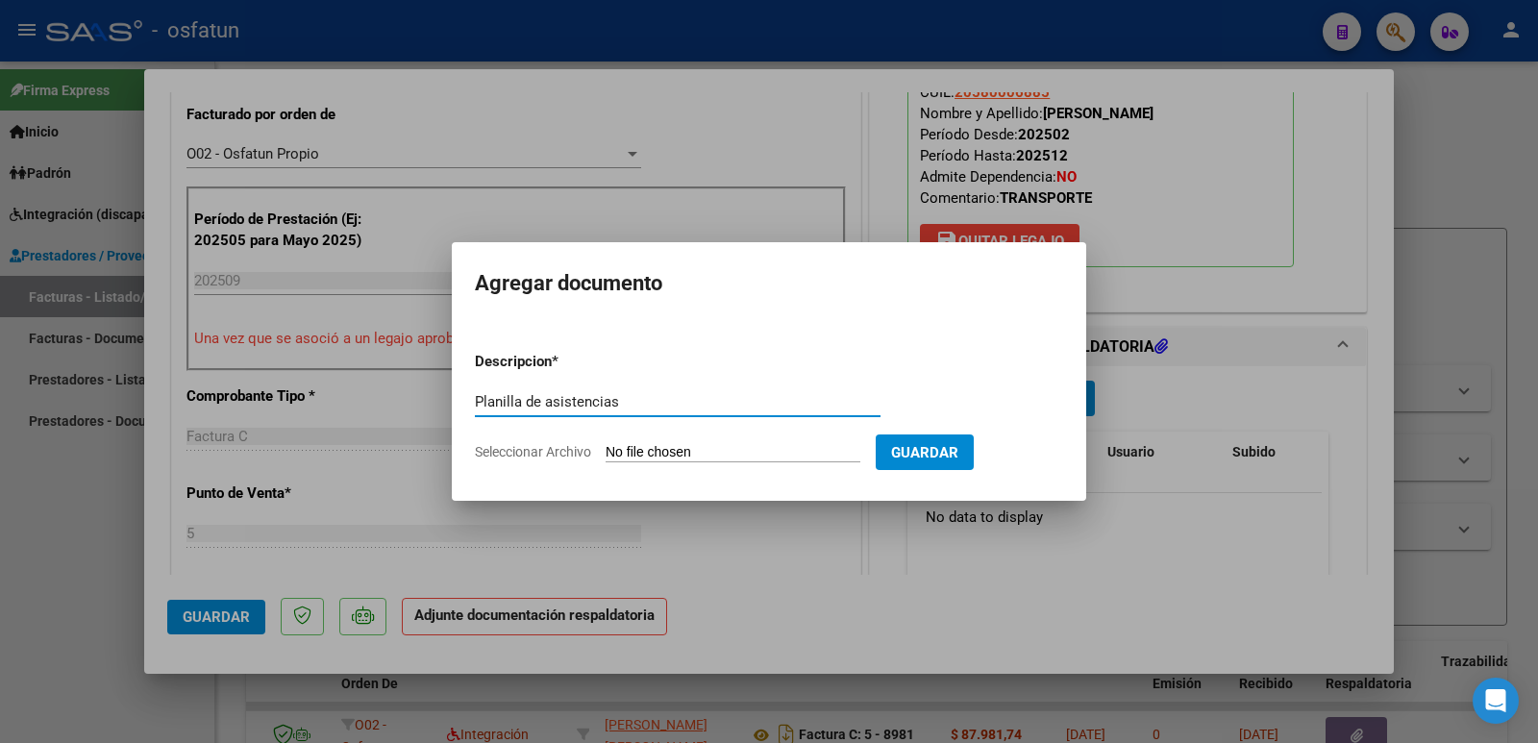
type input "Planilla de asistencias"
click at [789, 455] on input "Seleccionar Archivo" at bounding box center [732, 453] width 255 height 18
type input "C:\fakepath\ASISTENCIA [PERSON_NAME] Institucion.PDF"
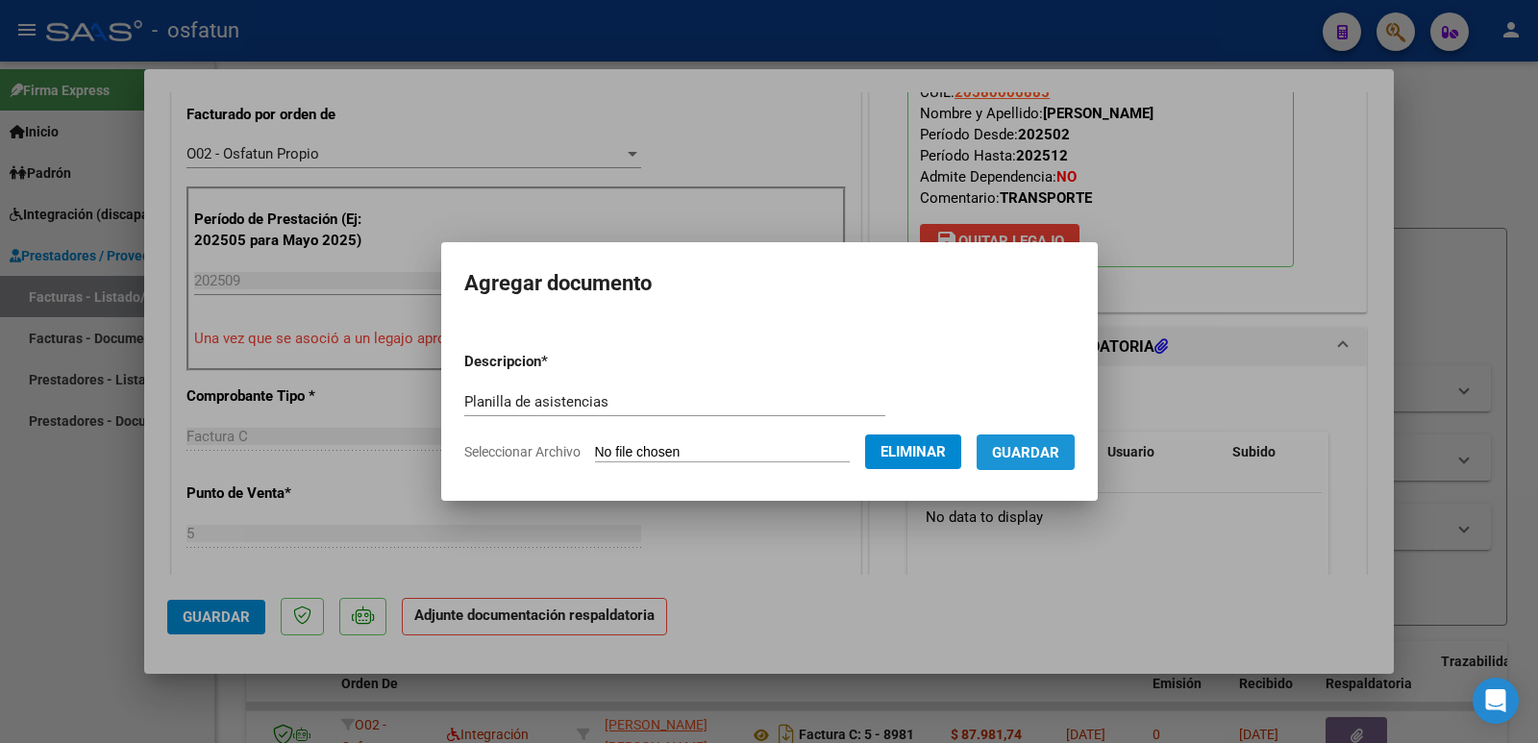
click at [1056, 453] on span "Guardar" at bounding box center [1025, 452] width 67 height 17
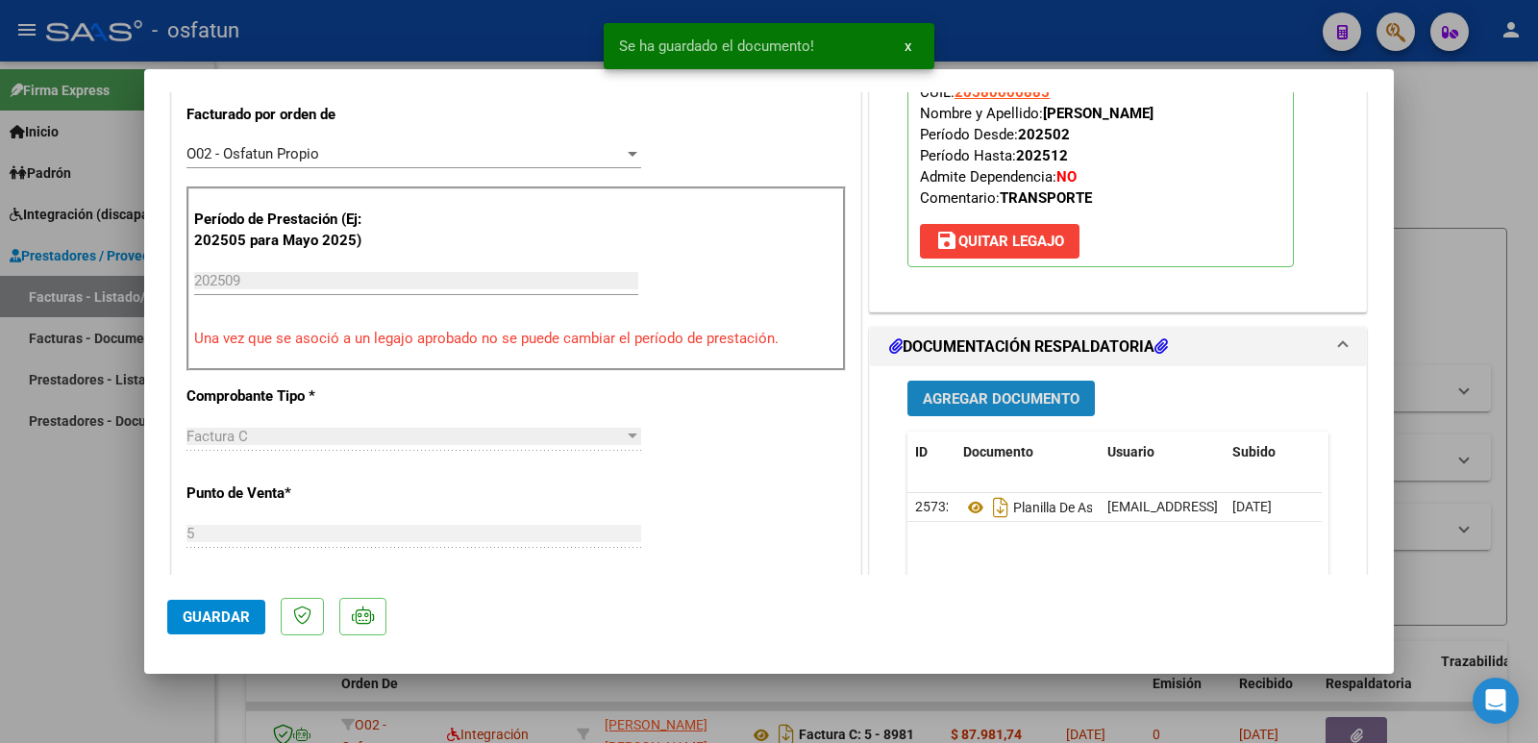
click at [971, 396] on span "Agregar Documento" at bounding box center [1001, 398] width 157 height 17
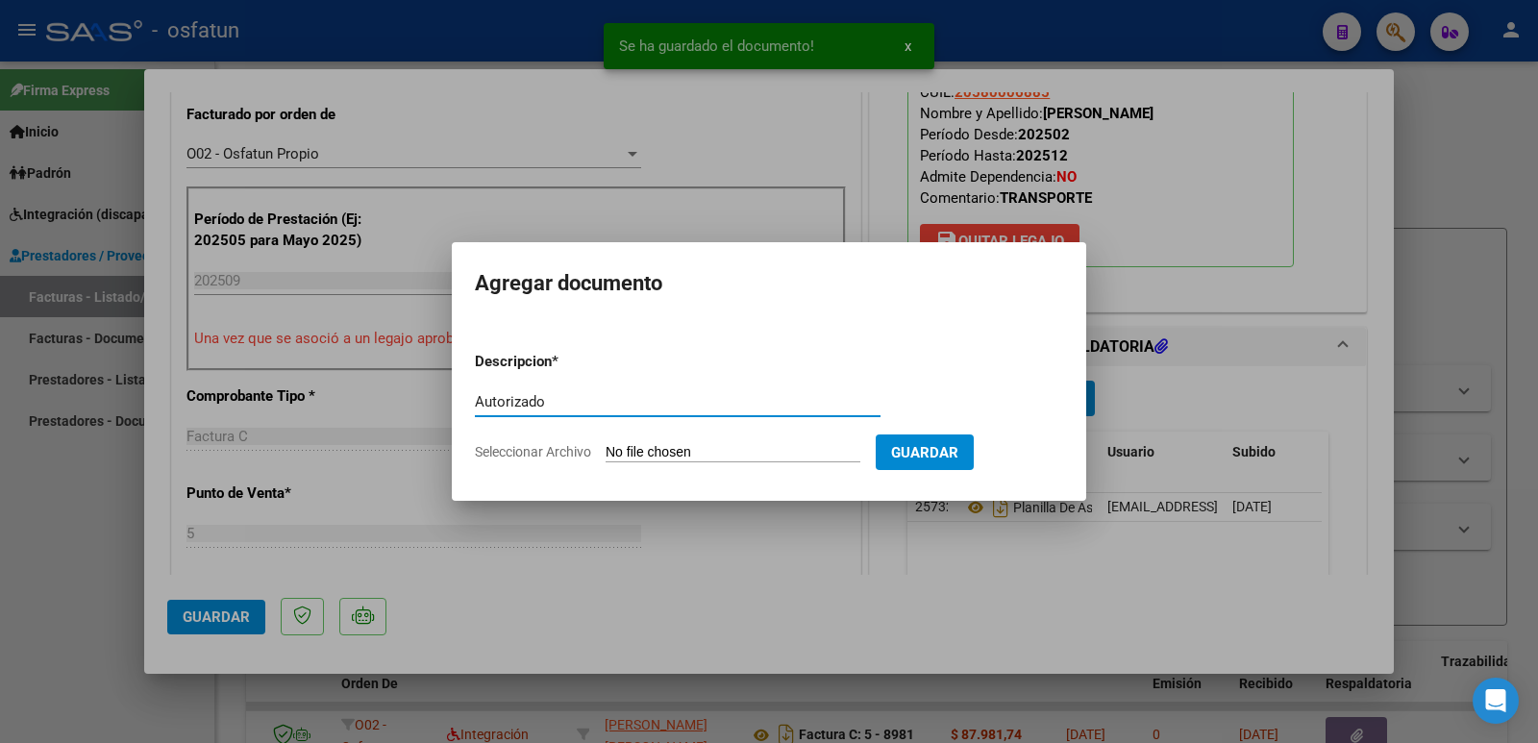
type input "Autorizado"
click at [726, 458] on input "Seleccionar Archivo" at bounding box center [732, 453] width 255 height 18
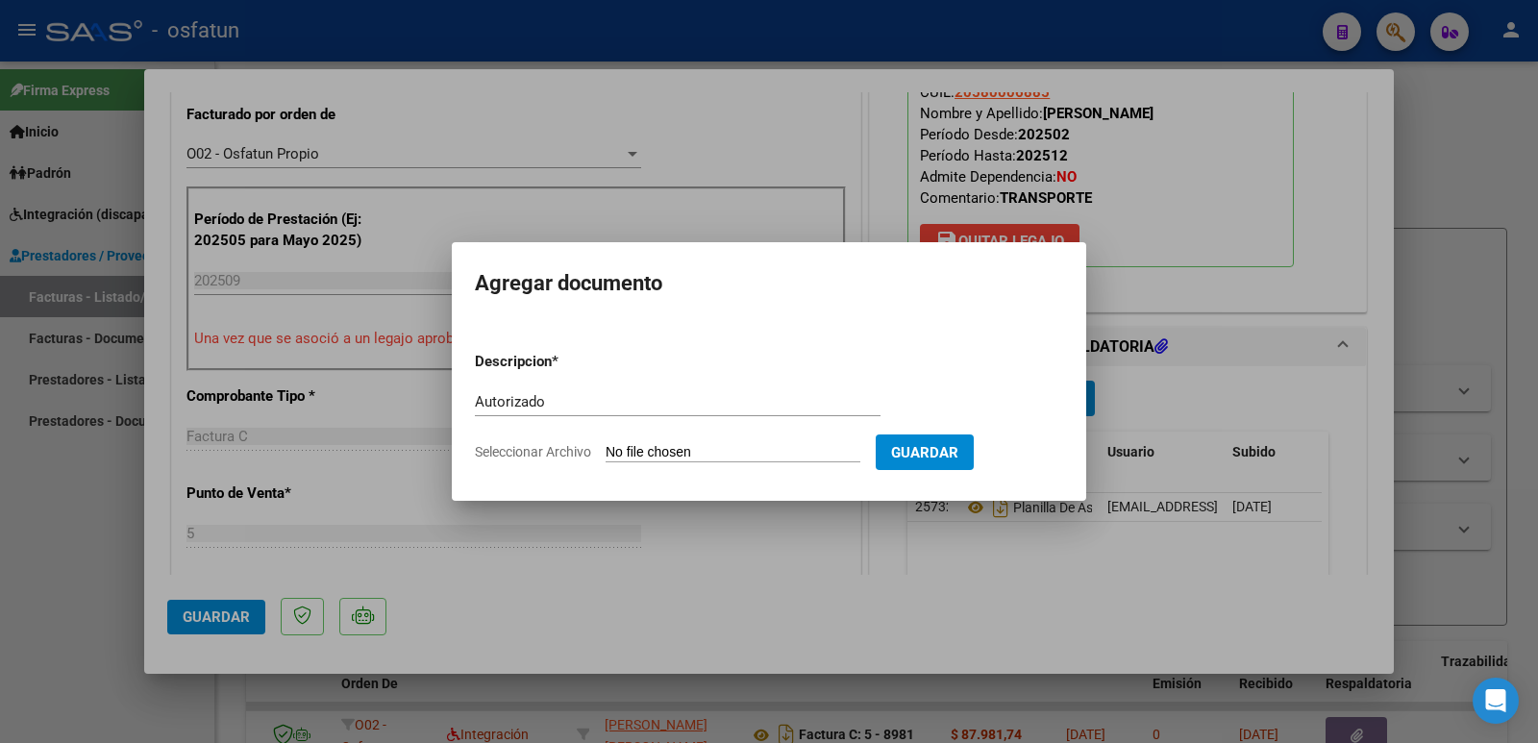
type input "C:\fakepath\order_3295891 [PERSON_NAME] autorización instituto.pdf"
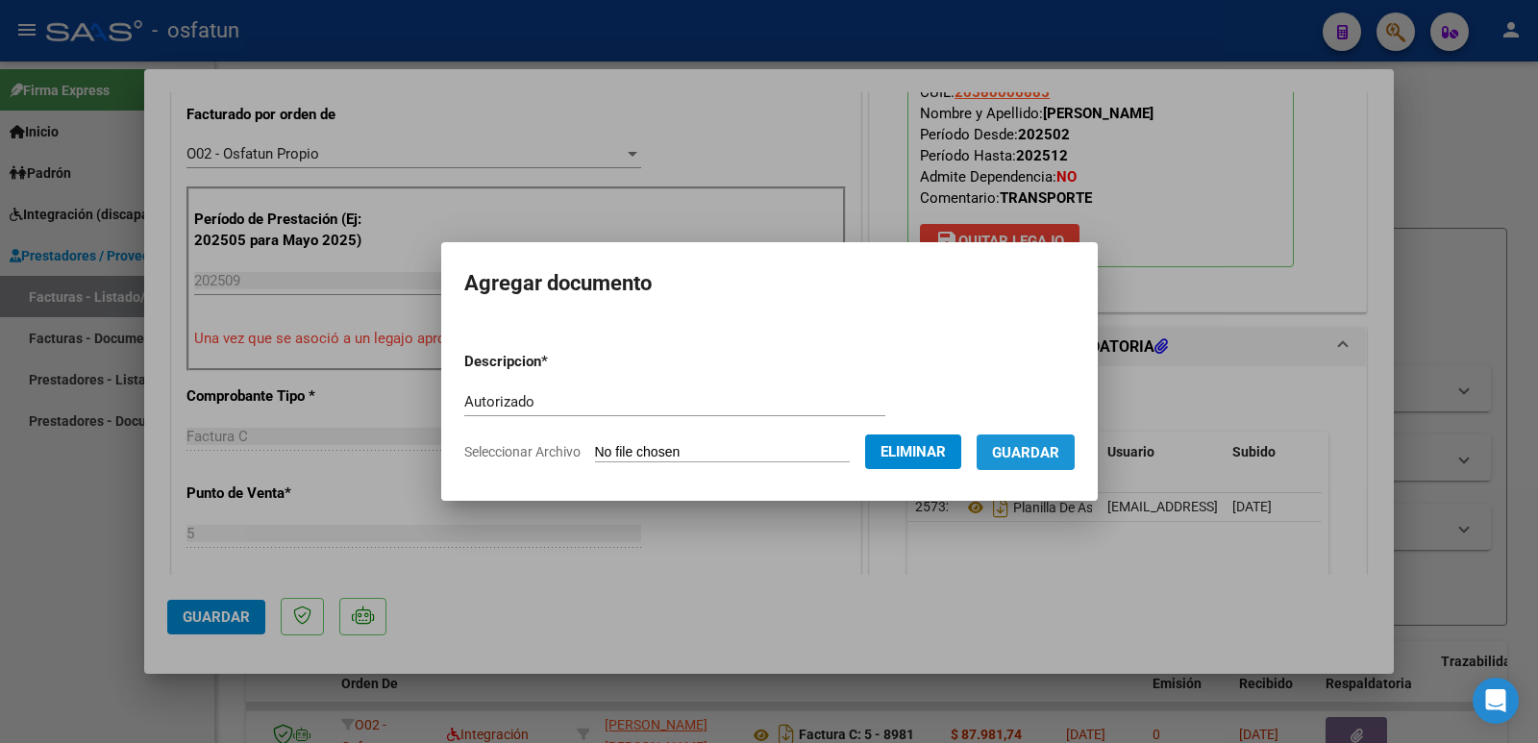
click at [1059, 458] on span "Guardar" at bounding box center [1025, 452] width 67 height 17
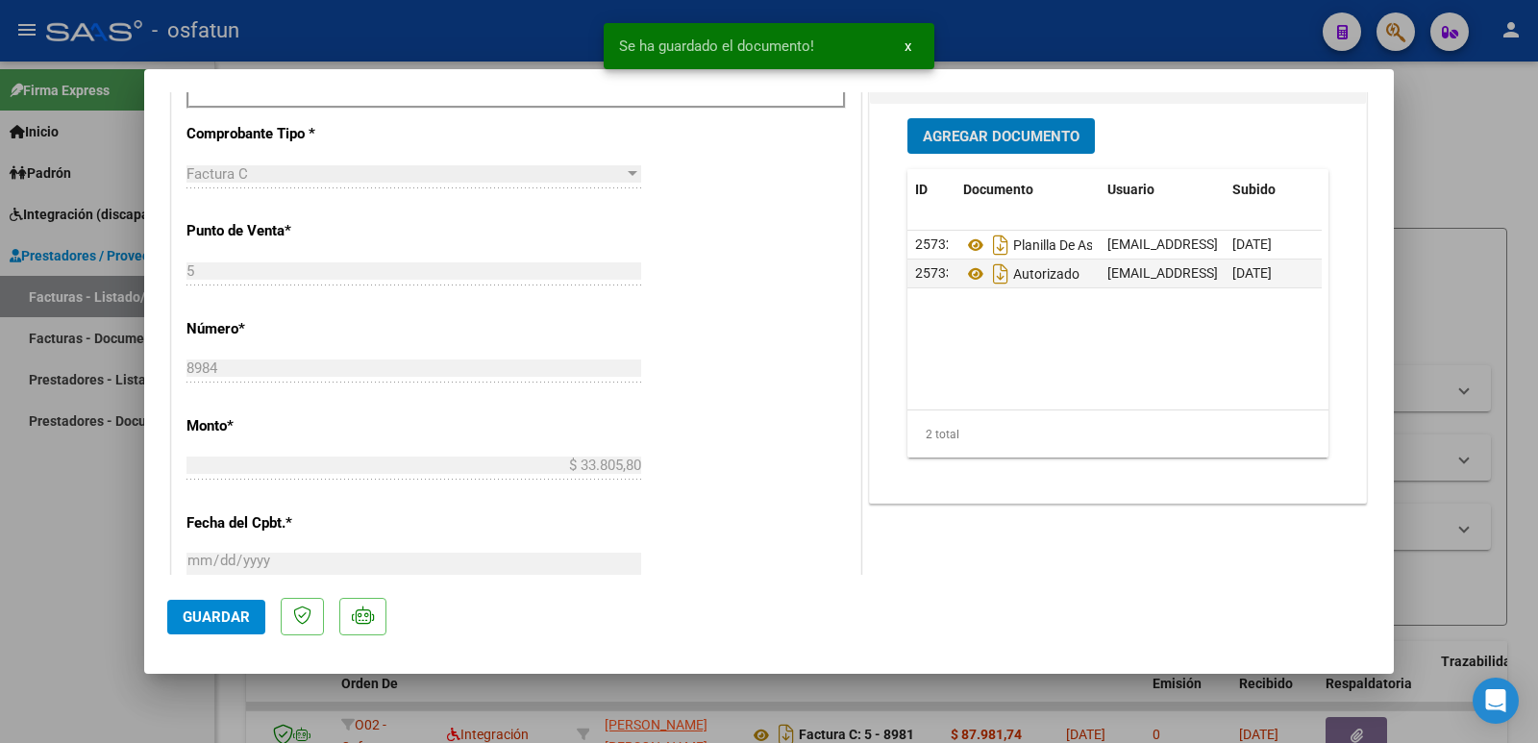
scroll to position [865, 0]
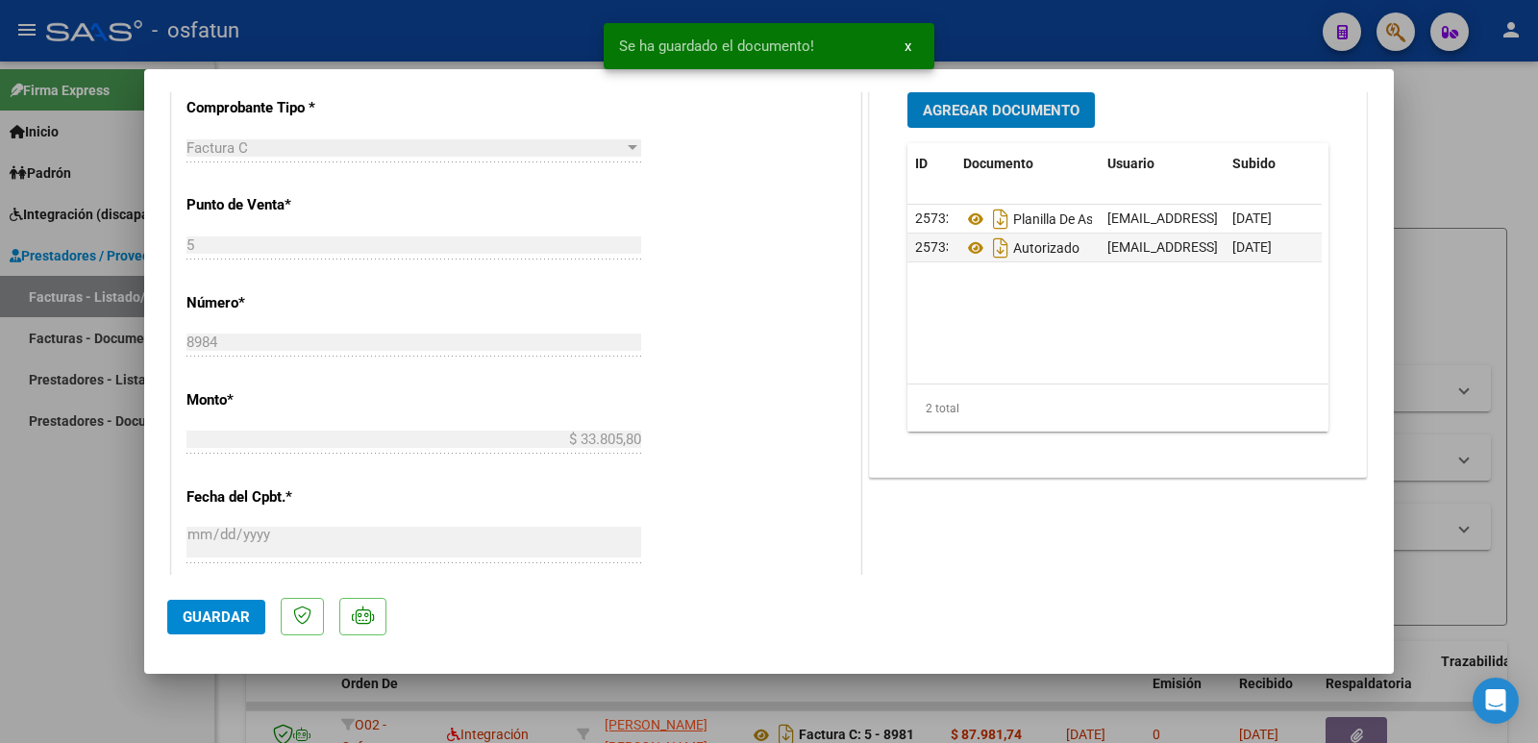
click at [205, 622] on span "Guardar" at bounding box center [216, 616] width 67 height 17
click at [39, 571] on div at bounding box center [769, 371] width 1538 height 743
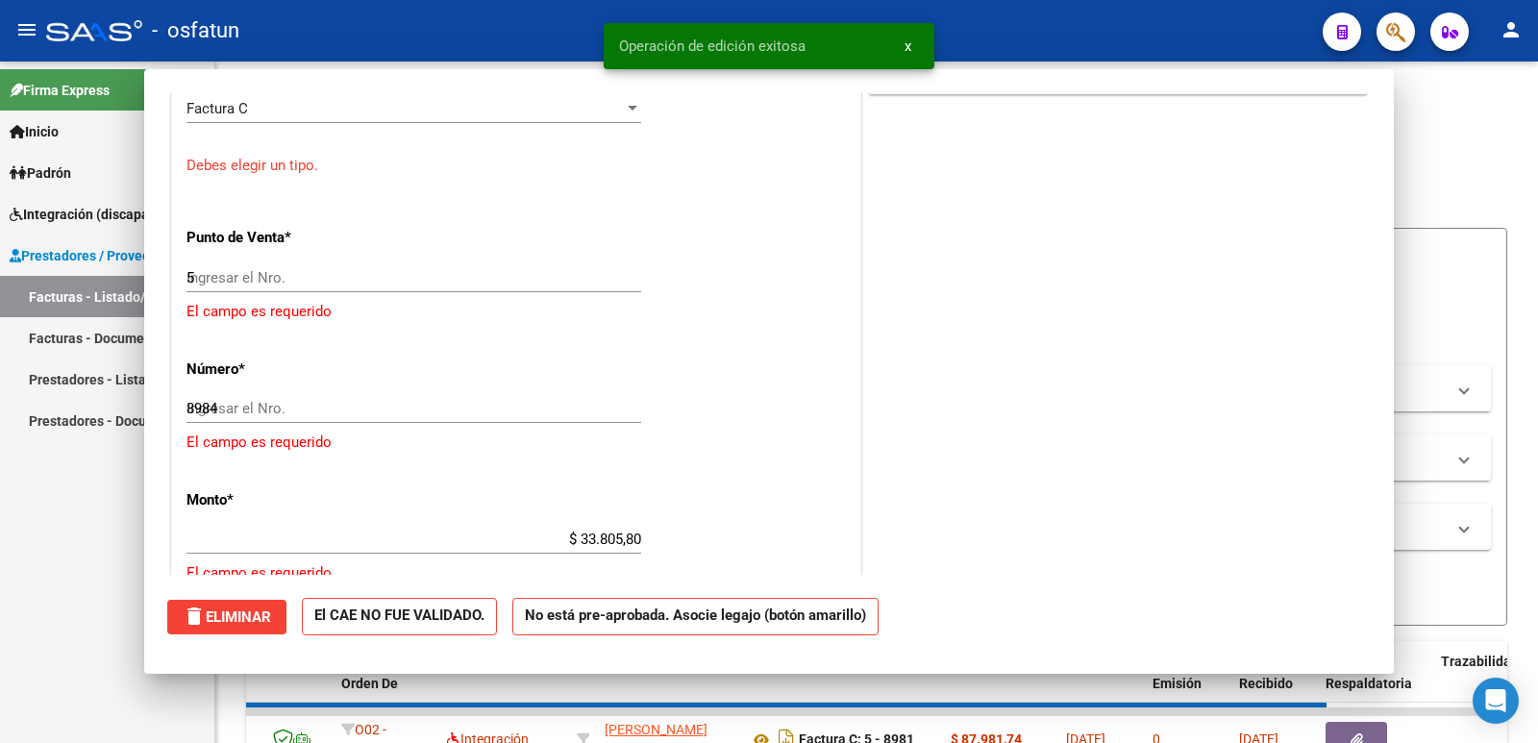
type input "$ 0,00"
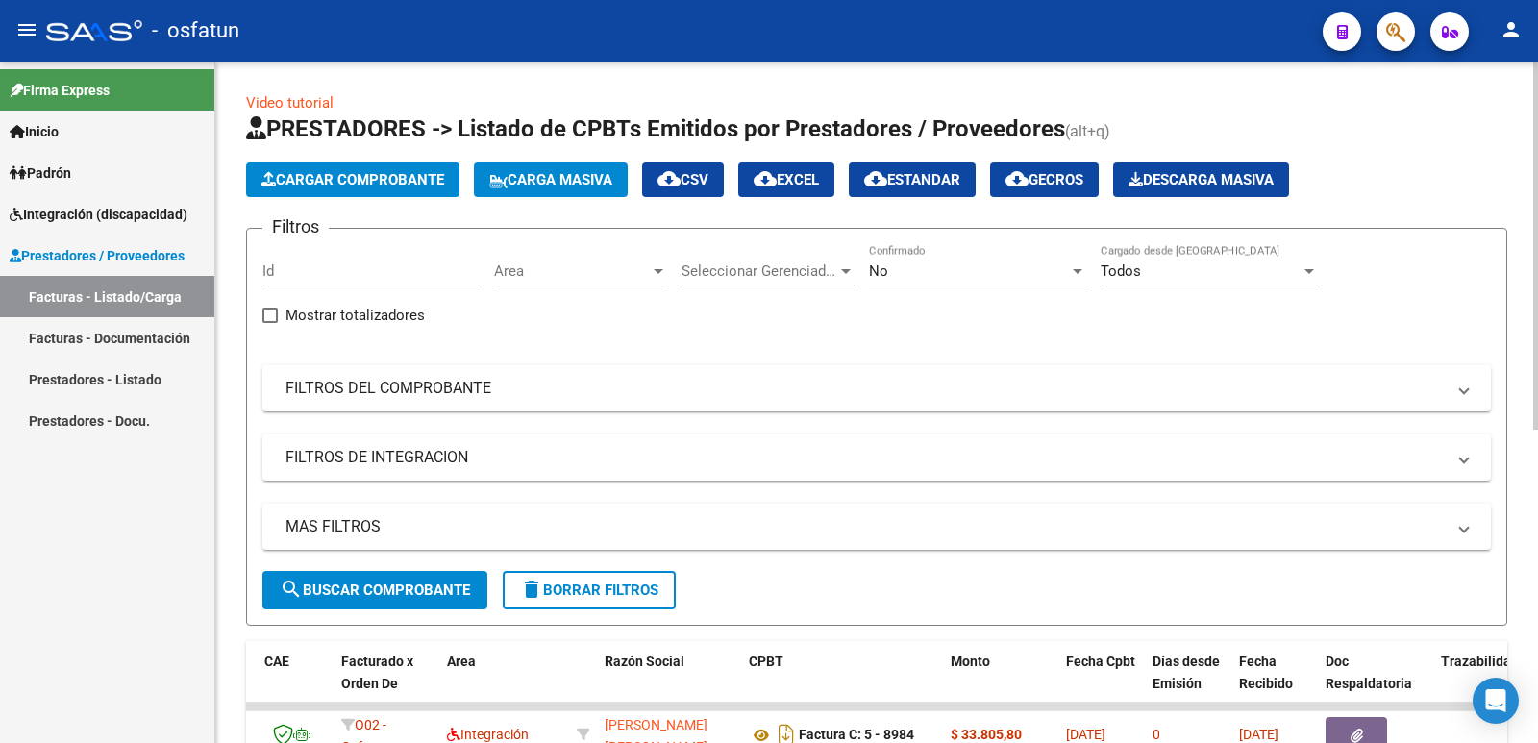
click at [355, 185] on span "Cargar Comprobante" at bounding box center [352, 179] width 183 height 17
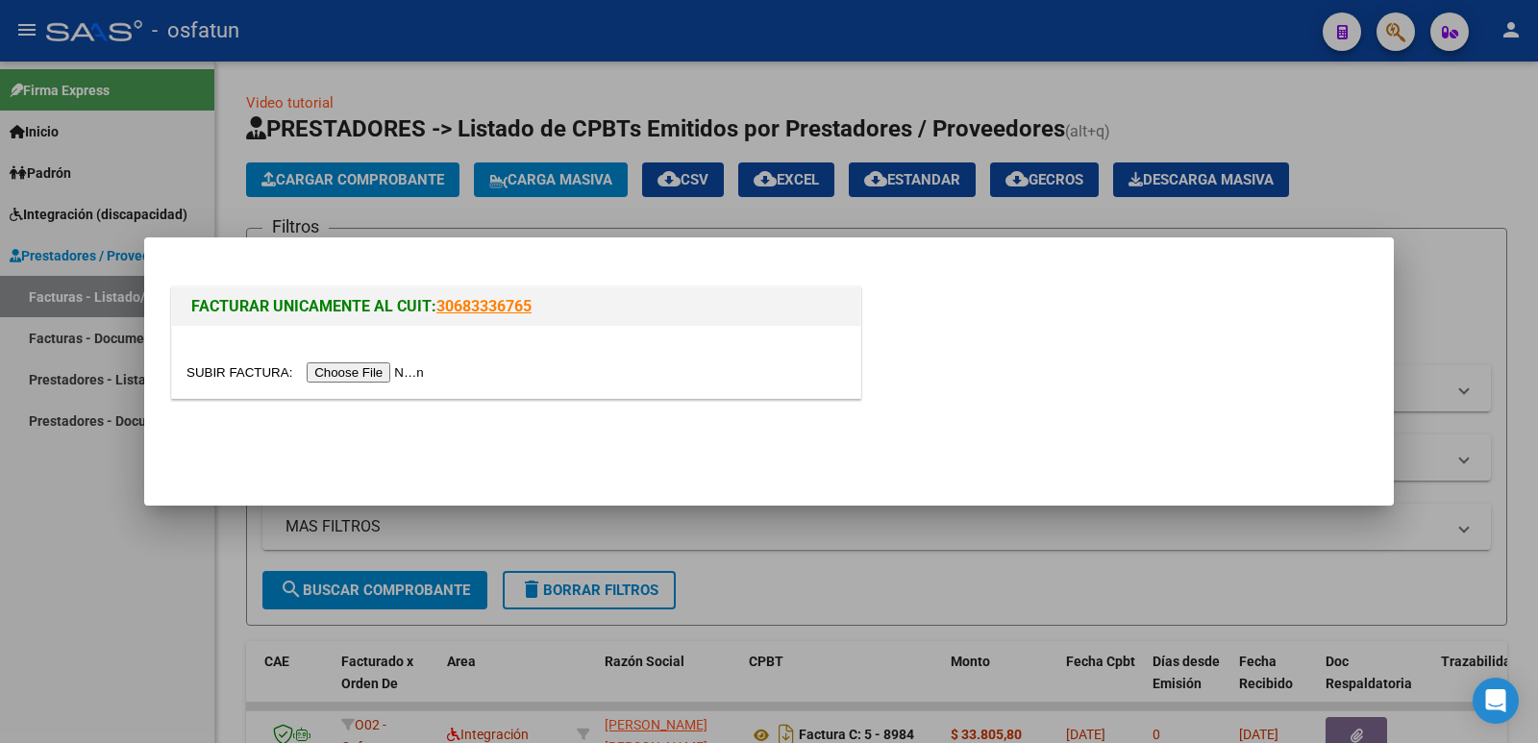
click at [343, 375] on input "file" at bounding box center [307, 372] width 243 height 20
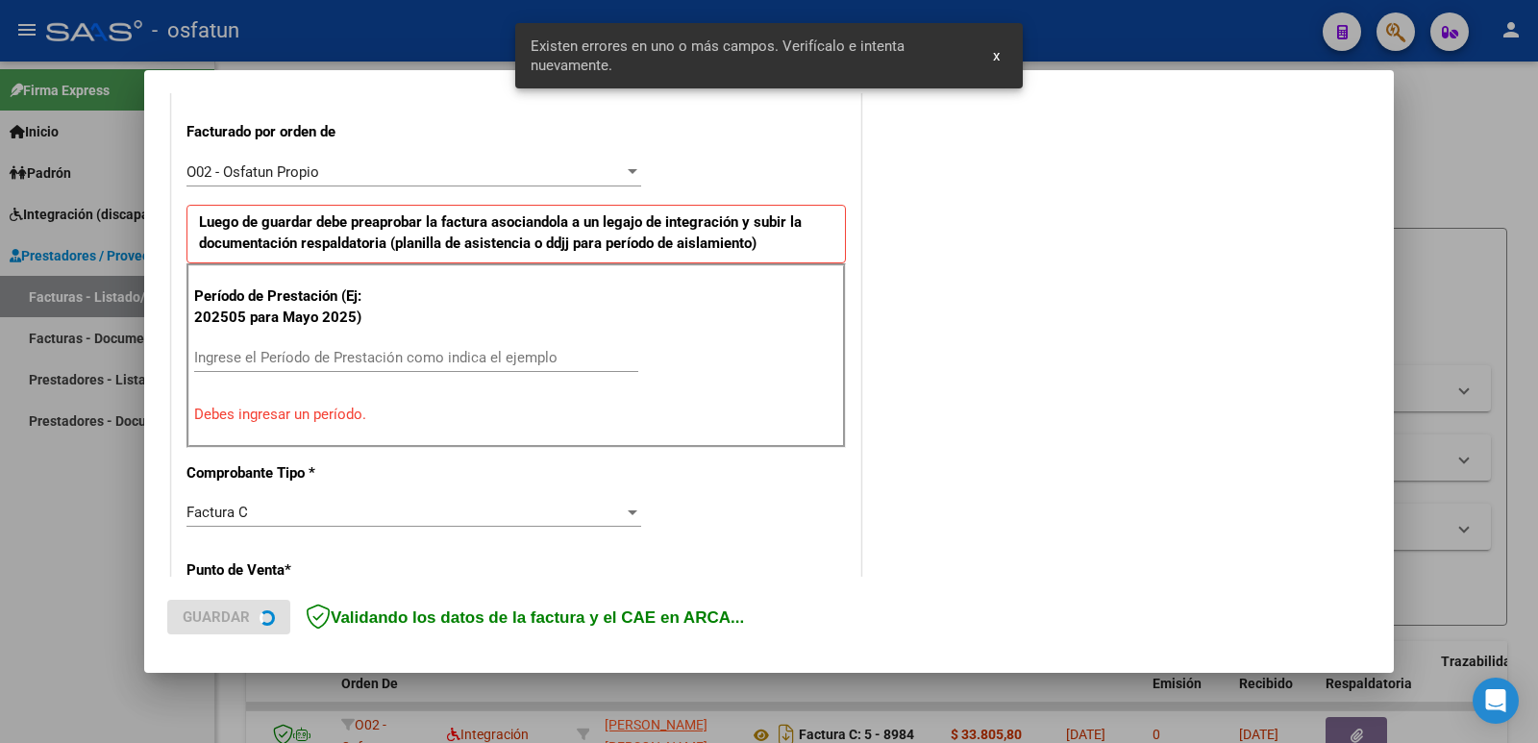
scroll to position [525, 0]
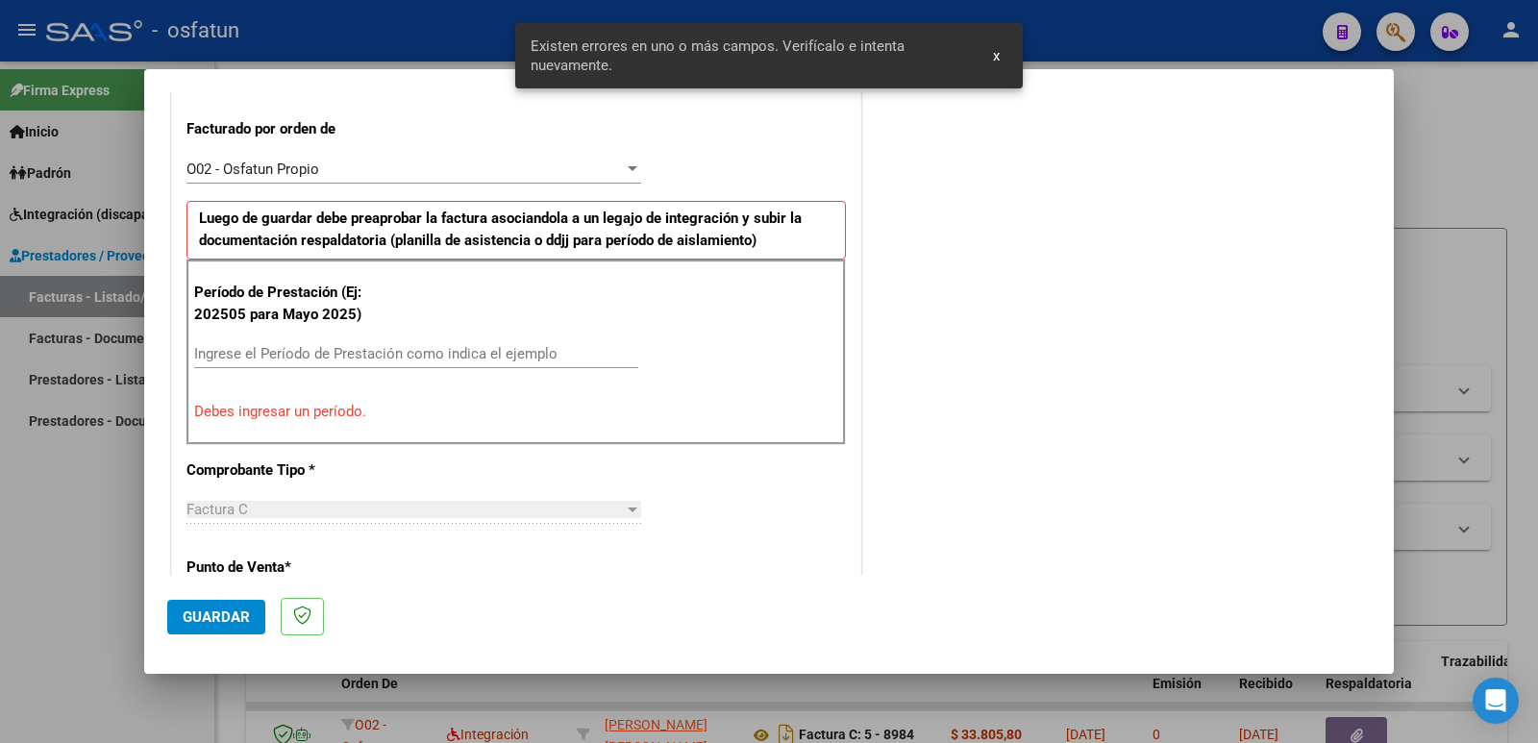
click at [296, 364] on div "Ingrese el Período de Prestación como indica el ejemplo" at bounding box center [416, 353] width 444 height 29
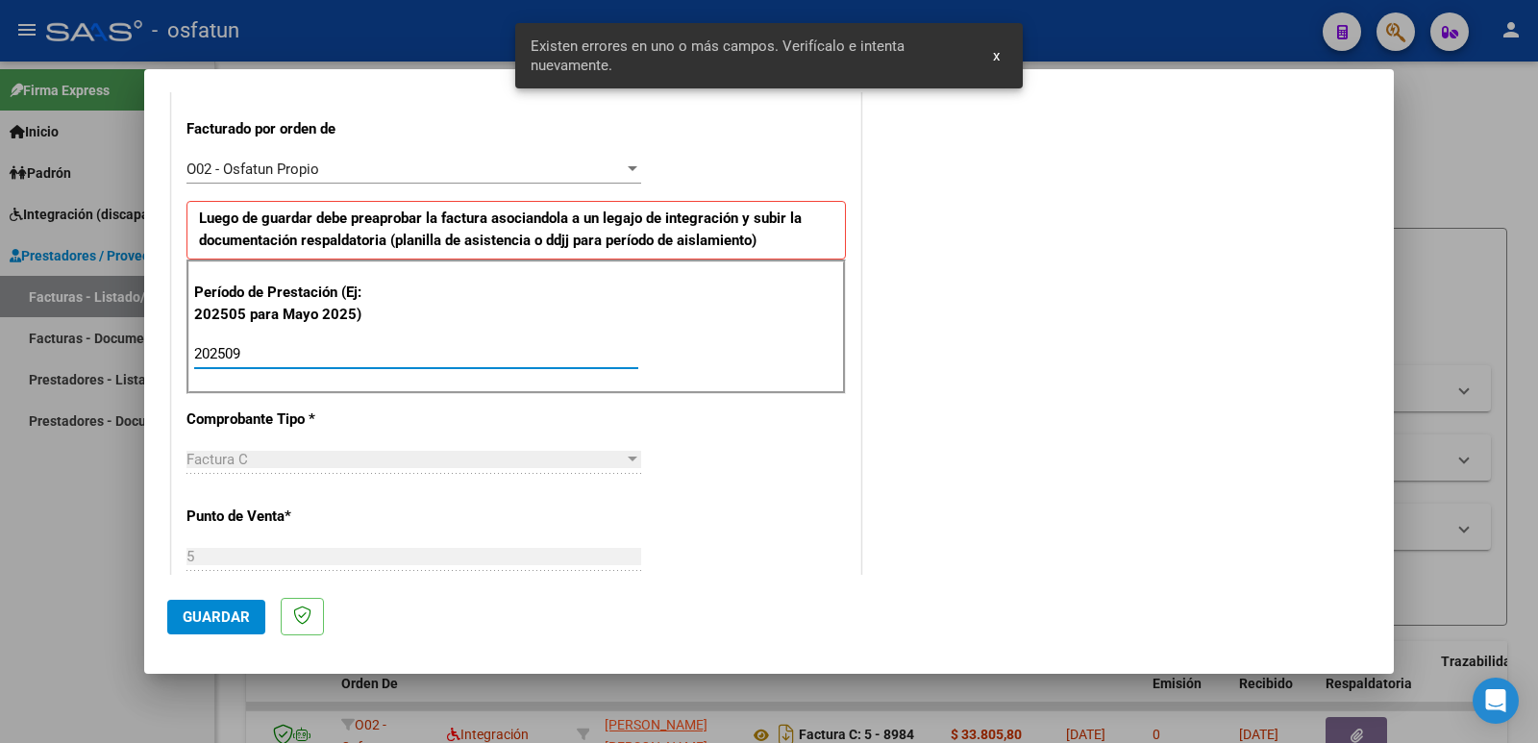
type input "202509"
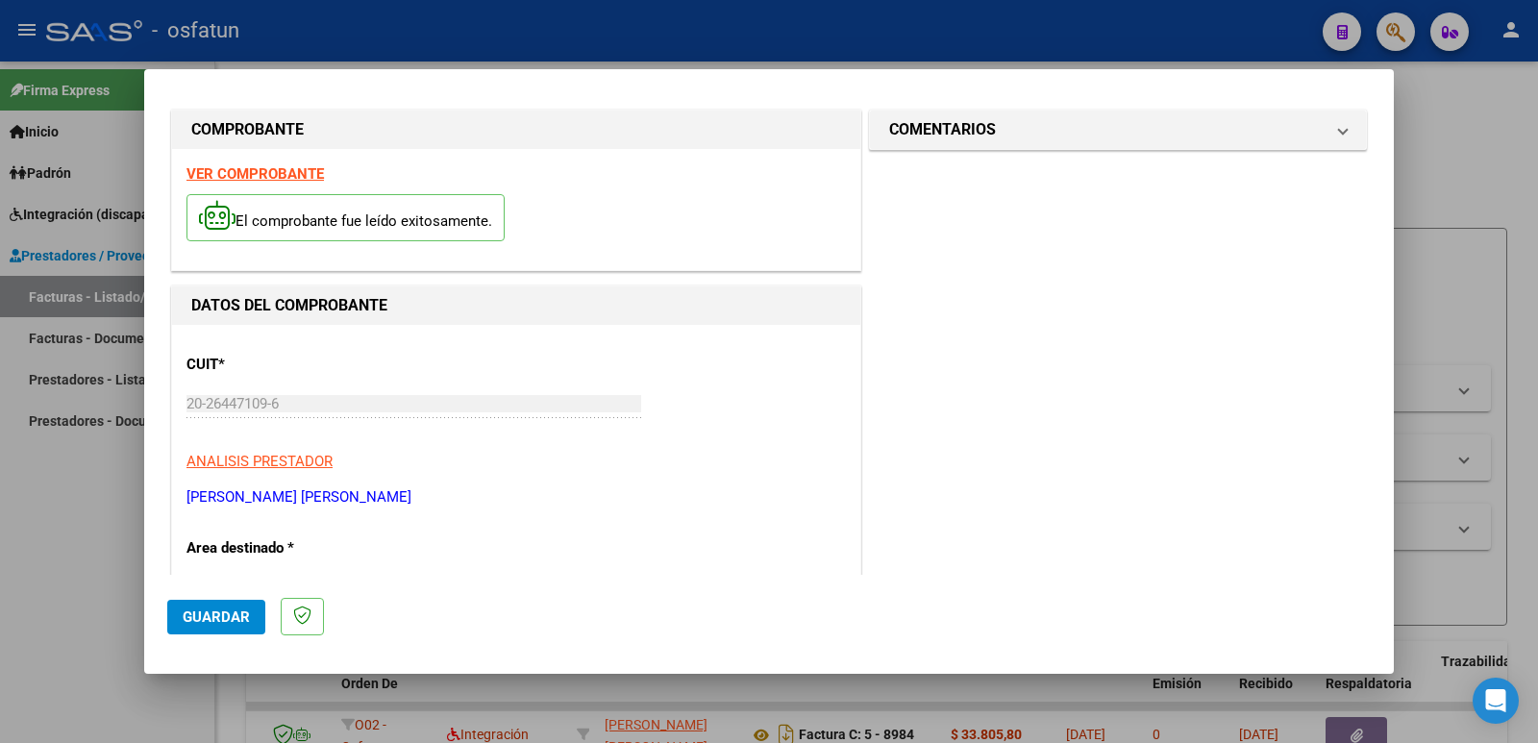
scroll to position [0, 0]
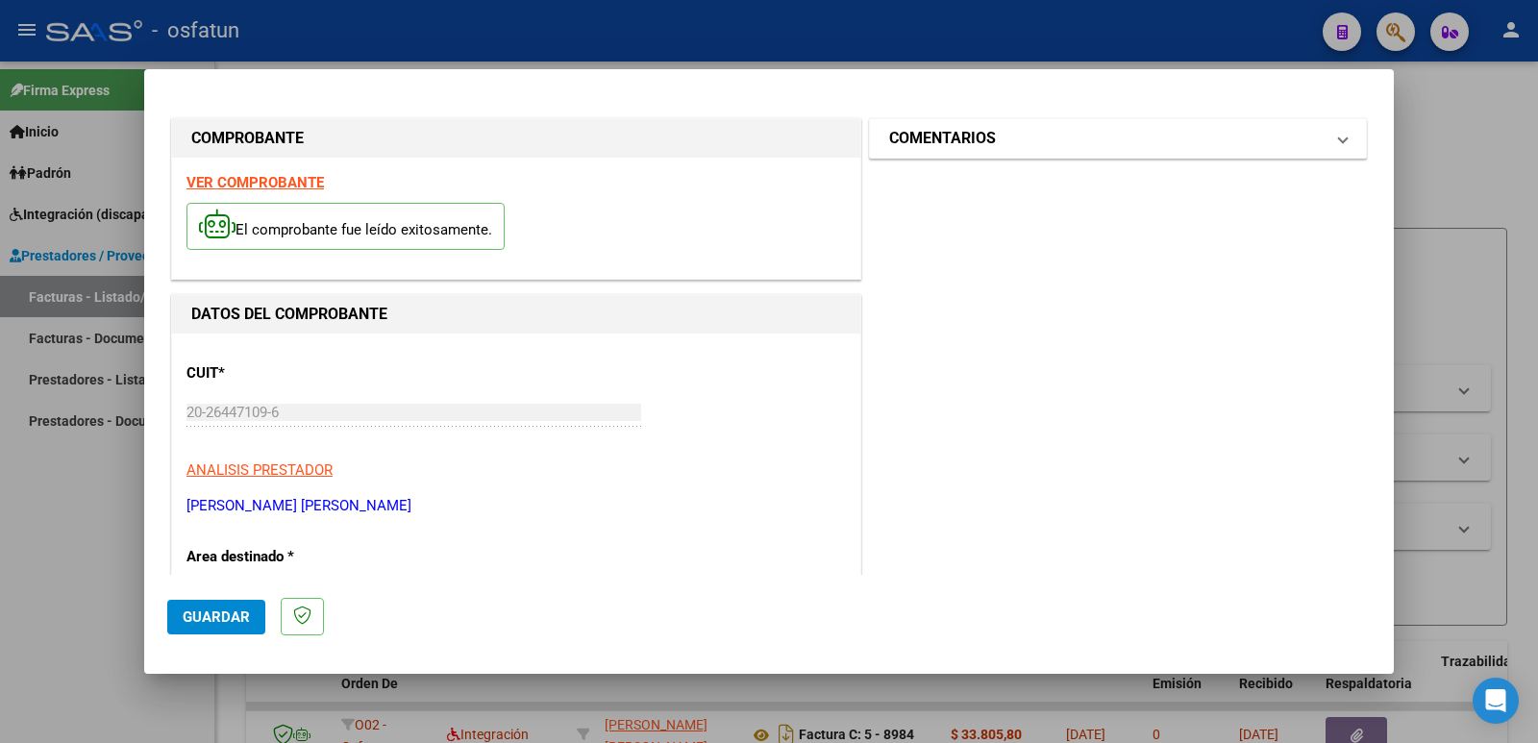
click at [964, 145] on h1 "COMENTARIOS" at bounding box center [942, 138] width 107 height 23
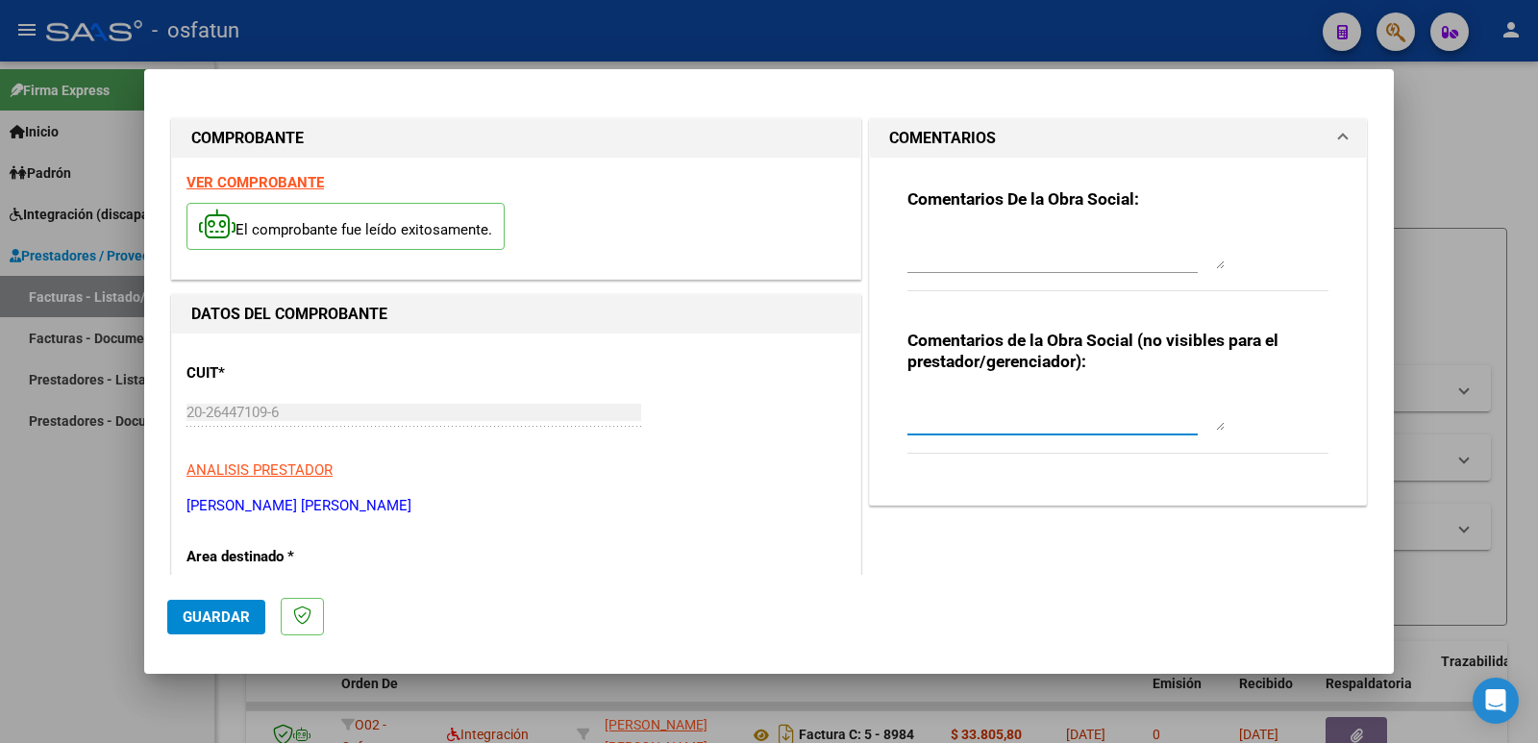
click at [958, 413] on textarea at bounding box center [1065, 411] width 317 height 38
paste textarea "Fc Cargada por [PERSON_NAME]. [PERSON_NAME] / sin verificación de legajo"
type textarea "Fc Cargada por [PERSON_NAME]. [PERSON_NAME] / sin verificación de legajo"
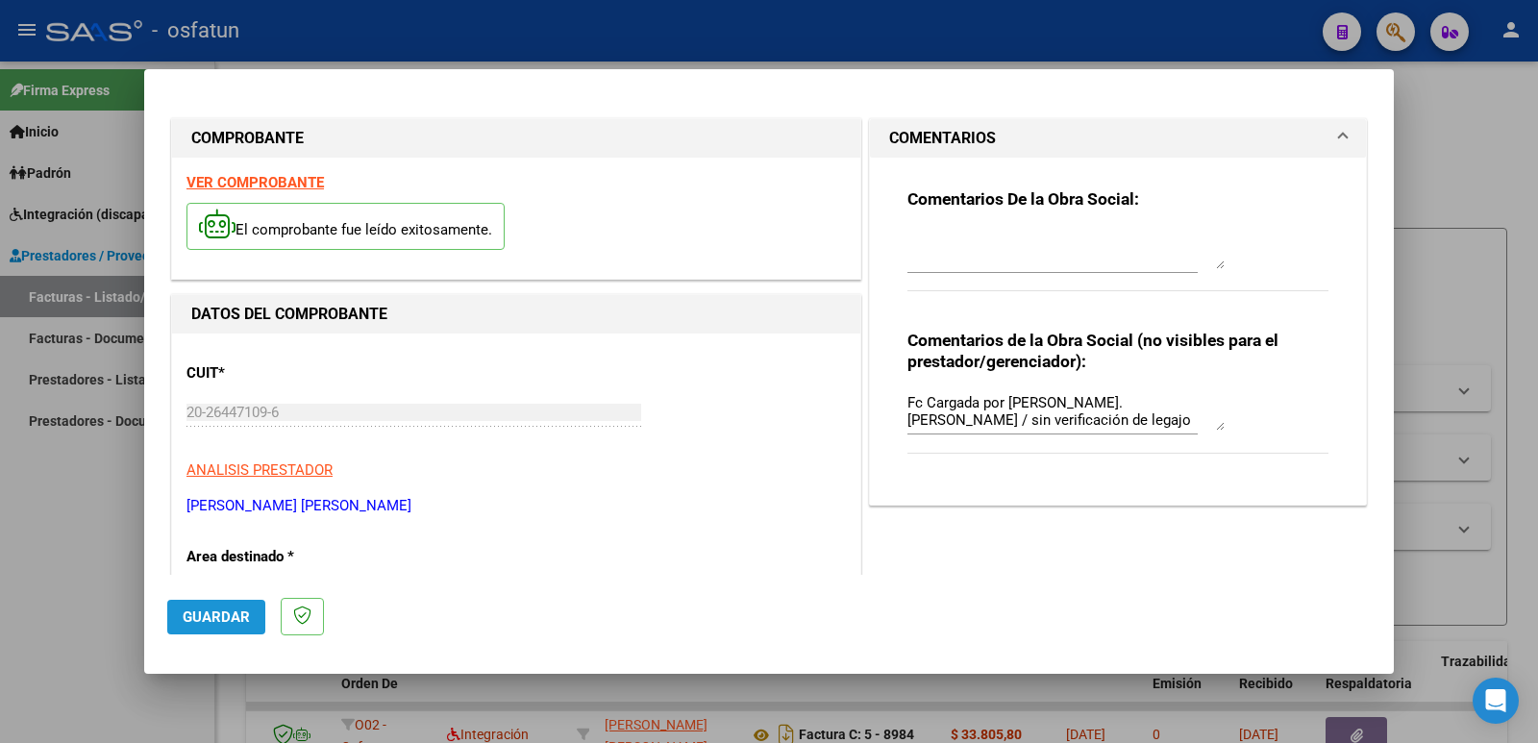
click at [182, 624] on button "Guardar" at bounding box center [216, 617] width 98 height 35
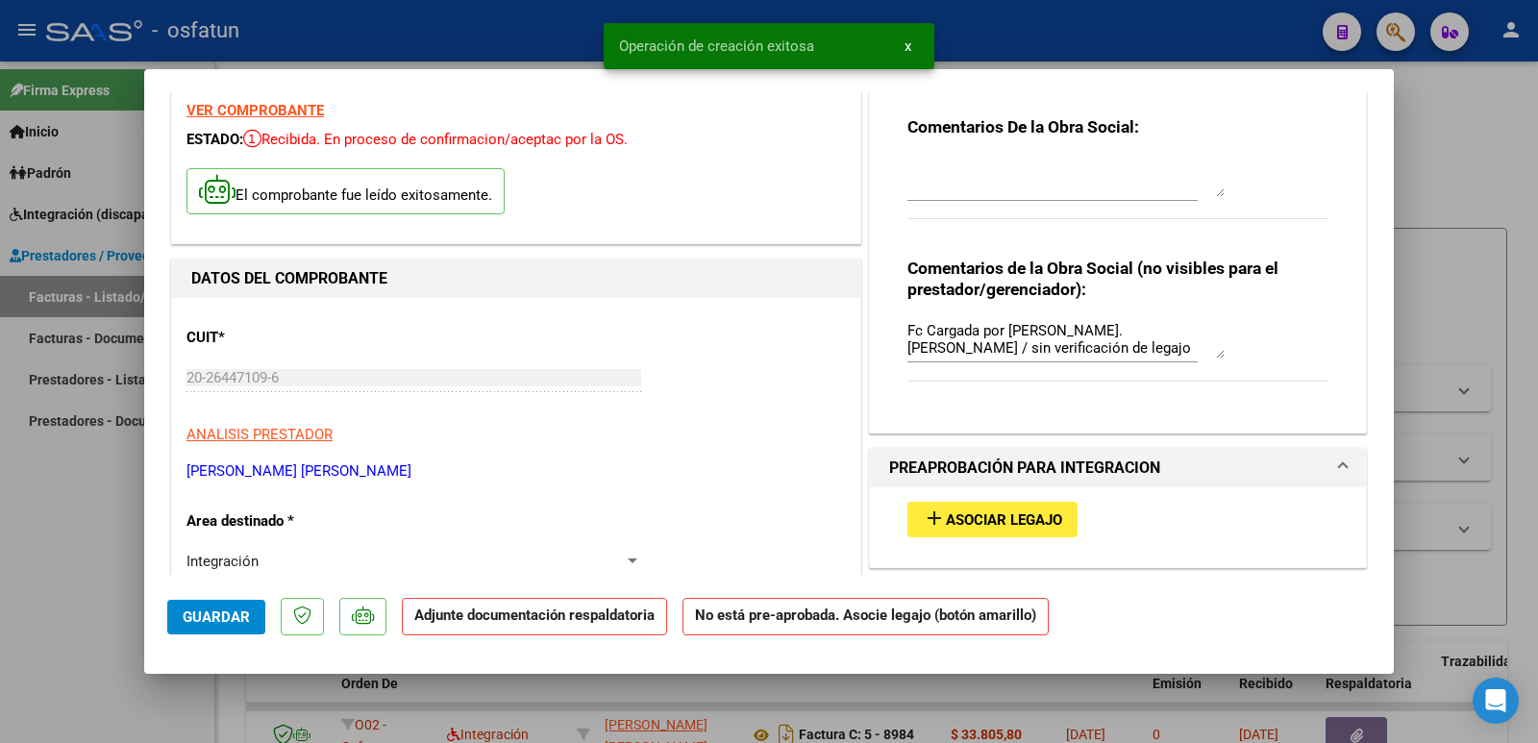
scroll to position [192, 0]
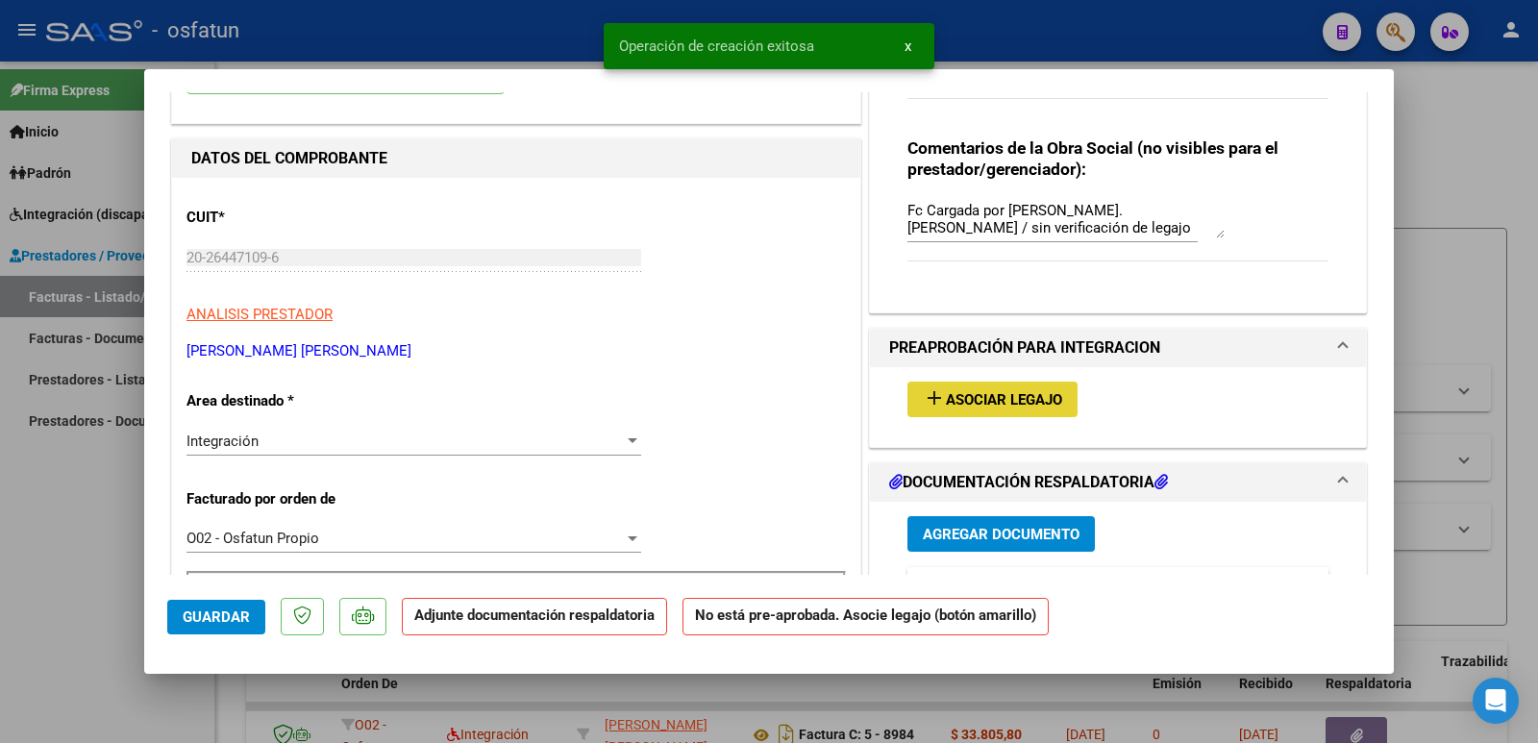
click at [982, 405] on span "Asociar Legajo" at bounding box center [1004, 399] width 116 height 17
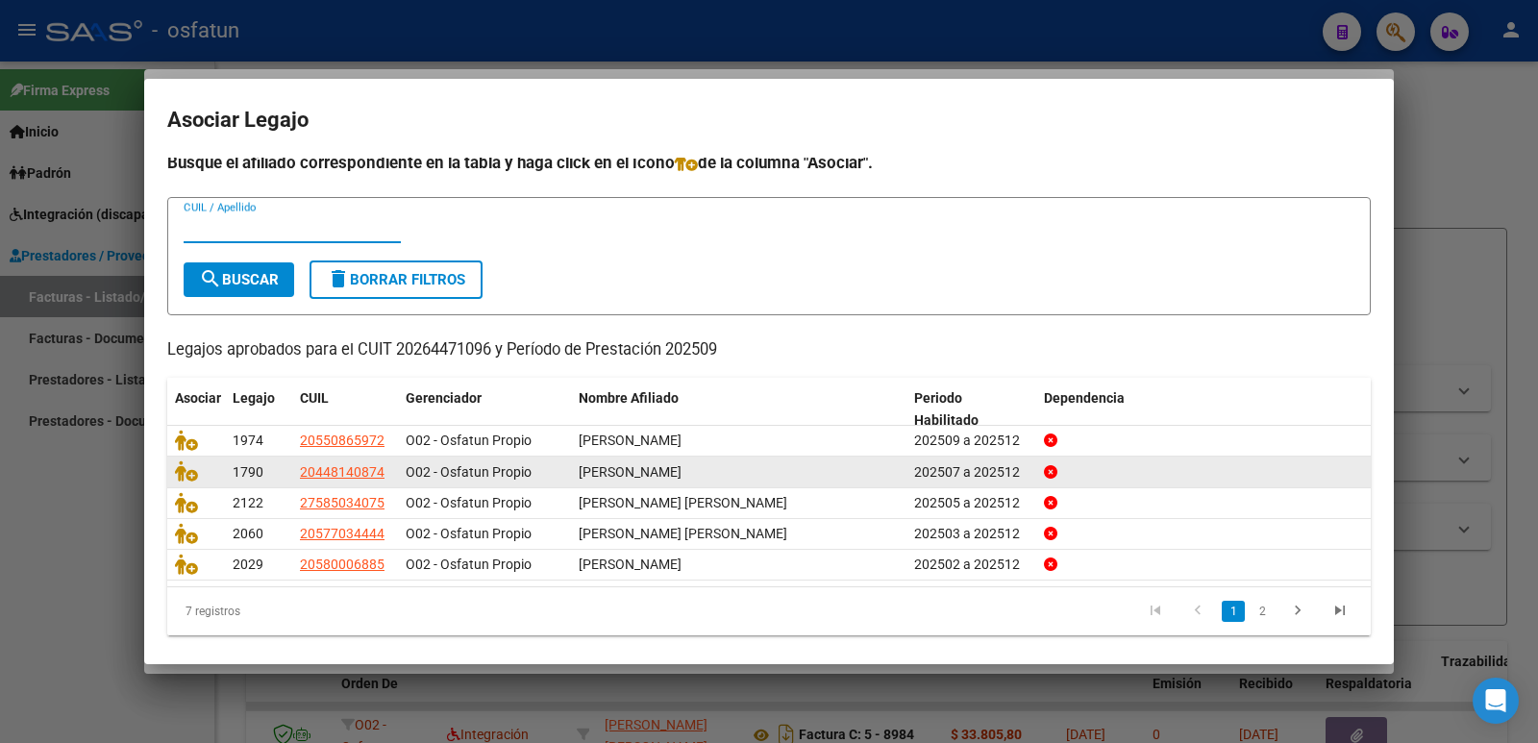
scroll to position [0, 0]
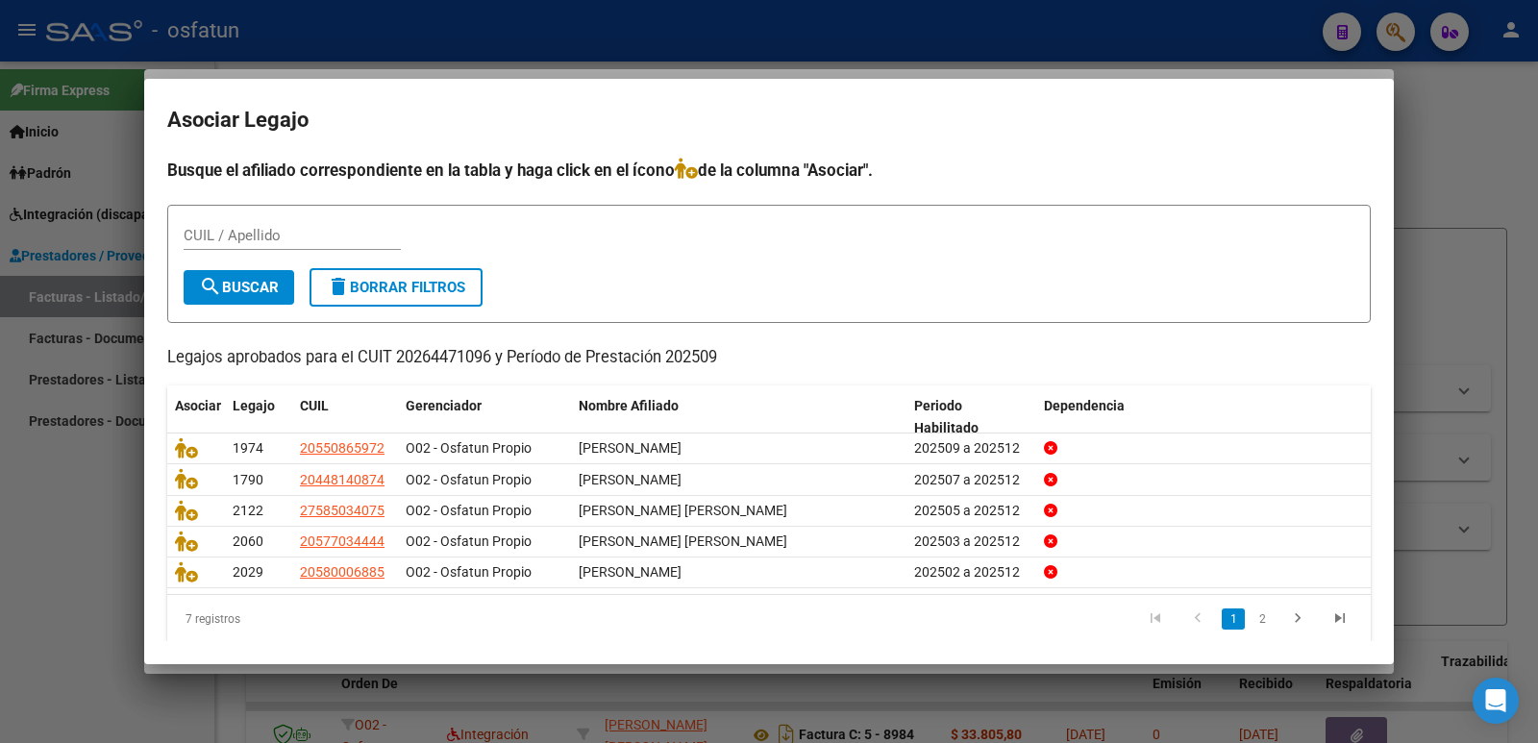
click at [38, 552] on div at bounding box center [769, 371] width 1538 height 743
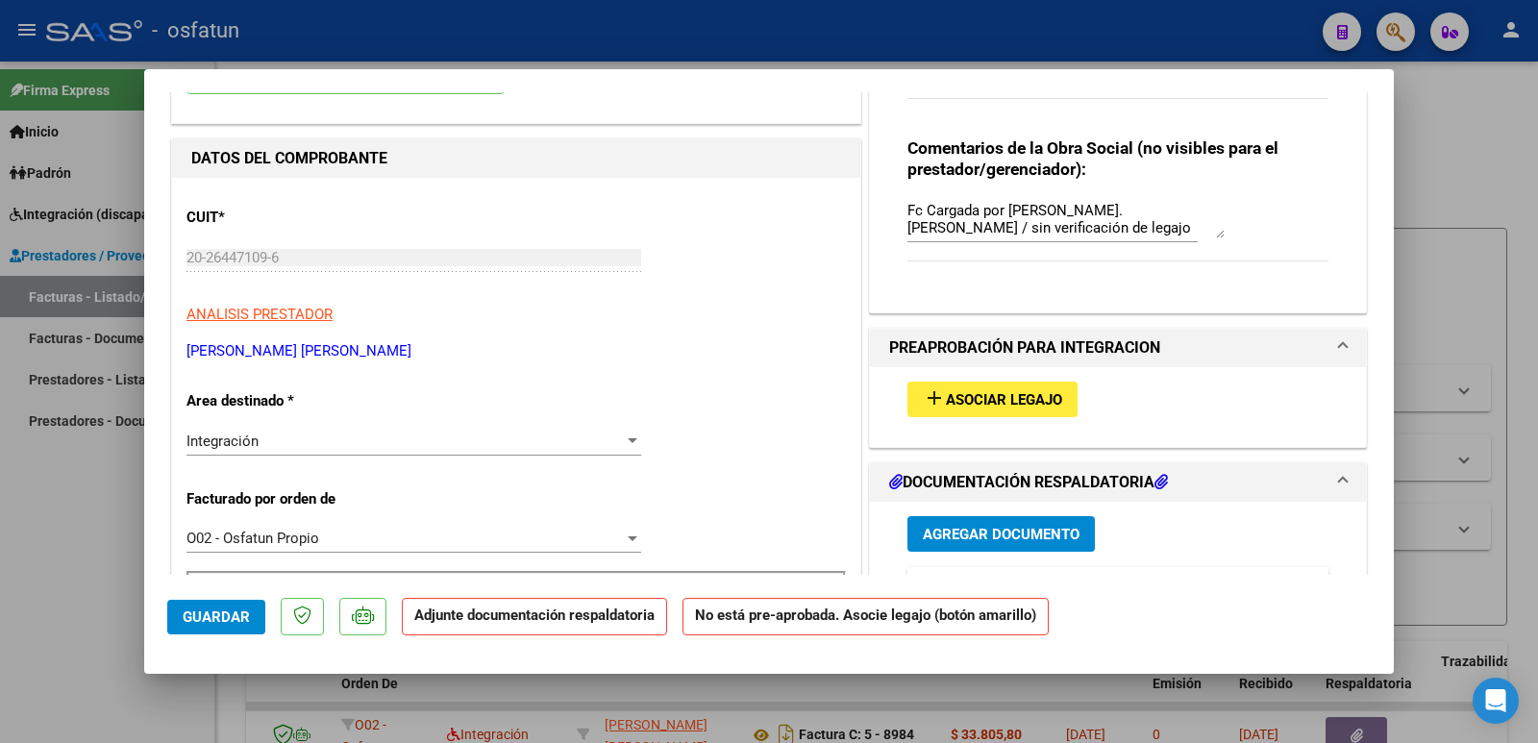
click at [951, 530] on span "Agregar Documento" at bounding box center [1001, 534] width 157 height 17
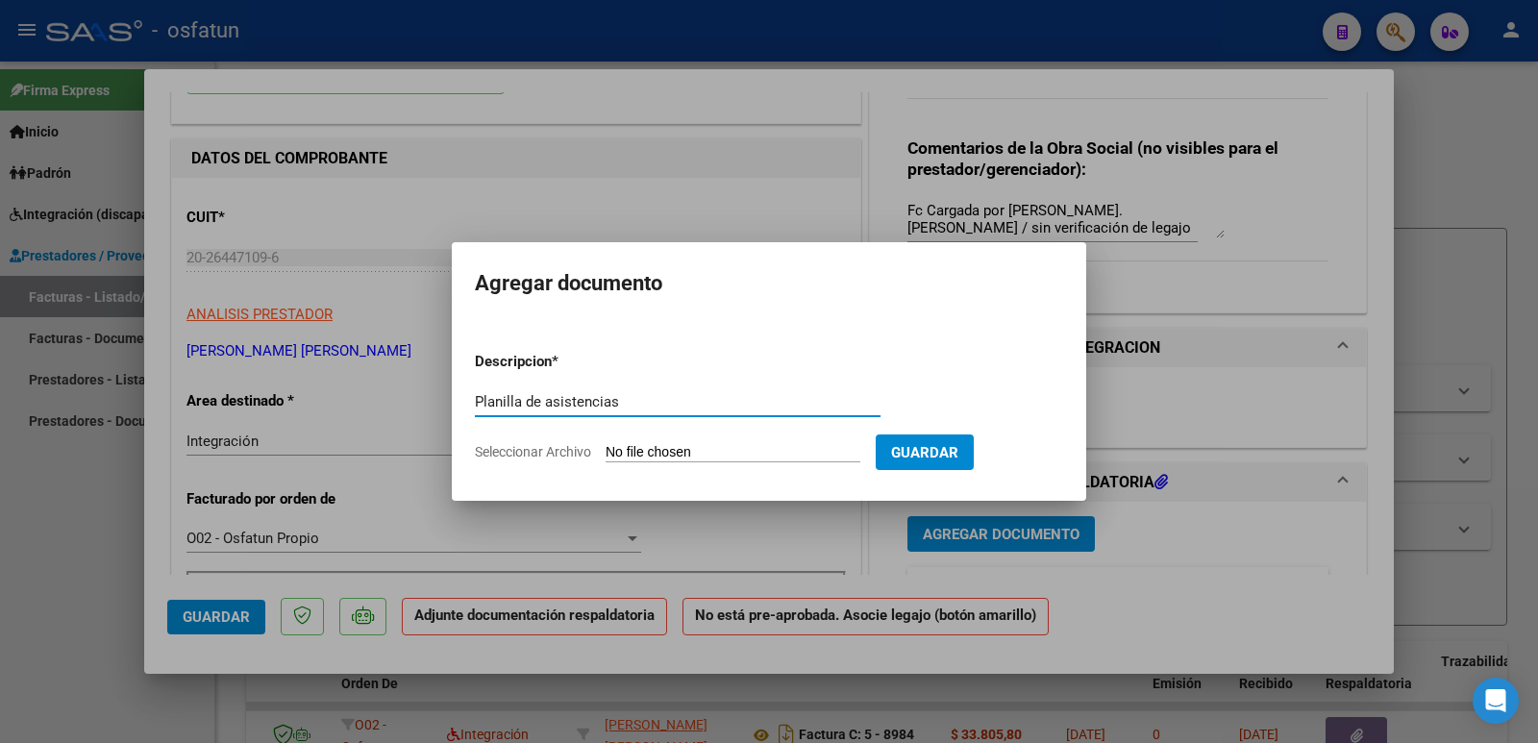
type input "Planilla de asistencias"
click at [698, 440] on form "Descripcion * Planilla de asistencias Escriba aquí una descripcion Seleccionar …" at bounding box center [769, 406] width 588 height 140
click at [699, 448] on input "Seleccionar Archivo" at bounding box center [732, 453] width 255 height 18
type input "C:\fakepath\ASISTENCIA [PERSON_NAME].PDF"
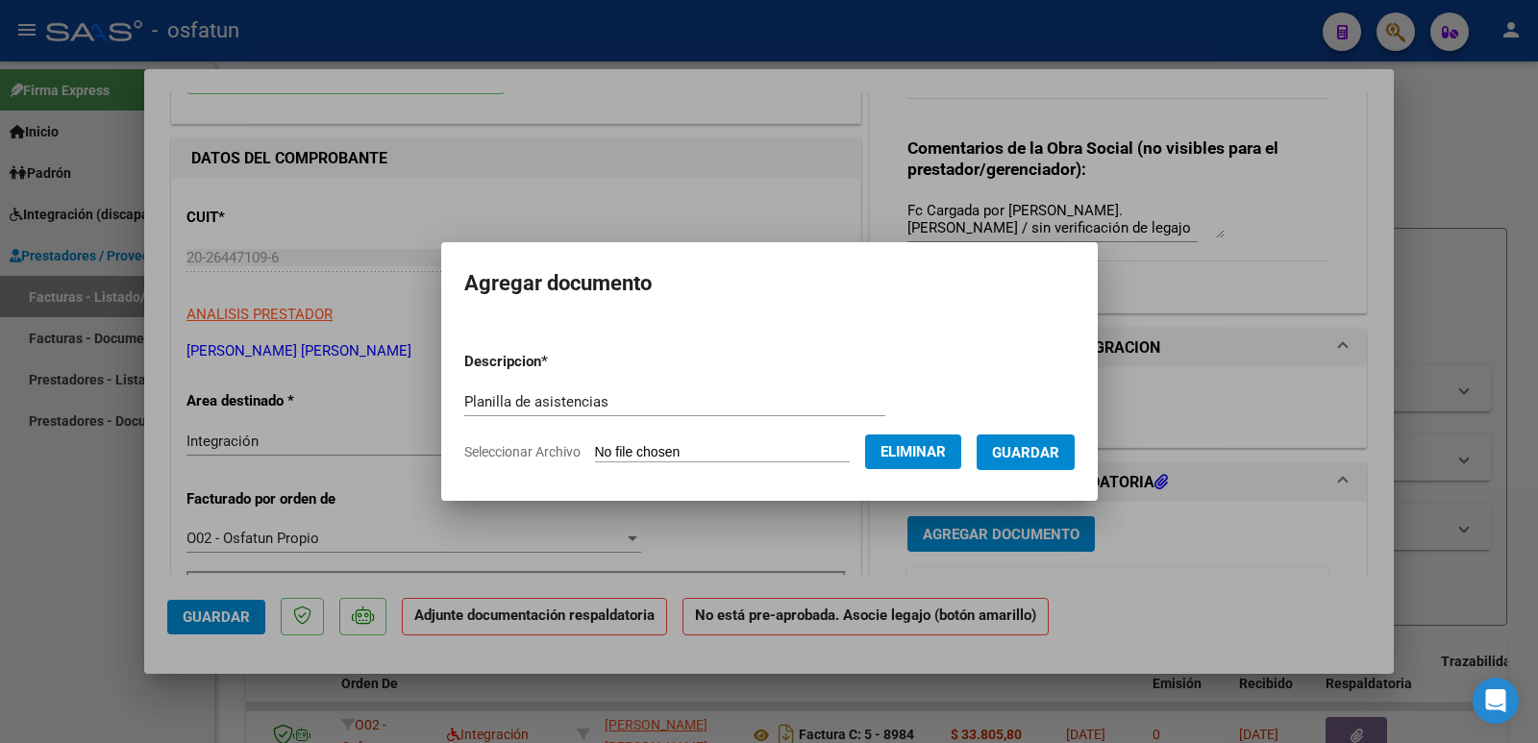
click at [1041, 443] on span "Guardar" at bounding box center [1025, 451] width 67 height 17
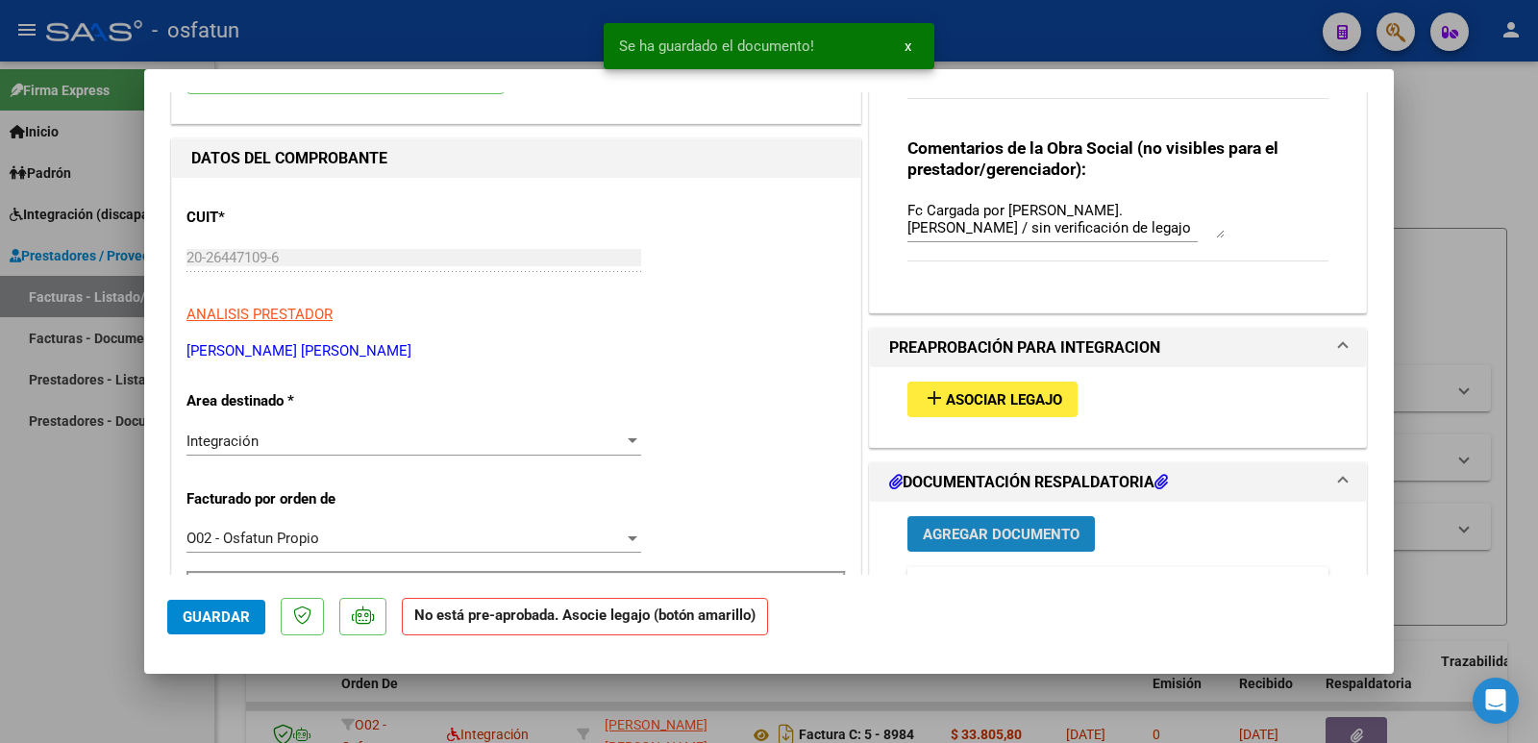
click at [1009, 530] on span "Agregar Documento" at bounding box center [1001, 534] width 157 height 17
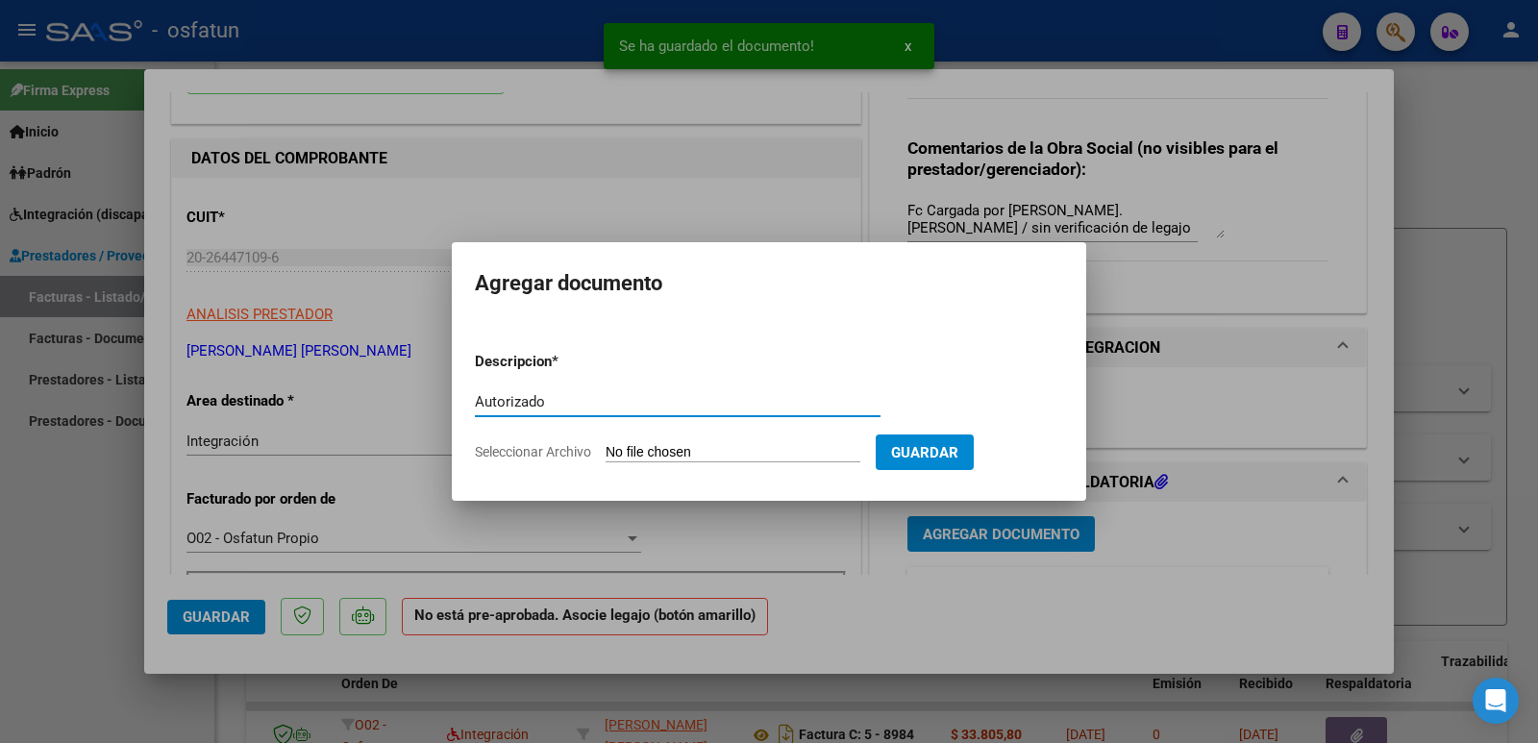
type input "Autorizado"
click at [739, 451] on input "Seleccionar Archivo" at bounding box center [732, 453] width 255 height 18
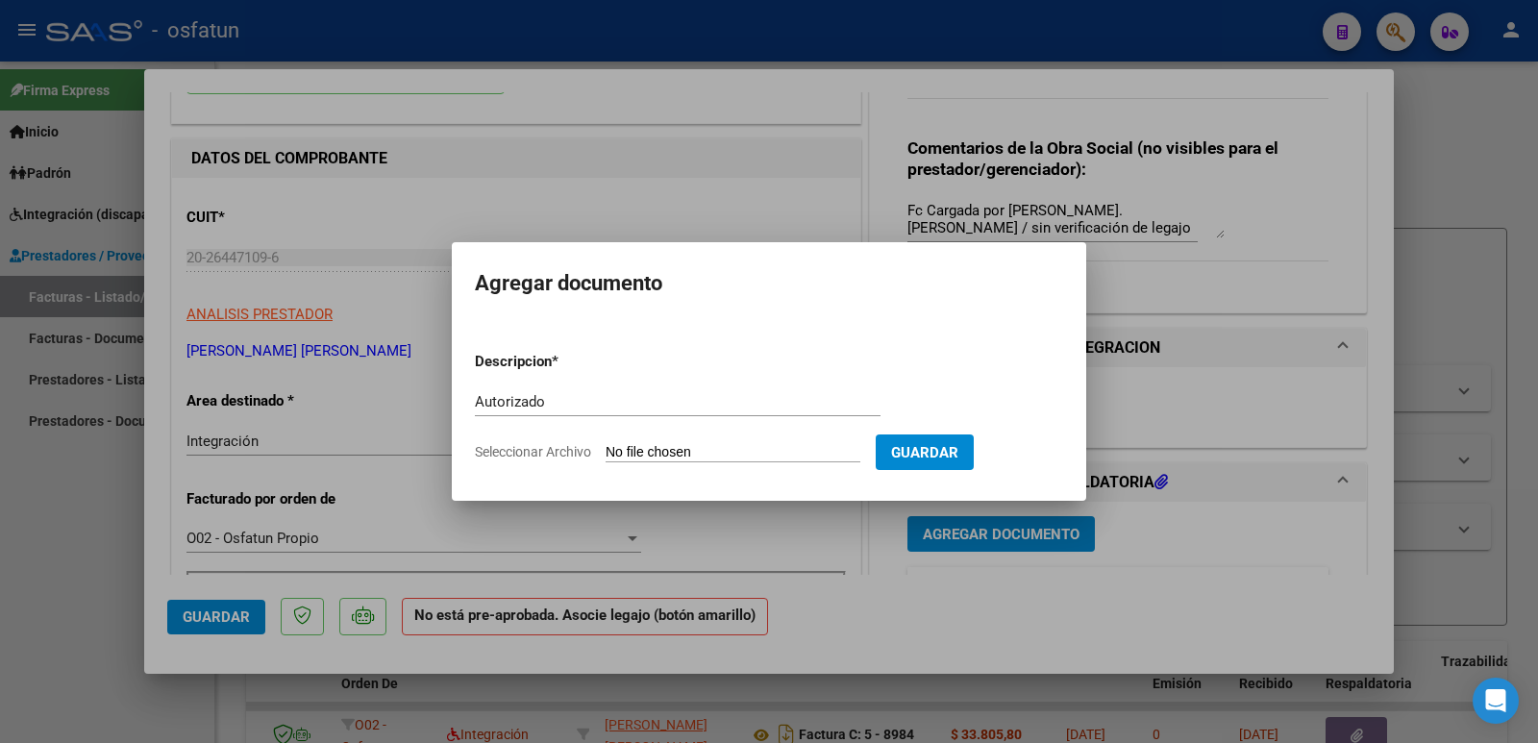
type input "C:\fakepath\order_3358523 autorizacion [PERSON_NAME] edapi.pdf"
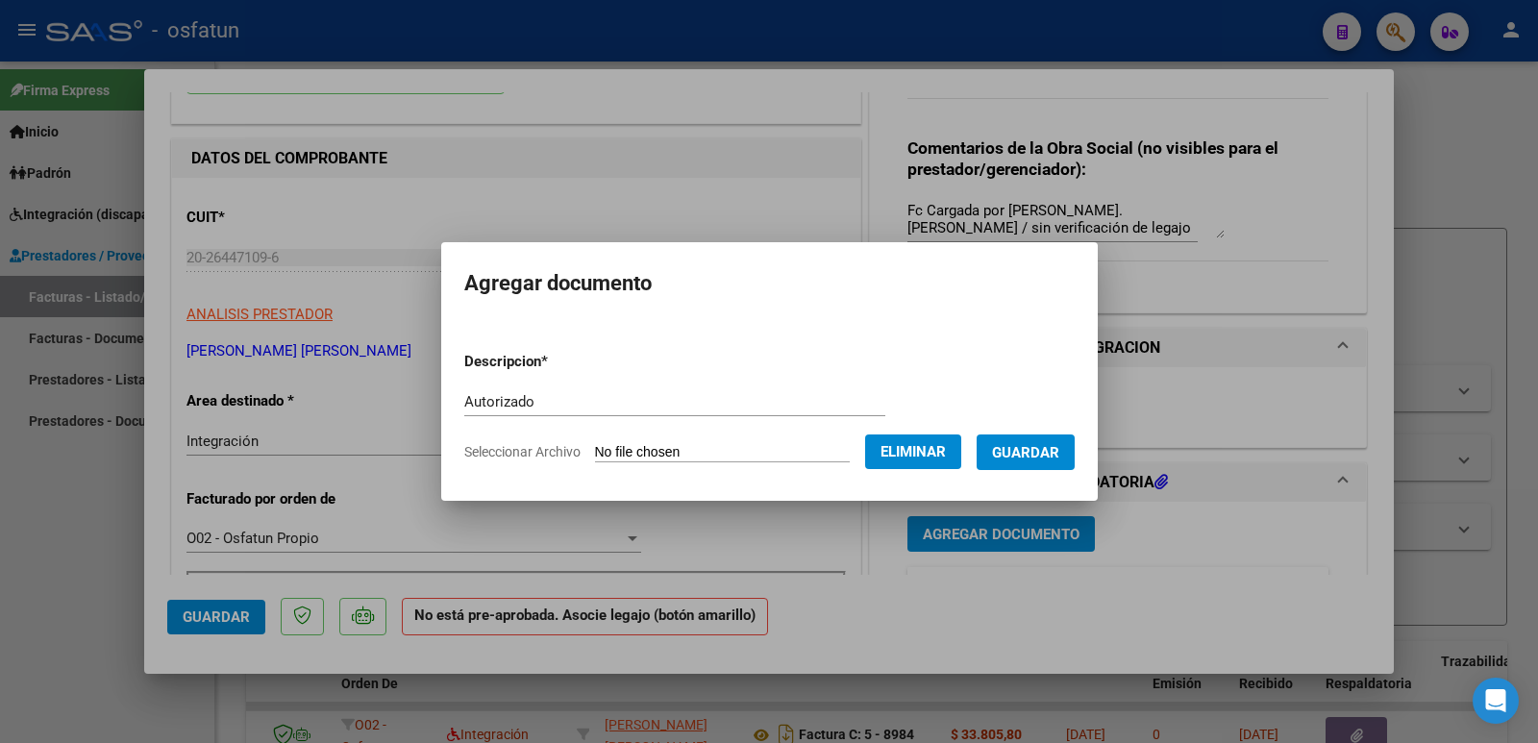
click at [1059, 450] on span "Guardar" at bounding box center [1025, 452] width 67 height 17
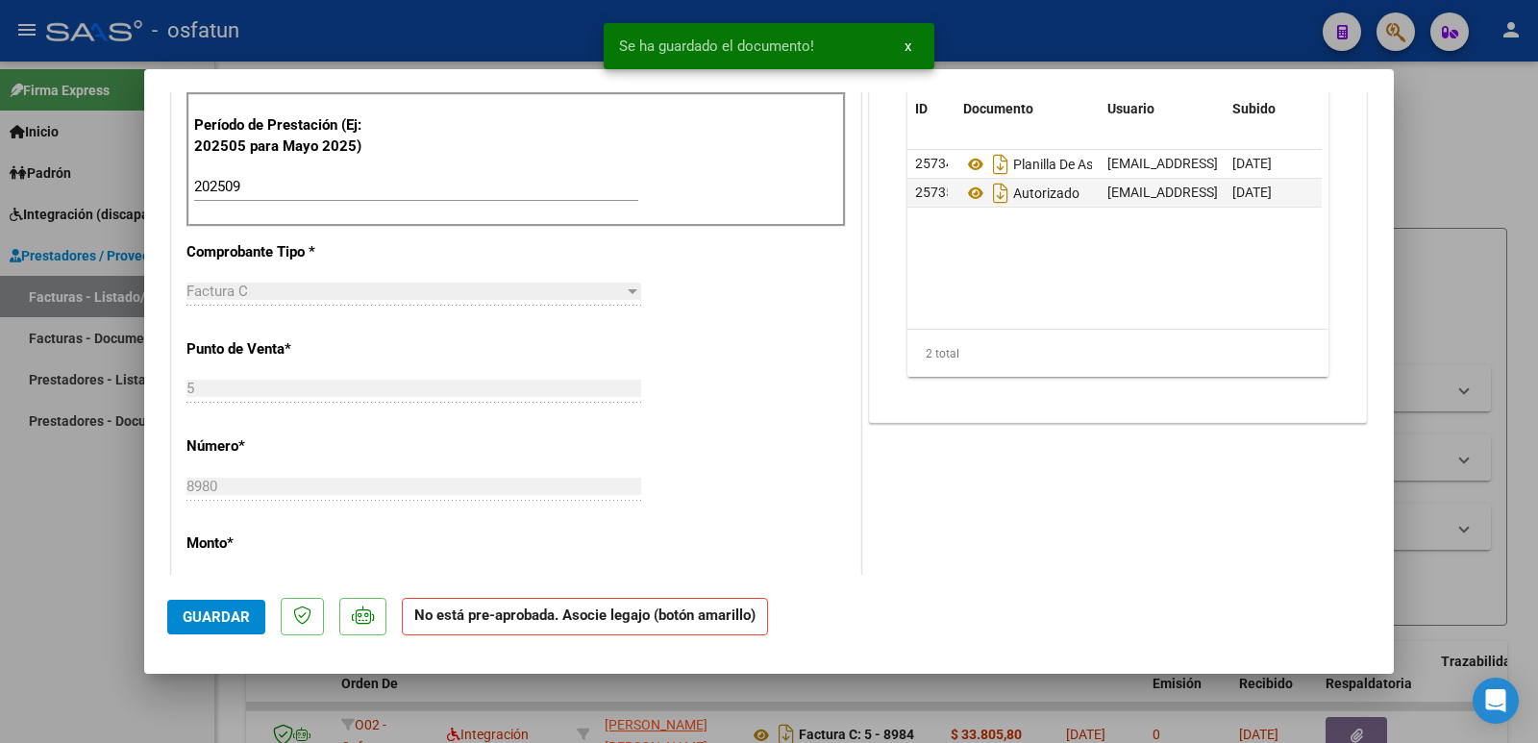
scroll to position [673, 0]
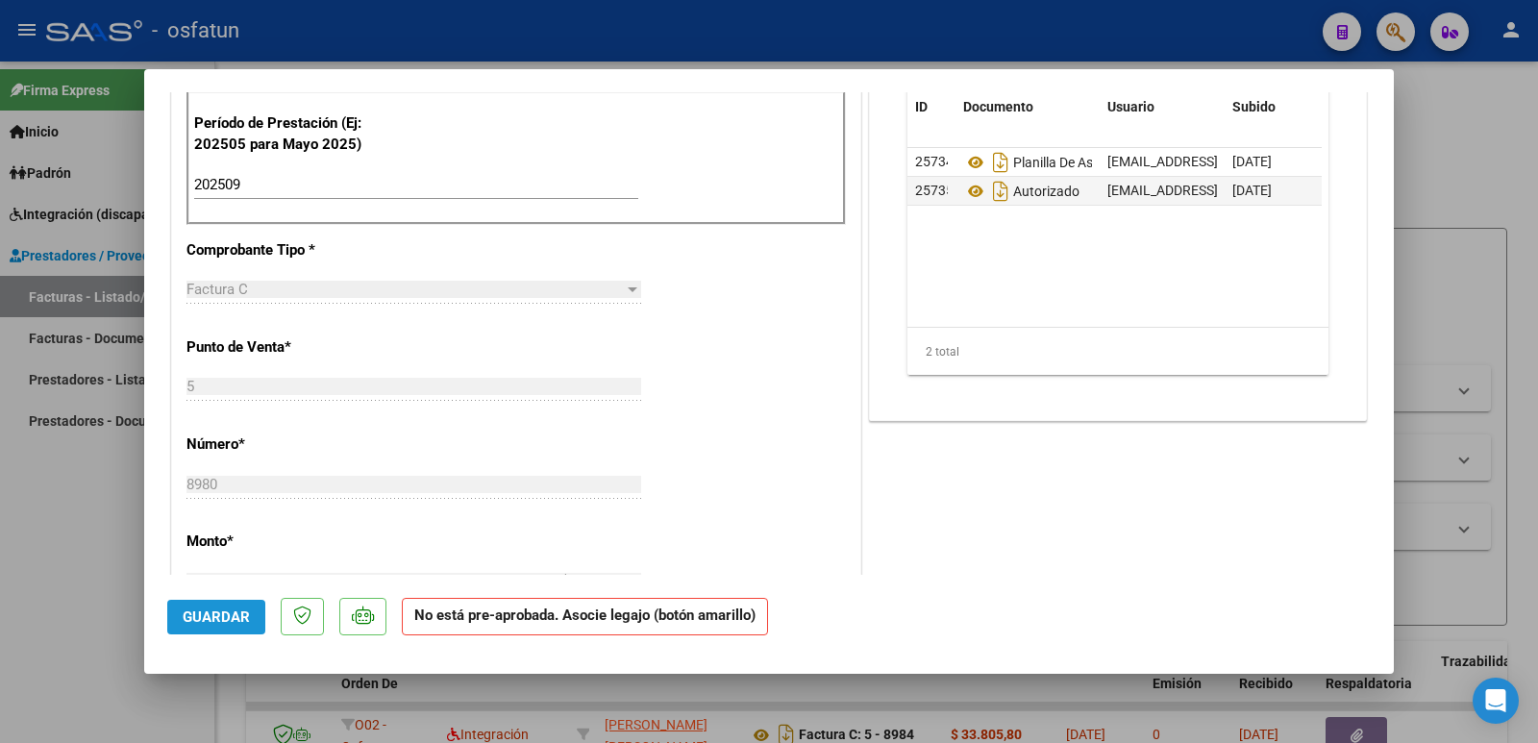
click at [218, 617] on span "Guardar" at bounding box center [216, 616] width 67 height 17
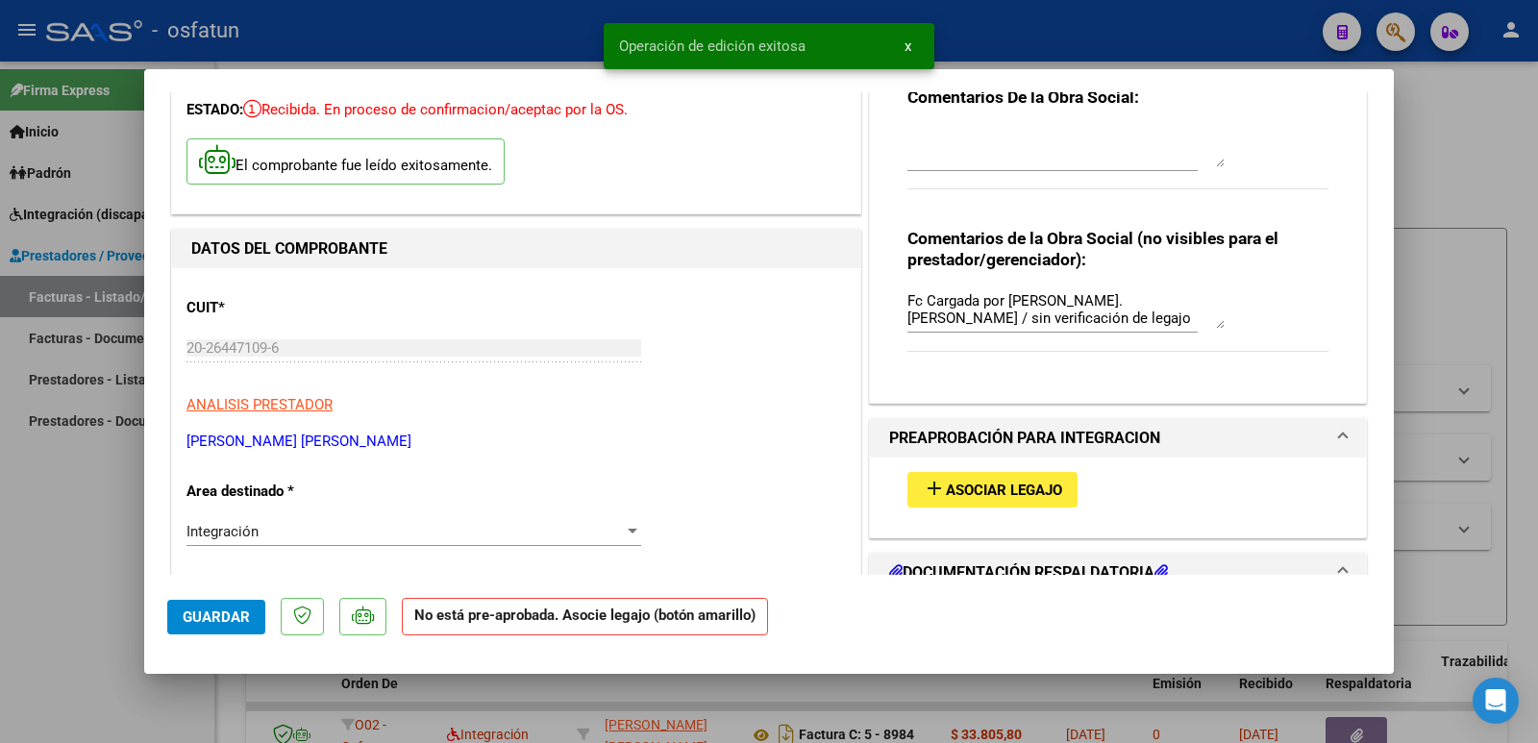
scroll to position [288, 0]
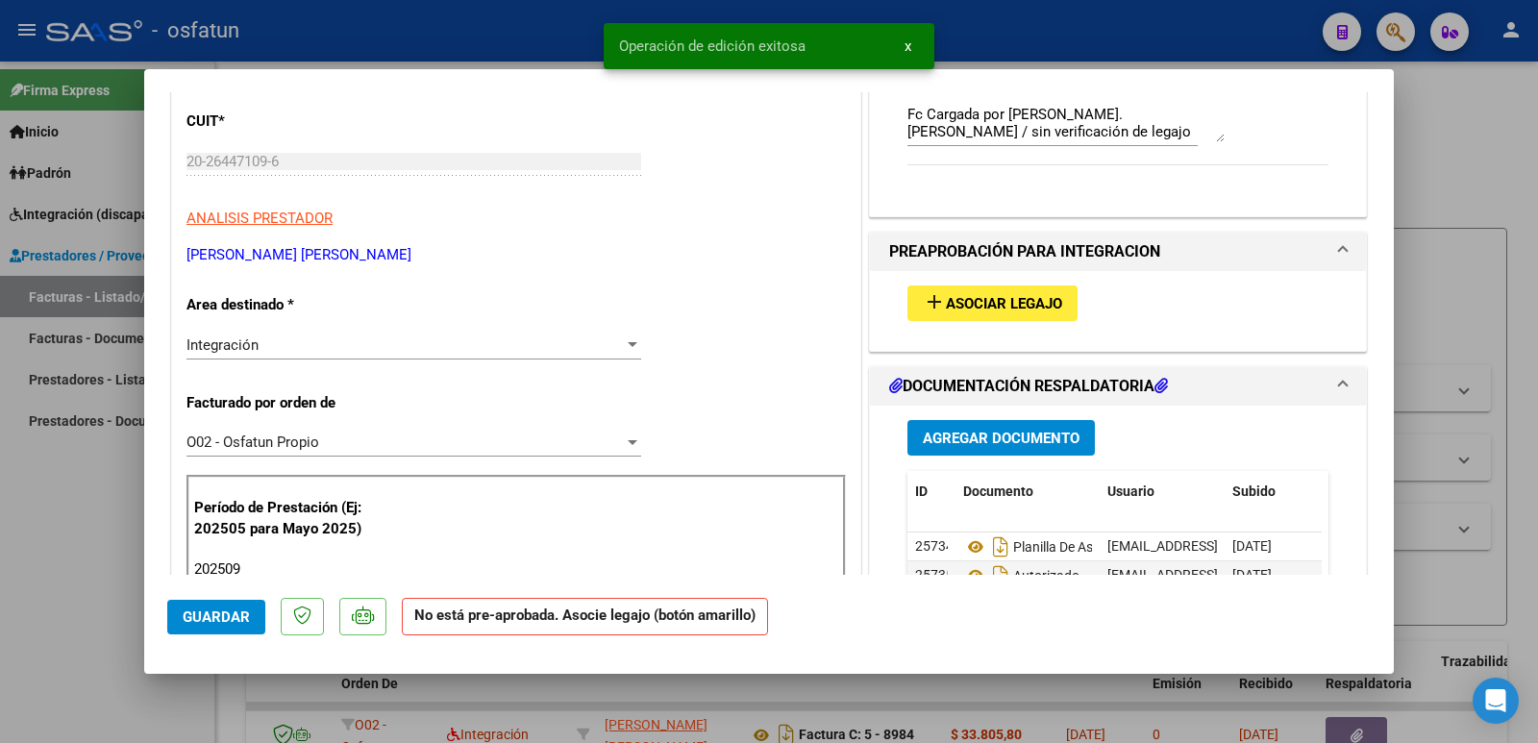
click at [36, 592] on div at bounding box center [769, 371] width 1538 height 743
type input "$ 0,00"
